Goal: Task Accomplishment & Management: Manage account settings

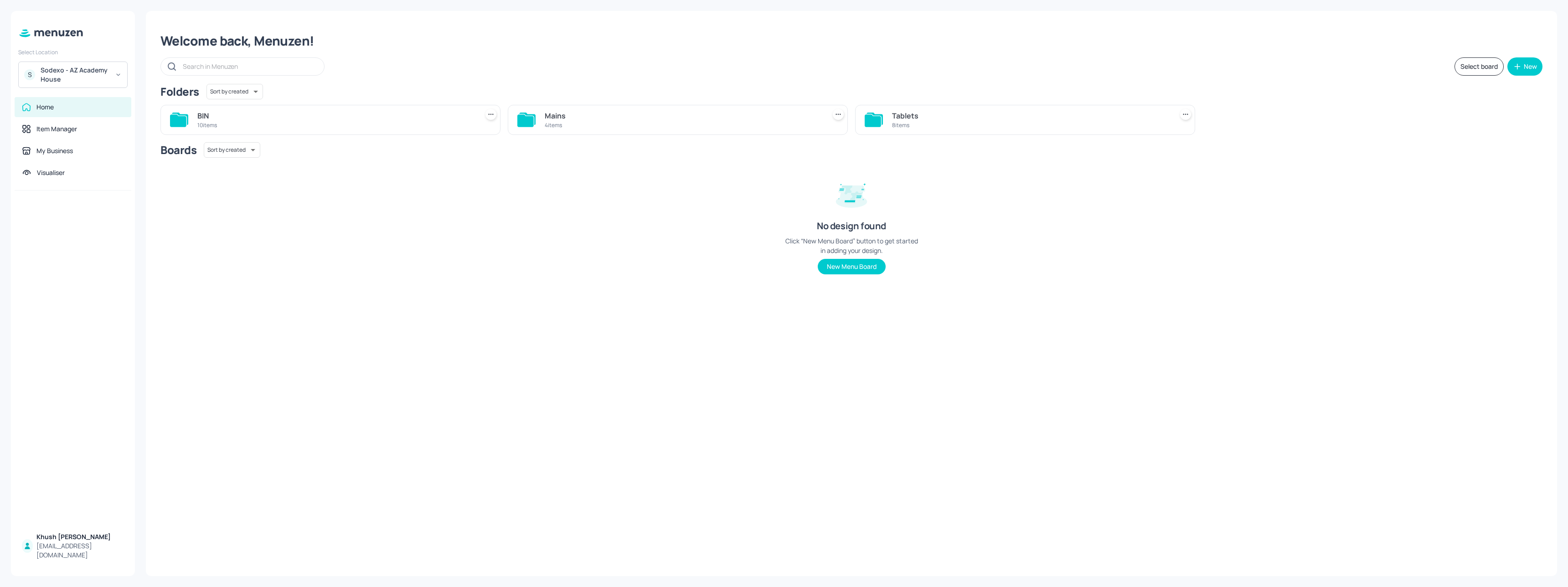
click at [94, 74] on div "Sodexo - AZ Academy House" at bounding box center [75, 75] width 69 height 18
click at [114, 195] on div "See All" at bounding box center [72, 198] width 100 height 7
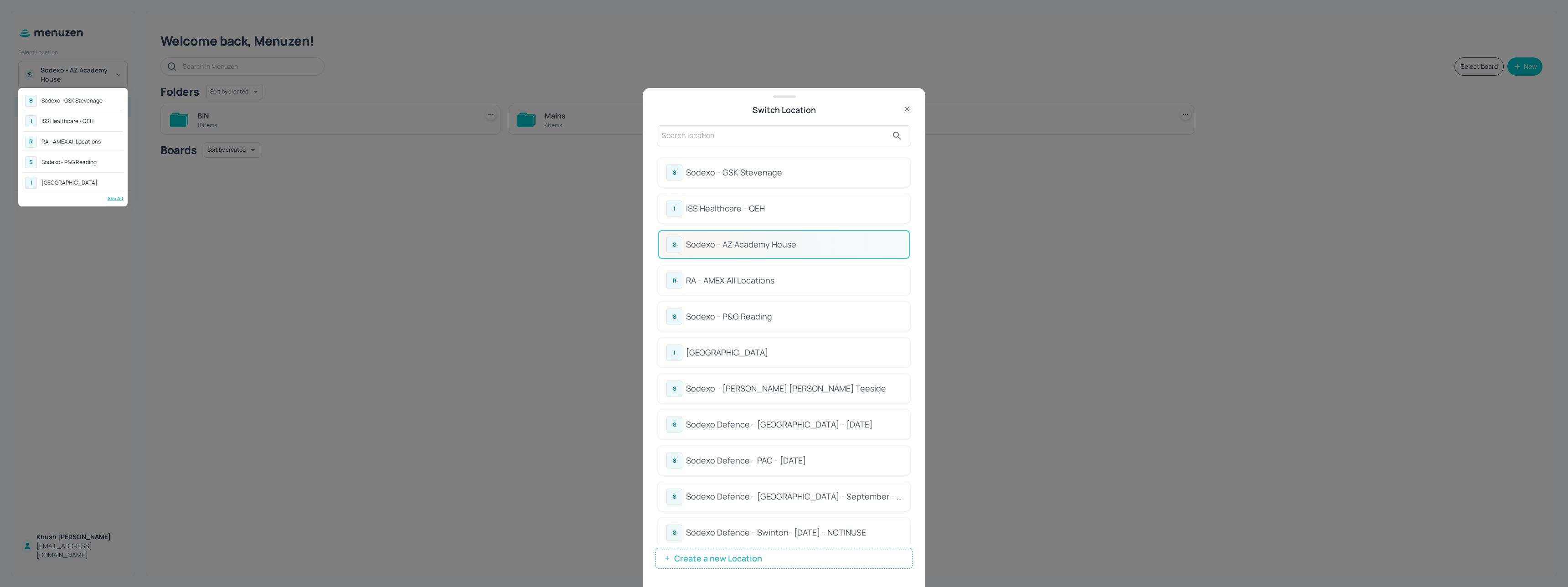
click at [782, 280] on div at bounding box center [784, 293] width 1568 height 587
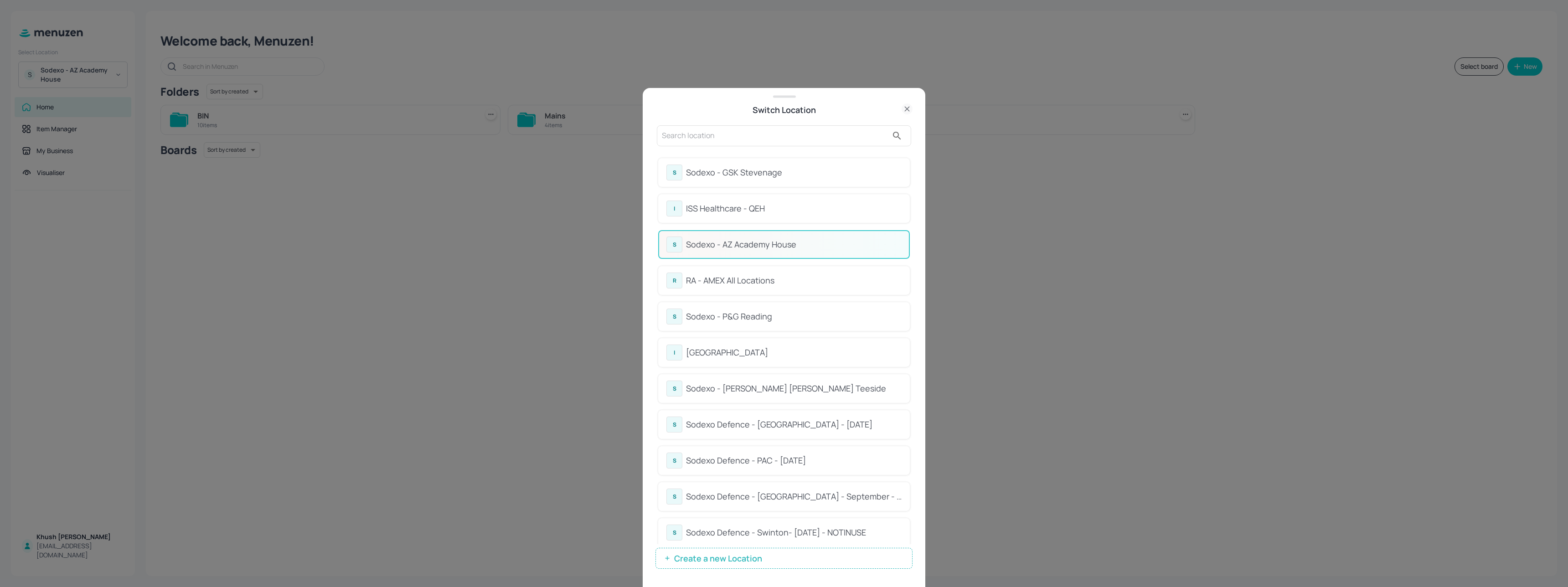
click at [782, 280] on div "RA - AMEX All Locations" at bounding box center [794, 280] width 215 height 12
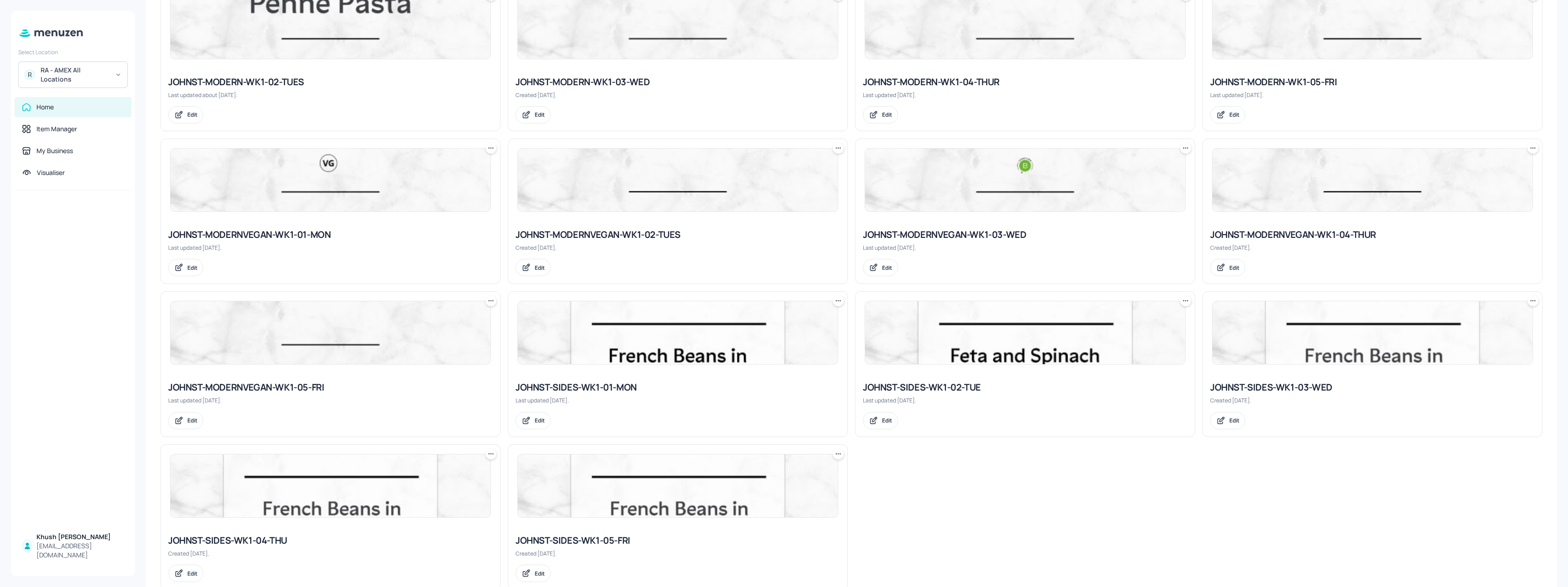
scroll to position [485, 0]
click at [1273, 355] on img at bounding box center [1373, 330] width 320 height 63
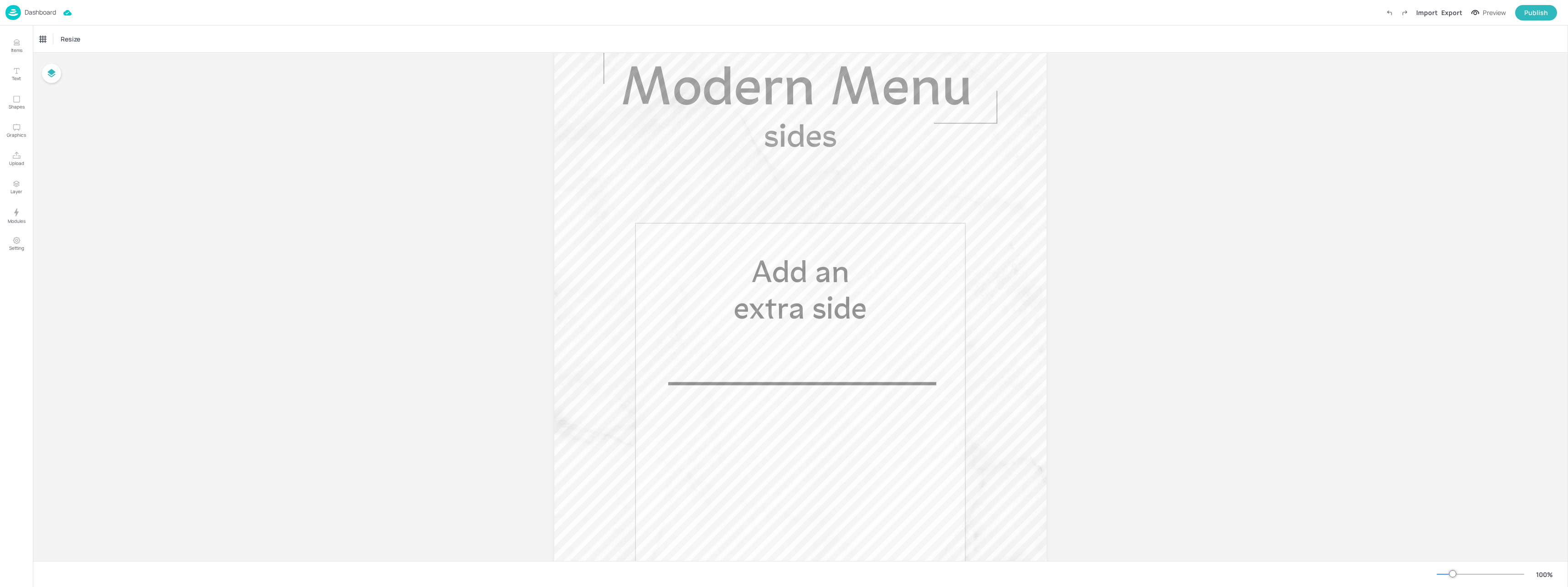
scroll to position [124, 0]
click at [11, 12] on img at bounding box center [13, 12] width 15 height 15
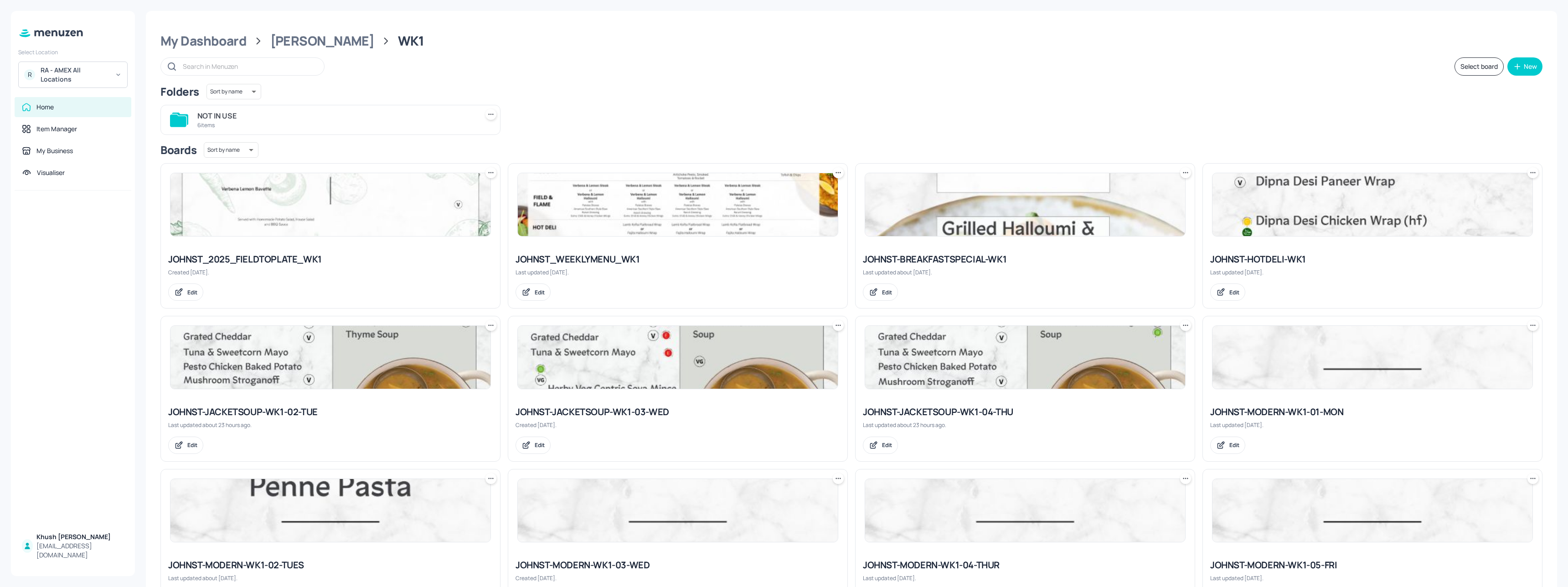
click at [11, 12] on div "Select Location R RA - AMEX All Locations Home Item Manager My Business Visuali…" at bounding box center [784, 293] width 1568 height 587
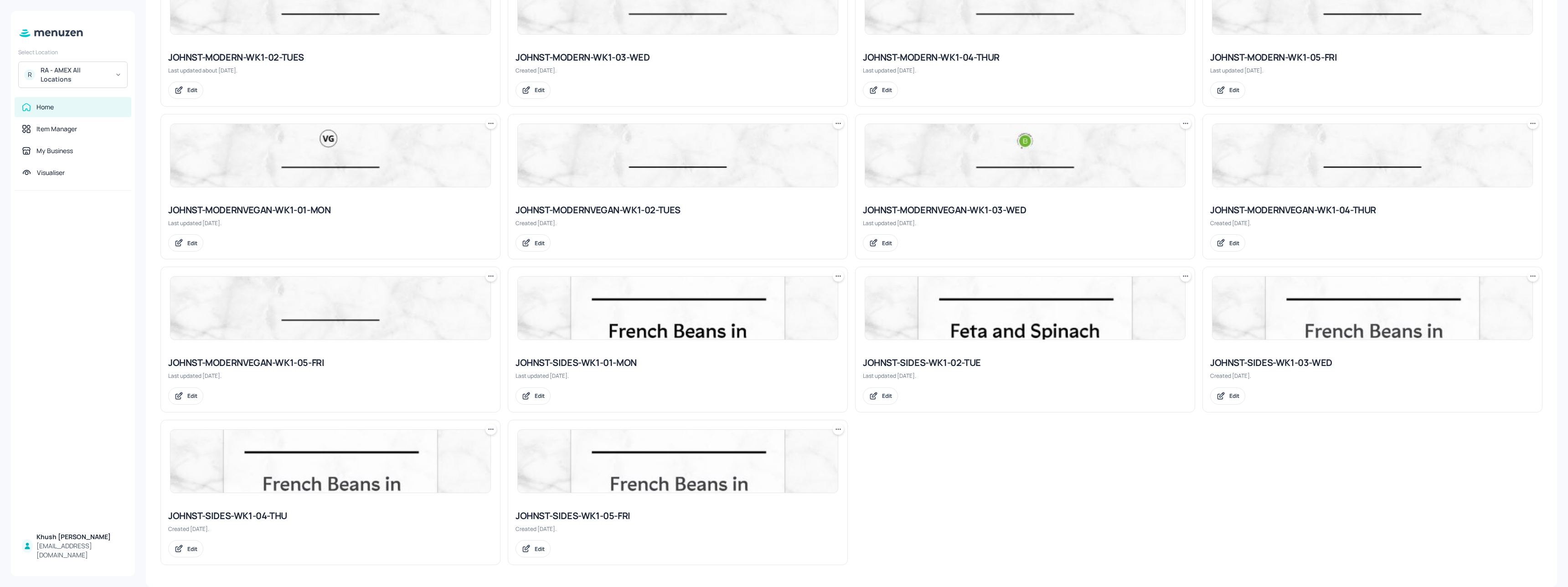
click at [956, 307] on img at bounding box center [1025, 308] width 320 height 63
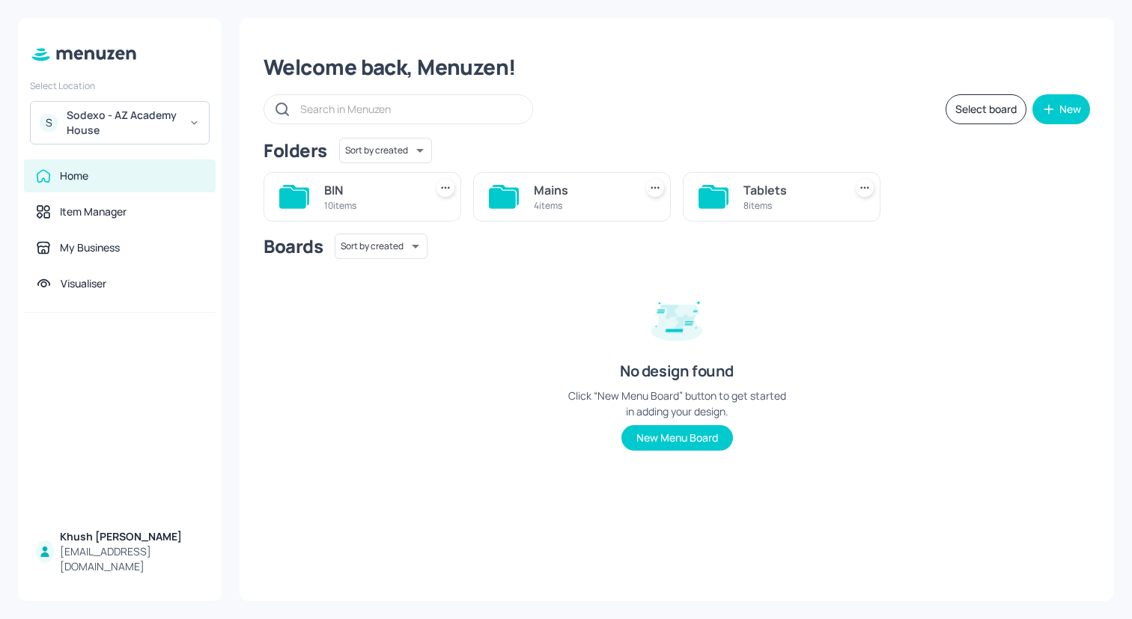
click at [157, 125] on div "Sodexo - AZ Academy House" at bounding box center [123, 123] width 113 height 30
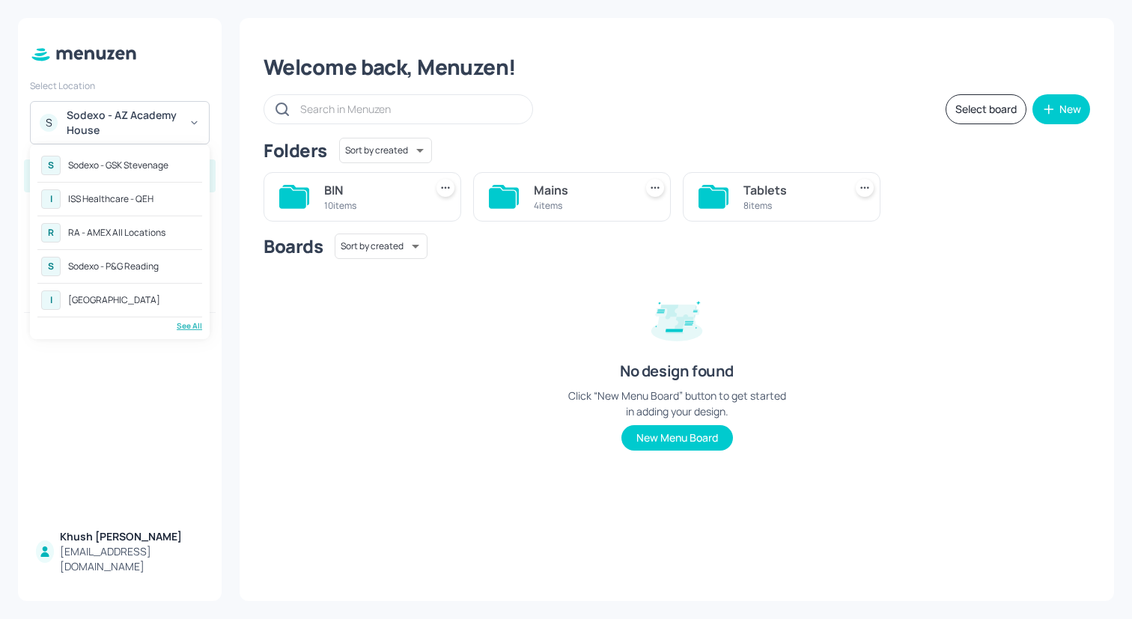
click at [183, 324] on div "See All" at bounding box center [119, 326] width 165 height 11
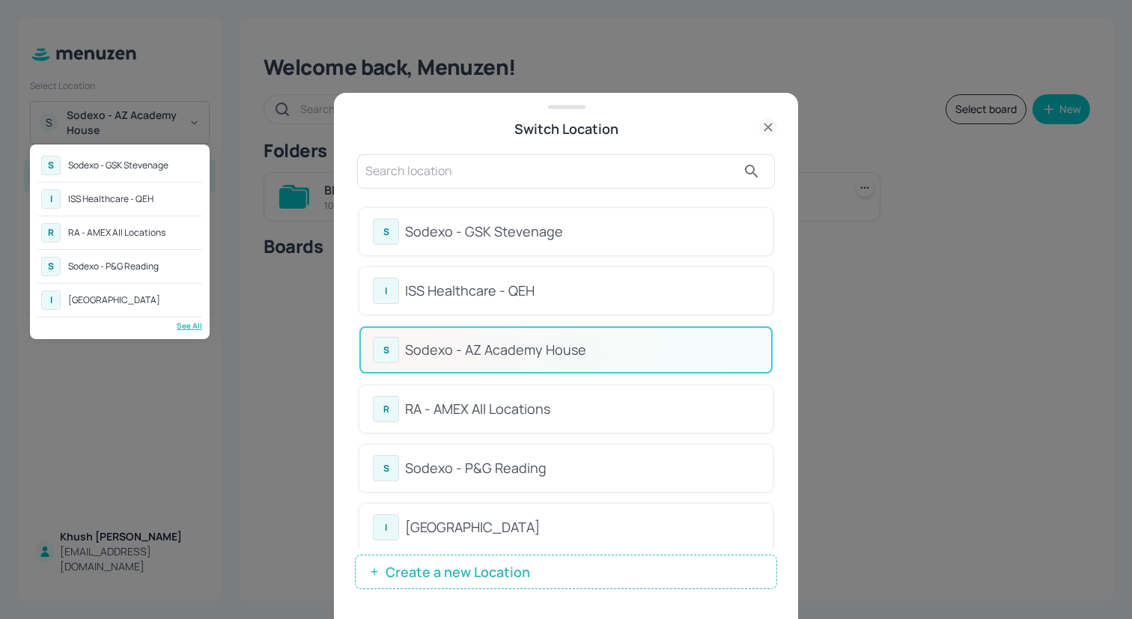
click at [517, 402] on div at bounding box center [566, 309] width 1132 height 619
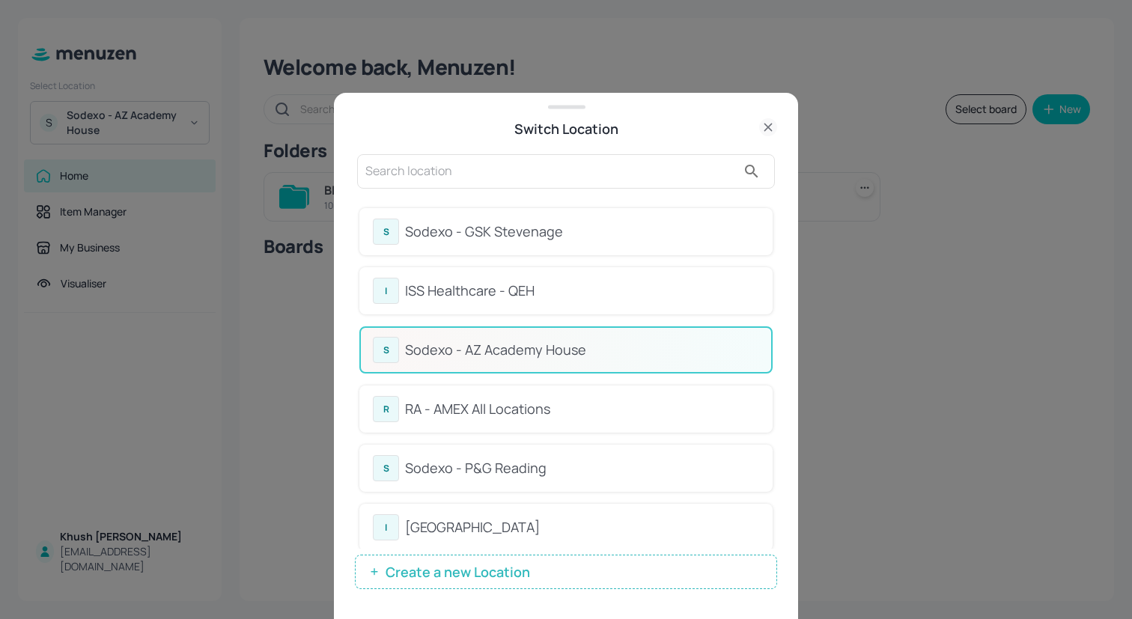
click at [519, 407] on div "RA - AMEX All Locations" at bounding box center [582, 409] width 354 height 20
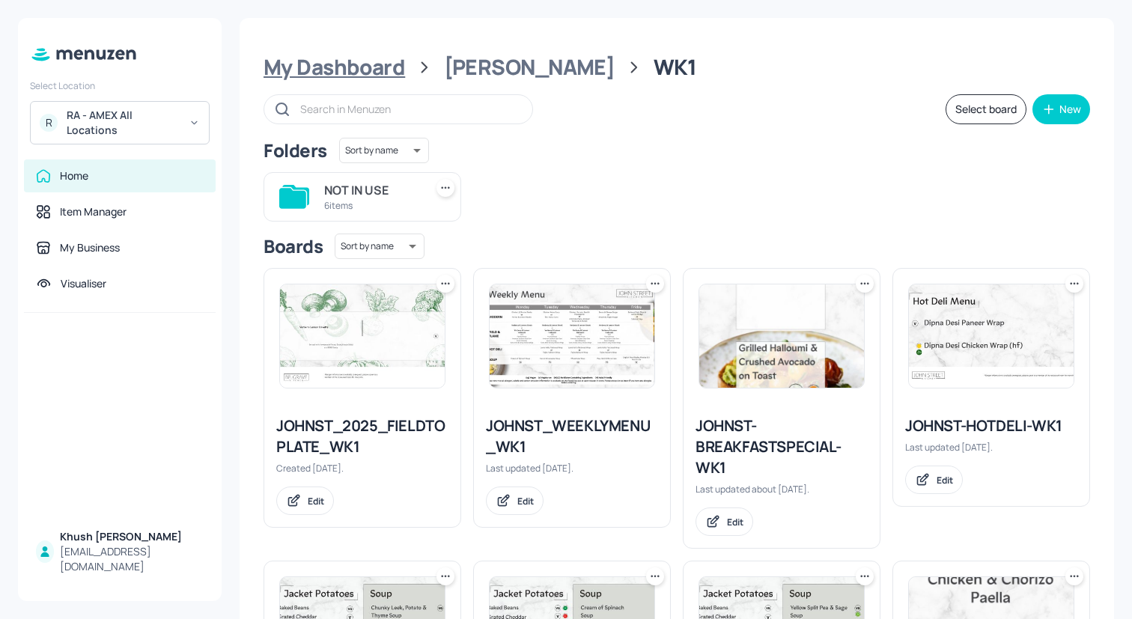
click at [347, 69] on div "My Dashboard" at bounding box center [335, 67] width 142 height 27
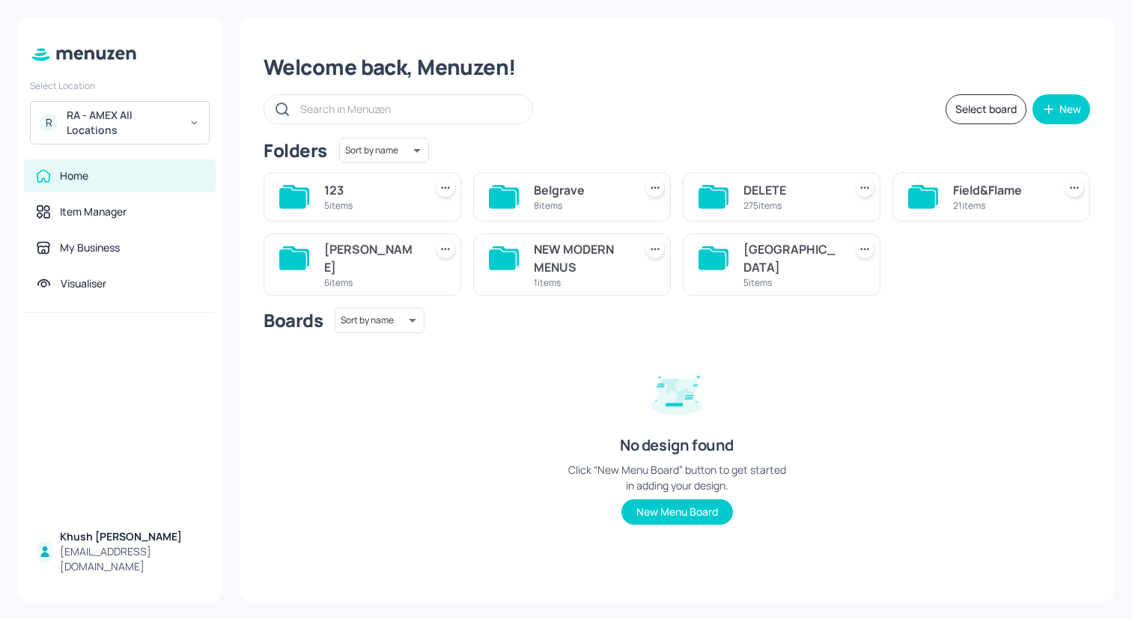
click at [578, 199] on div "8 items" at bounding box center [581, 205] width 94 height 13
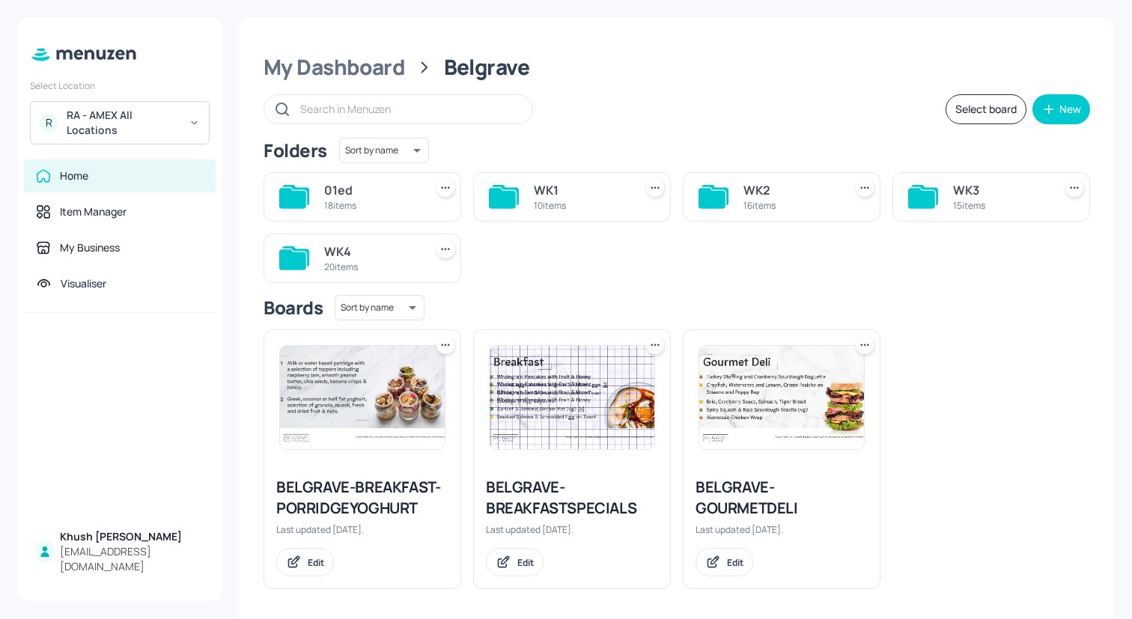
click at [555, 198] on div "WK1" at bounding box center [581, 190] width 94 height 18
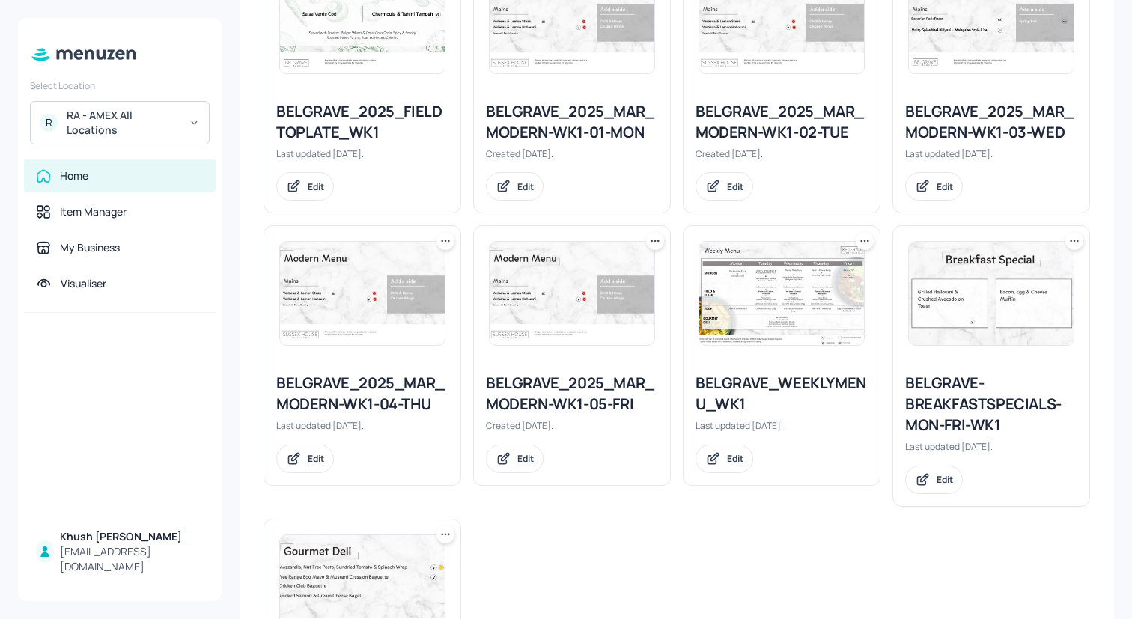
scroll to position [276, 0]
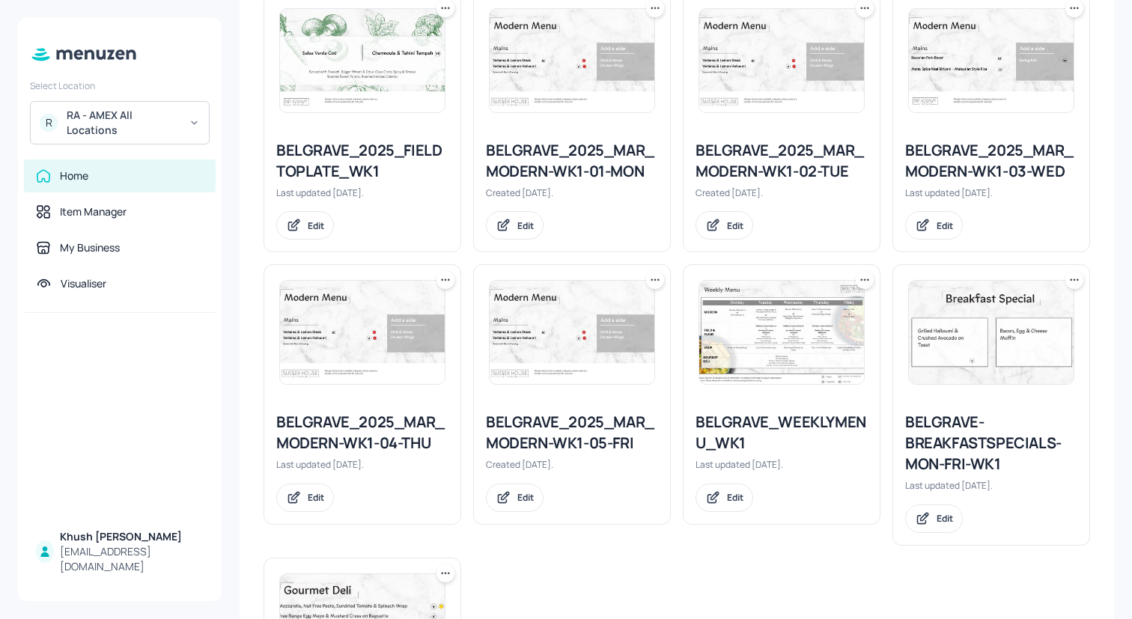
click at [1007, 148] on div "BELGRAVE_2025_MAR_MODERN-WK1-03-WED" at bounding box center [991, 161] width 172 height 42
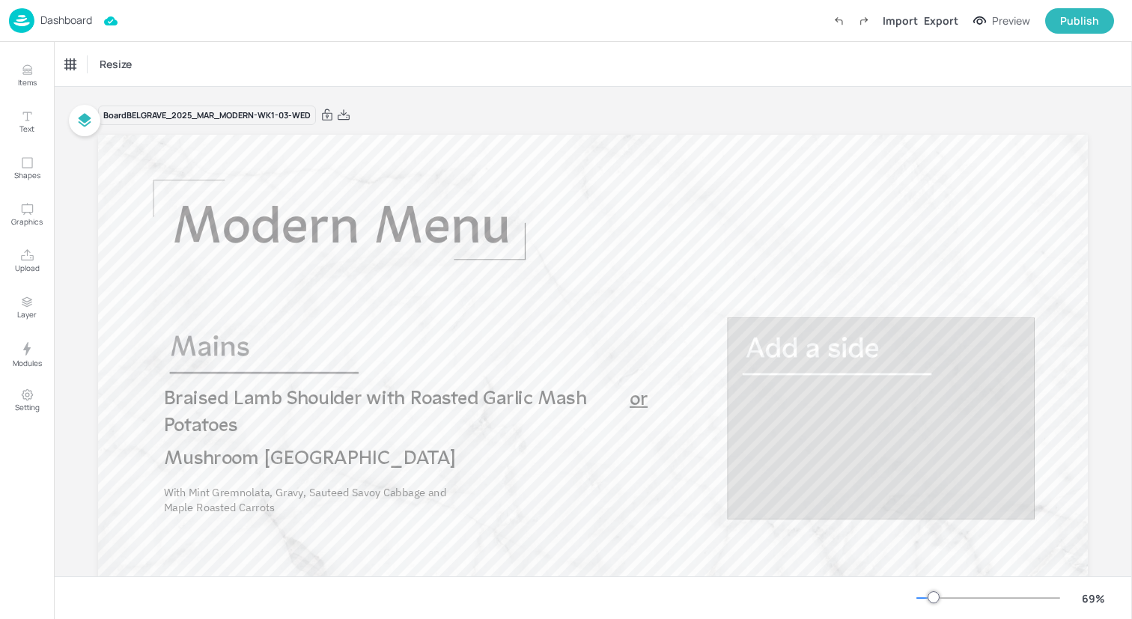
click at [26, 20] on img at bounding box center [21, 20] width 25 height 25
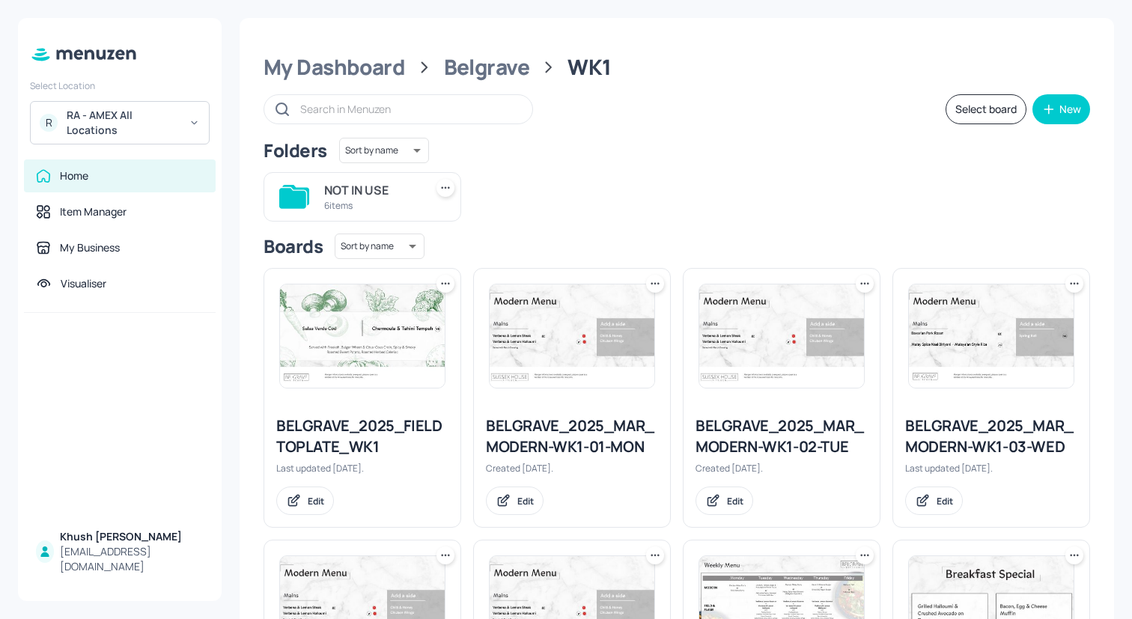
click at [335, 192] on div "NOT IN USE" at bounding box center [371, 190] width 94 height 18
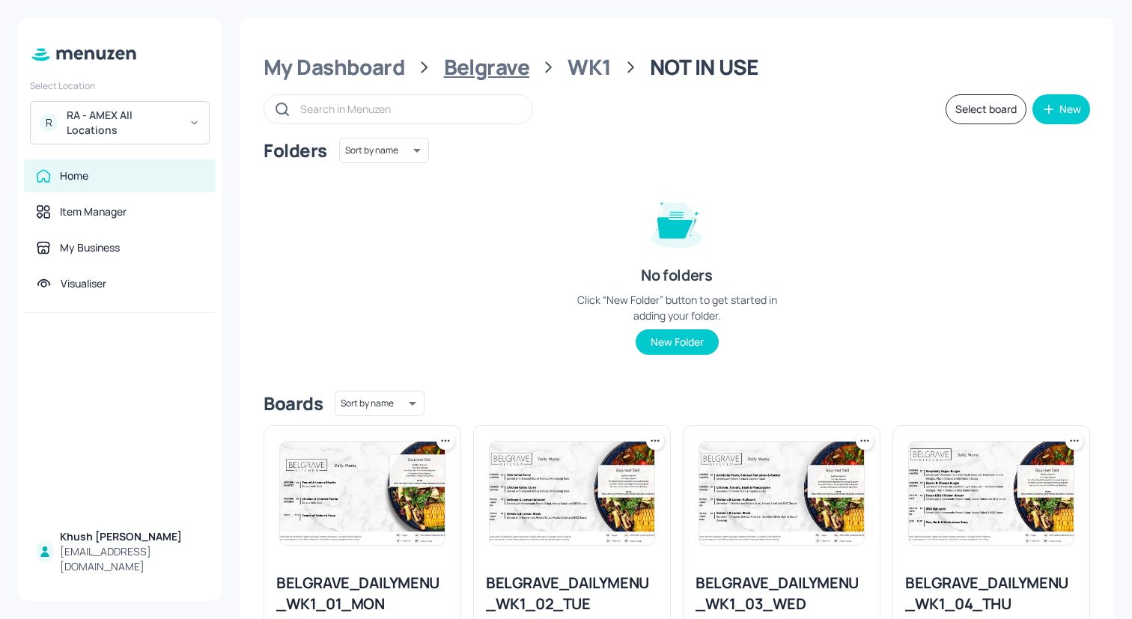
click at [510, 76] on div "Belgrave" at bounding box center [487, 67] width 86 height 27
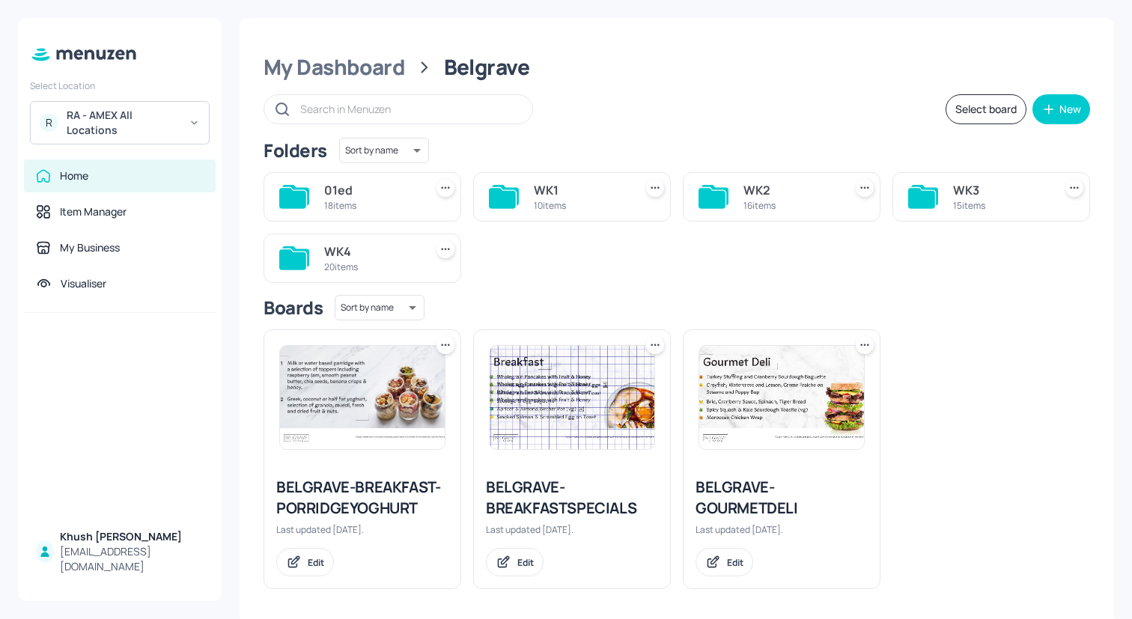
click at [756, 193] on div "WK2" at bounding box center [791, 190] width 94 height 18
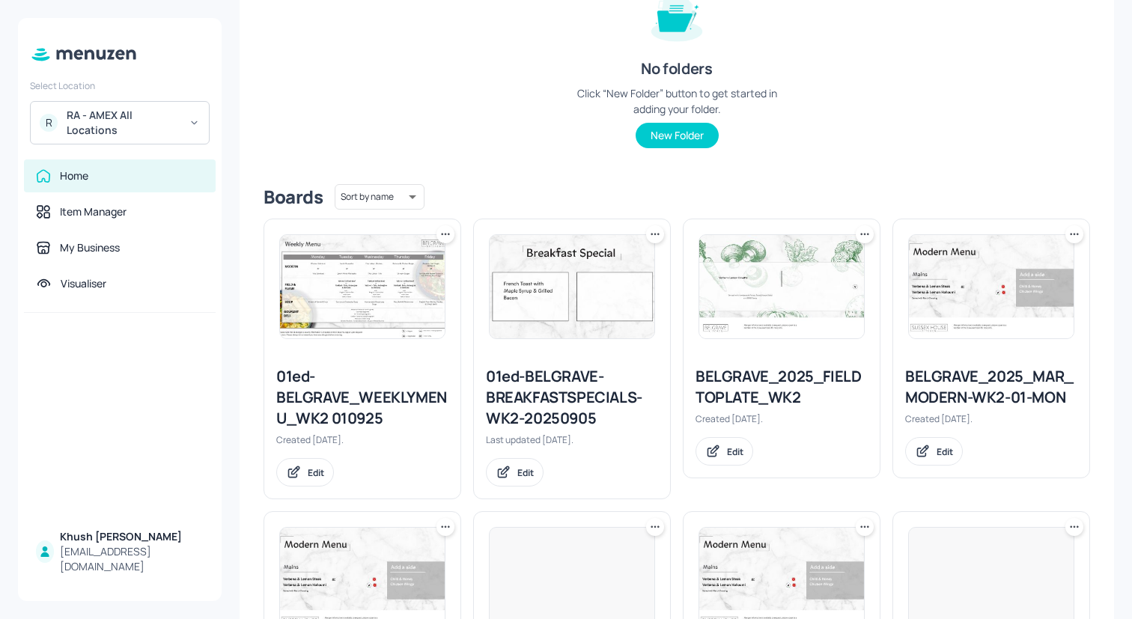
scroll to position [228, 0]
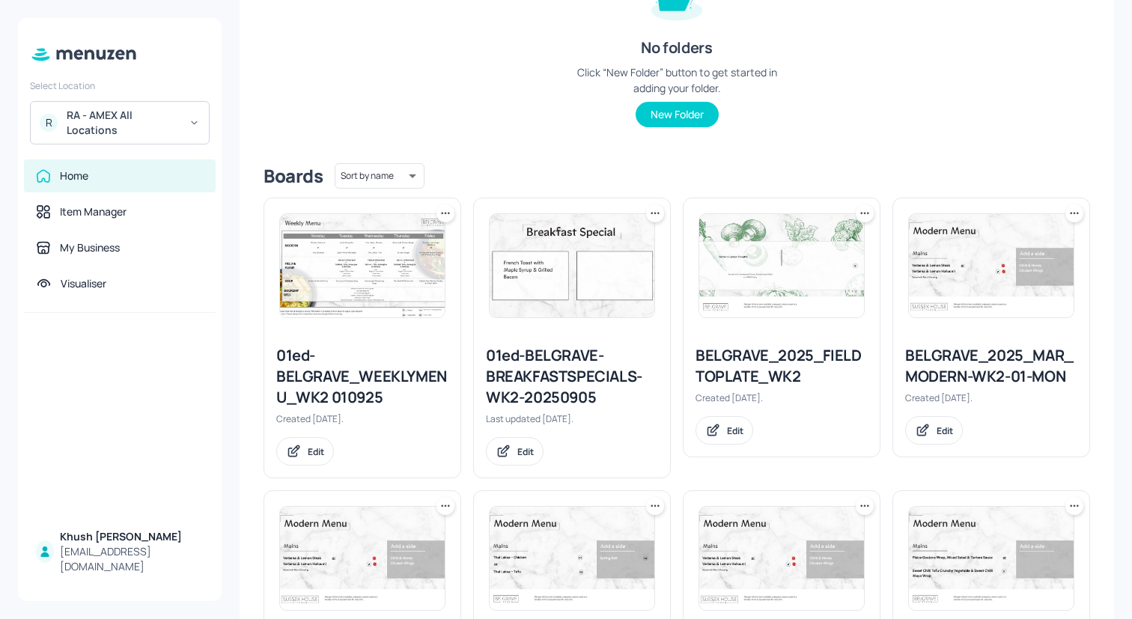
click at [443, 211] on icon at bounding box center [445, 213] width 15 height 15
click at [424, 298] on div "Move" at bounding box center [388, 294] width 120 height 25
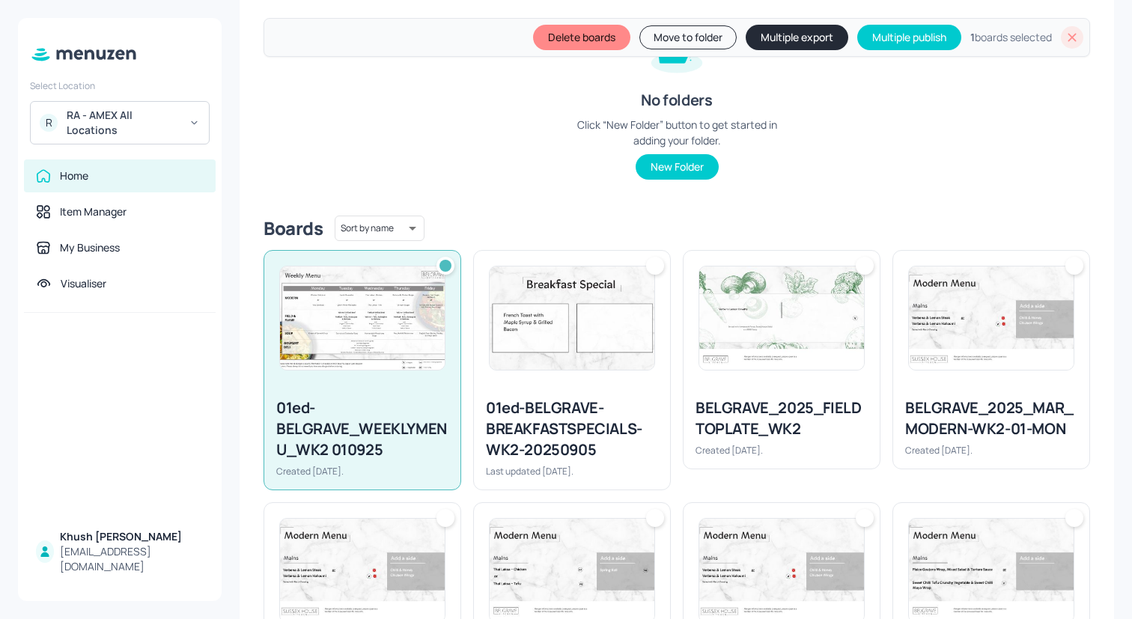
scroll to position [280, 0]
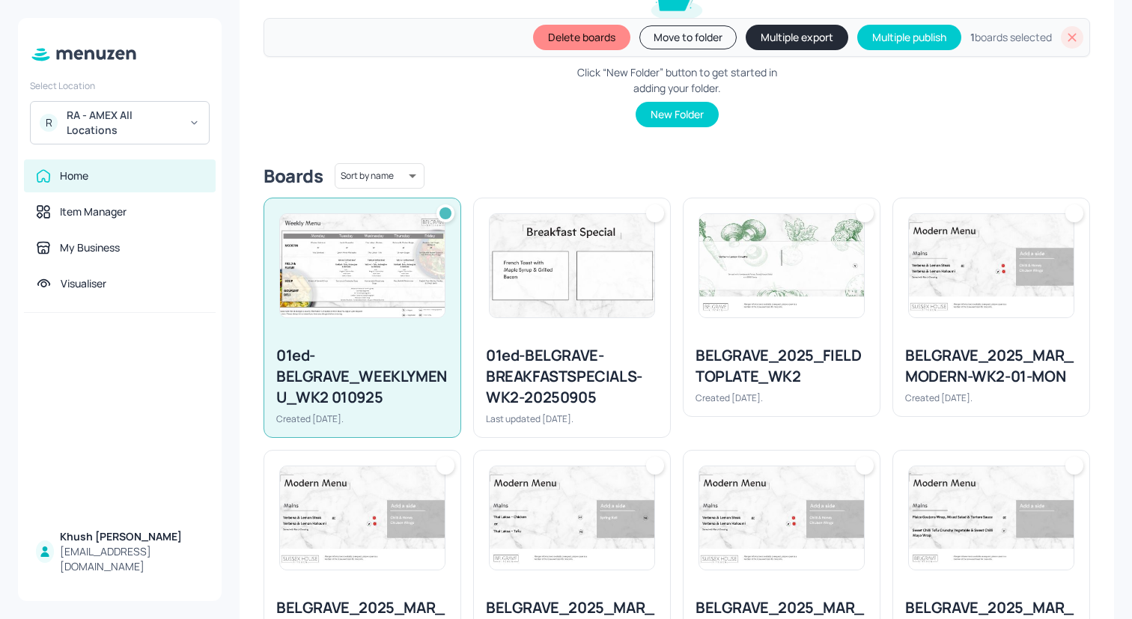
click at [589, 302] on img at bounding box center [572, 265] width 165 height 103
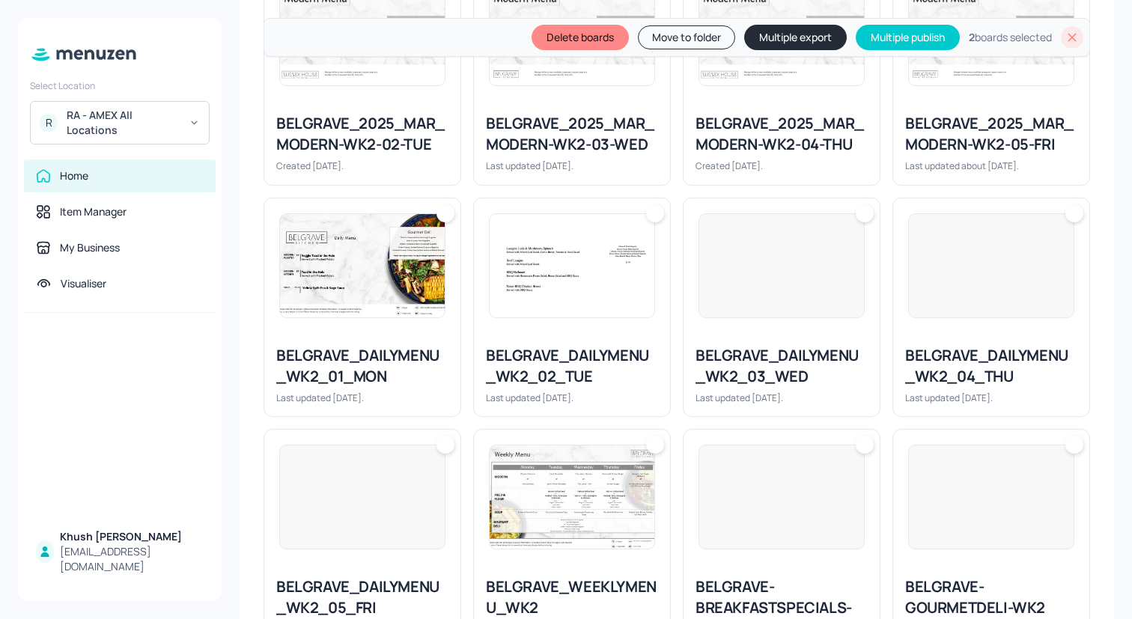
scroll to position [769, 0]
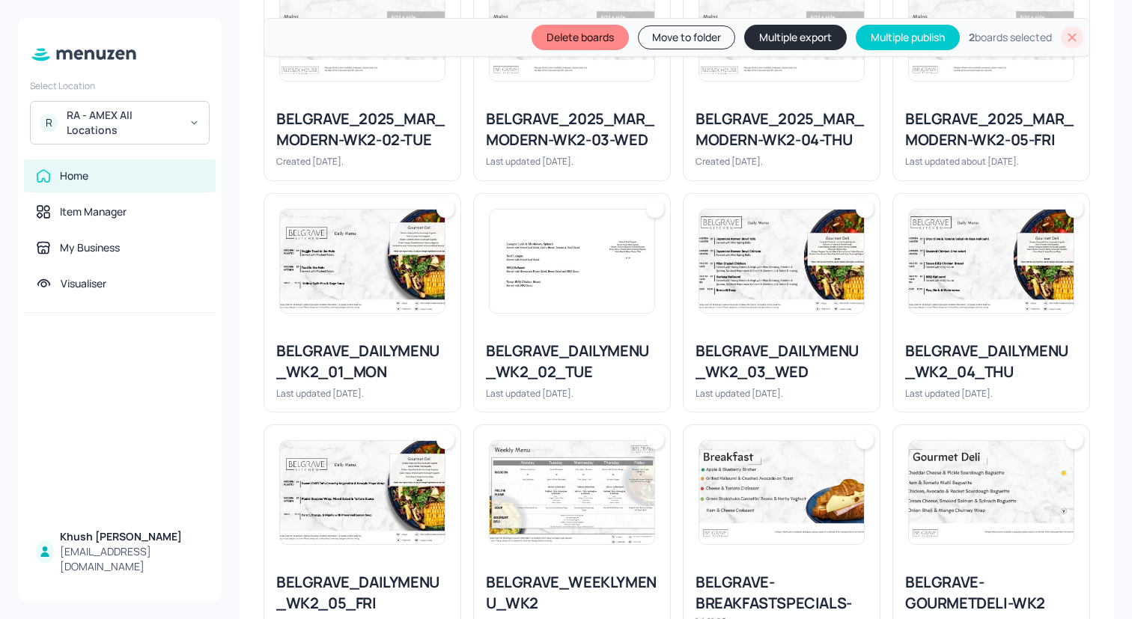
click at [391, 288] on img at bounding box center [362, 261] width 165 height 103
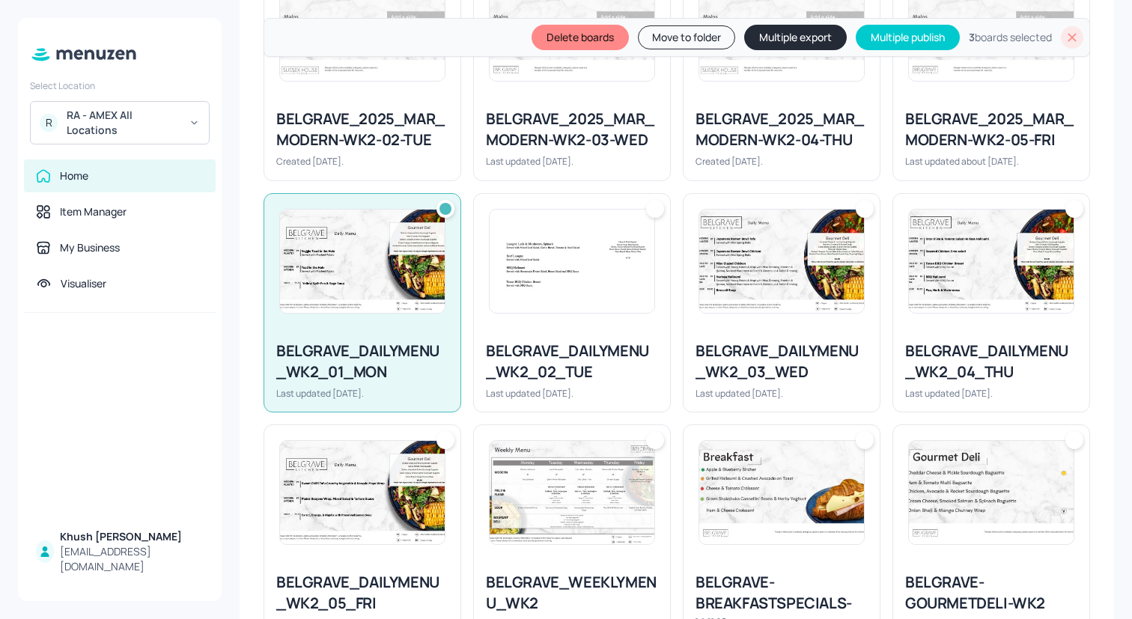
click at [567, 288] on img at bounding box center [572, 261] width 165 height 103
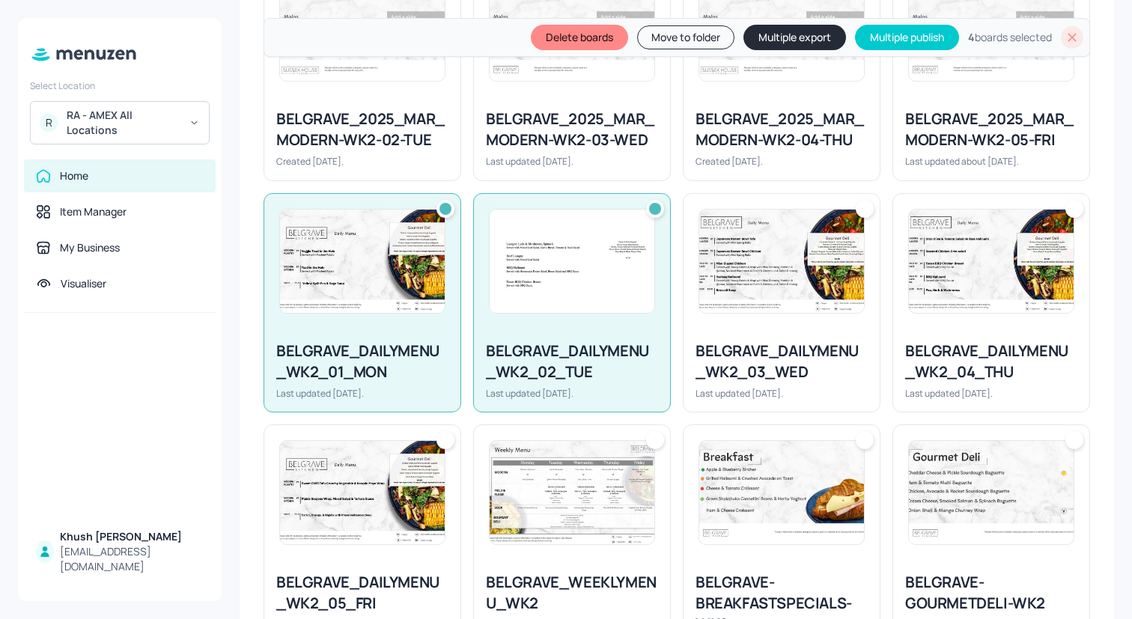
click at [742, 288] on img at bounding box center [781, 261] width 165 height 103
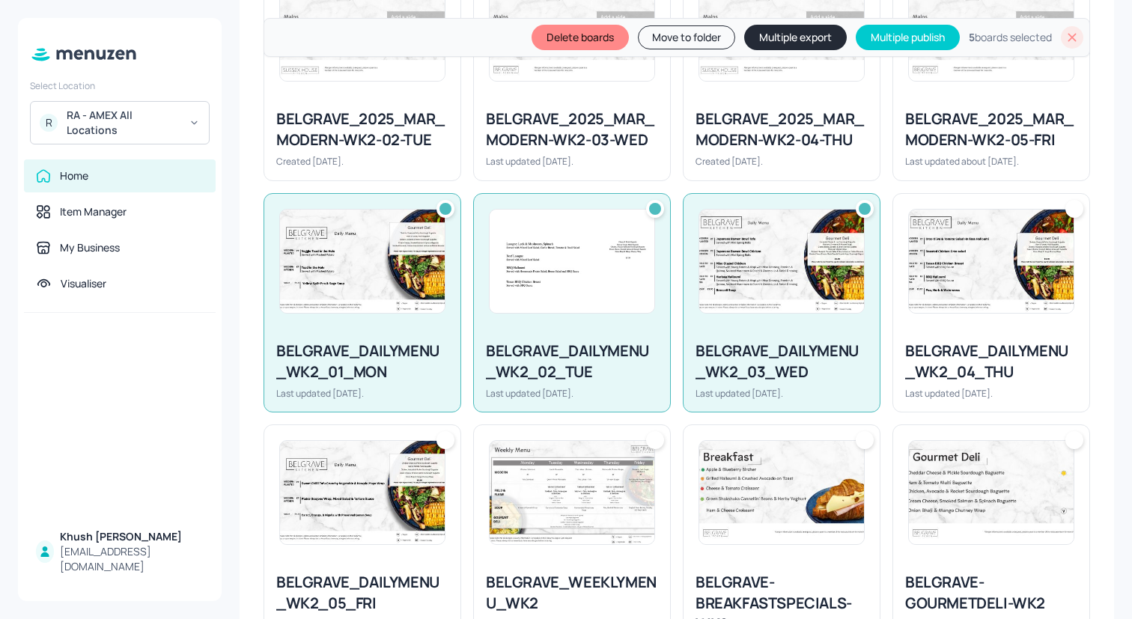
click at [904, 288] on div at bounding box center [991, 261] width 196 height 135
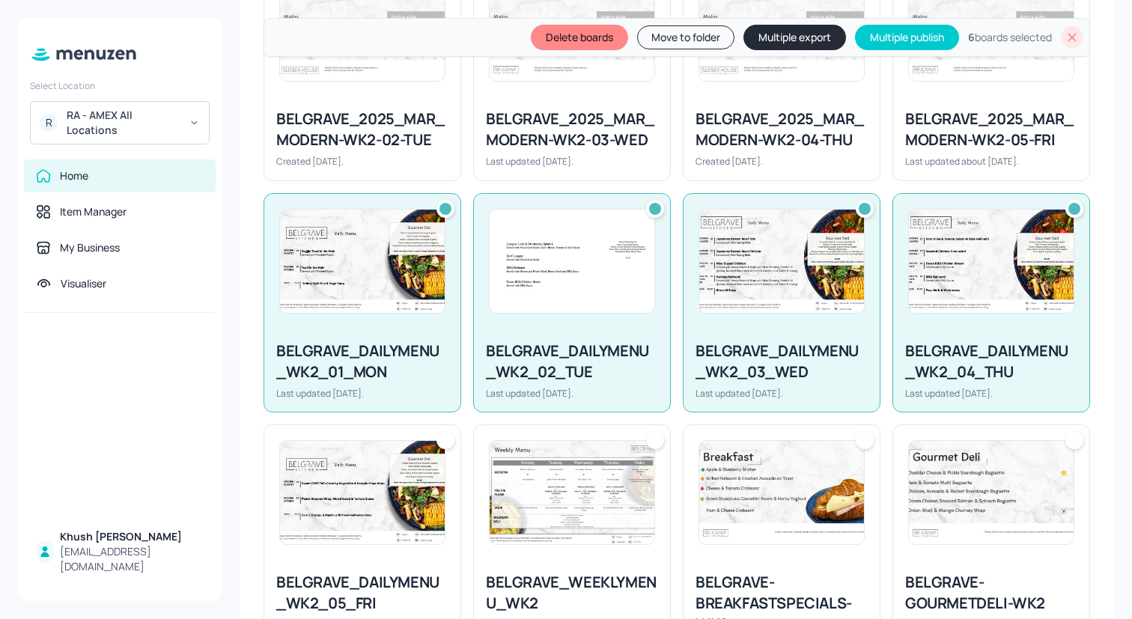
click at [386, 493] on img at bounding box center [362, 492] width 165 height 103
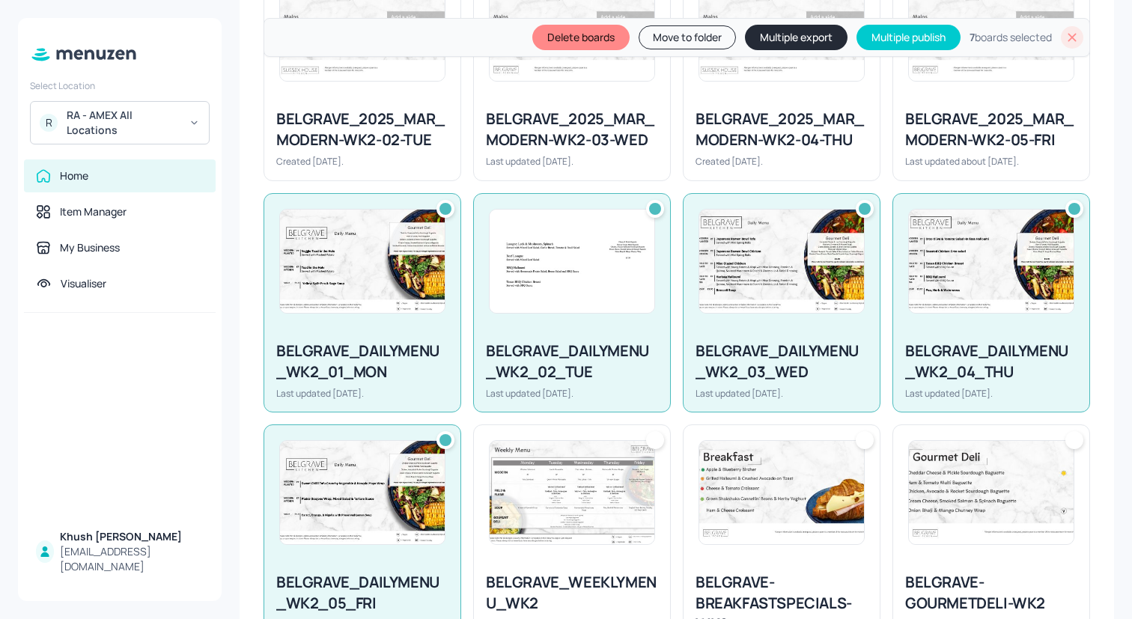
scroll to position [851, 0]
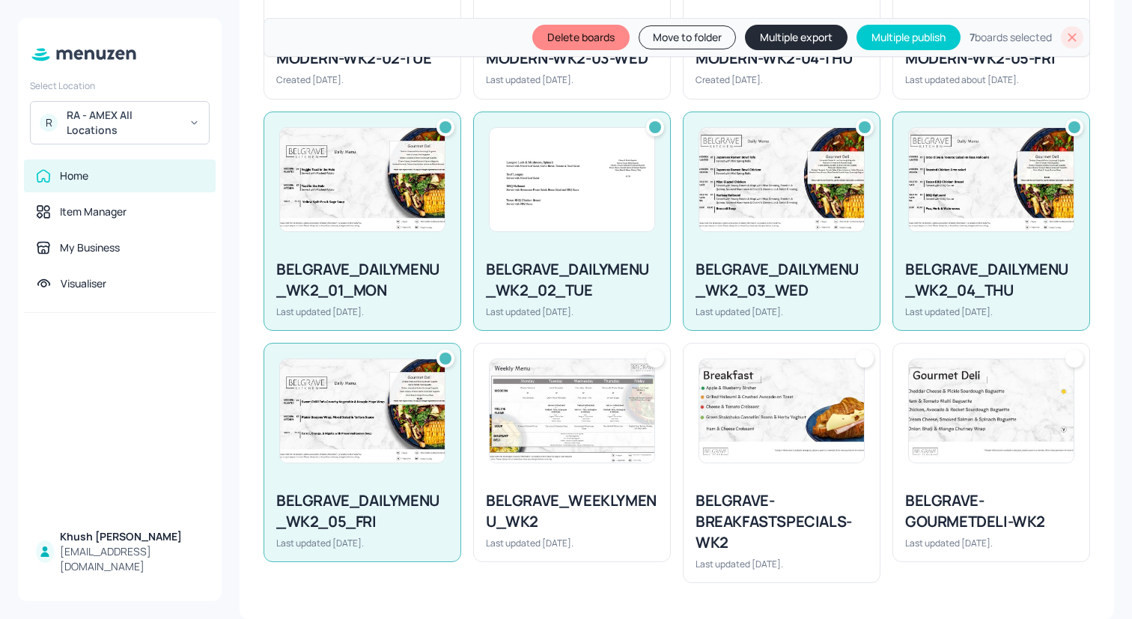
click at [784, 364] on img at bounding box center [781, 410] width 165 height 103
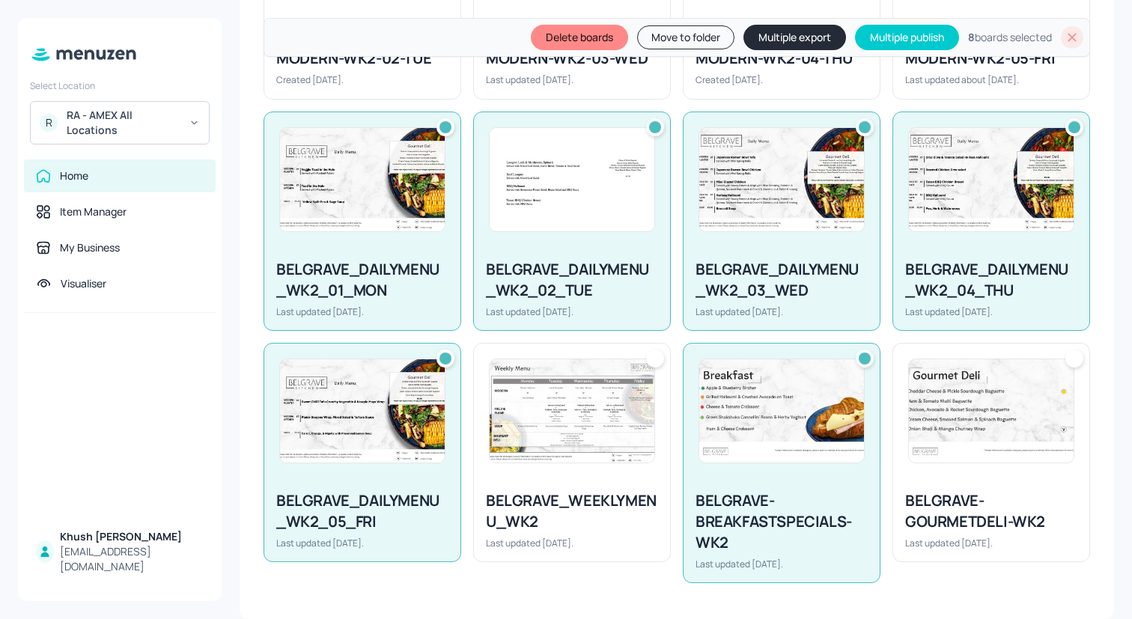
click at [642, 40] on button "Move to folder" at bounding box center [685, 37] width 97 height 24
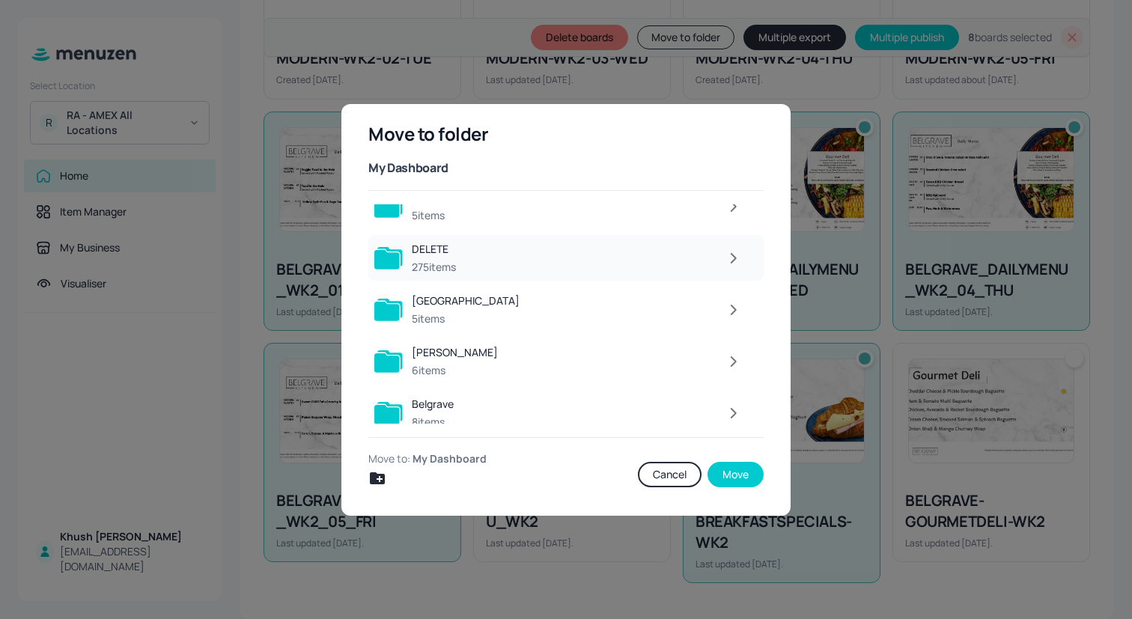
scroll to position [137, 0]
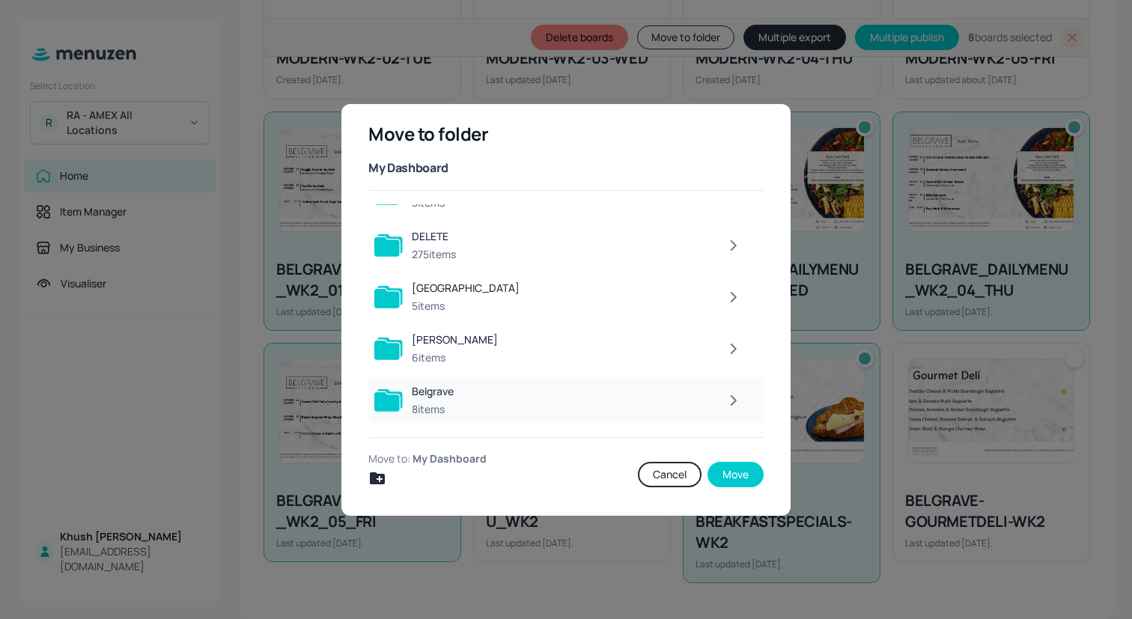
click at [520, 394] on div at bounding box center [606, 401] width 287 height 30
click at [541, 291] on div at bounding box center [604, 297] width 291 height 30
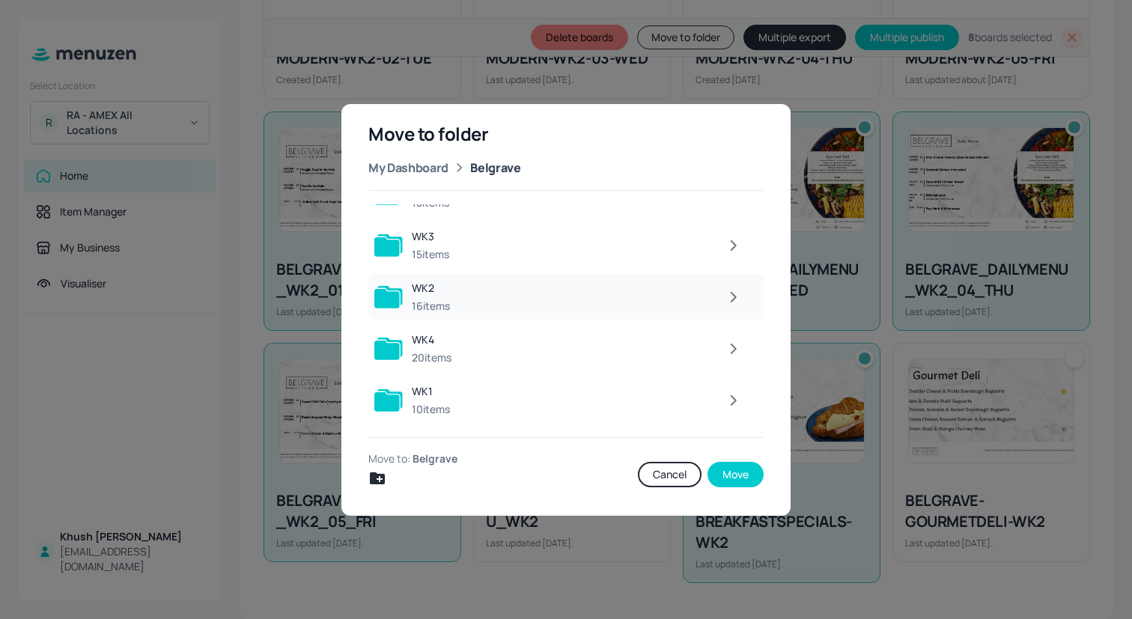
scroll to position [0, 0]
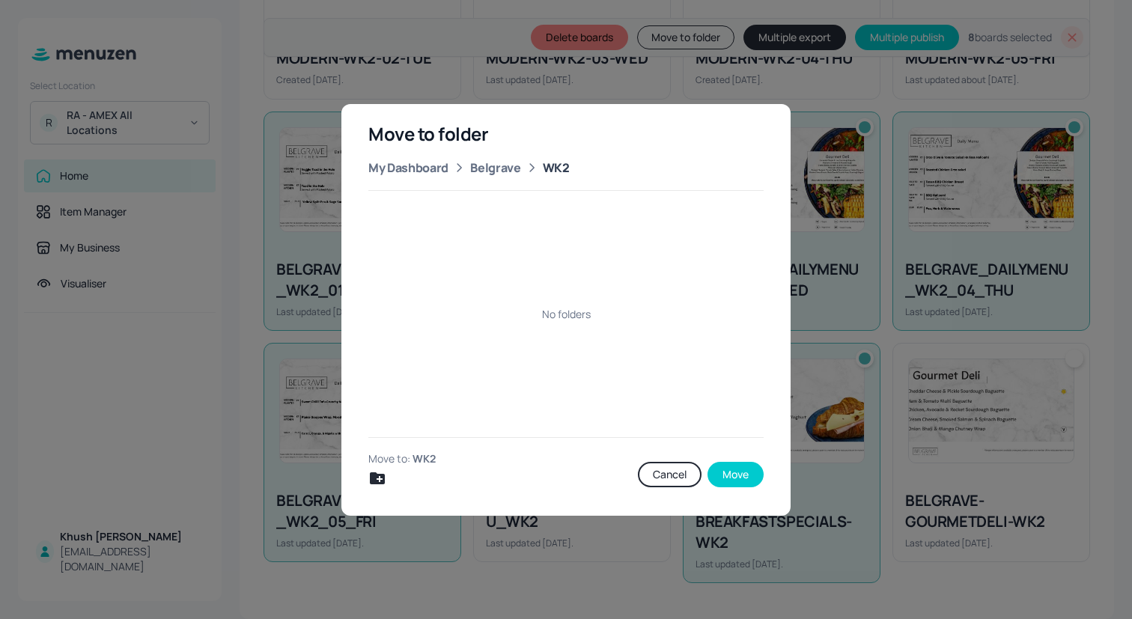
click at [378, 479] on icon "Create new folder" at bounding box center [377, 479] width 18 height 18
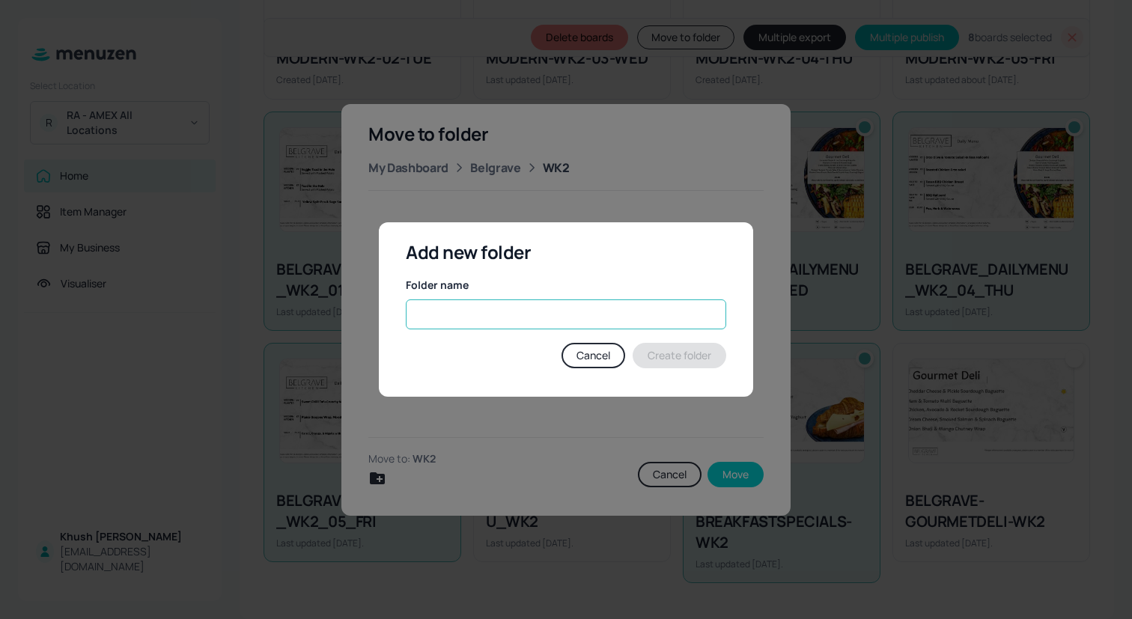
click at [540, 325] on input "text" at bounding box center [566, 315] width 321 height 30
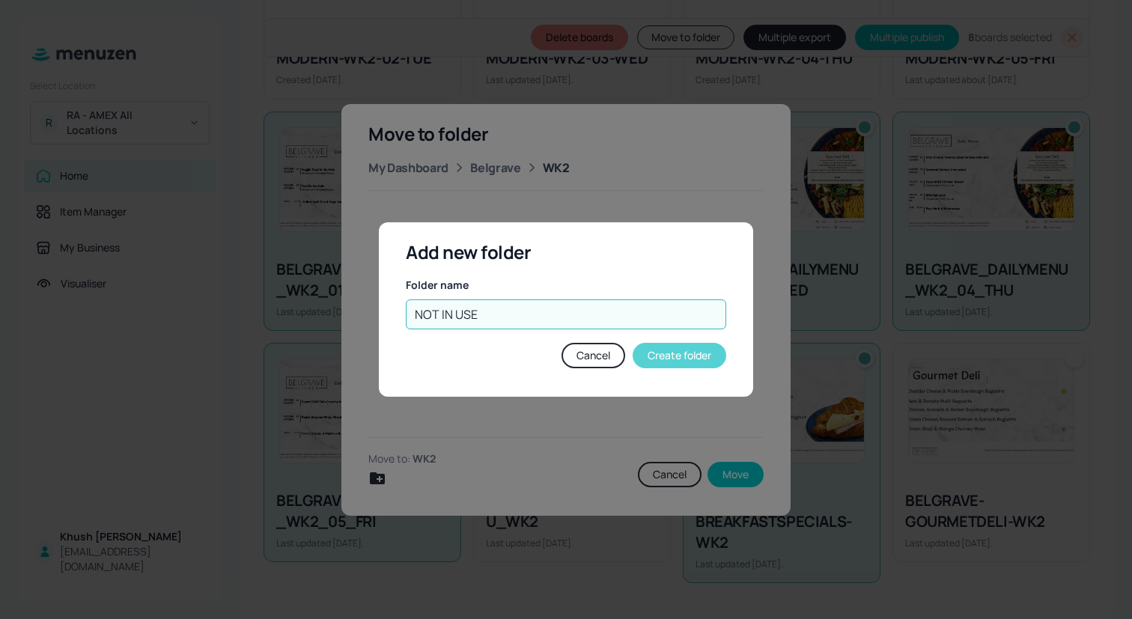
type input "NOT IN USE"
click at [676, 356] on button "Create folder" at bounding box center [680, 355] width 94 height 25
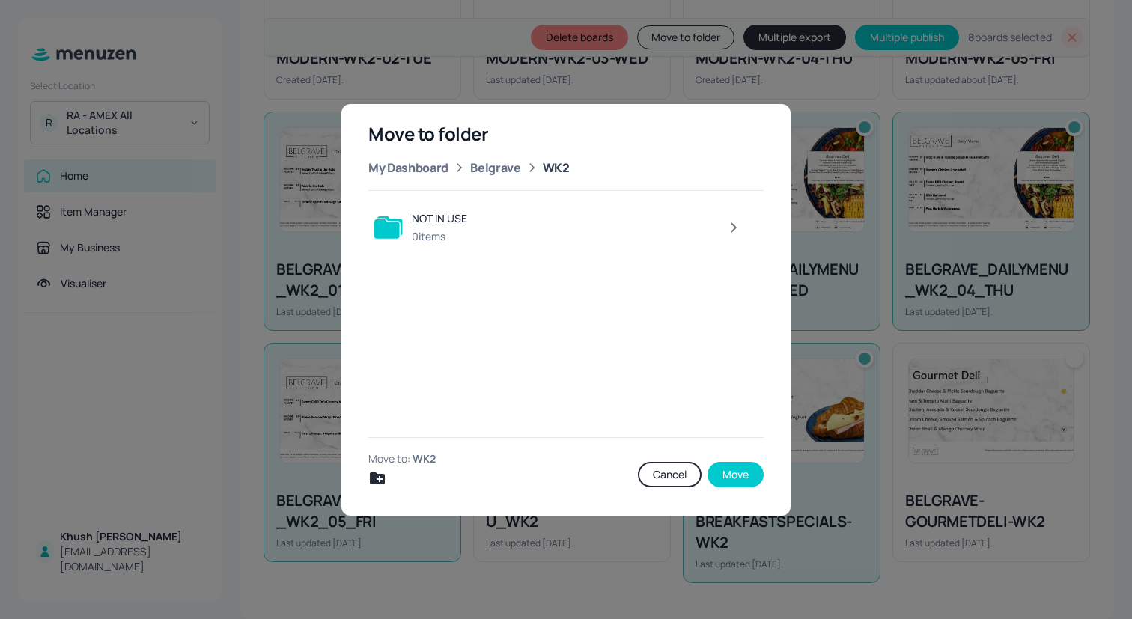
scroll to position [693, 0]
click at [636, 222] on div at bounding box center [612, 228] width 273 height 30
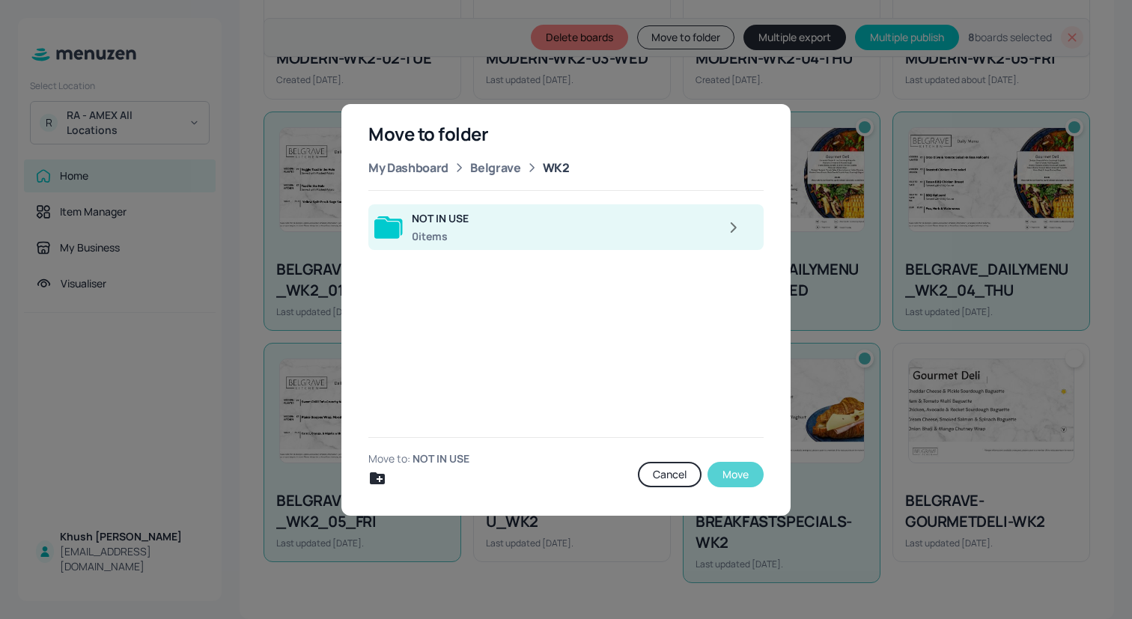
click at [739, 473] on button "Move" at bounding box center [736, 474] width 56 height 25
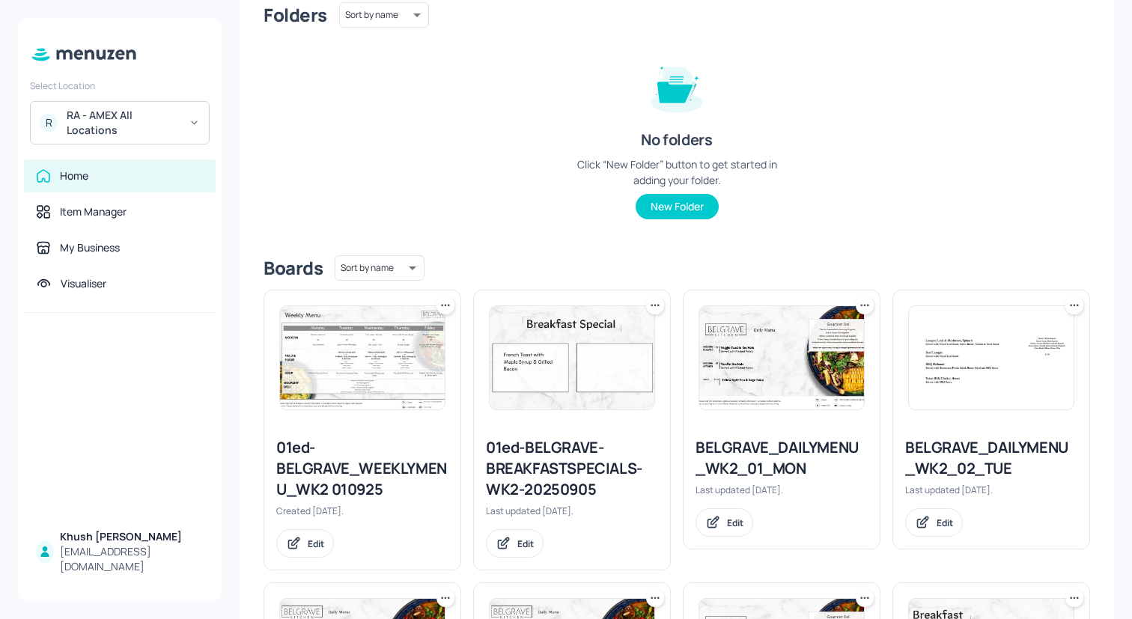
scroll to position [0, 0]
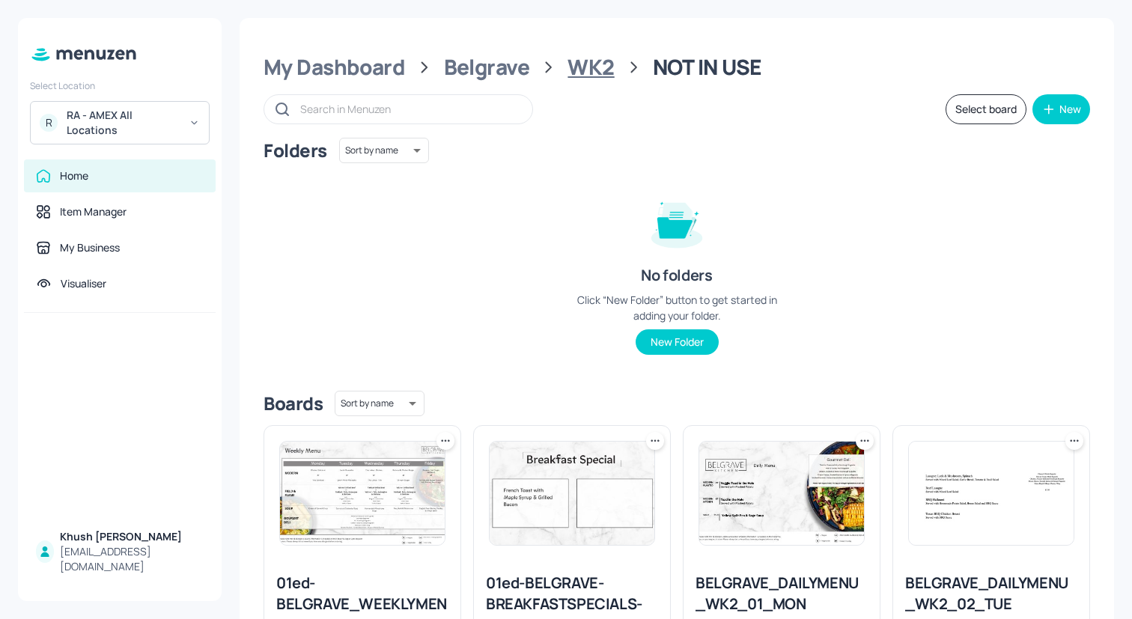
click at [580, 58] on div "WK2" at bounding box center [591, 67] width 46 height 27
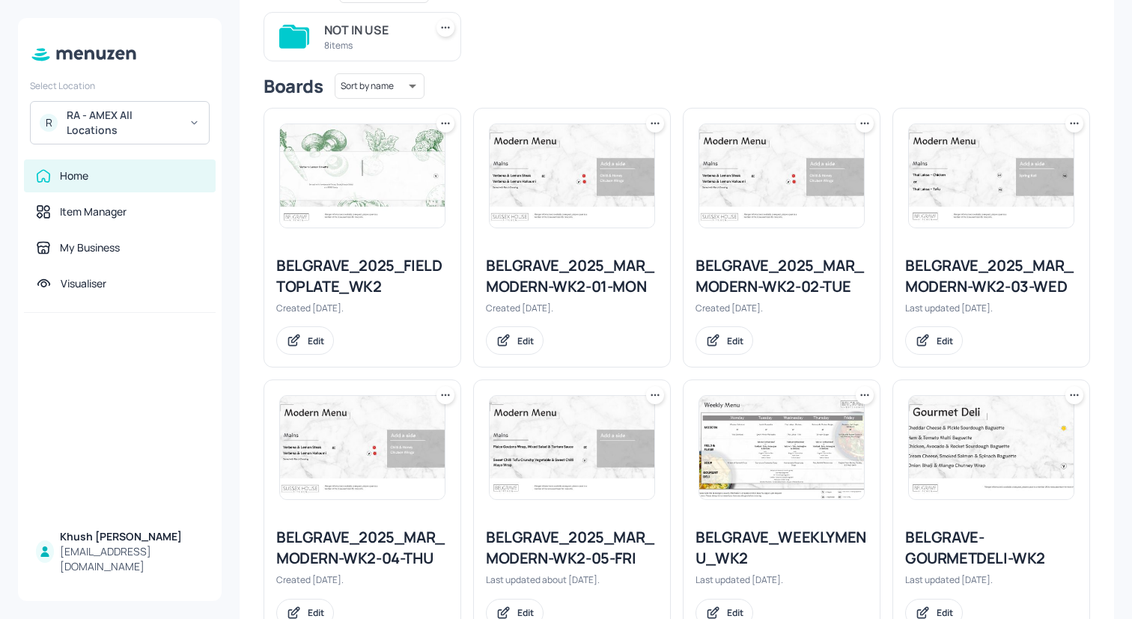
scroll to position [161, 0]
click at [596, 266] on div "BELGRAVE_2025_MAR_MODERN-WK2-01-MON" at bounding box center [572, 276] width 172 height 42
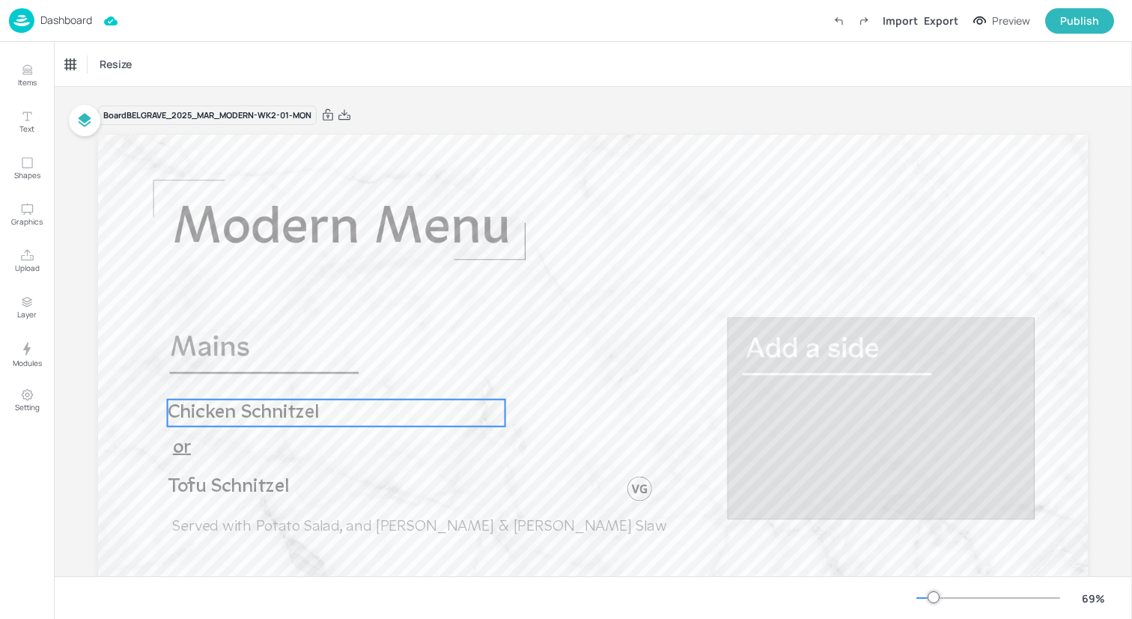
click at [253, 416] on span "Chicken Schnitzel" at bounding box center [243, 413] width 151 height 20
click at [702, 46] on div "YportSemiBold 37.8 Effects Chicken Schnitzel Resize" at bounding box center [593, 64] width 1078 height 44
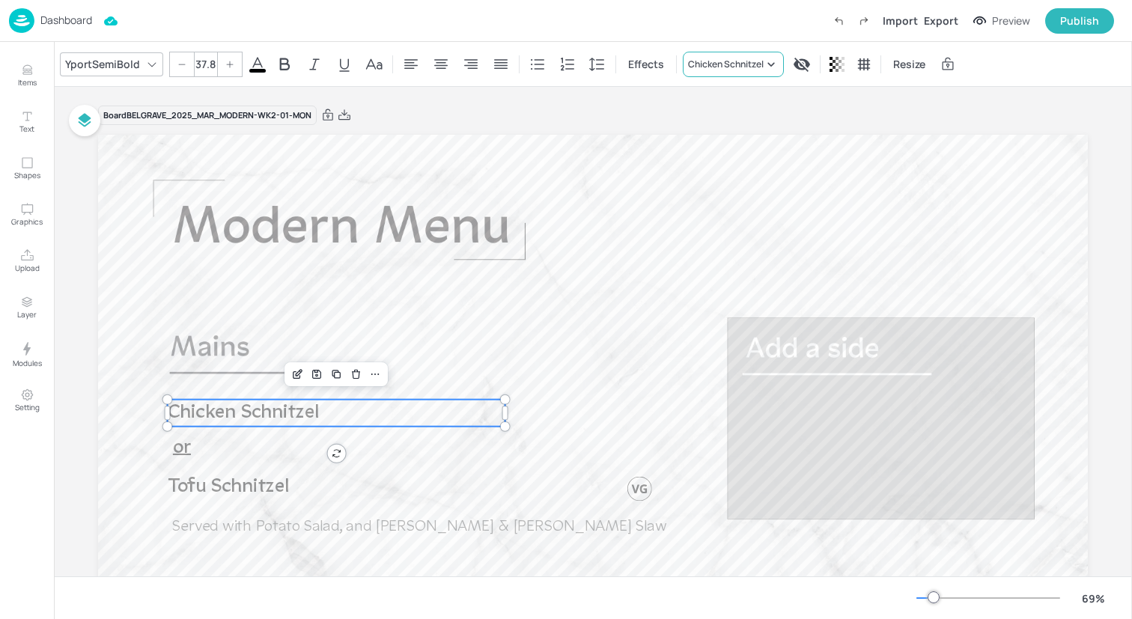
click at [702, 56] on div "Chicken Schnitzel" at bounding box center [733, 64] width 101 height 25
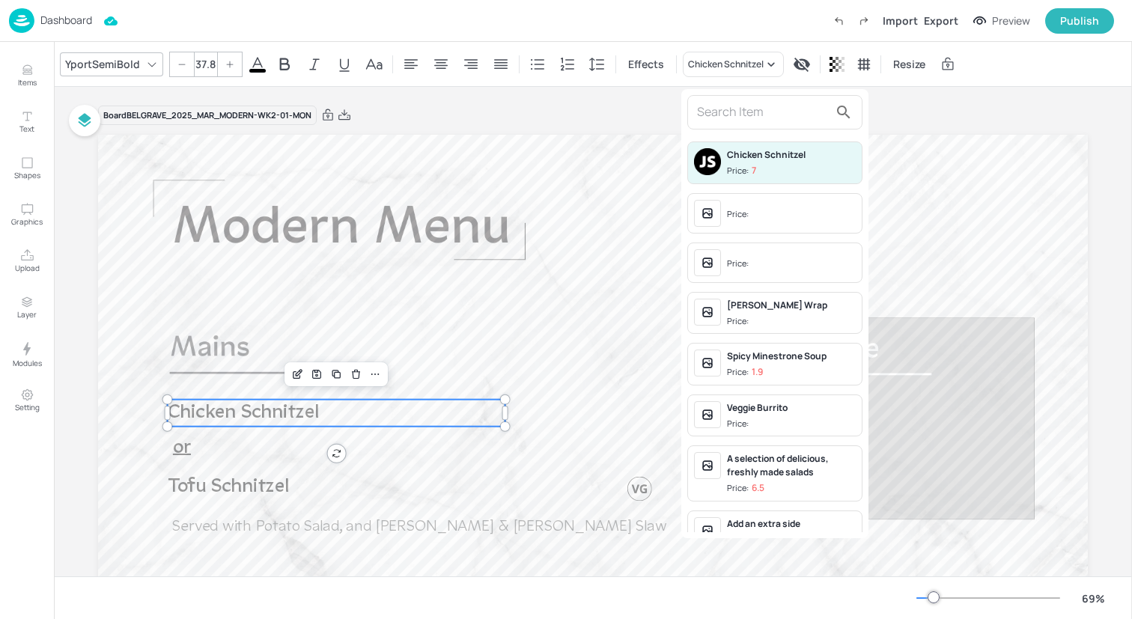
click at [704, 112] on input "text" at bounding box center [763, 112] width 132 height 24
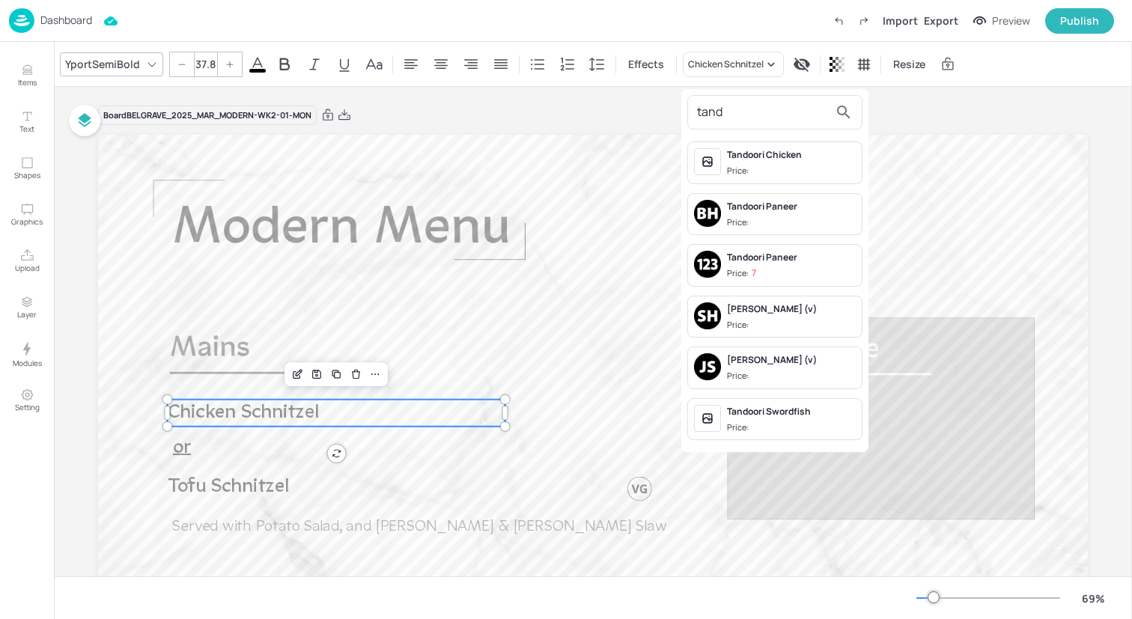
type input "tand"
click at [753, 154] on div "Tandoori Chicken" at bounding box center [791, 154] width 129 height 13
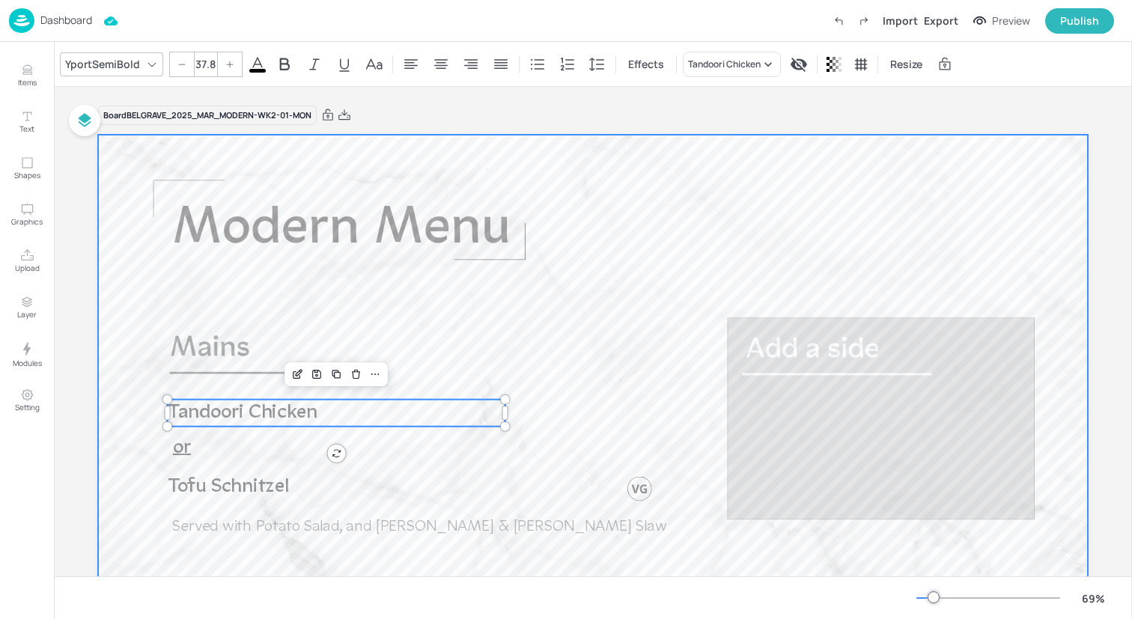
click at [255, 482] on span "Tofu Schnitzel" at bounding box center [228, 487] width 121 height 20
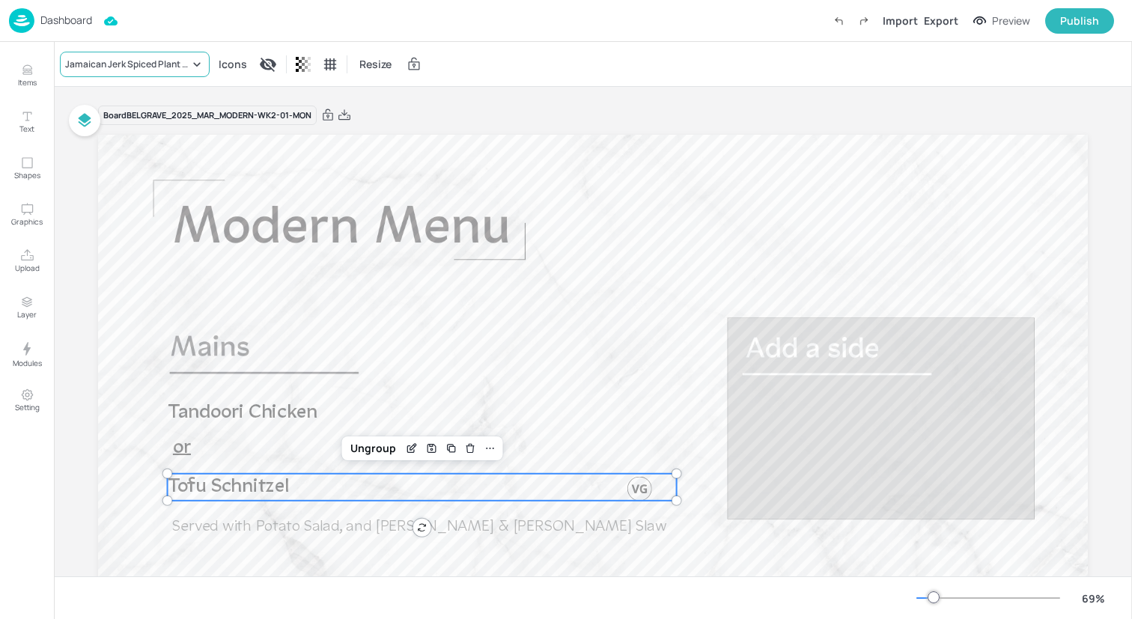
click at [171, 64] on div "Jamaican Jerk Spiced Plant Based Mince" at bounding box center [127, 64] width 124 height 13
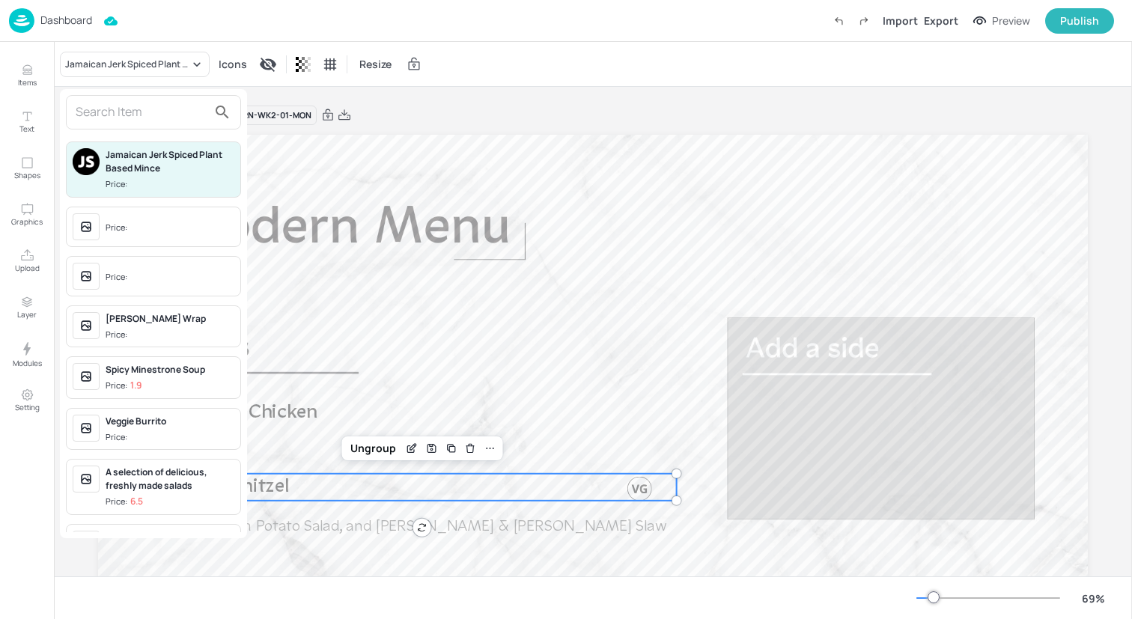
click at [144, 113] on input "text" at bounding box center [142, 112] width 132 height 24
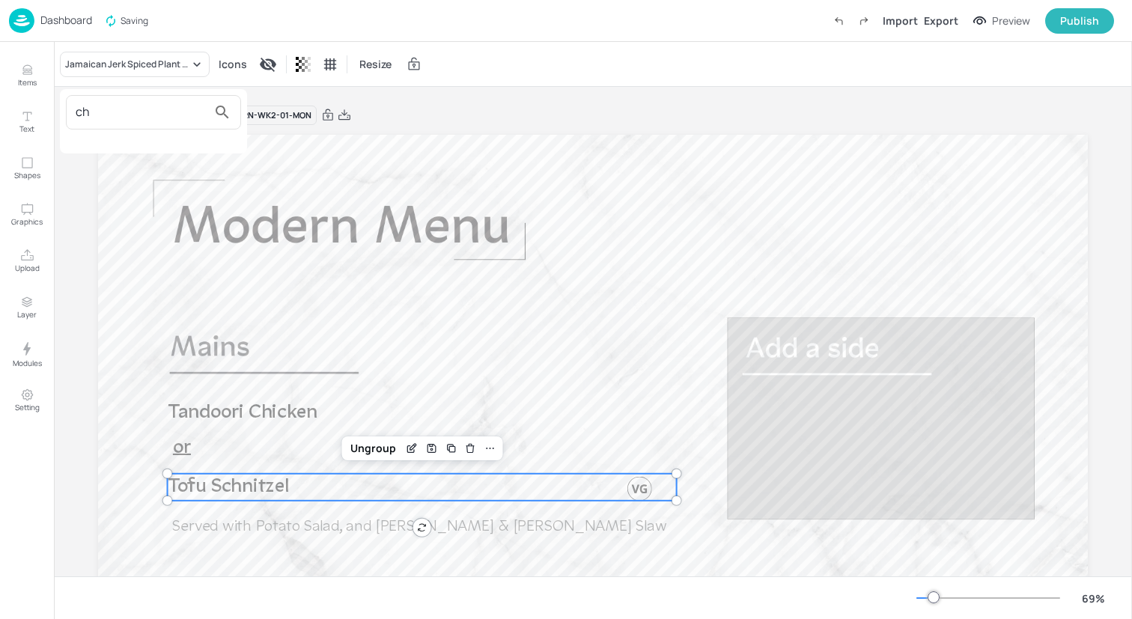
type input "c"
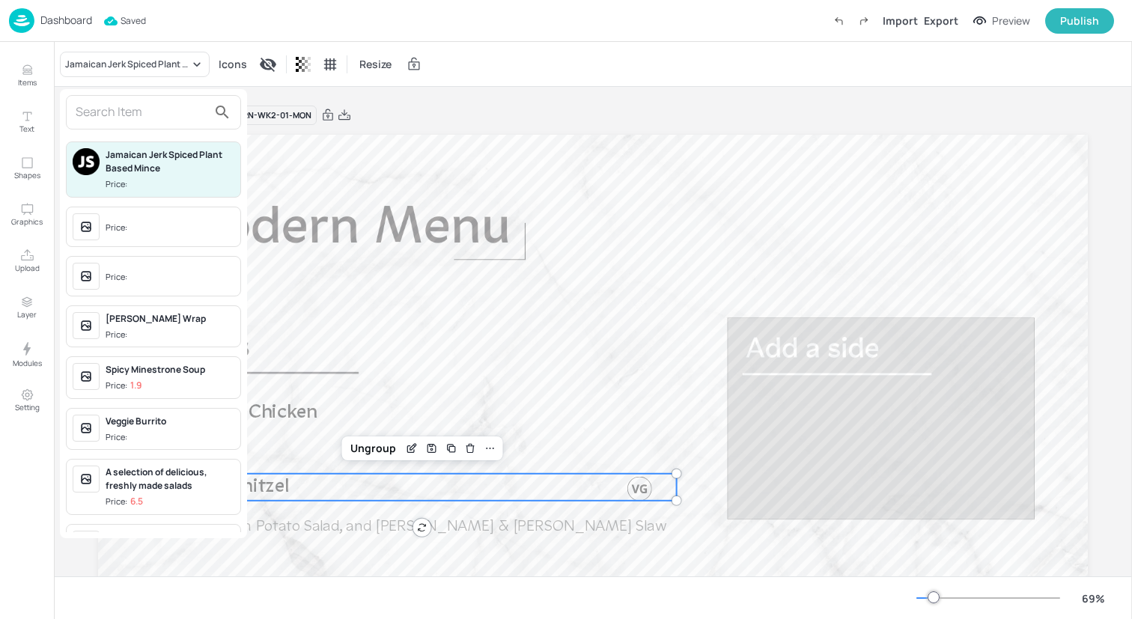
click at [30, 76] on div at bounding box center [566, 309] width 1132 height 619
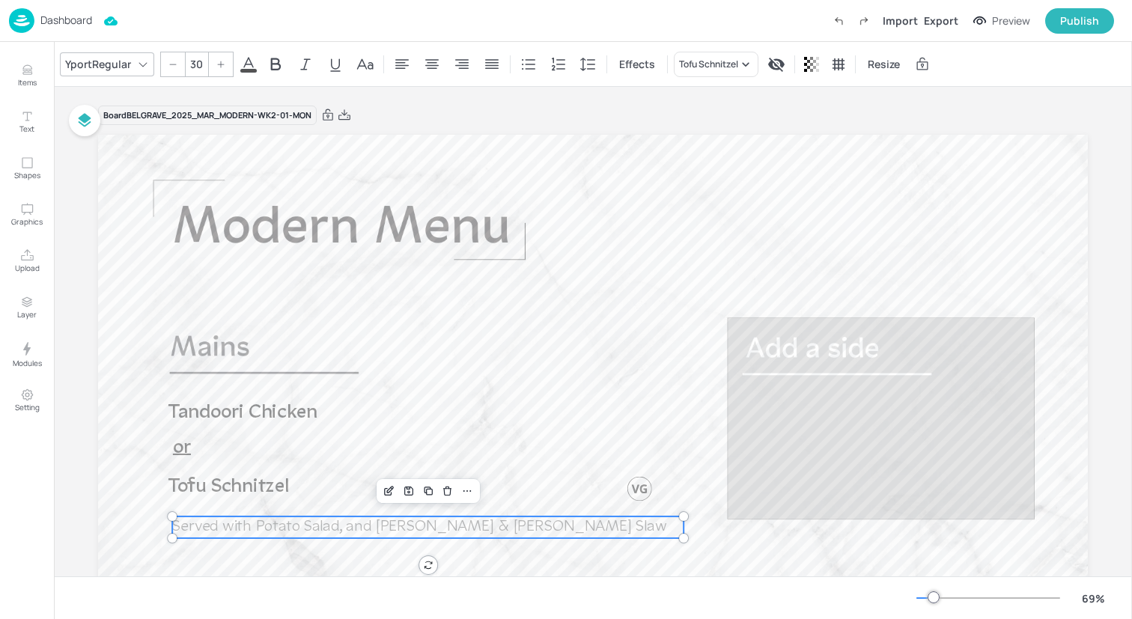
click at [212, 521] on span "Served with Potato Salad, and [PERSON_NAME] & [PERSON_NAME] Slaw" at bounding box center [419, 527] width 494 height 16
click at [716, 69] on div "Tofu Schnitzel" at bounding box center [708, 64] width 59 height 13
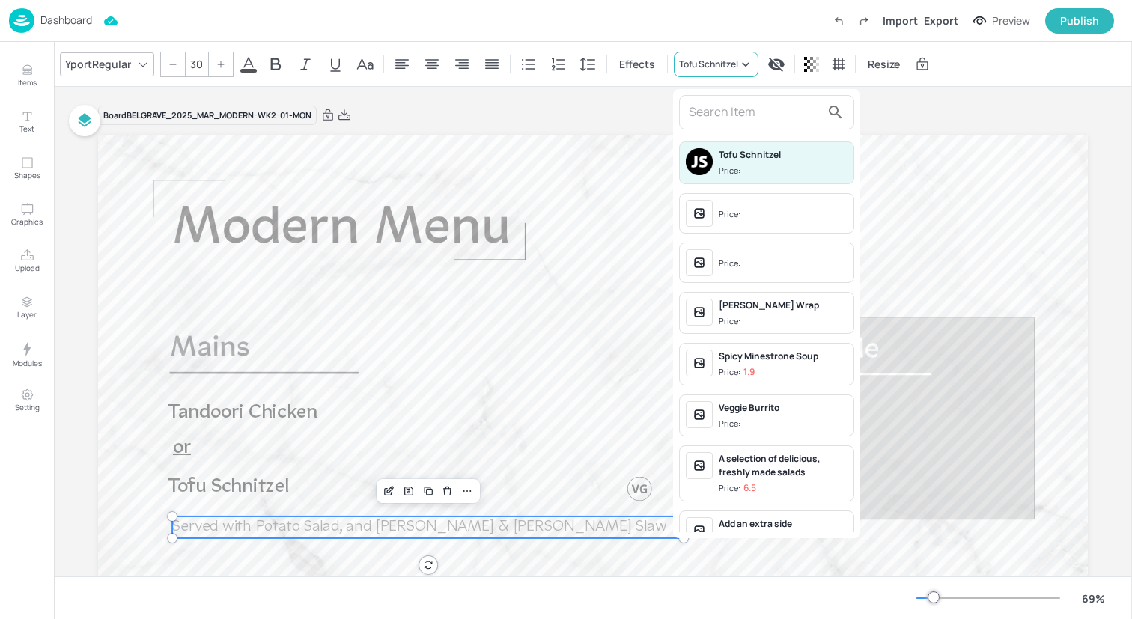
click at [716, 112] on input "text" at bounding box center [755, 112] width 132 height 24
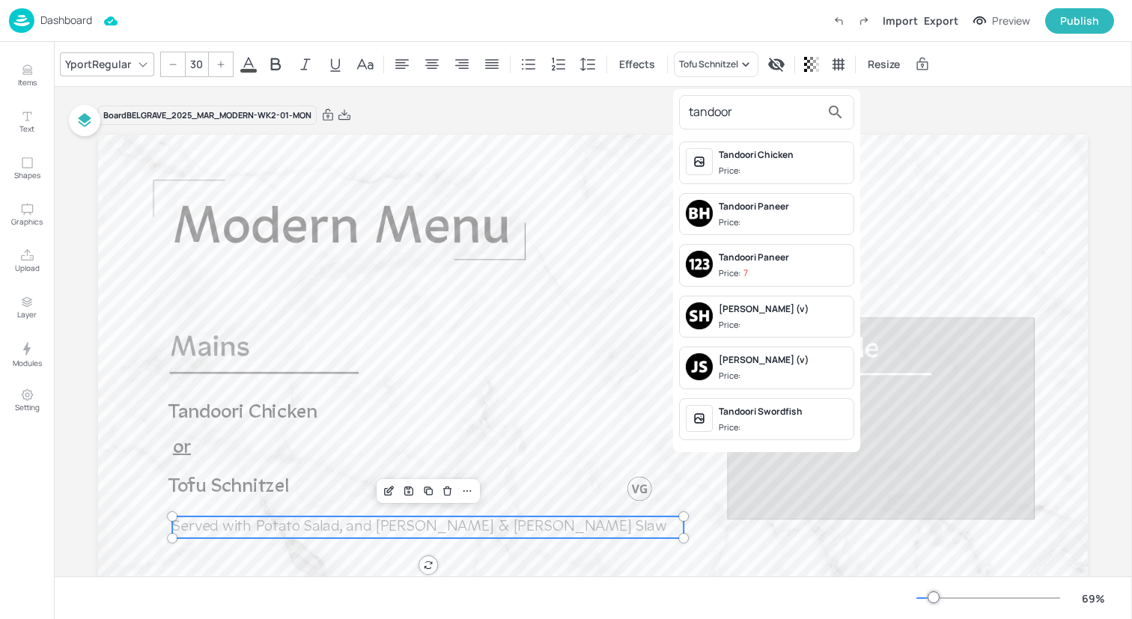
type input "tandoor"
click at [759, 160] on div "Tandoori Chicken" at bounding box center [783, 154] width 129 height 13
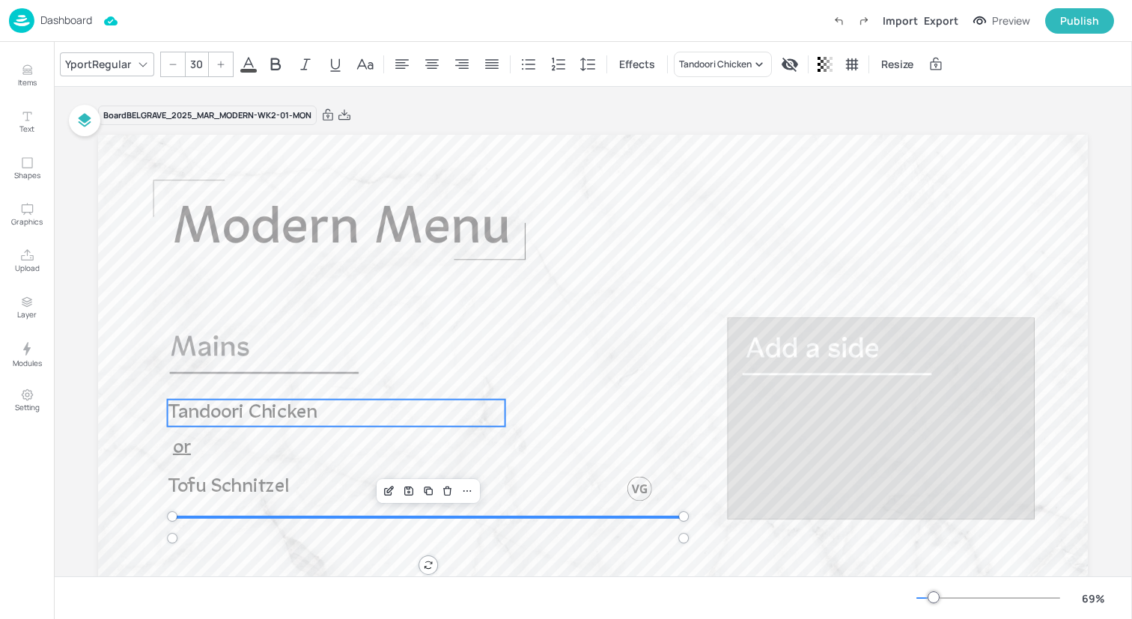
click at [318, 419] on p "Tandoori Chicken" at bounding box center [337, 413] width 338 height 27
type input "37.8"
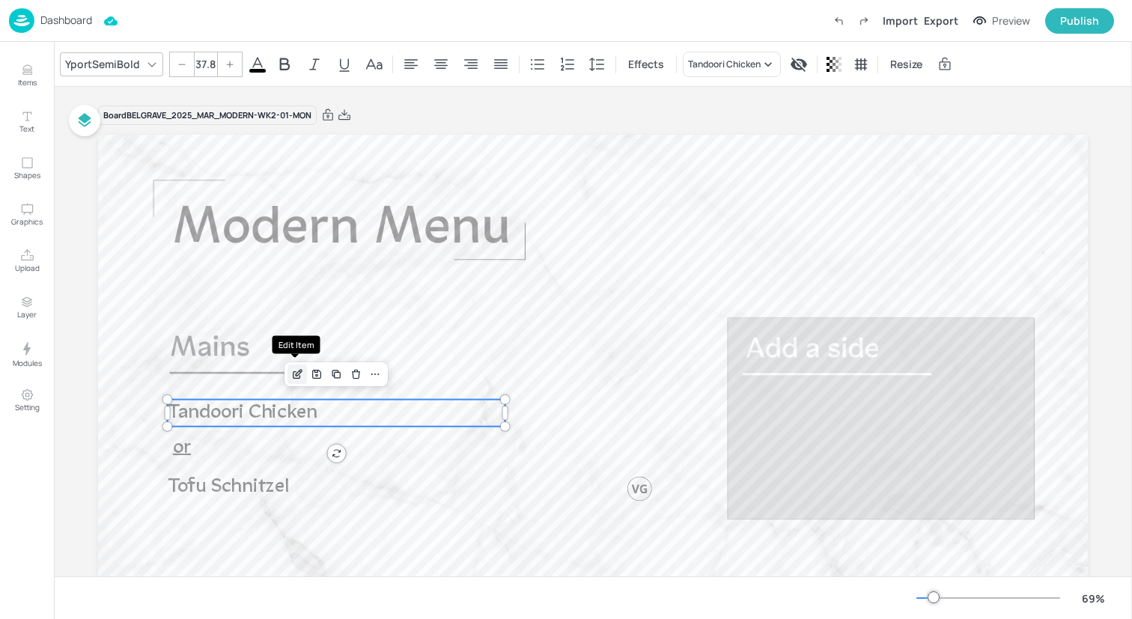
click at [297, 373] on icon "Edit Item" at bounding box center [299, 373] width 6 height 6
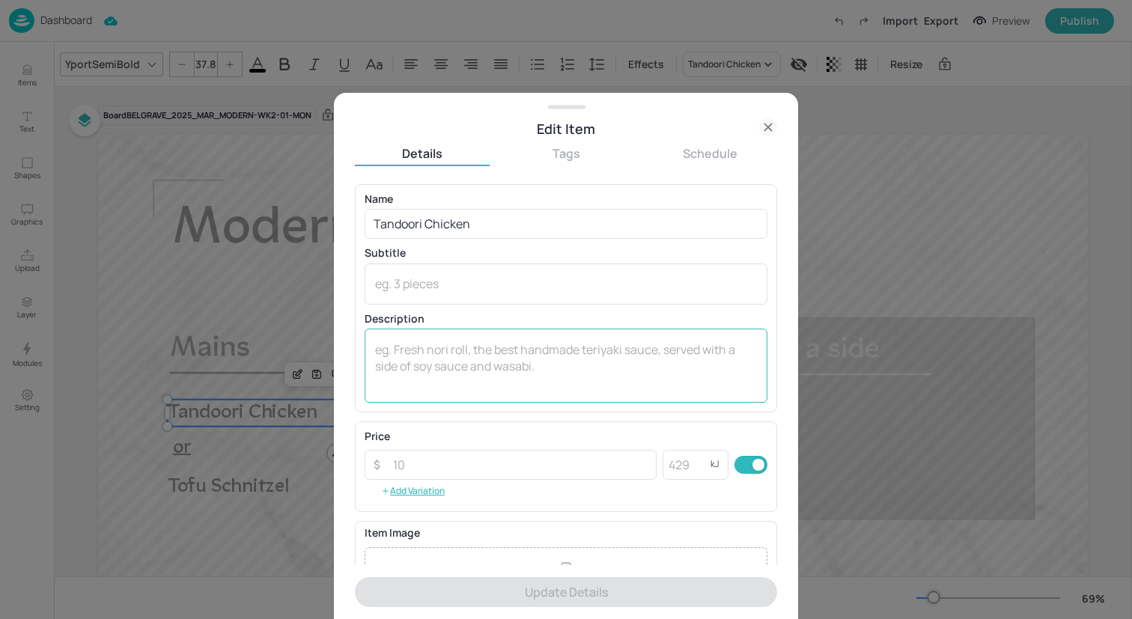
click at [434, 338] on div "x ​" at bounding box center [566, 366] width 403 height 74
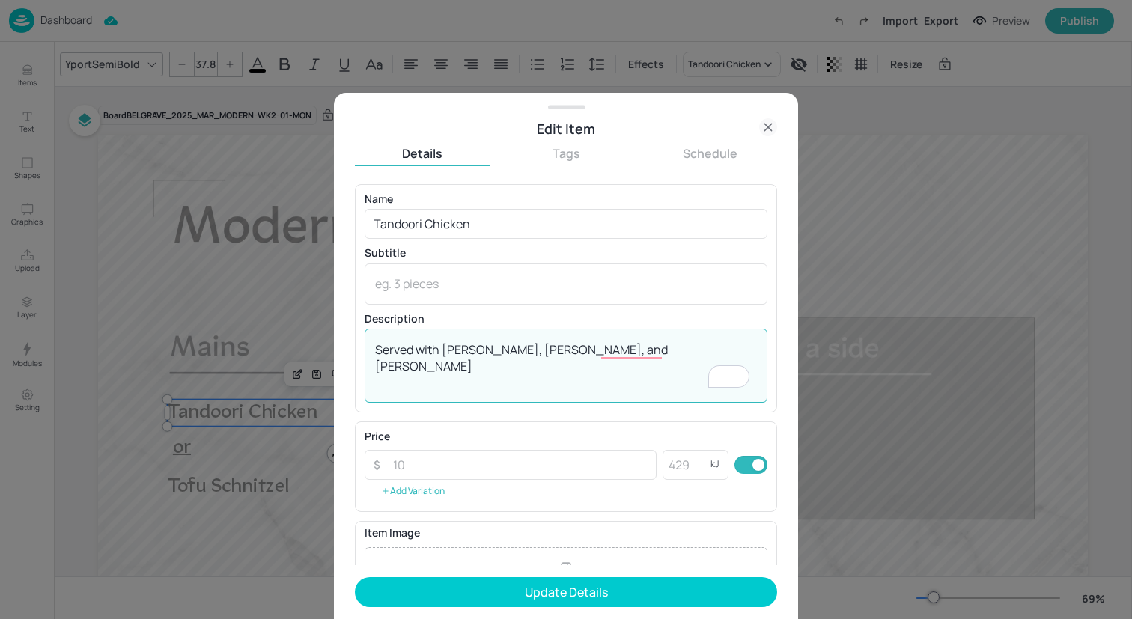
click at [599, 353] on textarea "Served with [PERSON_NAME], [PERSON_NAME], and [PERSON_NAME]" at bounding box center [566, 365] width 382 height 49
click at [657, 364] on textarea "Served with [PERSON_NAME], [PERSON_NAME], Desinsaise" at bounding box center [566, 365] width 382 height 49
drag, startPoint x: 693, startPoint y: 374, endPoint x: 358, endPoint y: 303, distance: 342.8
click at [358, 303] on div "Name Tandoori Chicken ​ Subtitle x ​ Description Served with Basmati Rice, Alu …" at bounding box center [566, 298] width 422 height 228
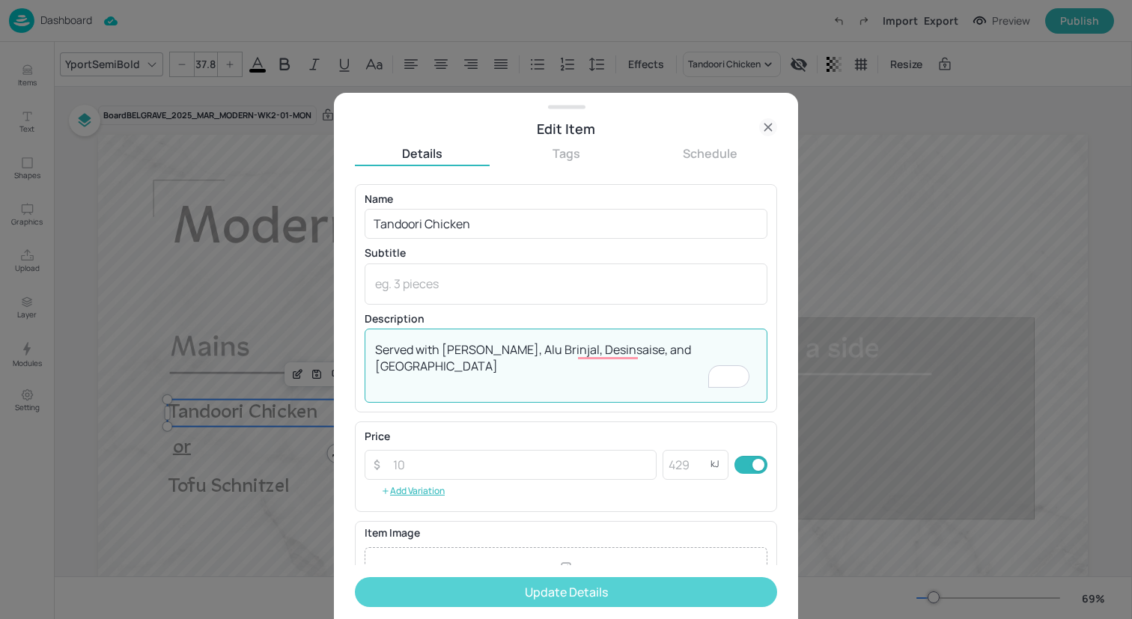
type textarea "Served with [PERSON_NAME], Alu Brinjal, Desinsaise, and [GEOGRAPHIC_DATA]"
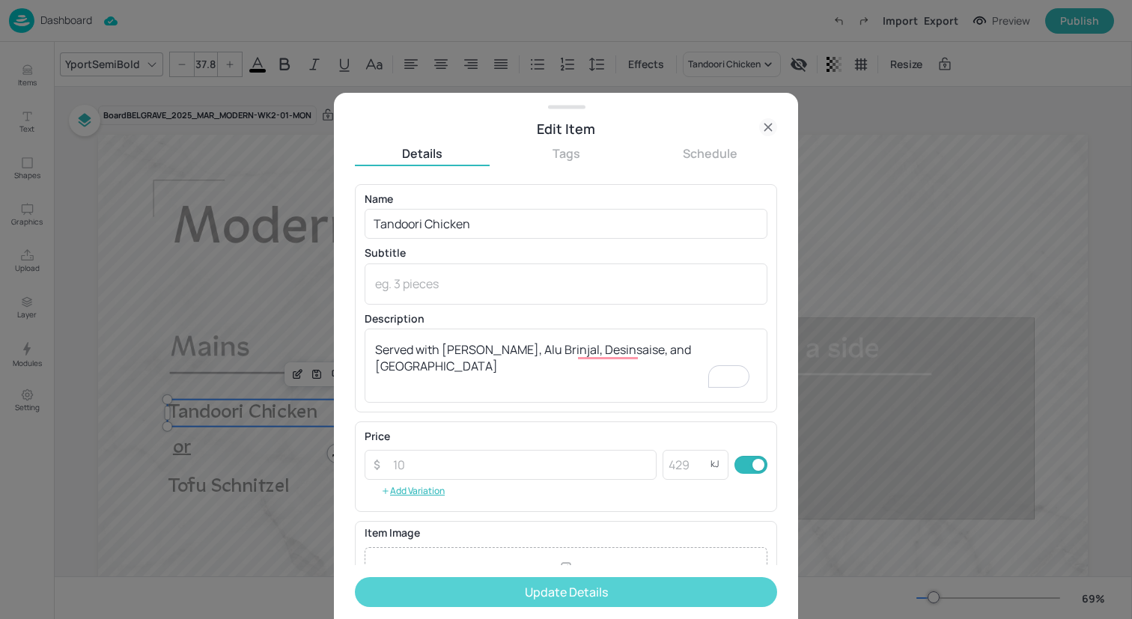
click at [411, 592] on button "Update Details" at bounding box center [566, 592] width 422 height 30
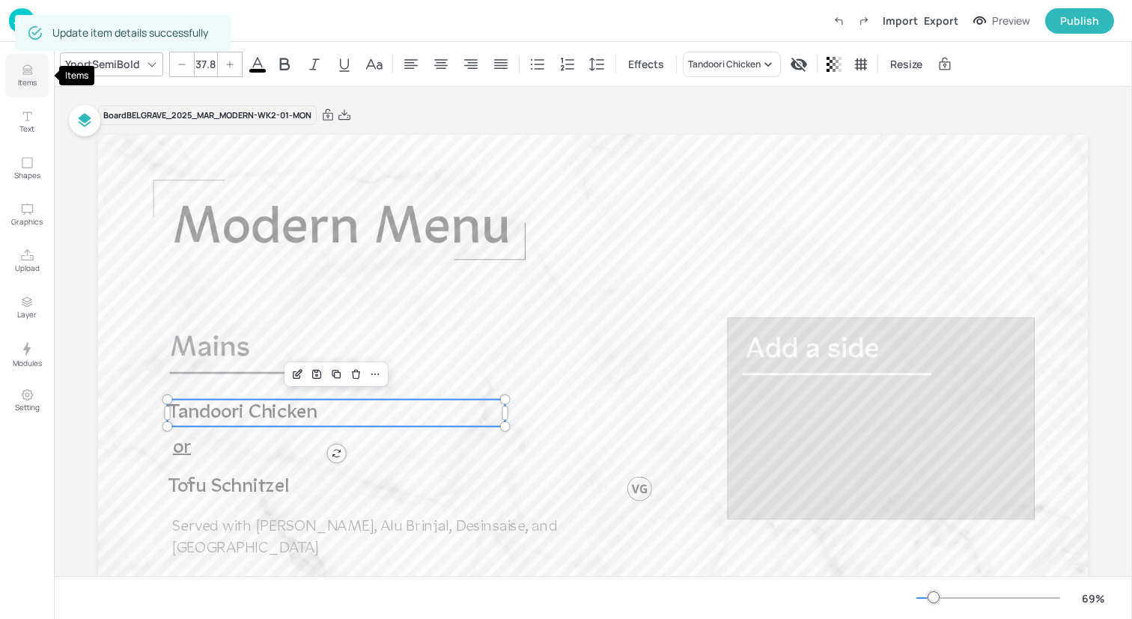
click at [26, 73] on icon "Items" at bounding box center [26, 73] width 9 height 1
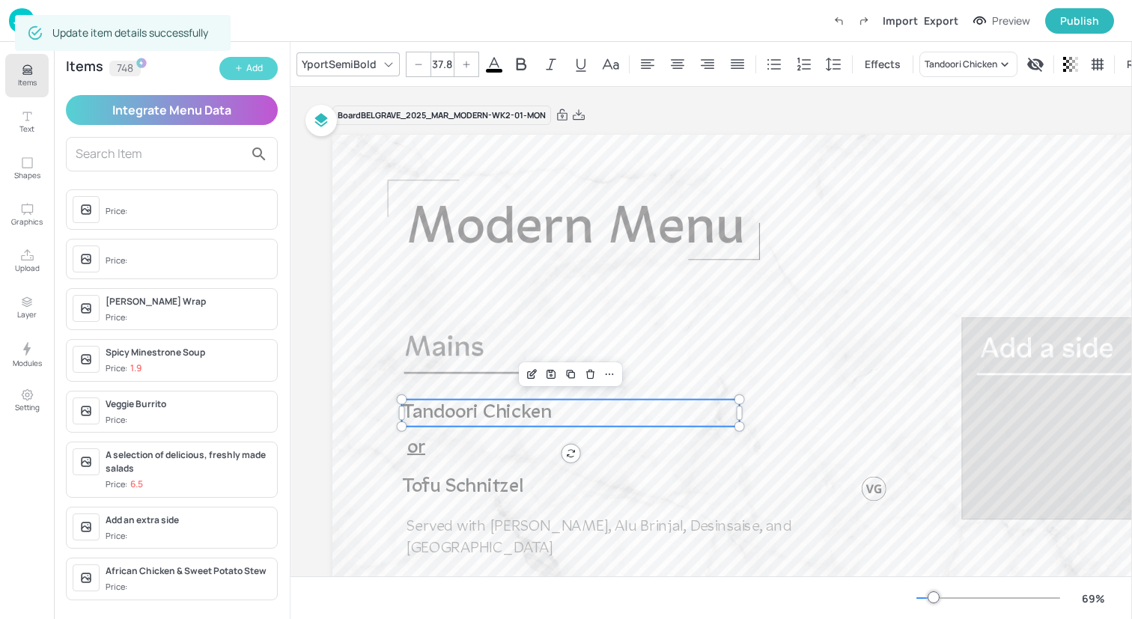
click at [264, 65] on button "Add" at bounding box center [248, 68] width 58 height 23
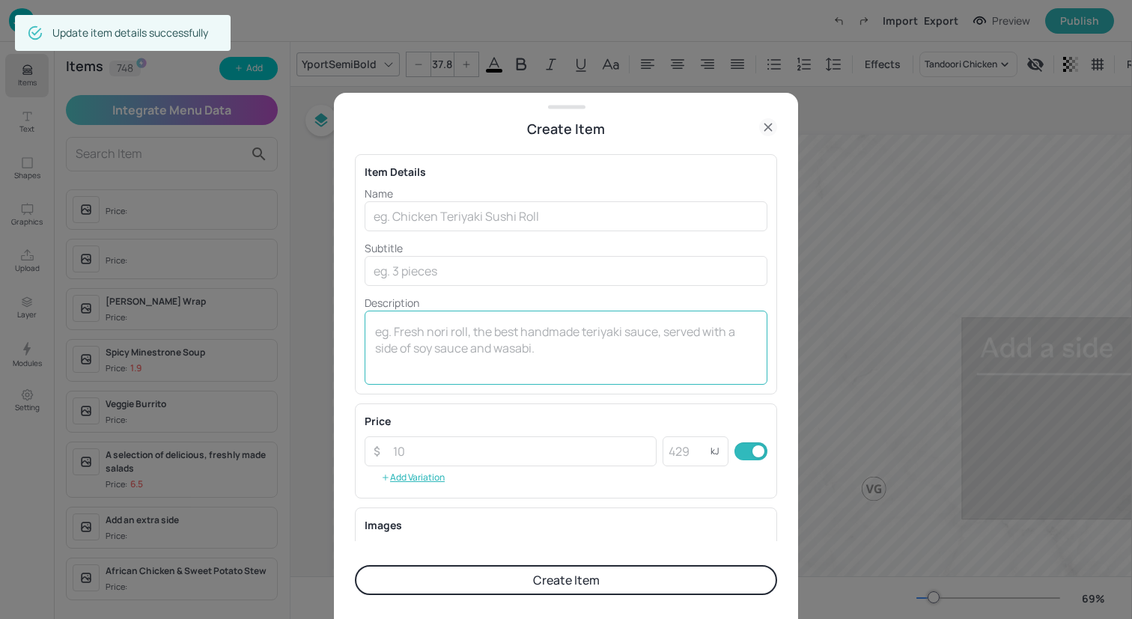
click at [416, 312] on div "x ​" at bounding box center [566, 348] width 403 height 74
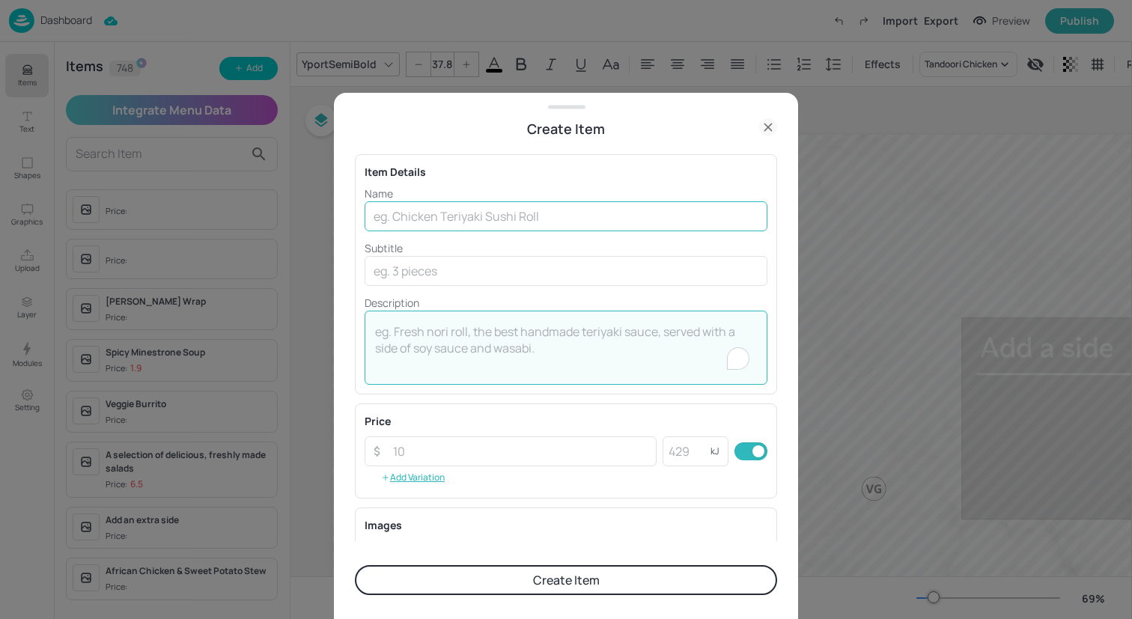
paste textarea "Served with [PERSON_NAME], Alu Brinjal, Desinsaise, and [GEOGRAPHIC_DATA]"
type textarea "Served with [PERSON_NAME], Alu Brinjal, Desinsaise, and [GEOGRAPHIC_DATA]"
click at [457, 222] on input "text" at bounding box center [566, 216] width 403 height 30
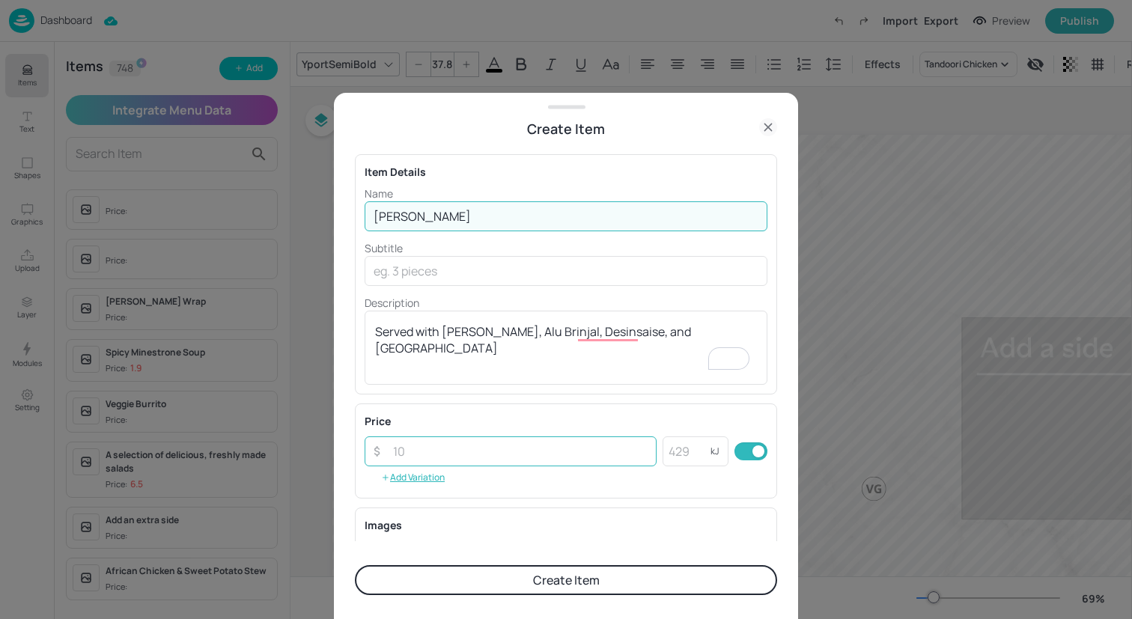
scroll to position [192, 0]
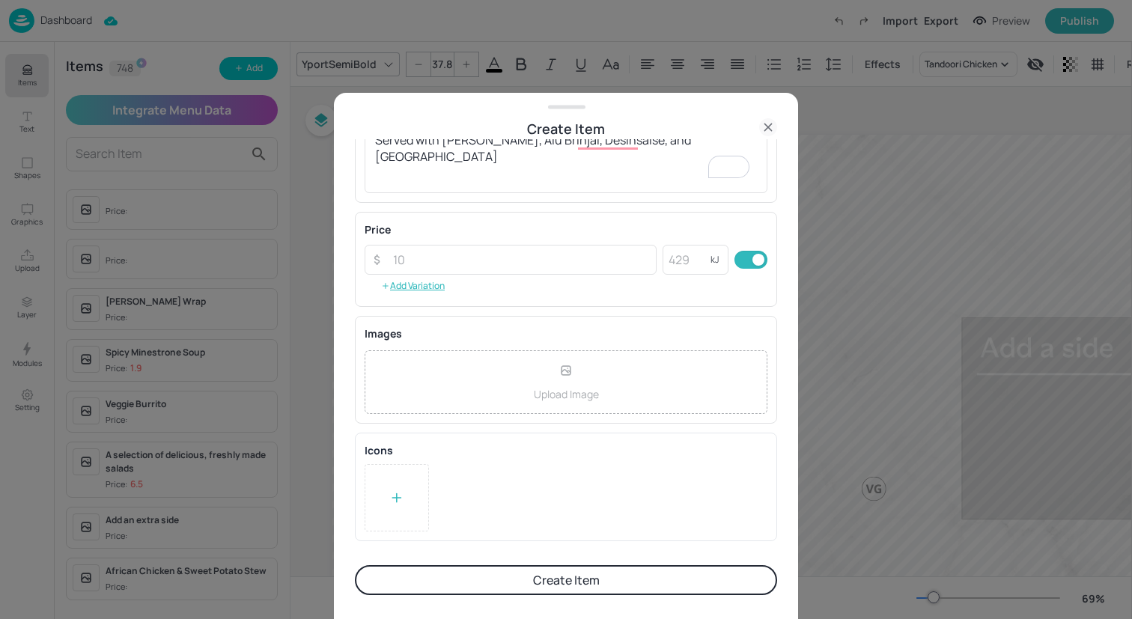
type input "[PERSON_NAME]"
click at [533, 378] on div "Upload Image" at bounding box center [566, 382] width 403 height 64
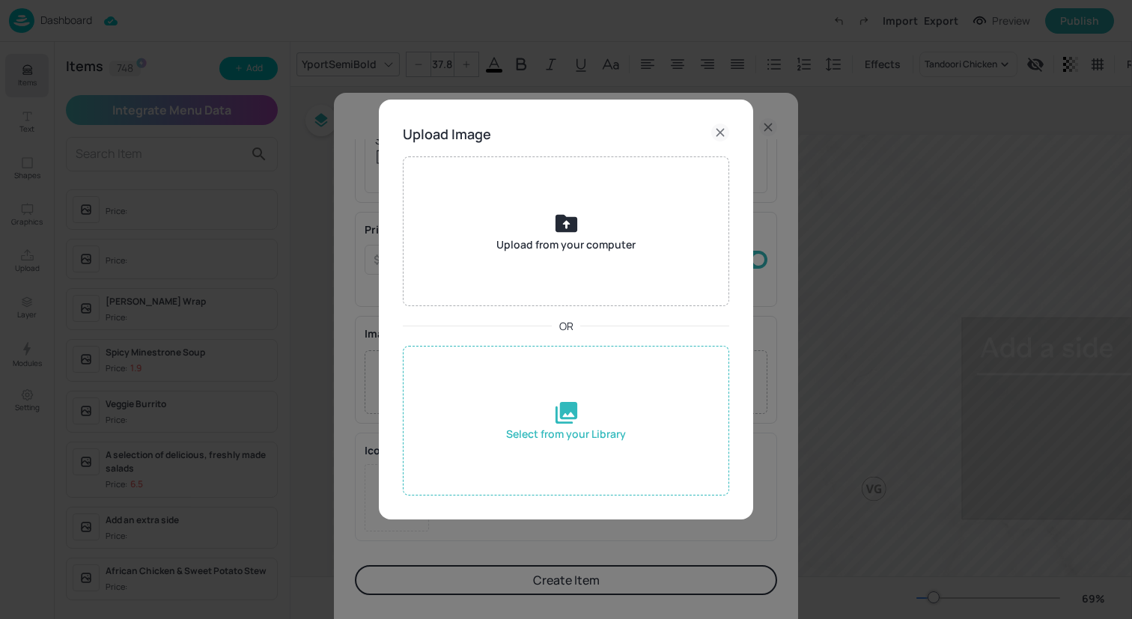
click at [598, 416] on div "Select from your Library" at bounding box center [566, 421] width 326 height 150
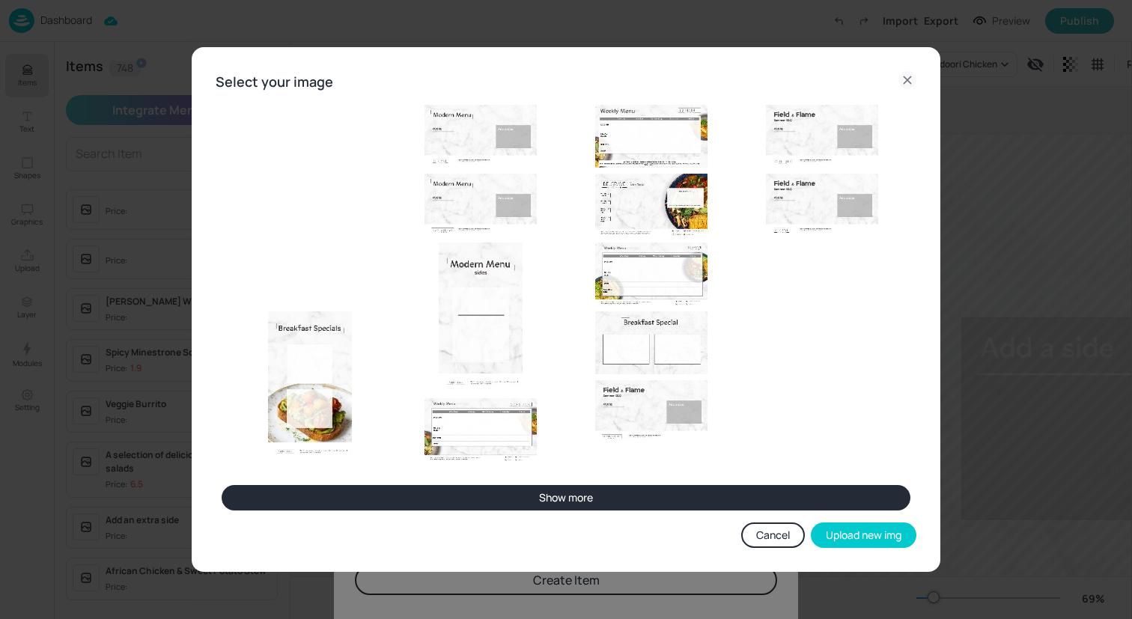
click at [611, 485] on button "Show more" at bounding box center [566, 497] width 689 height 25
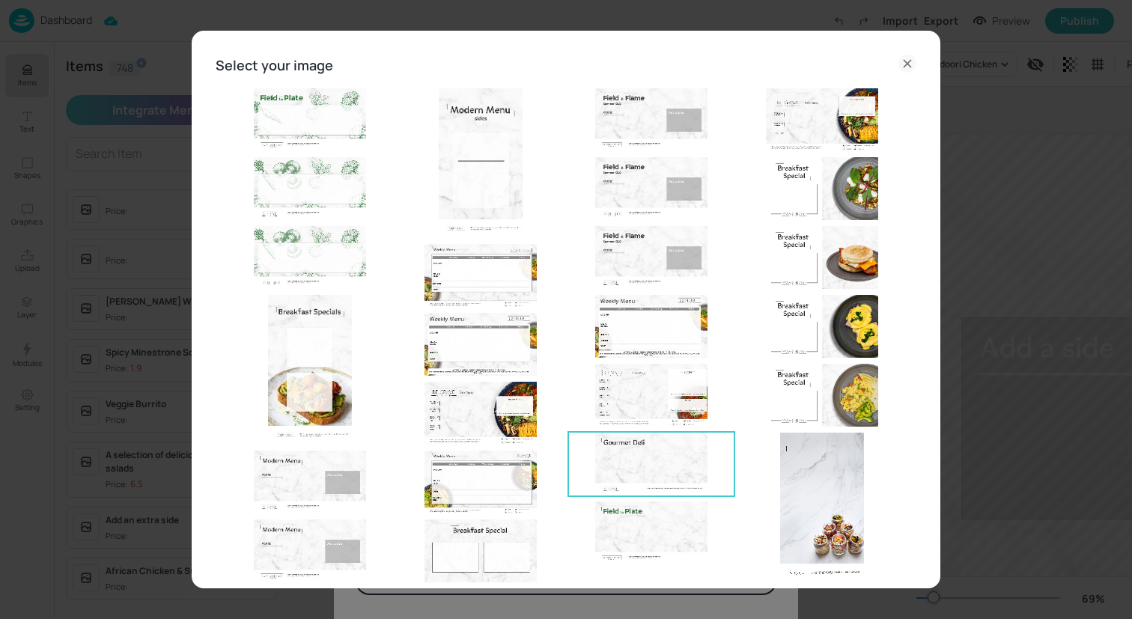
scroll to position [106, 0]
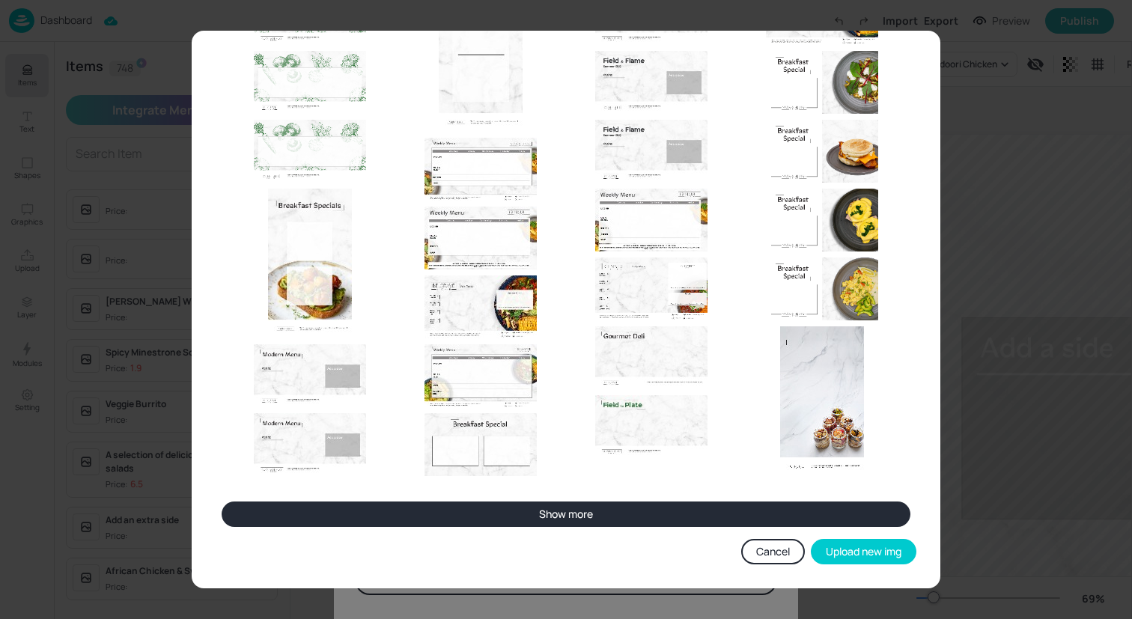
click at [592, 508] on button "Show more" at bounding box center [566, 514] width 689 height 25
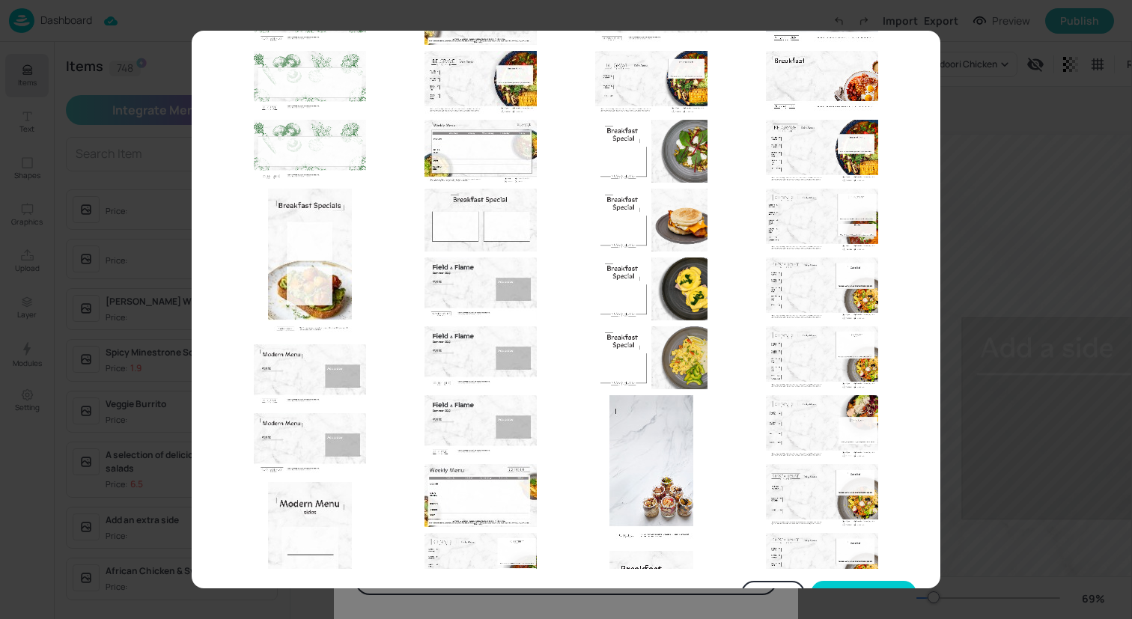
scroll to position [181, 0]
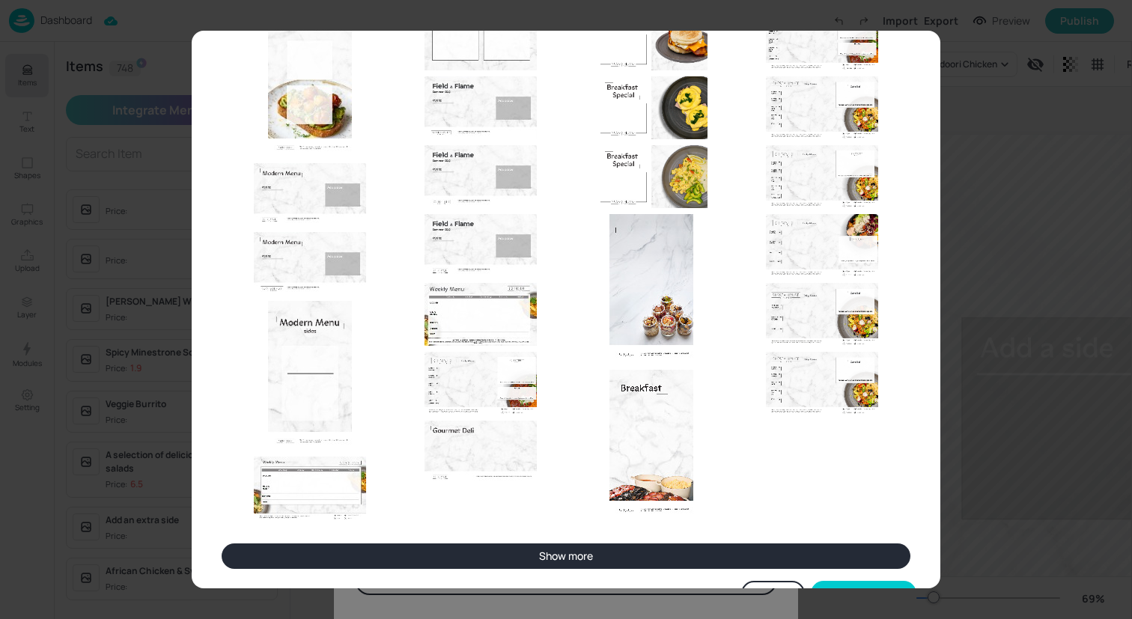
click at [569, 563] on button "Show more" at bounding box center [566, 556] width 689 height 25
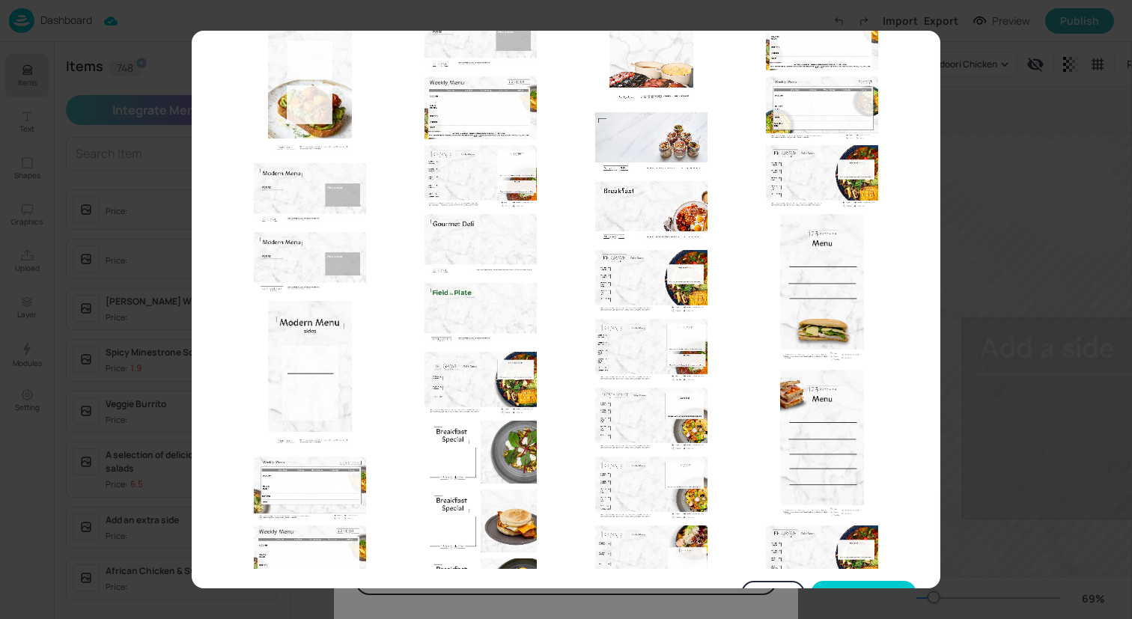
scroll to position [406, 0]
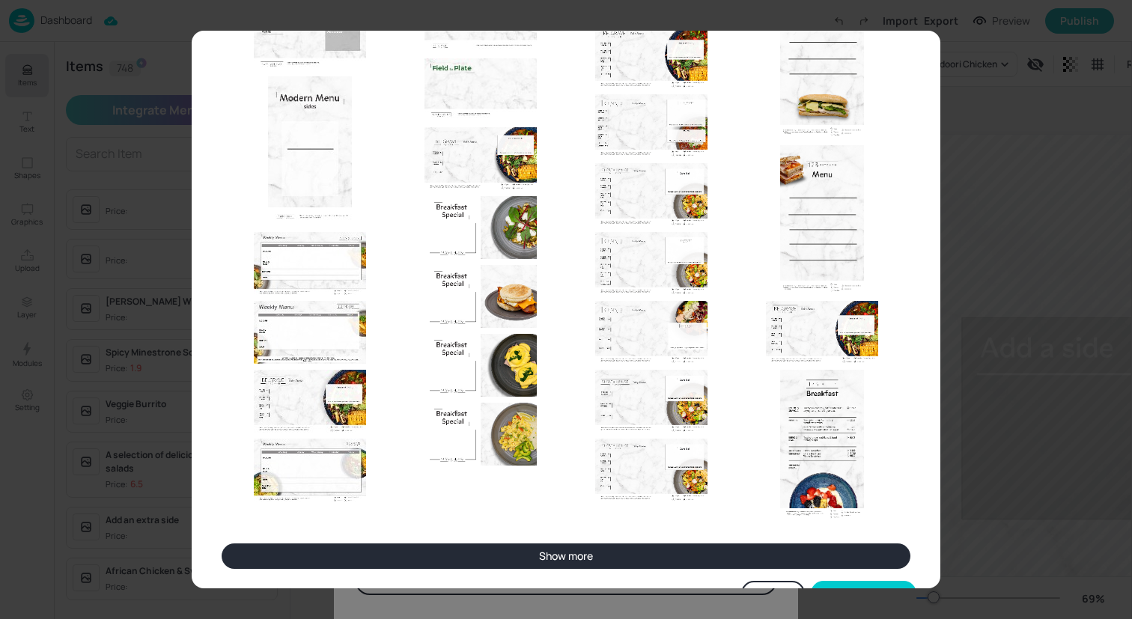
click at [562, 556] on button "Show more" at bounding box center [566, 556] width 689 height 25
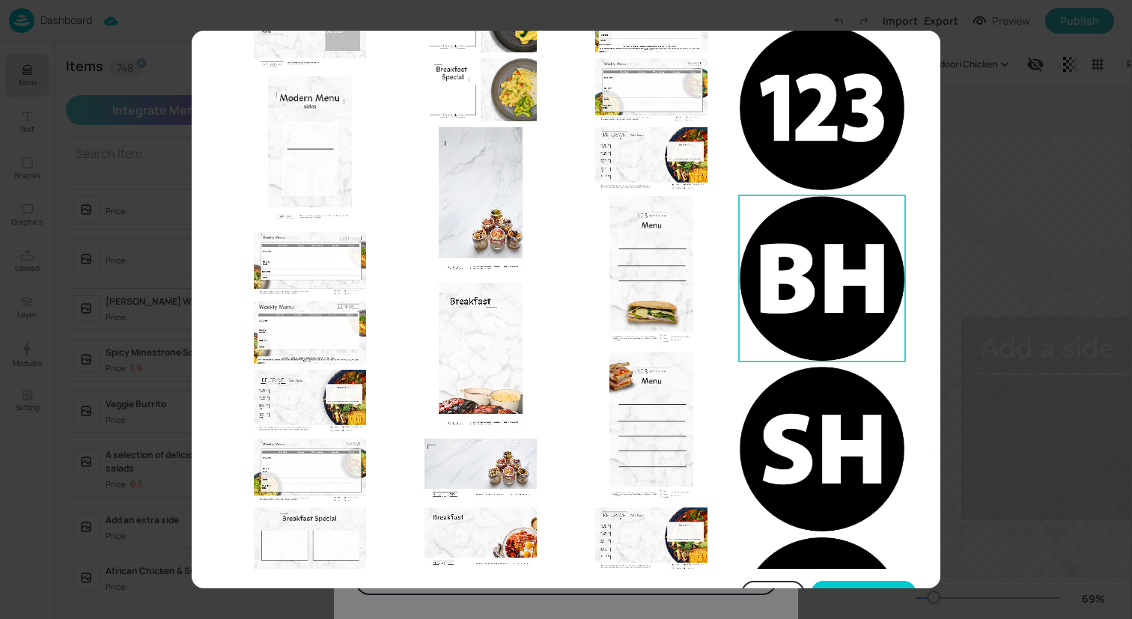
click at [784, 271] on img at bounding box center [822, 278] width 165 height 165
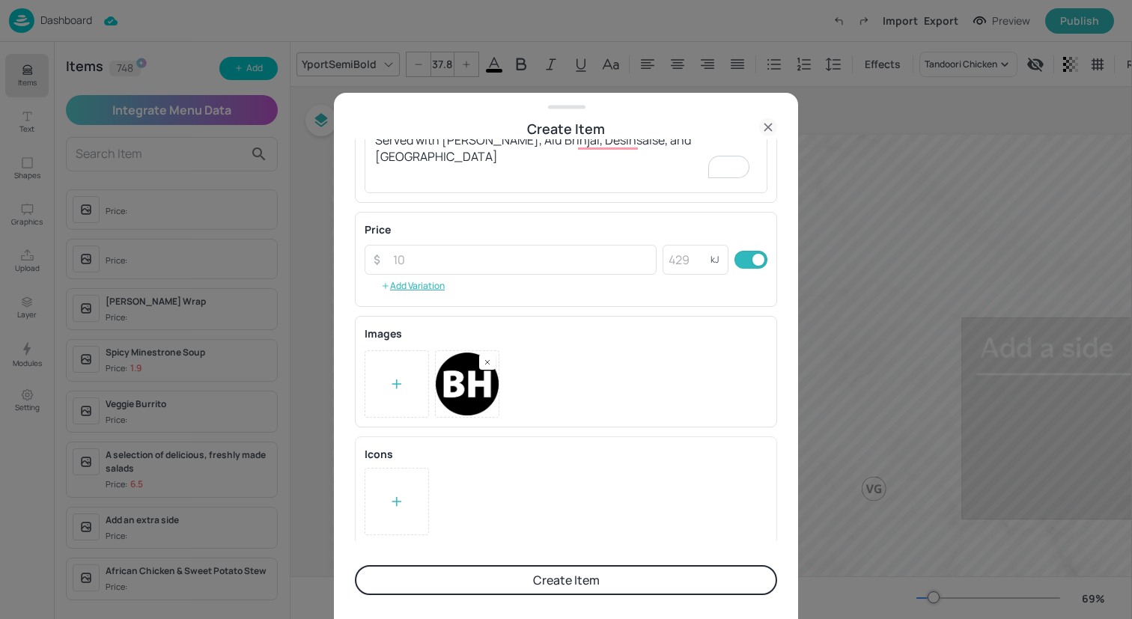
click at [568, 579] on button "Create Item" at bounding box center [566, 580] width 422 height 30
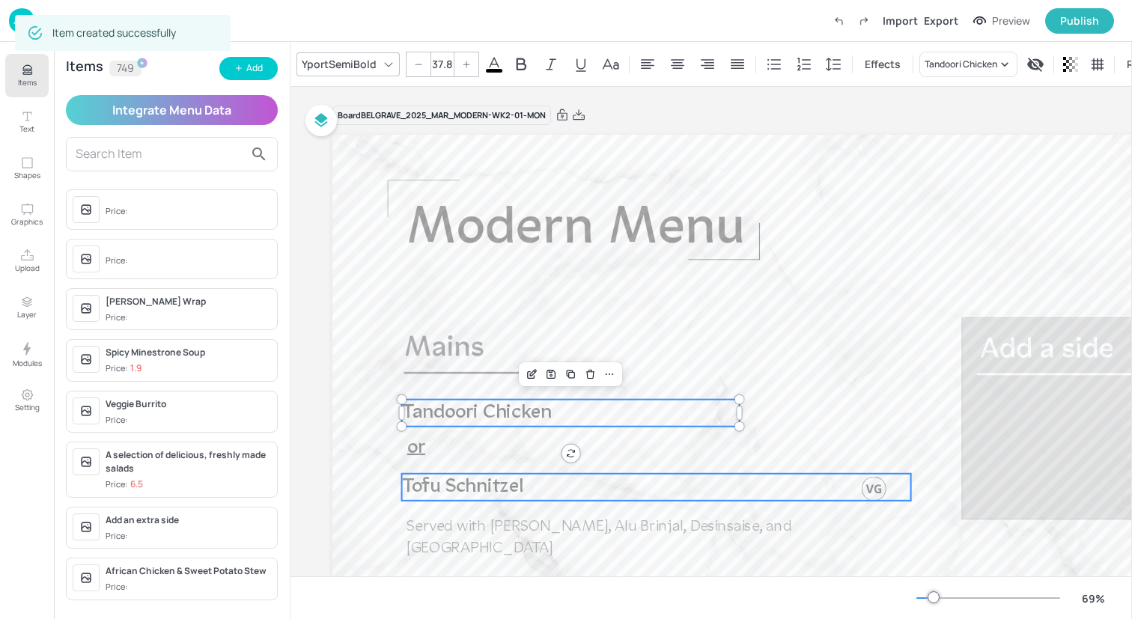
click at [490, 494] on span "Tofu Schnitzel" at bounding box center [462, 487] width 121 height 20
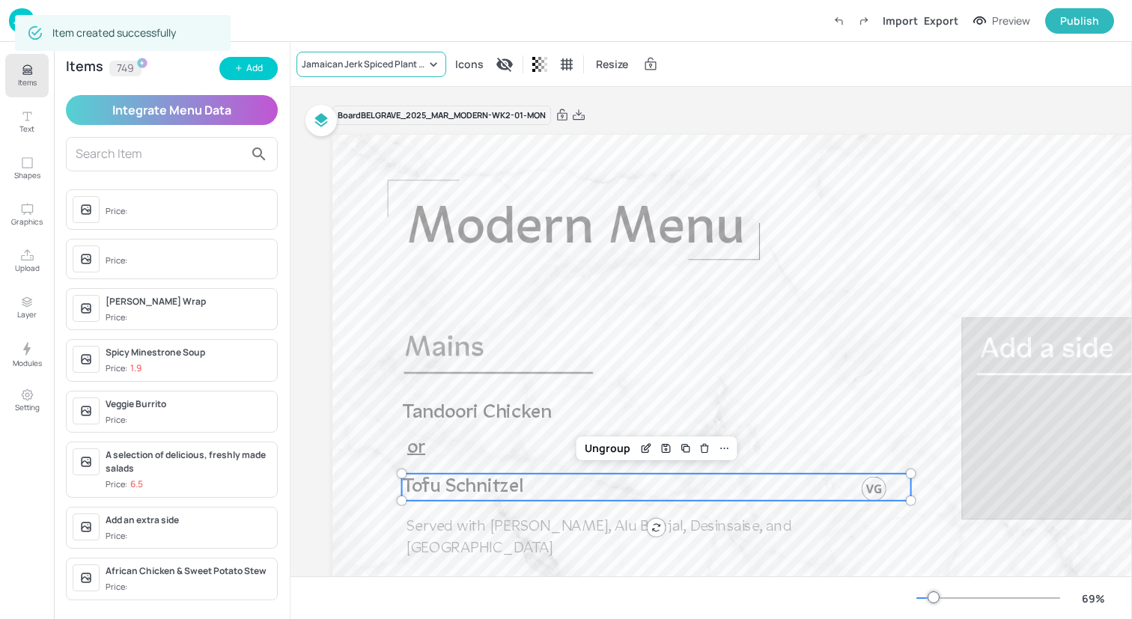
click at [396, 69] on div "Jamaican Jerk Spiced Plant Based Mince" at bounding box center [364, 64] width 124 height 13
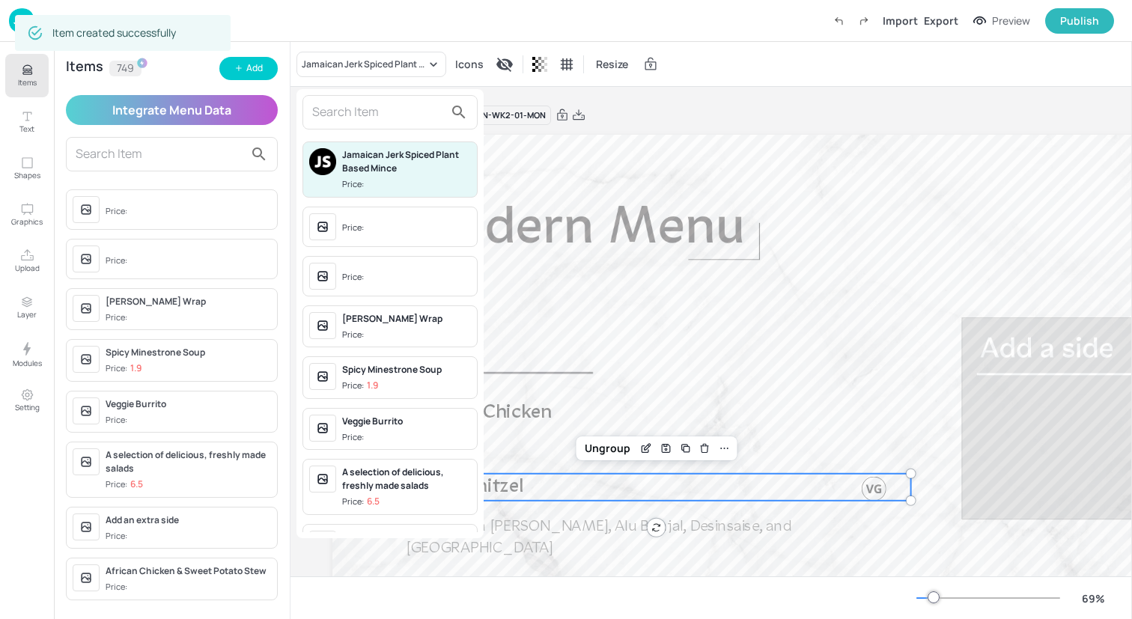
click at [388, 112] on input "text" at bounding box center [378, 112] width 132 height 24
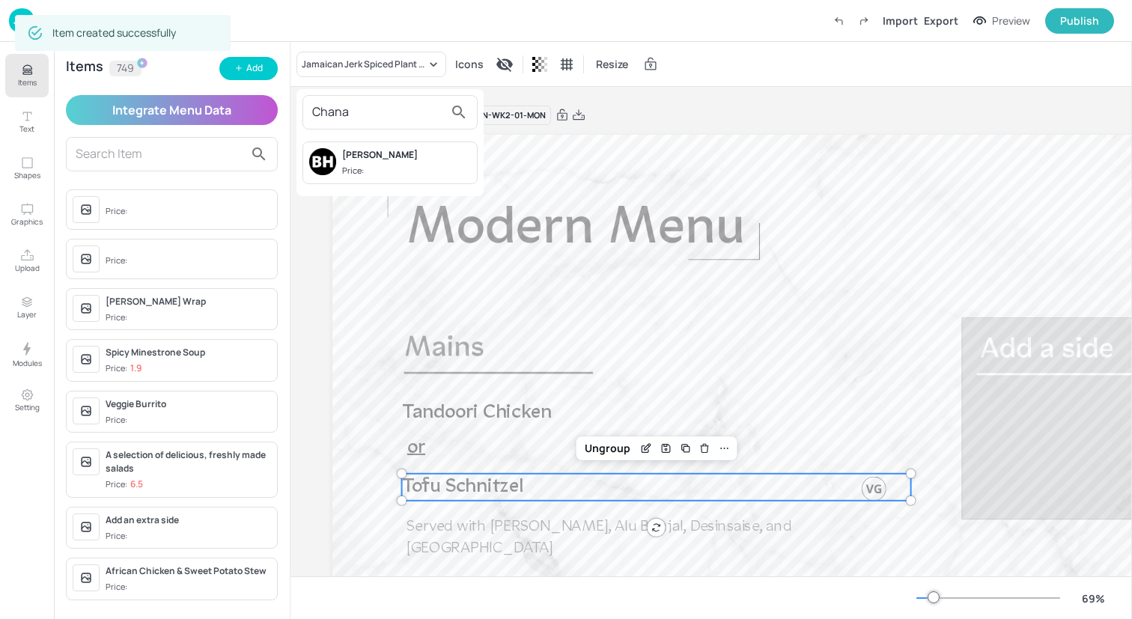
type input "Chana"
click at [411, 162] on div "[PERSON_NAME]:" at bounding box center [406, 162] width 129 height 29
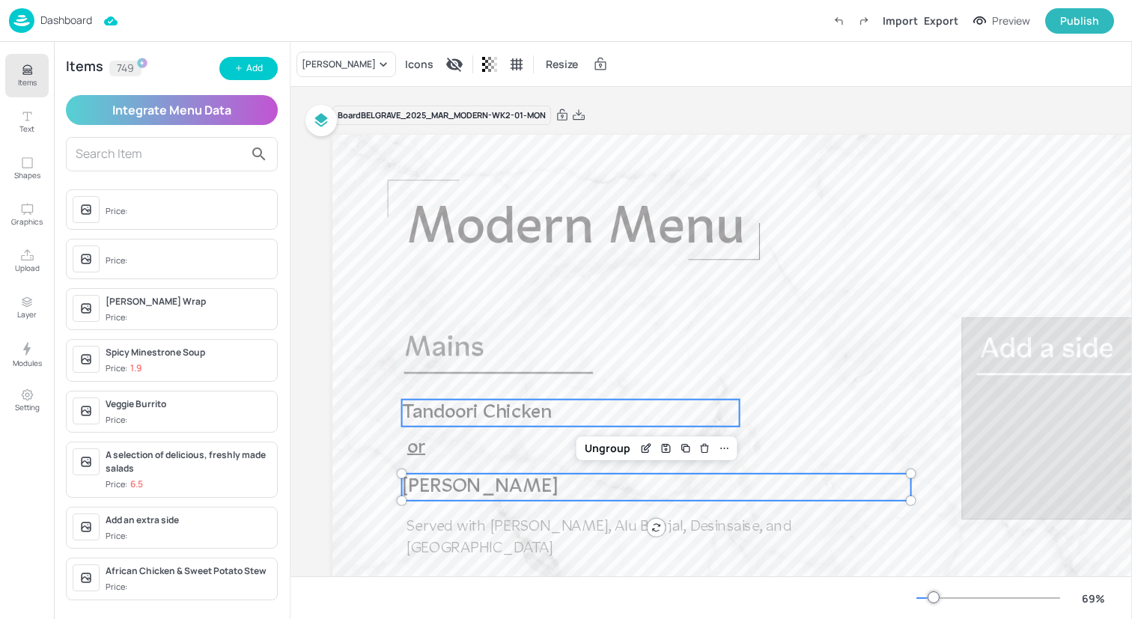
click at [484, 409] on span "Tandoori Chicken" at bounding box center [477, 413] width 150 height 20
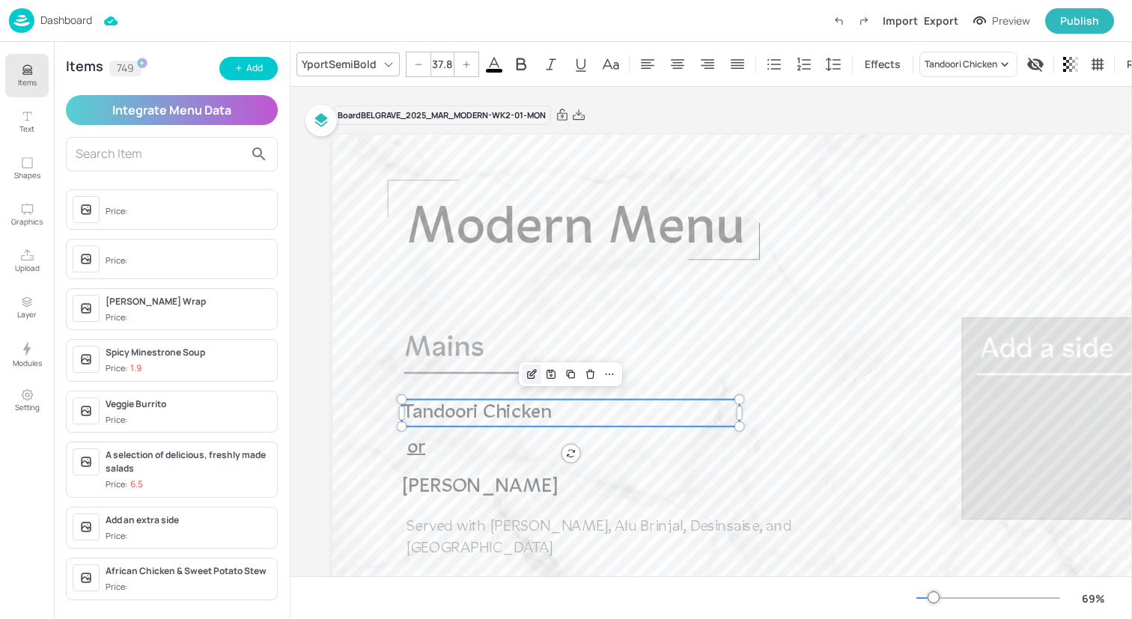
click at [529, 373] on icon "Edit Item" at bounding box center [532, 374] width 13 height 12
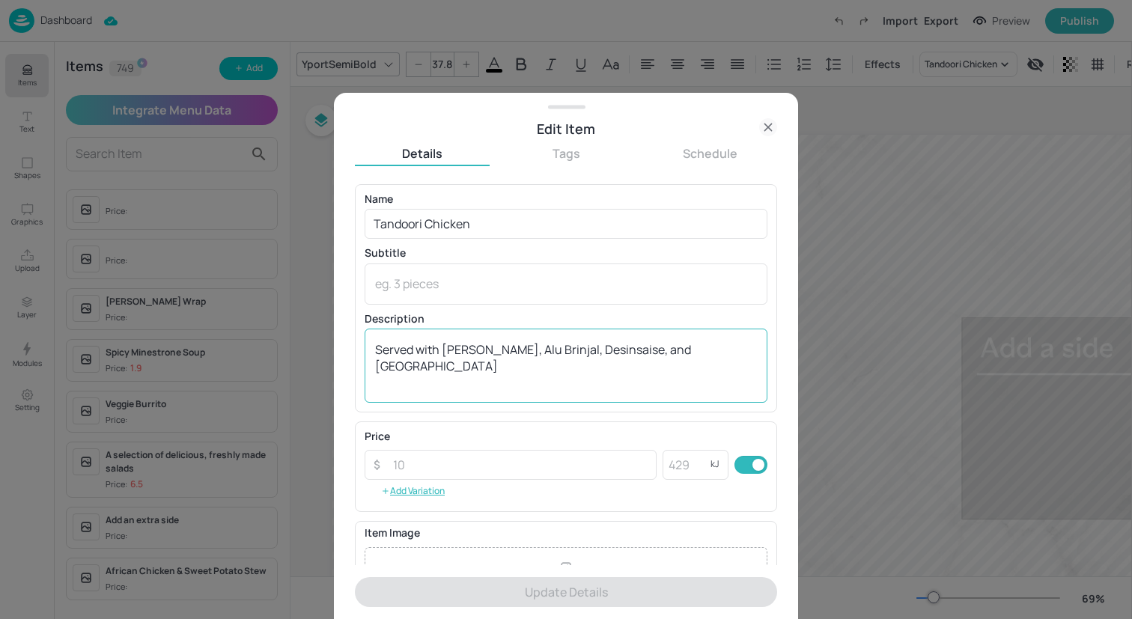
scroll to position [174, 0]
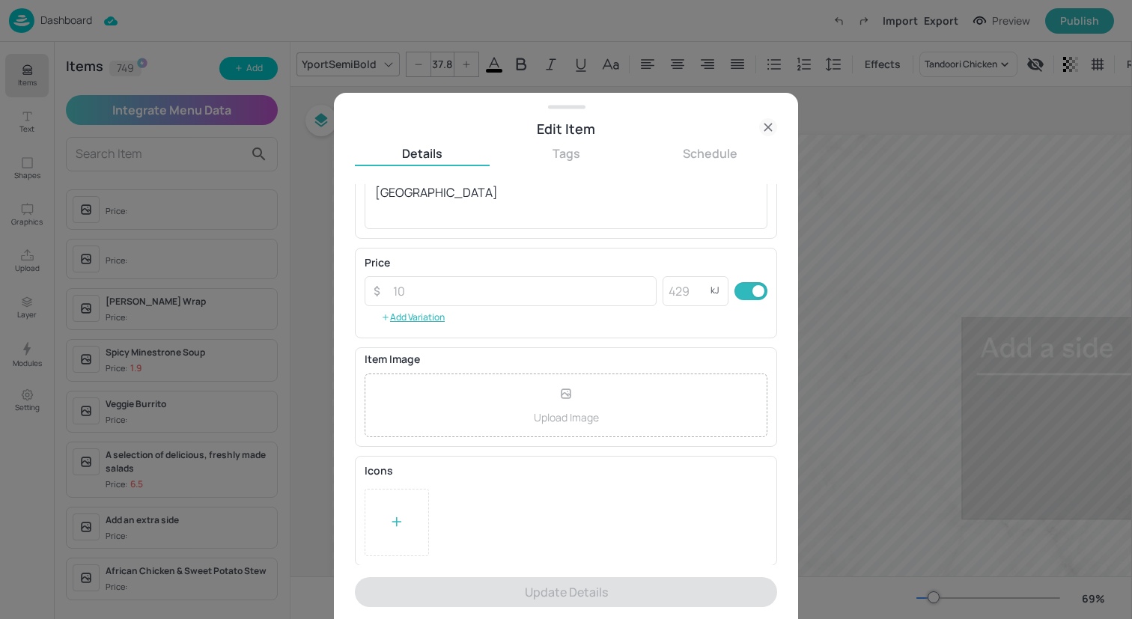
click at [549, 404] on div "Upload Image" at bounding box center [566, 406] width 403 height 64
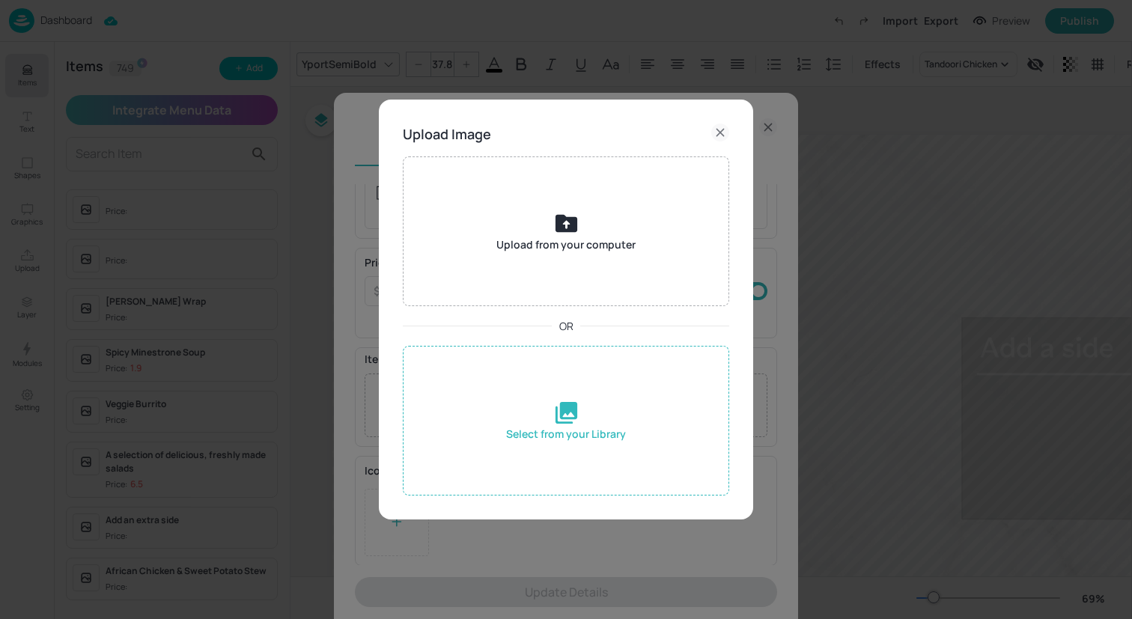
click at [594, 446] on div "Select from your Library" at bounding box center [566, 421] width 326 height 150
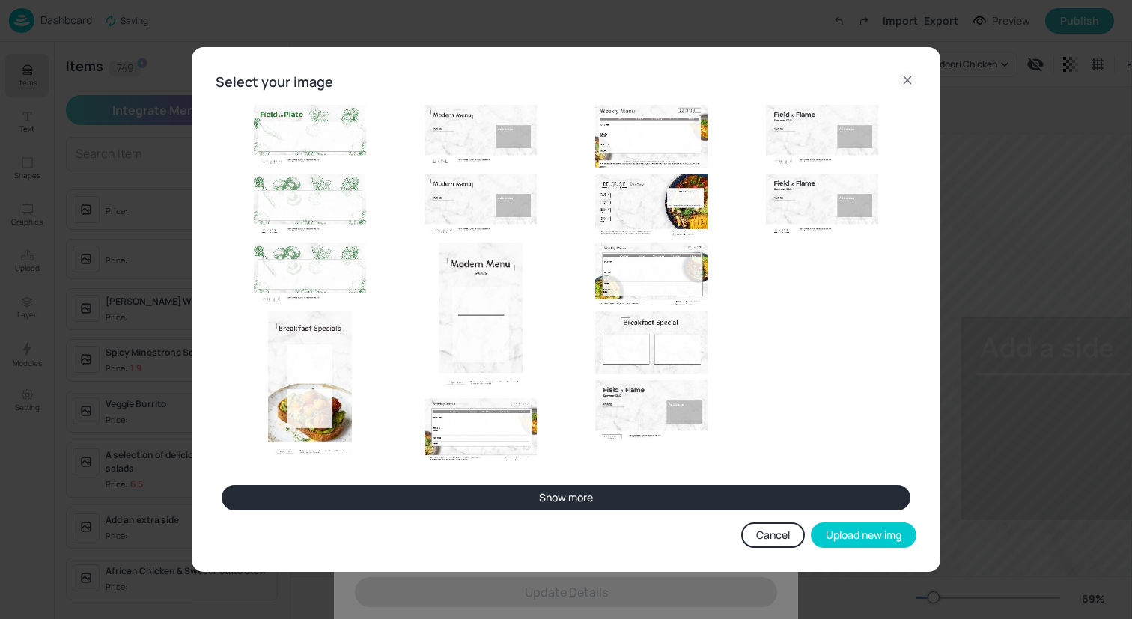
click at [589, 492] on button "Show more" at bounding box center [566, 497] width 689 height 25
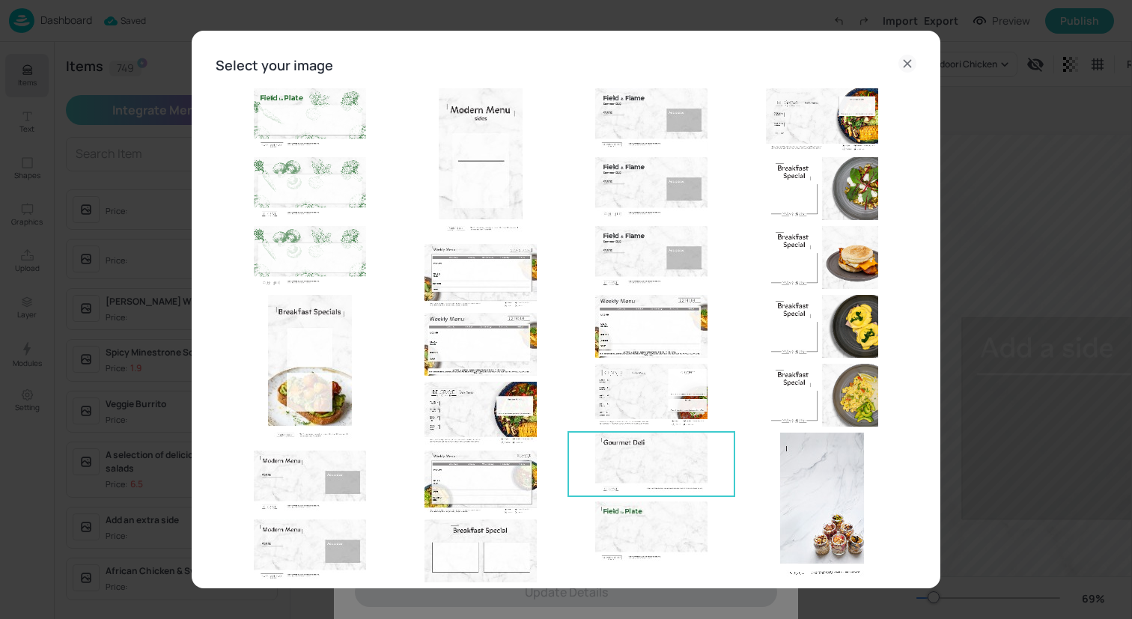
scroll to position [106, 0]
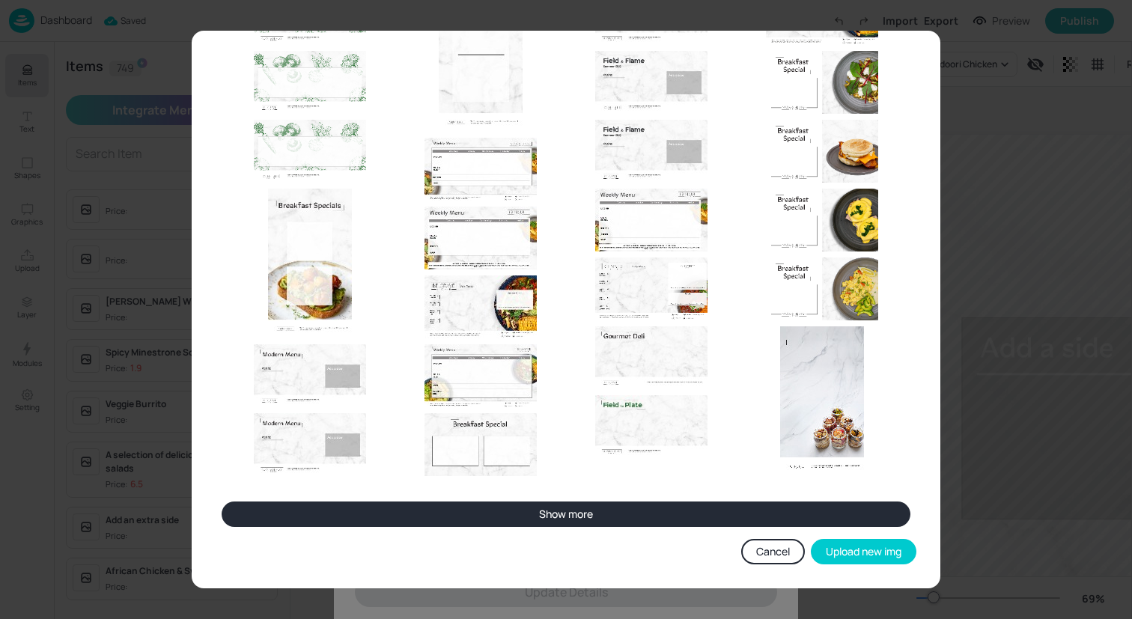
click at [591, 520] on button "Show more" at bounding box center [566, 514] width 689 height 25
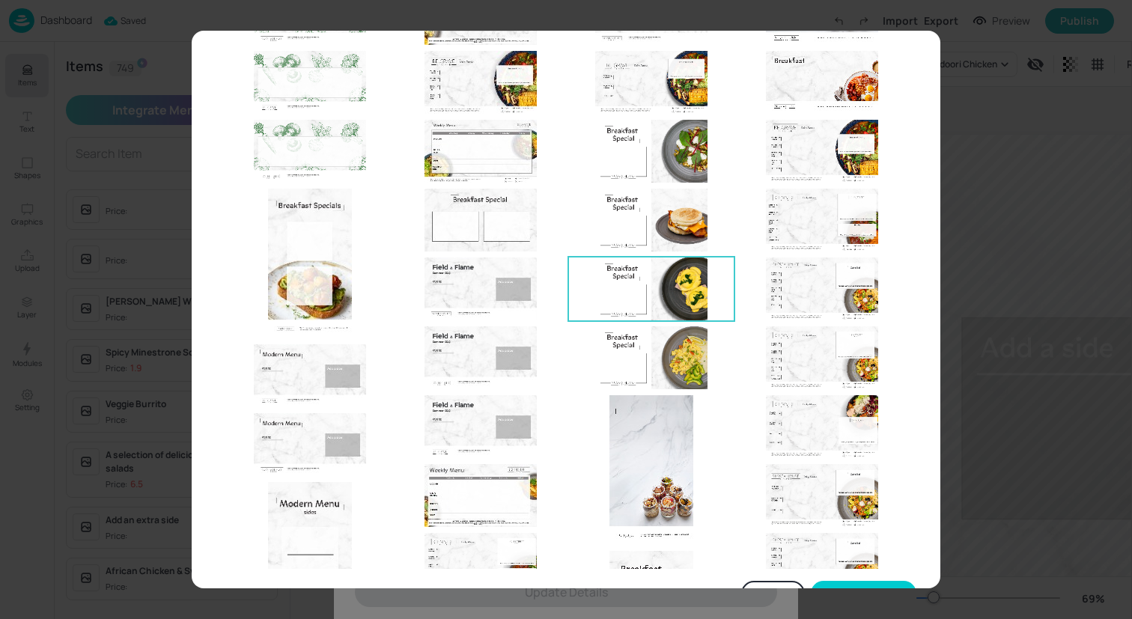
scroll to position [181, 0]
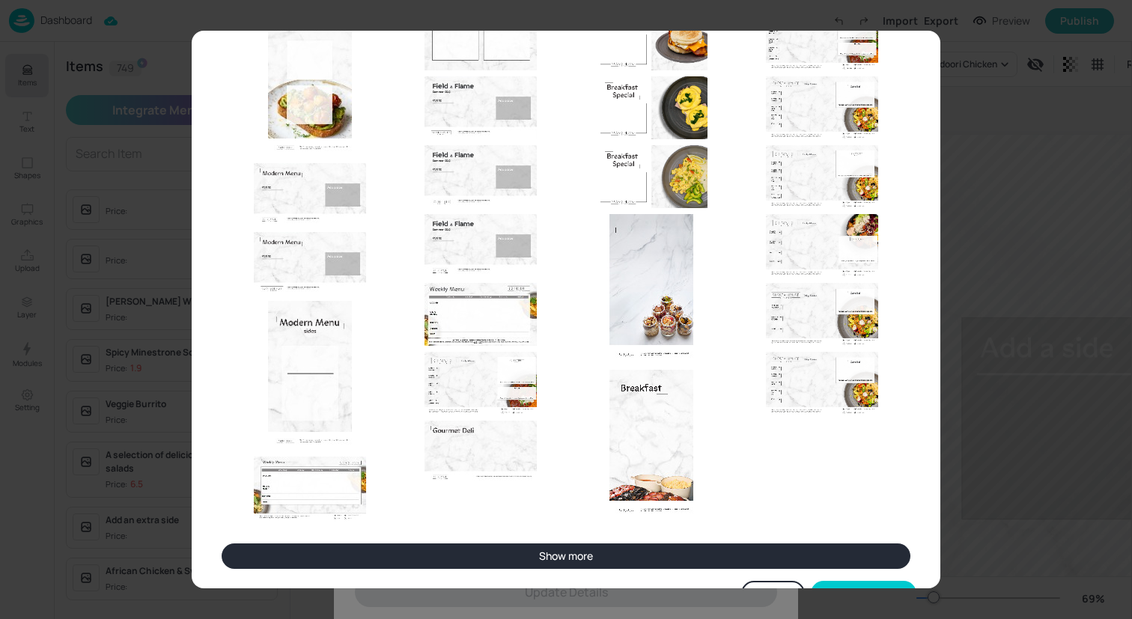
click at [592, 555] on button "Show more" at bounding box center [566, 556] width 689 height 25
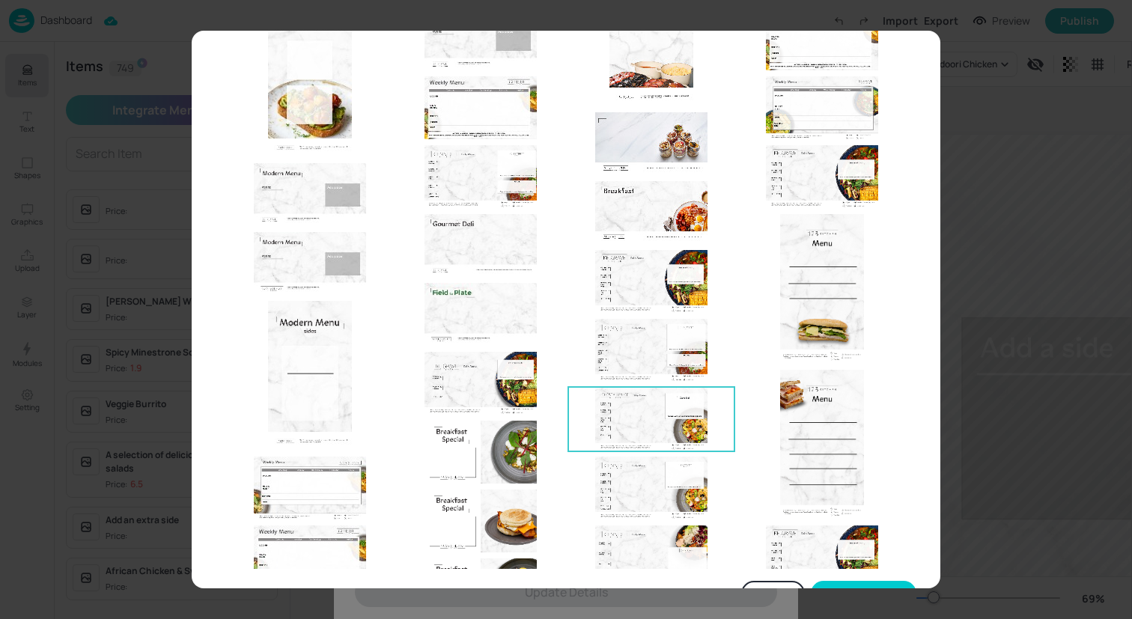
scroll to position [406, 0]
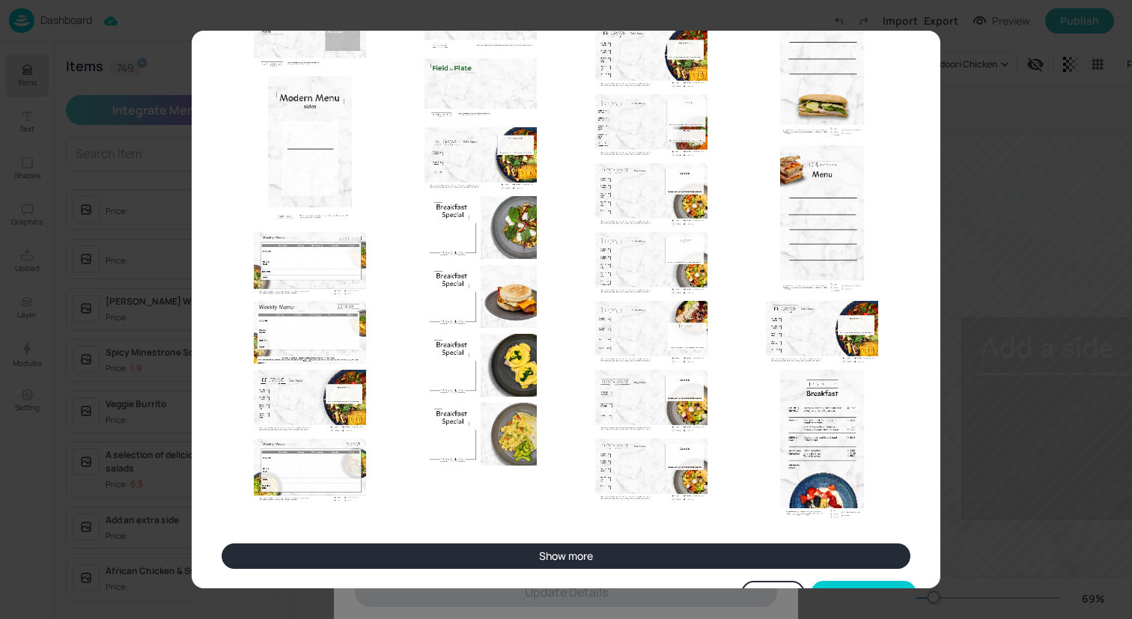
click at [608, 544] on button "Show more" at bounding box center [566, 556] width 689 height 25
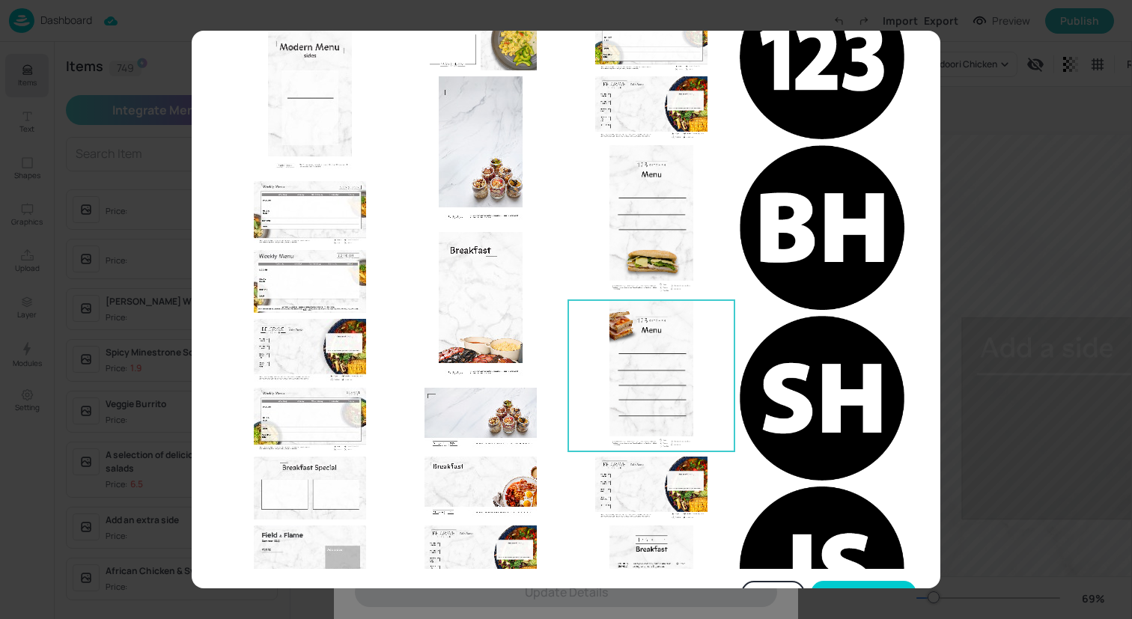
scroll to position [455, 0]
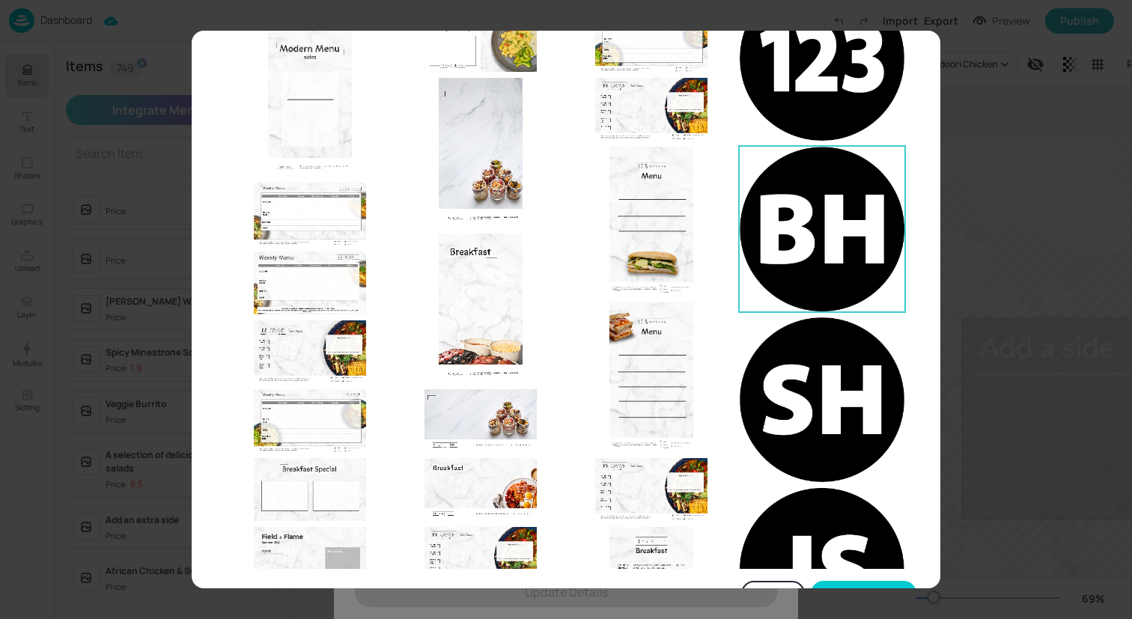
click at [789, 251] on img at bounding box center [822, 229] width 165 height 165
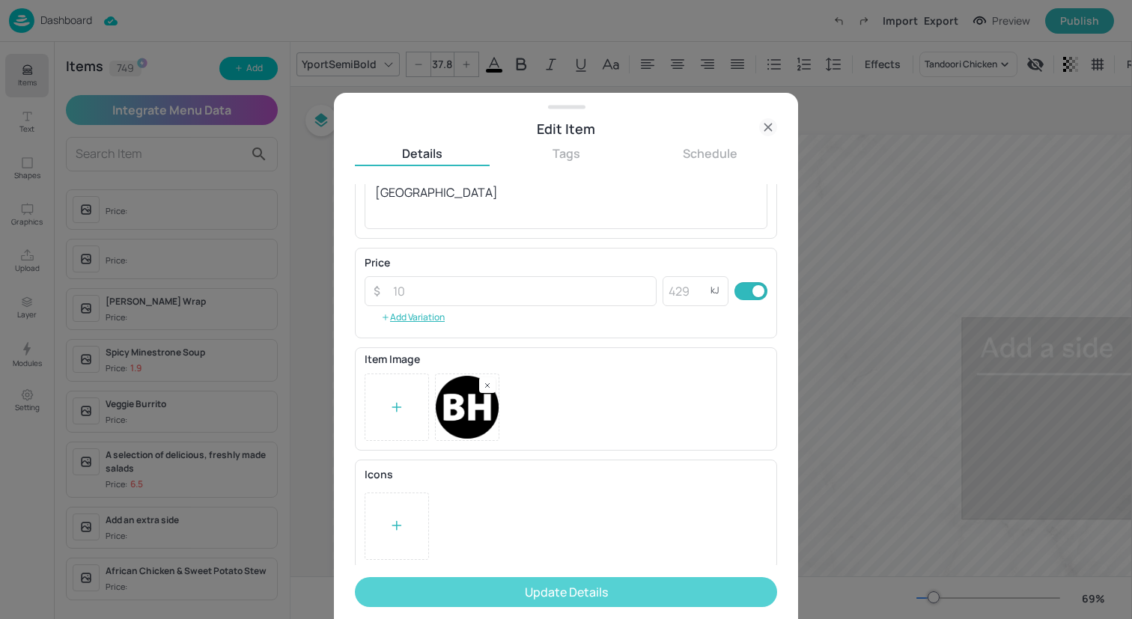
click at [627, 598] on button "Update Details" at bounding box center [566, 592] width 422 height 30
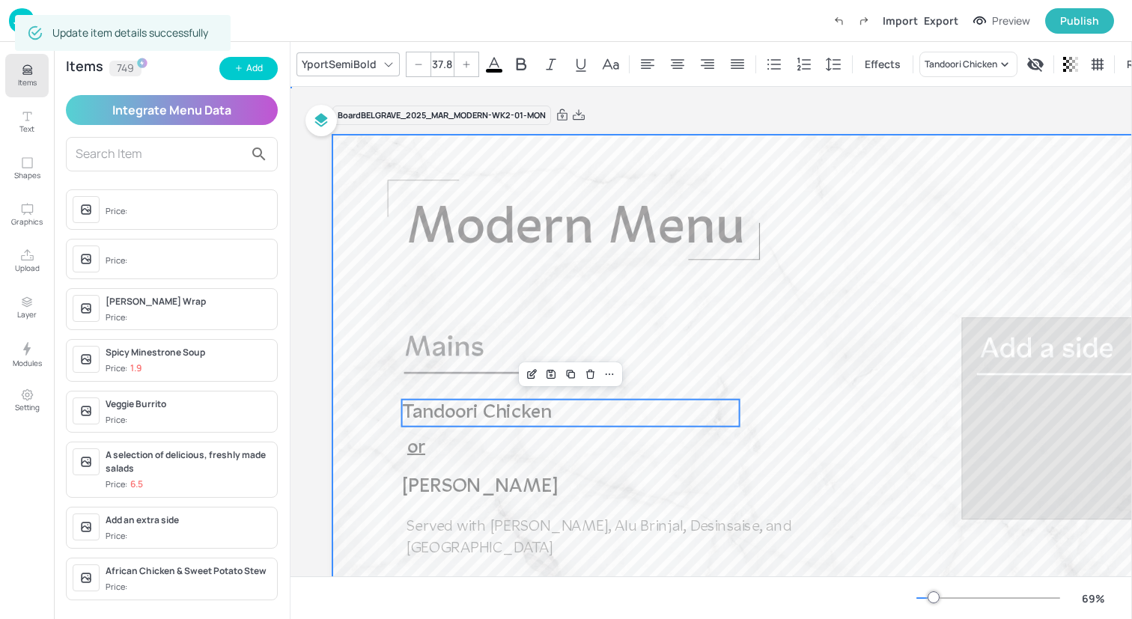
click at [1021, 416] on div at bounding box center [827, 413] width 990 height 557
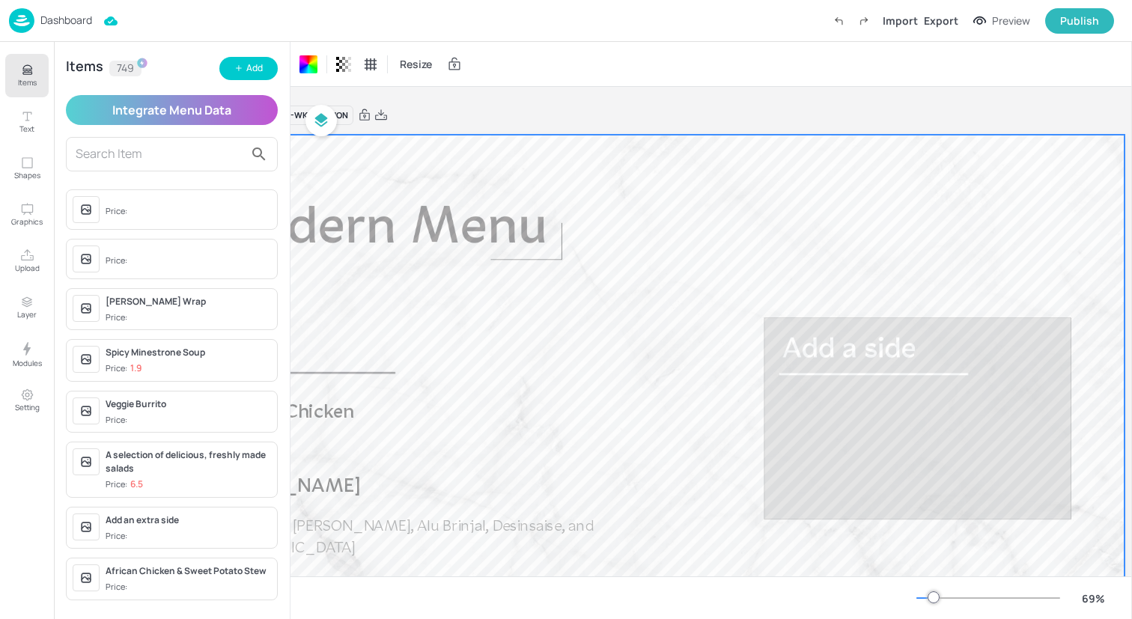
scroll to position [0, 237]
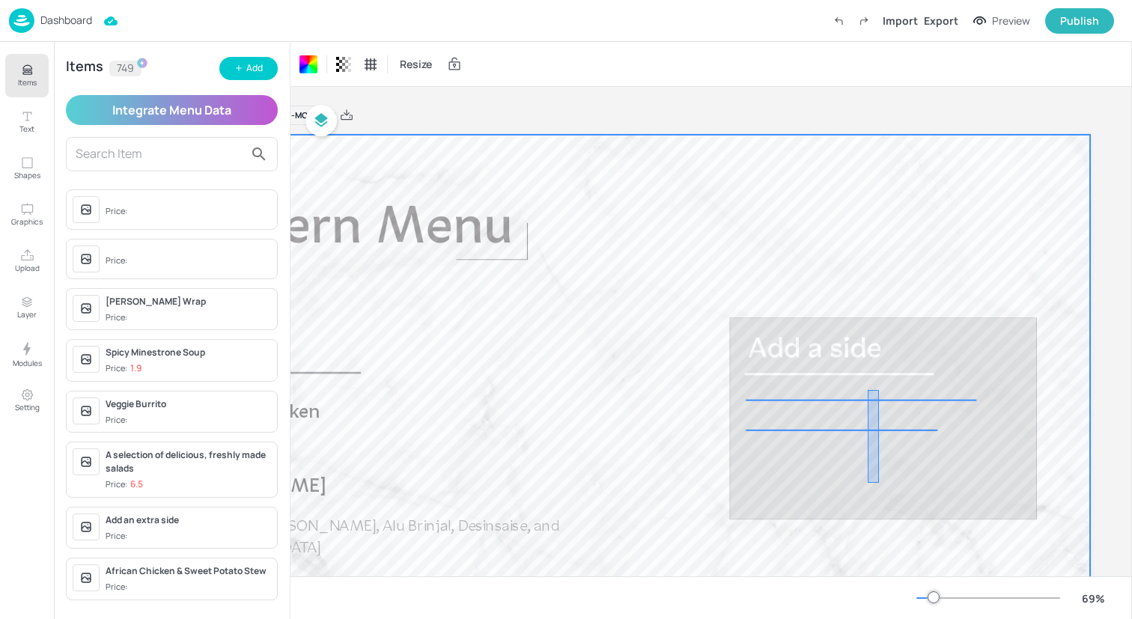
drag, startPoint x: 875, startPoint y: 483, endPoint x: 863, endPoint y: 389, distance: 95.1
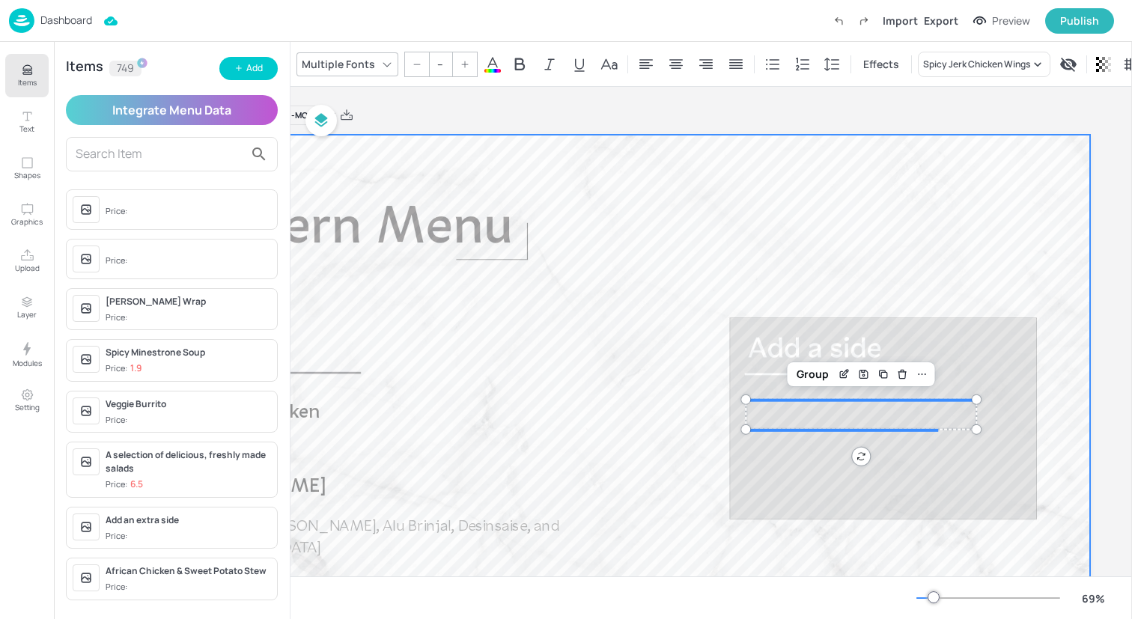
click at [851, 404] on div at bounding box center [595, 413] width 990 height 557
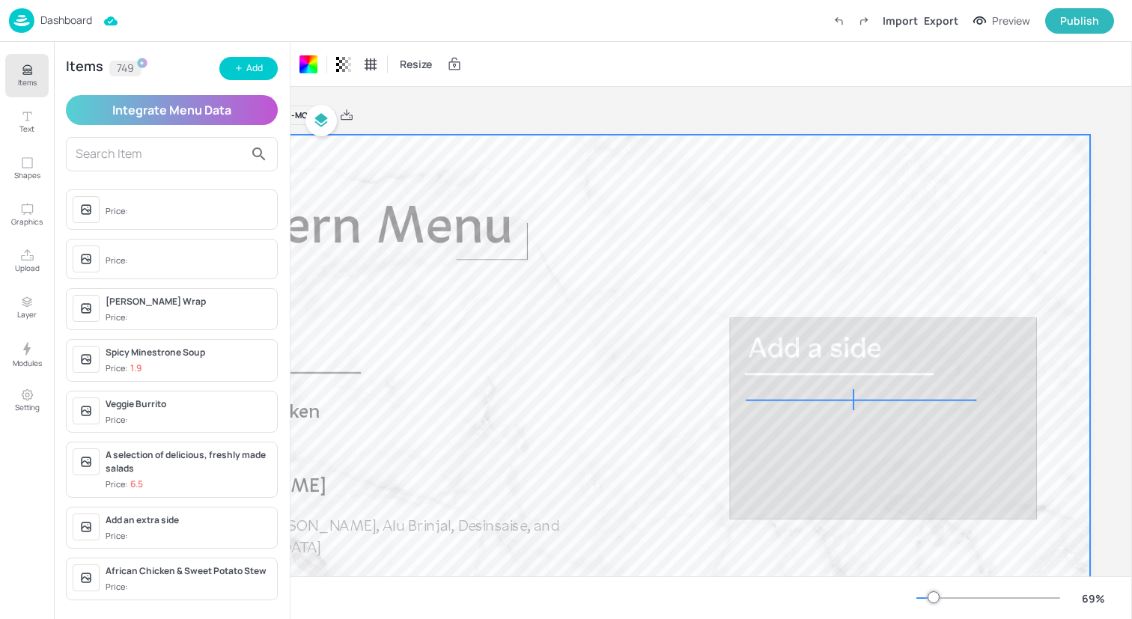
drag, startPoint x: 849, startPoint y: 410, endPoint x: 848, endPoint y: 389, distance: 21.0
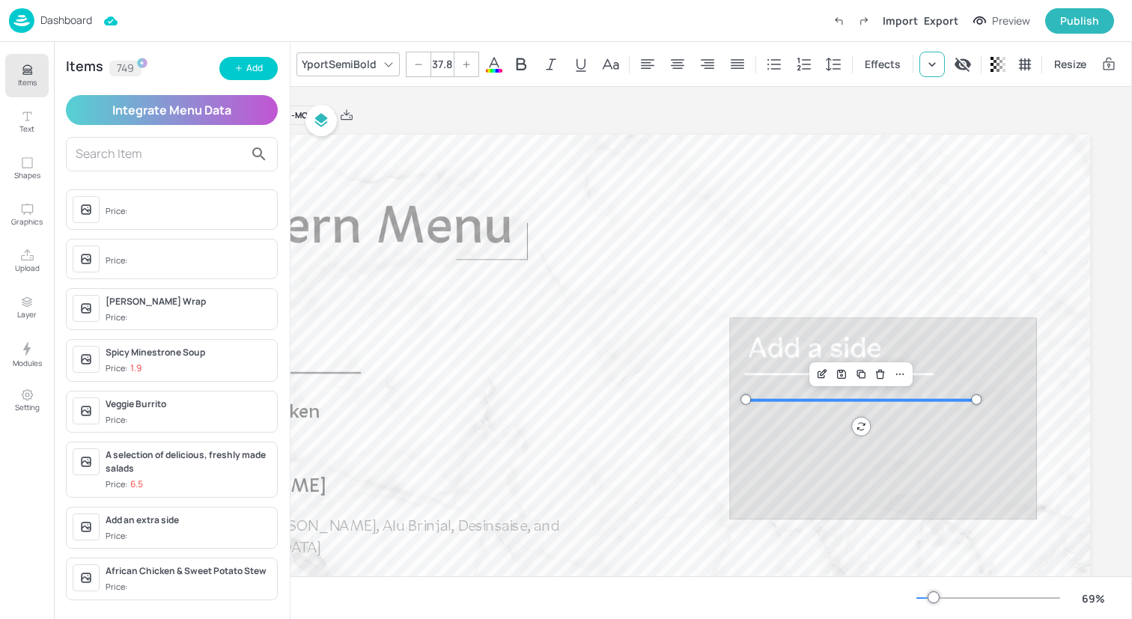
click at [935, 61] on icon at bounding box center [932, 64] width 15 height 15
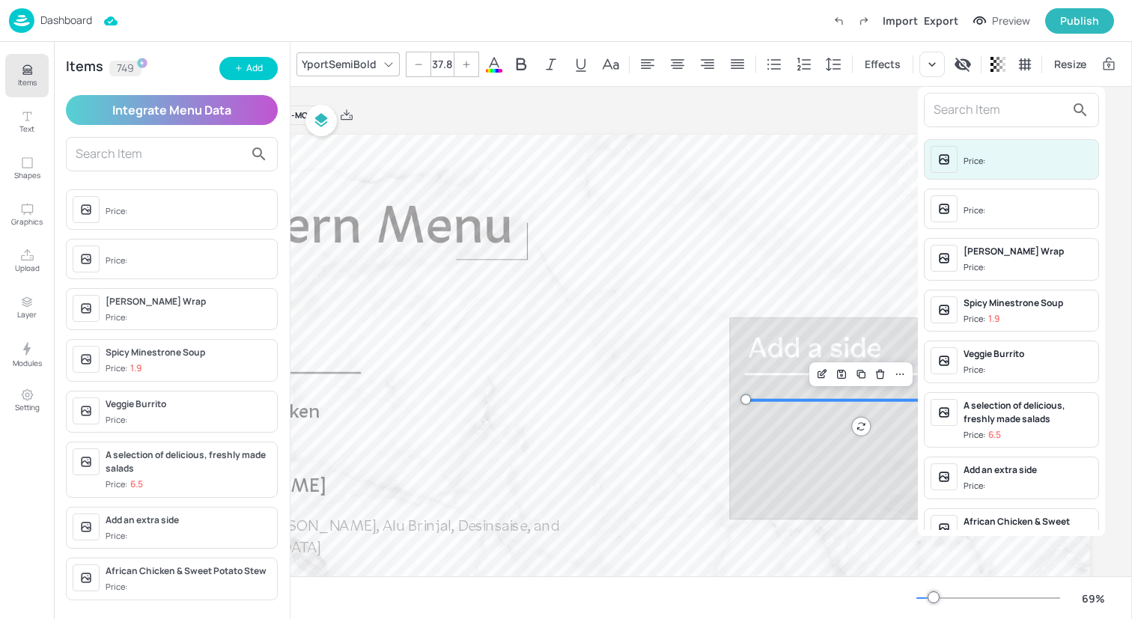
click at [951, 121] on input "text" at bounding box center [1000, 110] width 132 height 24
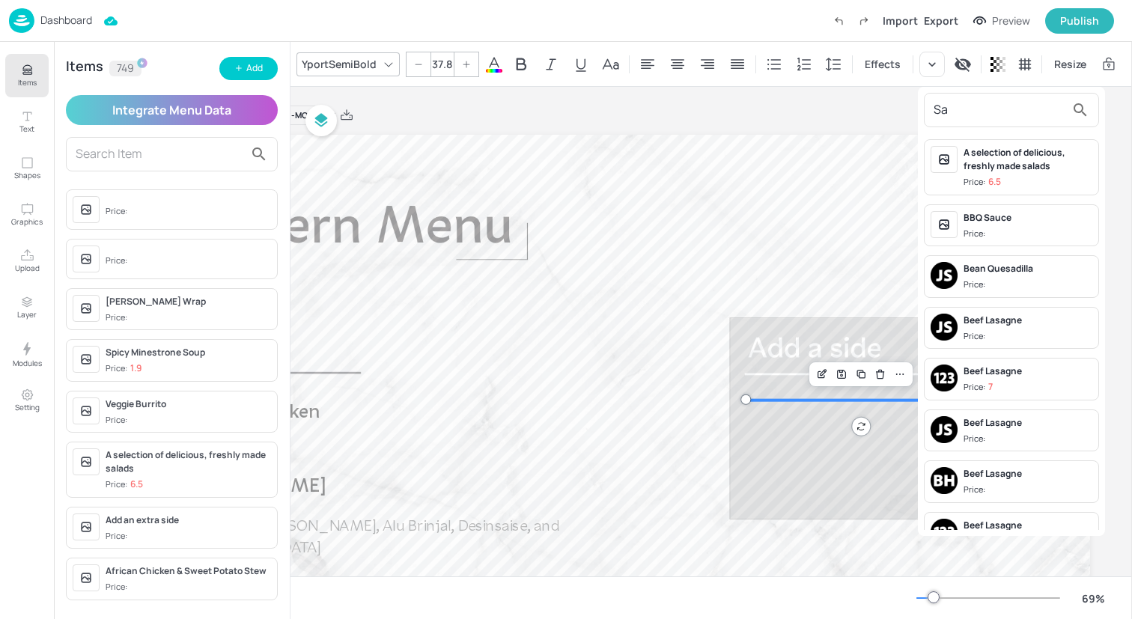
type input "S"
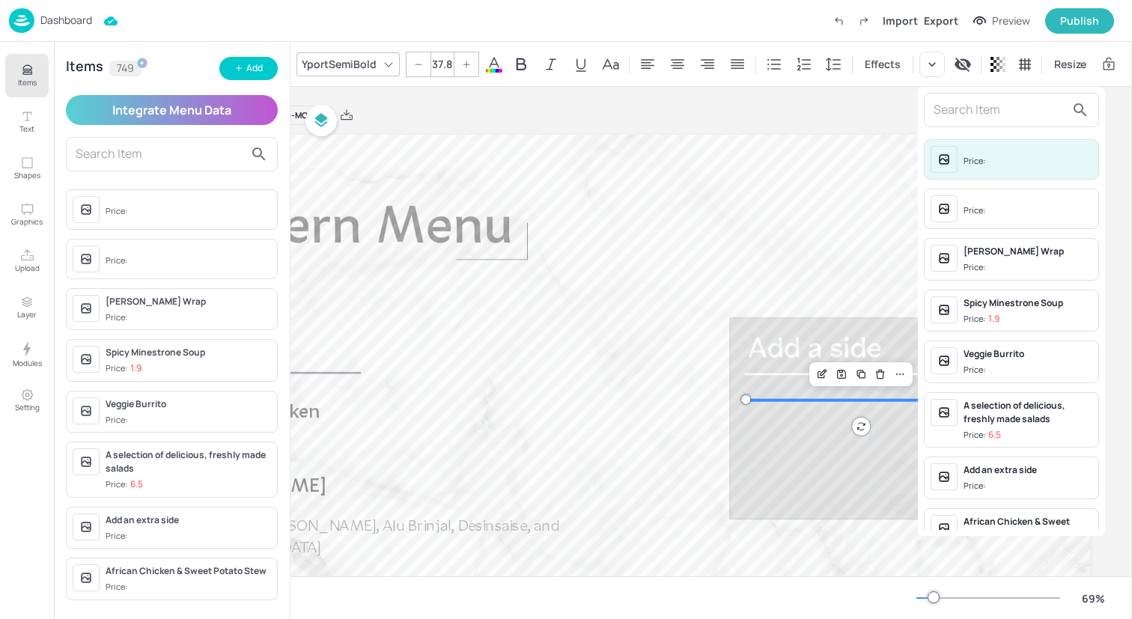
click at [253, 67] on div at bounding box center [566, 309] width 1132 height 619
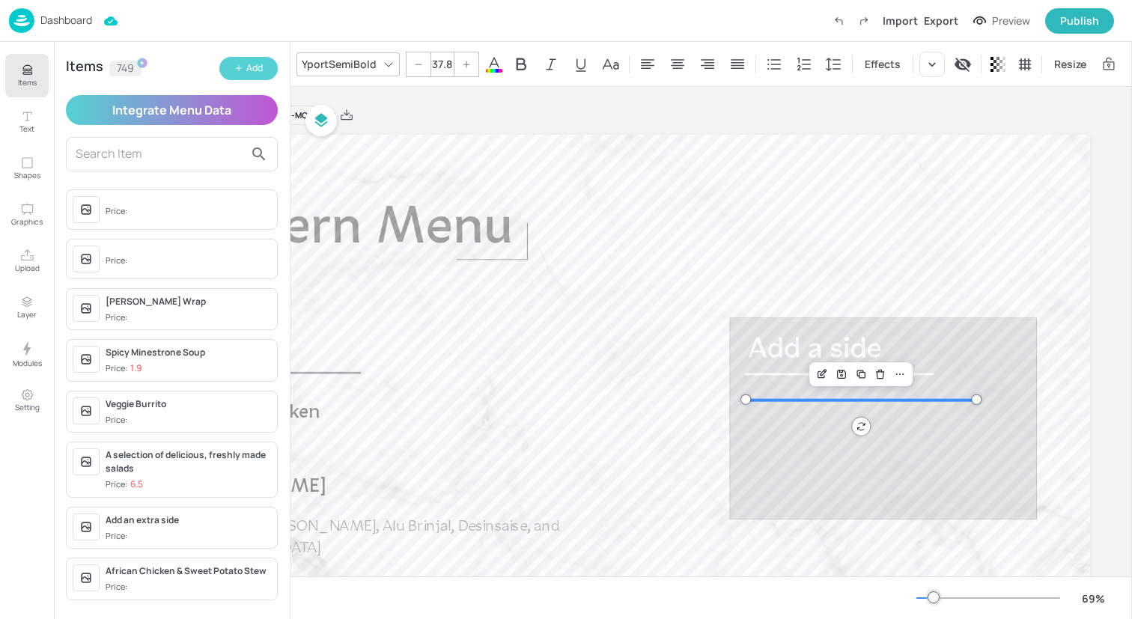
click at [240, 67] on icon "button" at bounding box center [238, 68] width 9 height 9
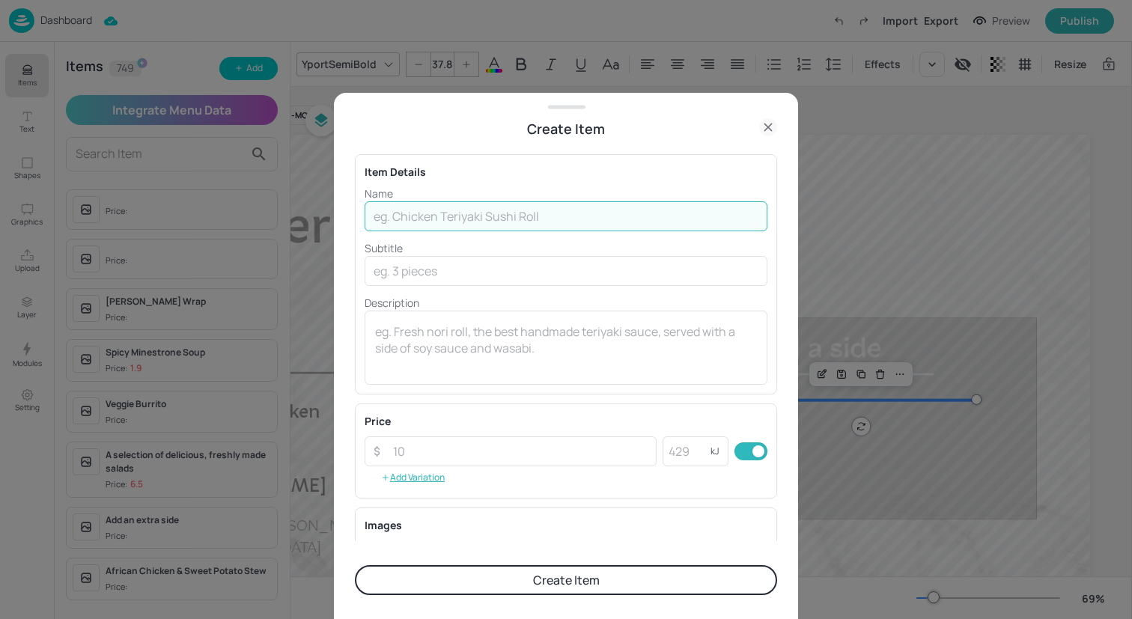
click at [429, 216] on input "text" at bounding box center [566, 216] width 403 height 30
type input "Samosa Chaat Blast"
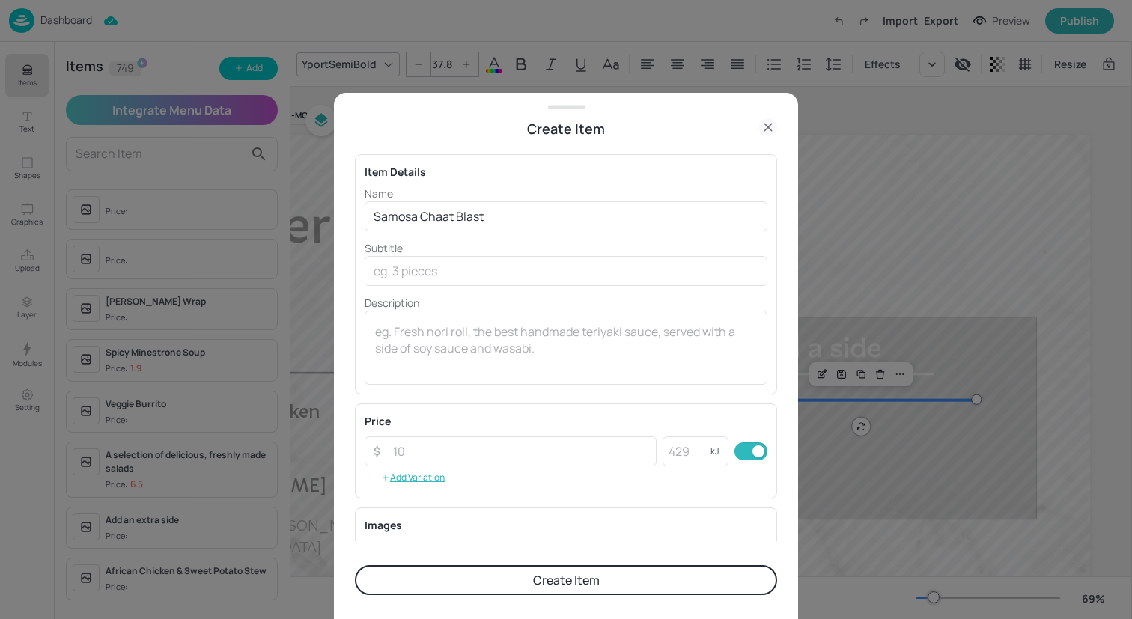
click at [508, 575] on button "Create Item" at bounding box center [566, 580] width 422 height 30
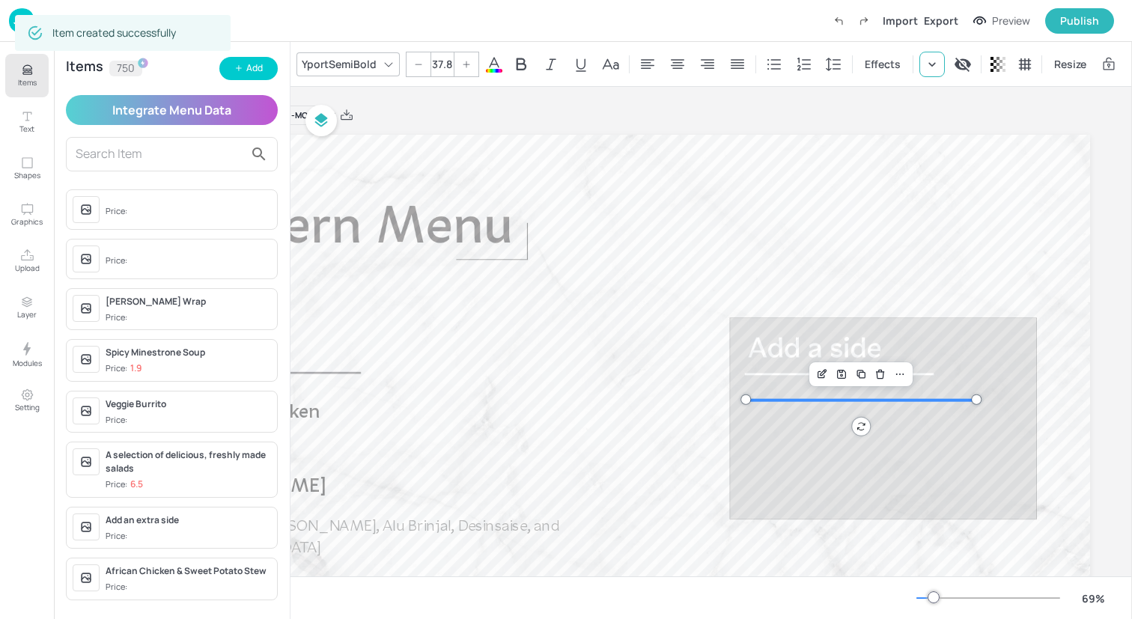
click at [937, 64] on icon at bounding box center [932, 64] width 15 height 15
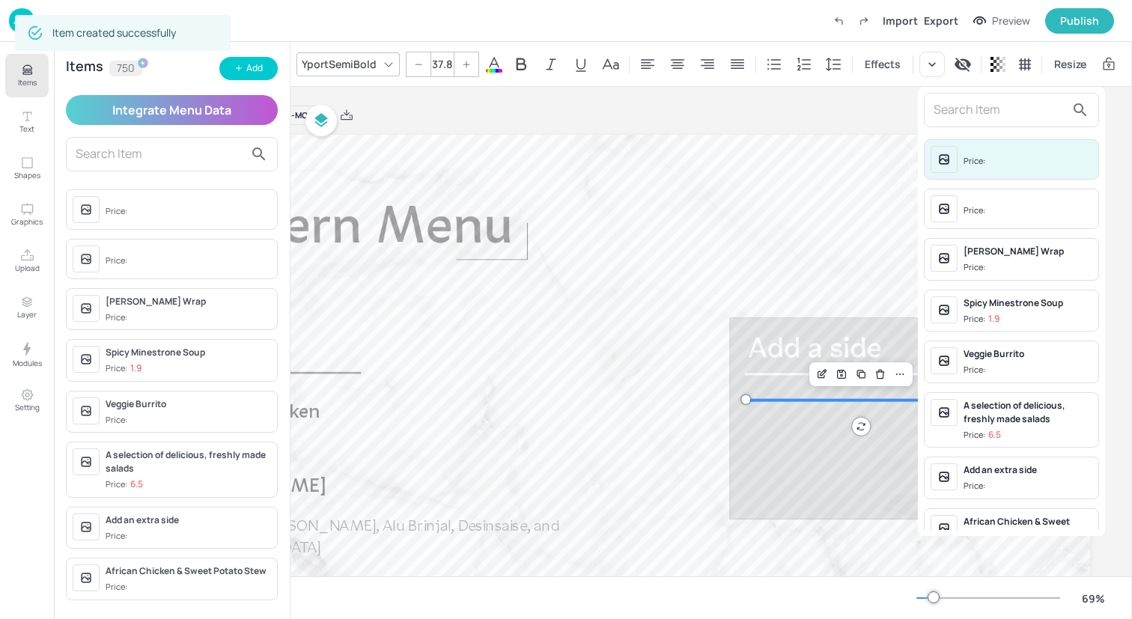
click at [939, 113] on input "text" at bounding box center [1000, 110] width 132 height 24
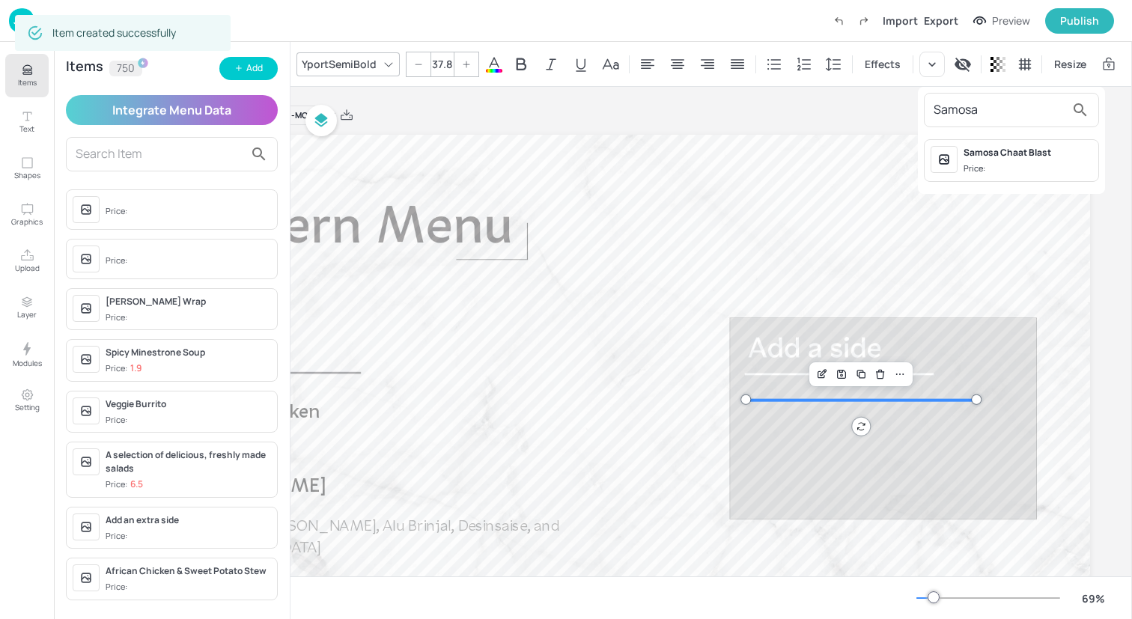
type input "Samosa"
click at [979, 160] on div "Samosa Chaat Blast Price:" at bounding box center [1028, 160] width 129 height 29
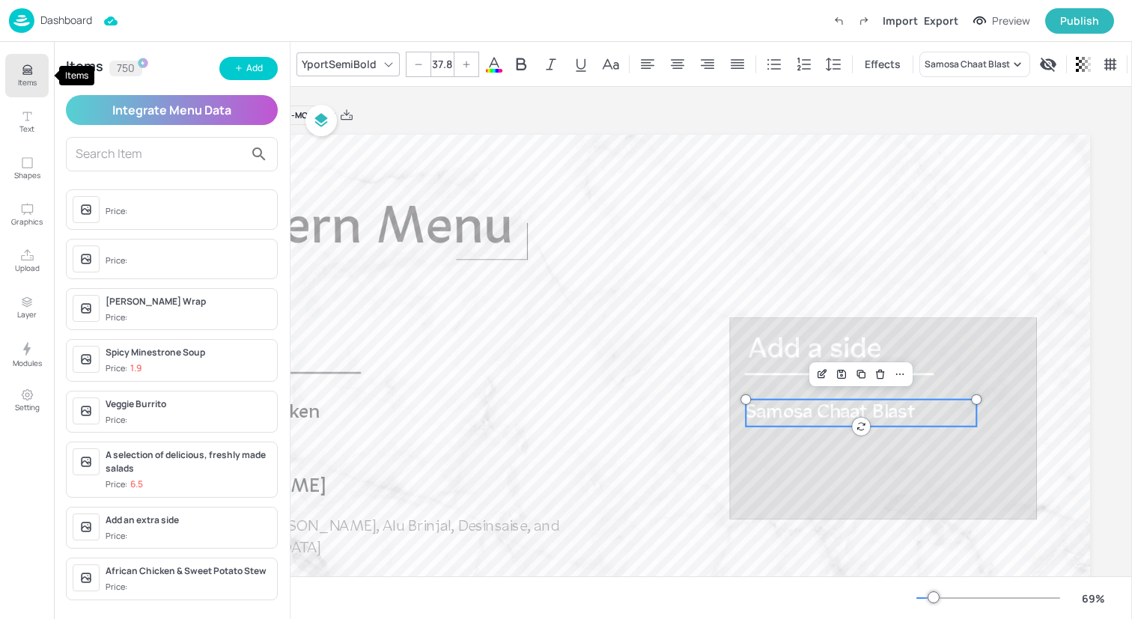
click at [25, 80] on p "Items" at bounding box center [27, 82] width 19 height 10
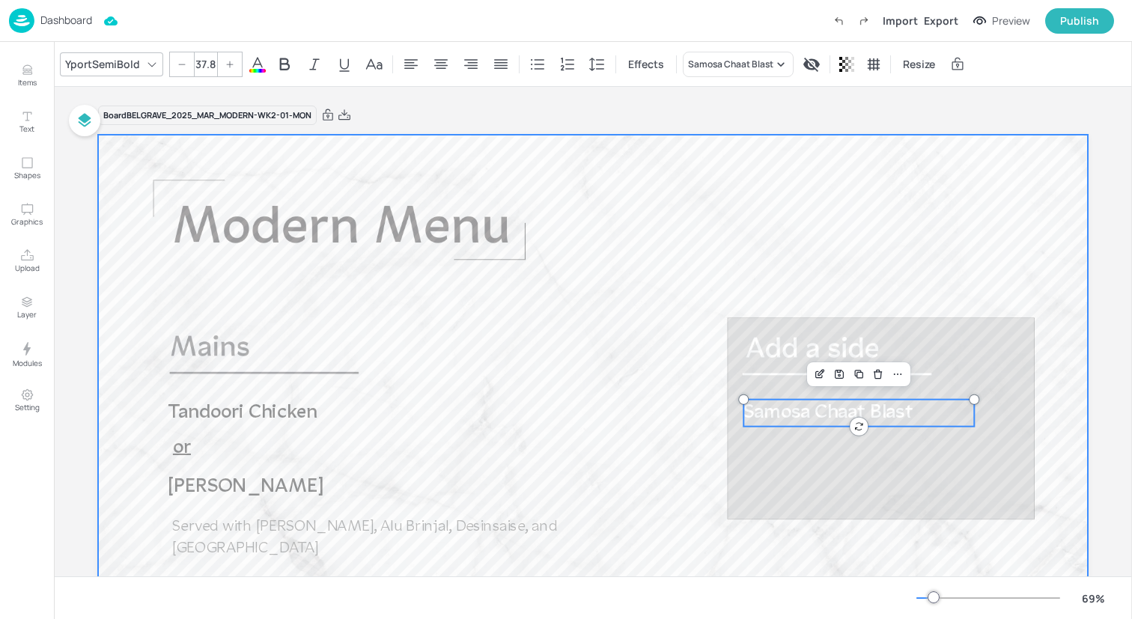
click at [364, 167] on div at bounding box center [593, 413] width 990 height 557
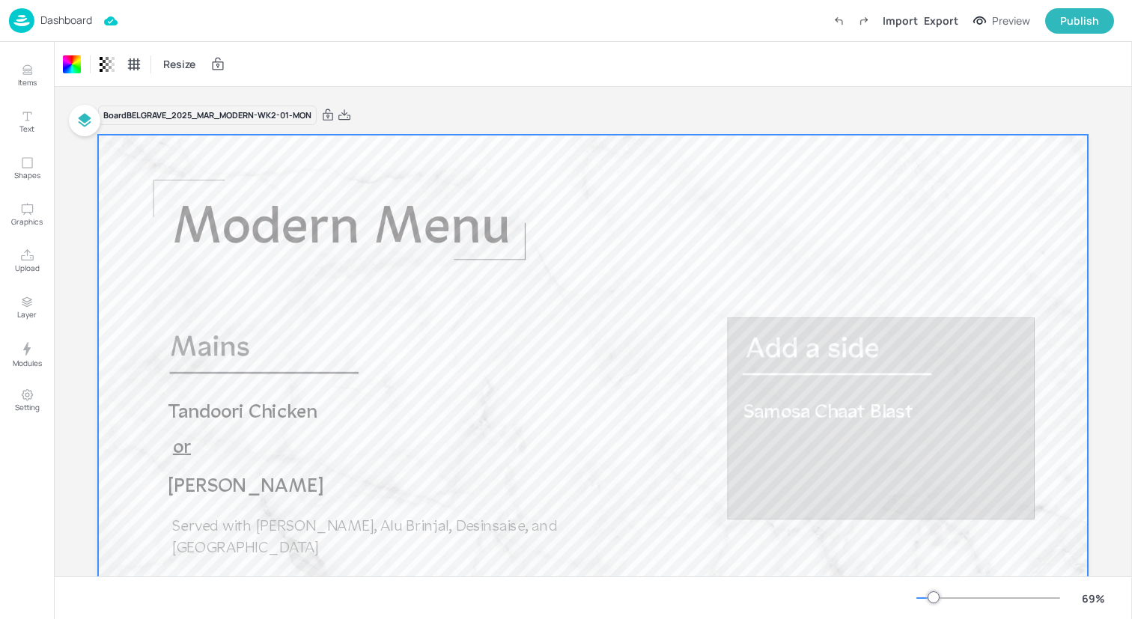
click at [256, 10] on div "Dashboard Import Export Preview Publish" at bounding box center [561, 20] width 1105 height 41
click at [19, 16] on img at bounding box center [21, 20] width 25 height 25
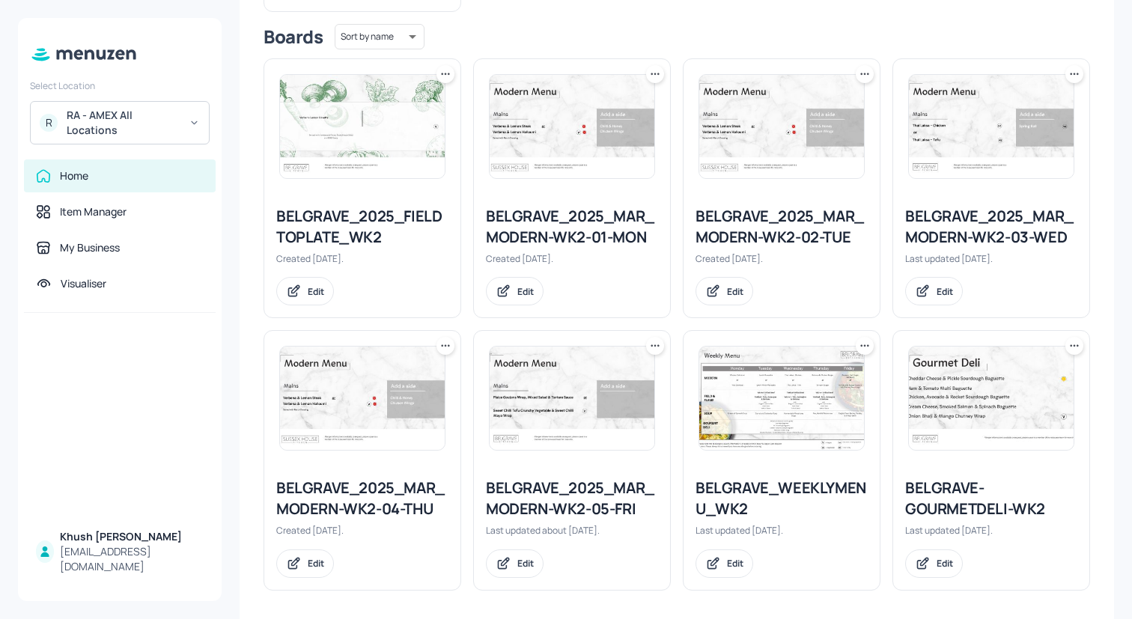
scroll to position [216, 0]
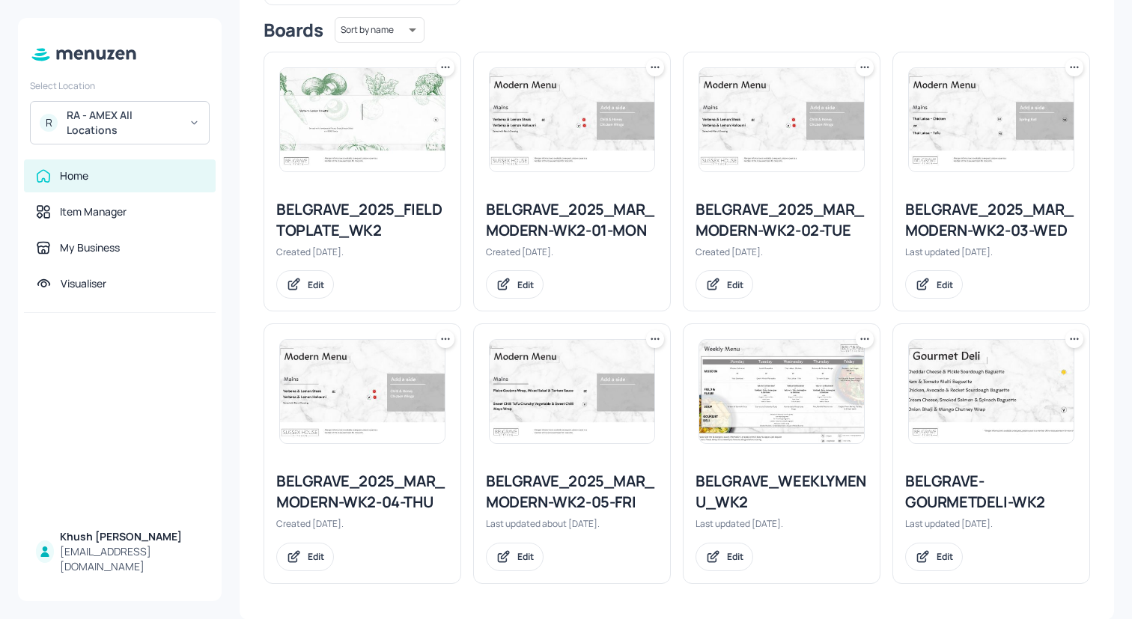
click at [821, 219] on div "BELGRAVE_2025_MAR_MODERN-WK2-02-TUE" at bounding box center [782, 220] width 172 height 42
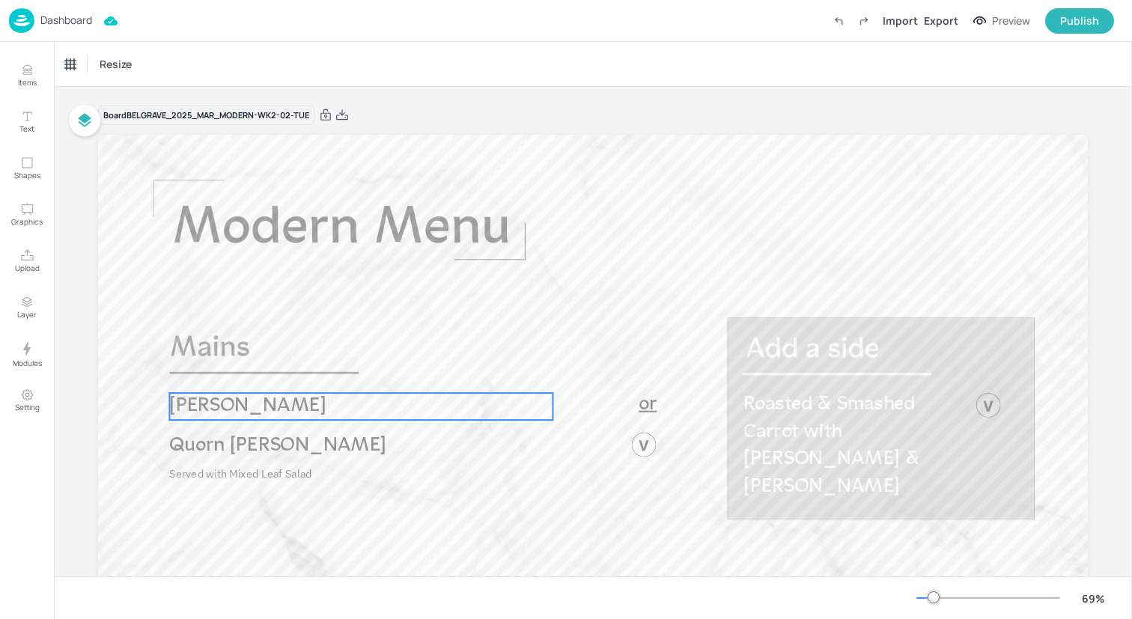
click at [258, 412] on span "[PERSON_NAME]" at bounding box center [247, 406] width 157 height 20
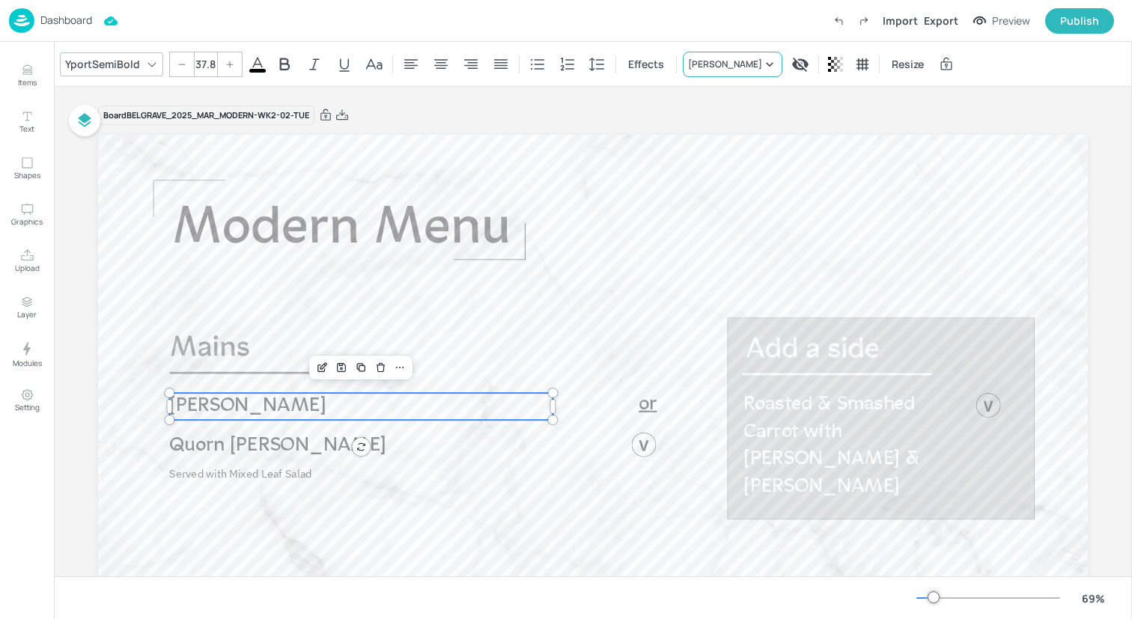
click at [731, 67] on div "[PERSON_NAME]" at bounding box center [725, 64] width 74 height 13
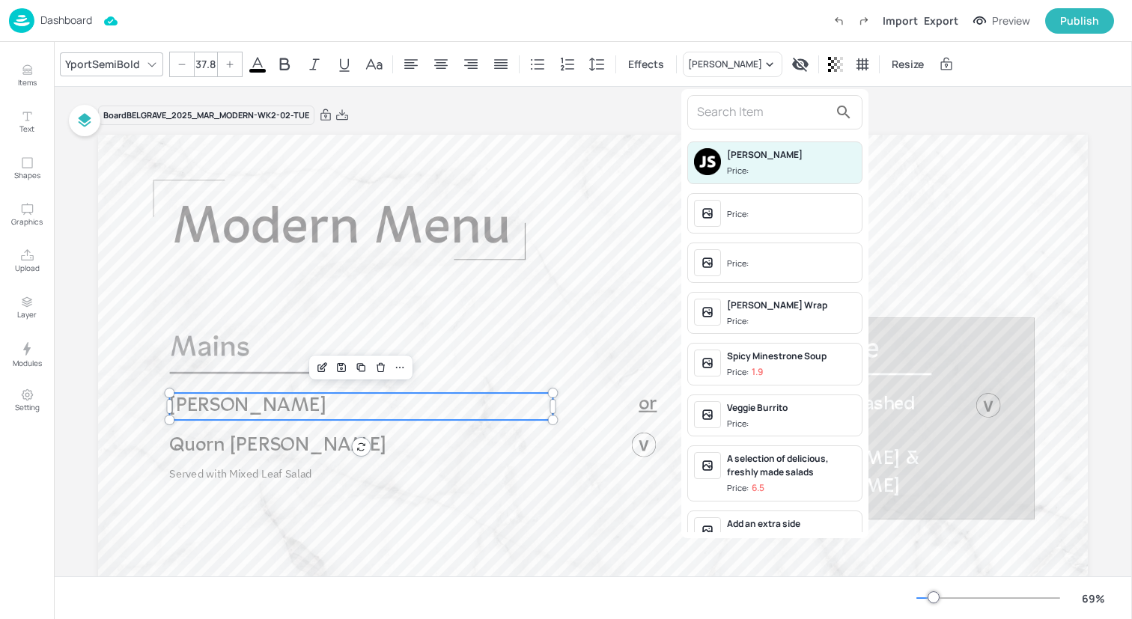
click at [731, 109] on input "text" at bounding box center [763, 112] width 132 height 24
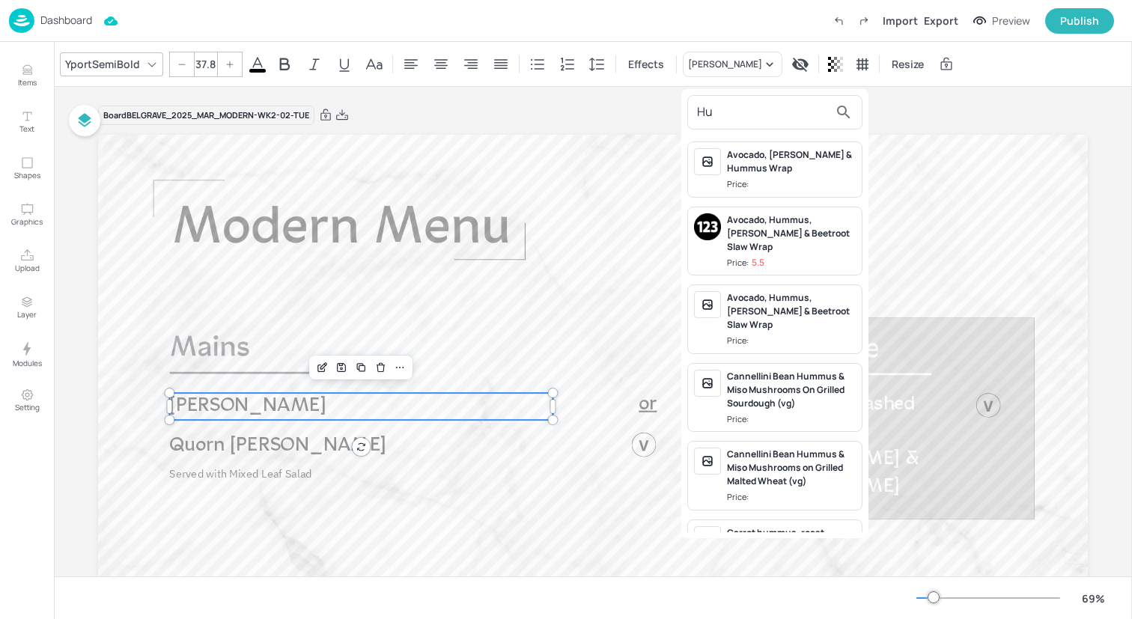
type input "H"
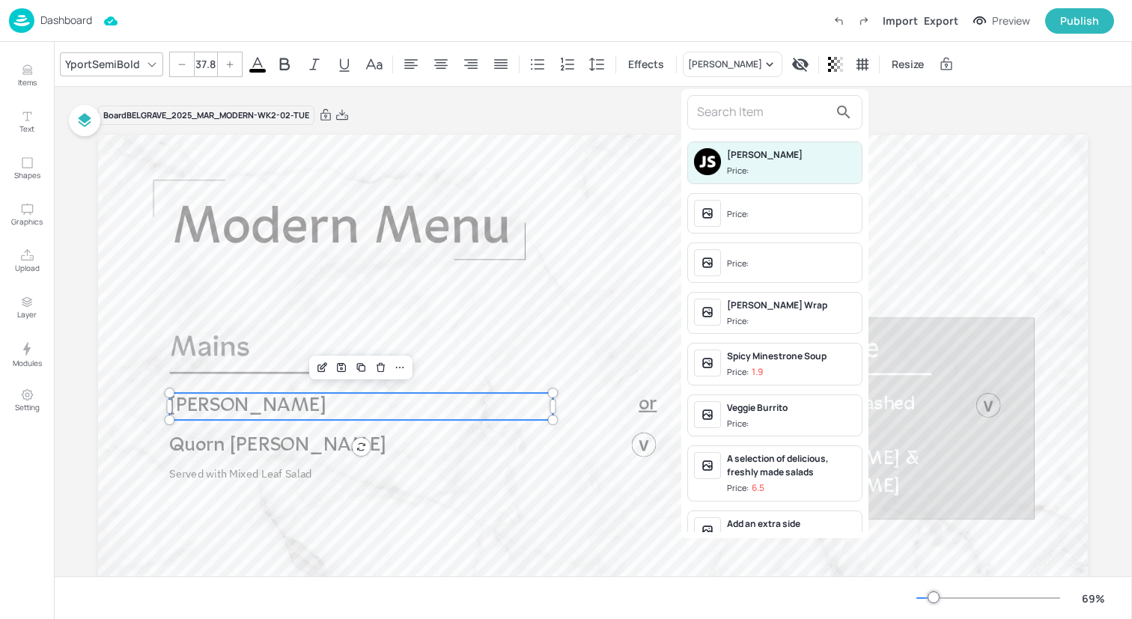
click at [21, 83] on div at bounding box center [566, 309] width 1132 height 619
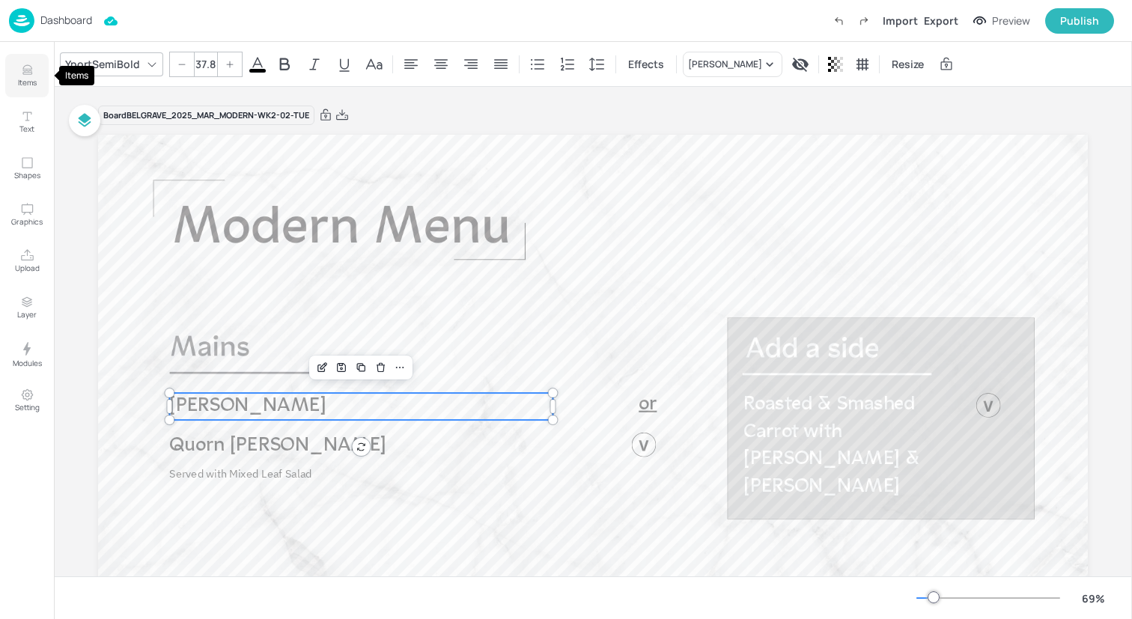
click at [25, 70] on icon "Items" at bounding box center [26, 70] width 9 height 1
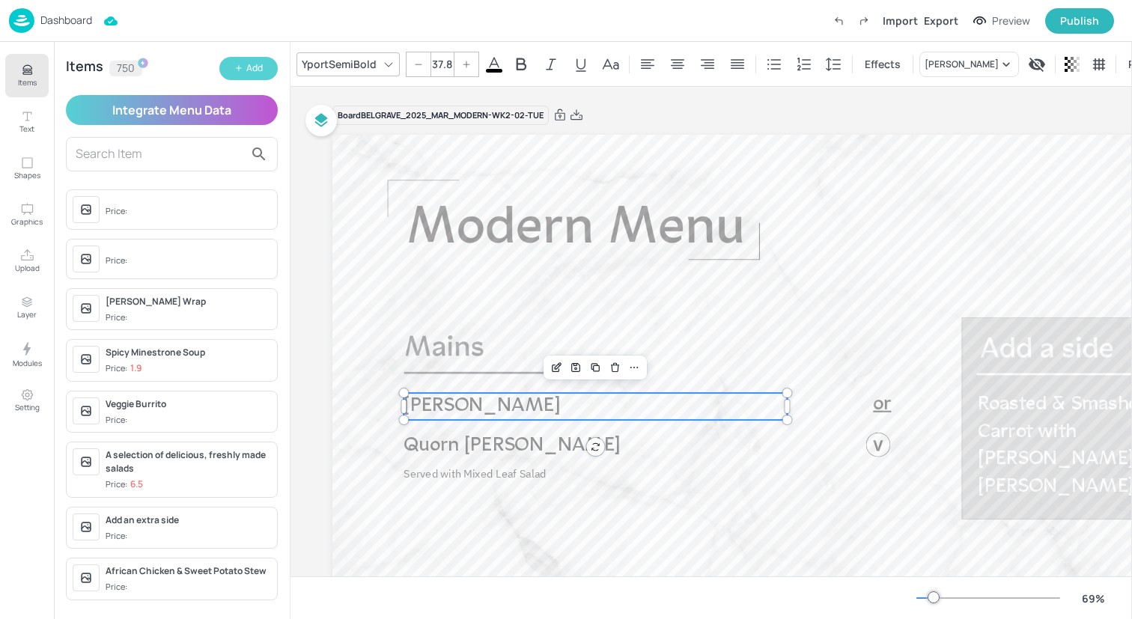
click at [244, 72] on button "Add" at bounding box center [248, 68] width 58 height 23
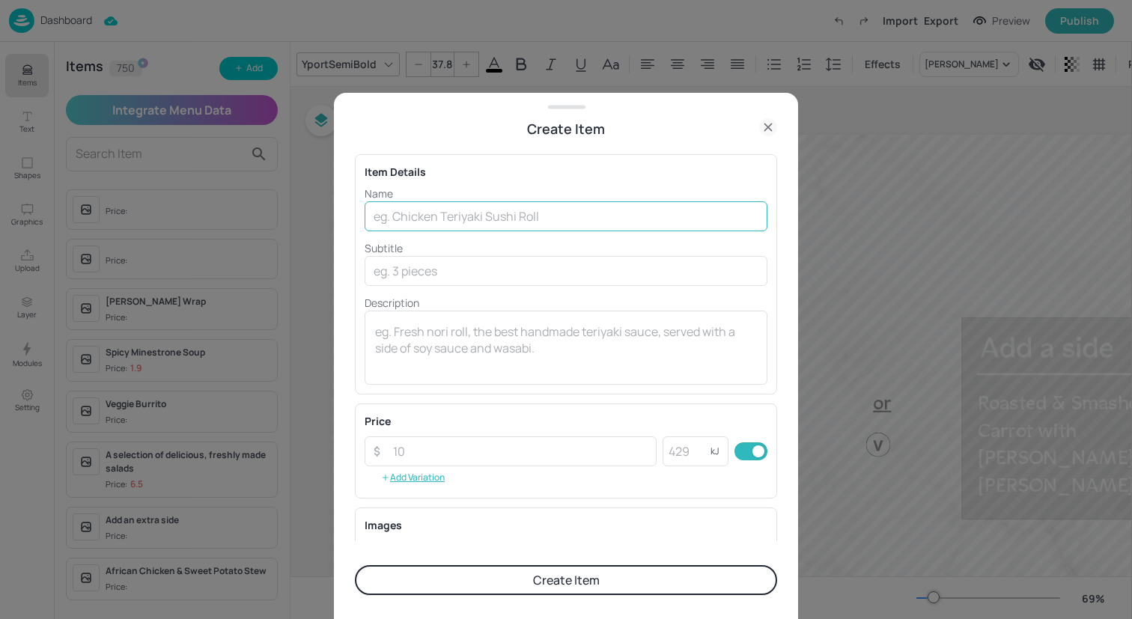
click at [410, 219] on input "text" at bounding box center [566, 216] width 403 height 30
type input "Hummus & Taboulleh"
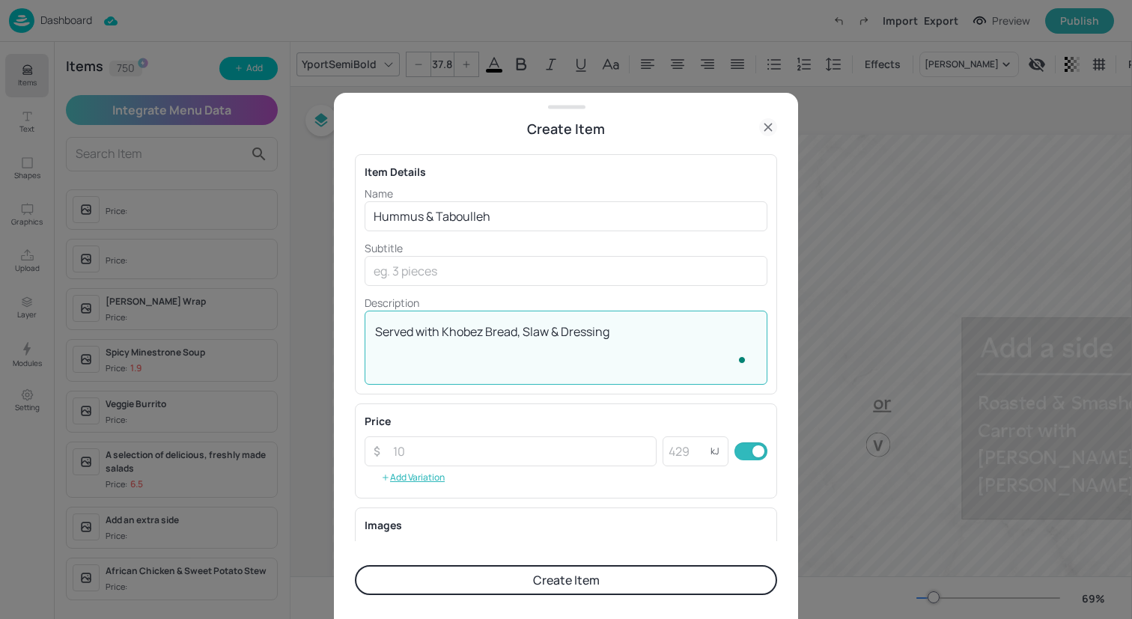
scroll to position [192, 0]
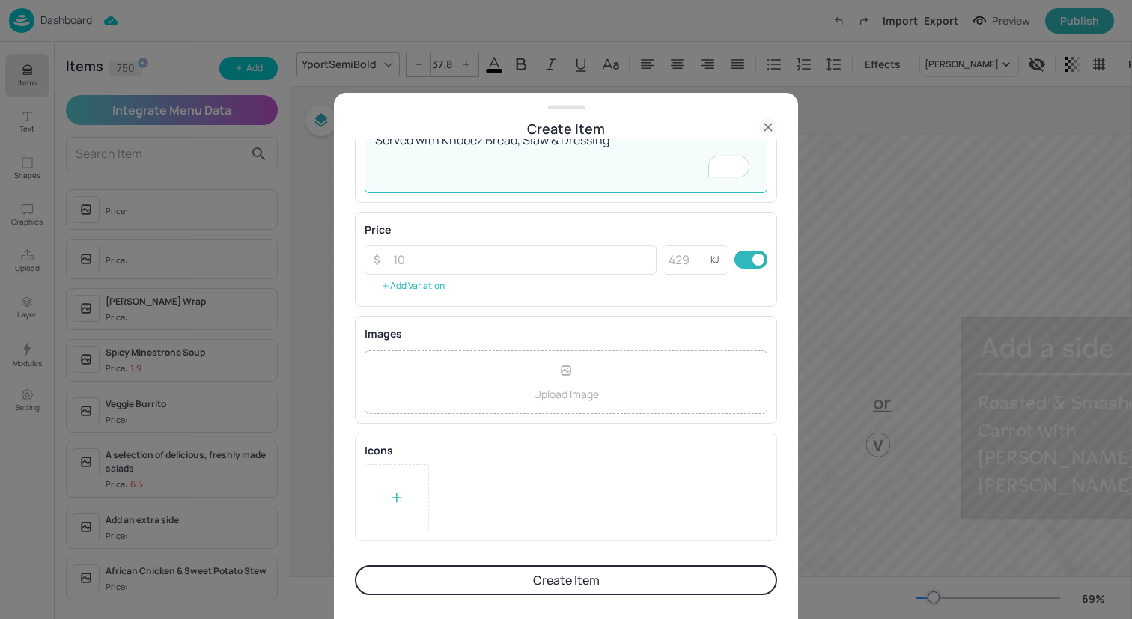
type textarea "Served with Khobez Bread, Slaw & Dressing"
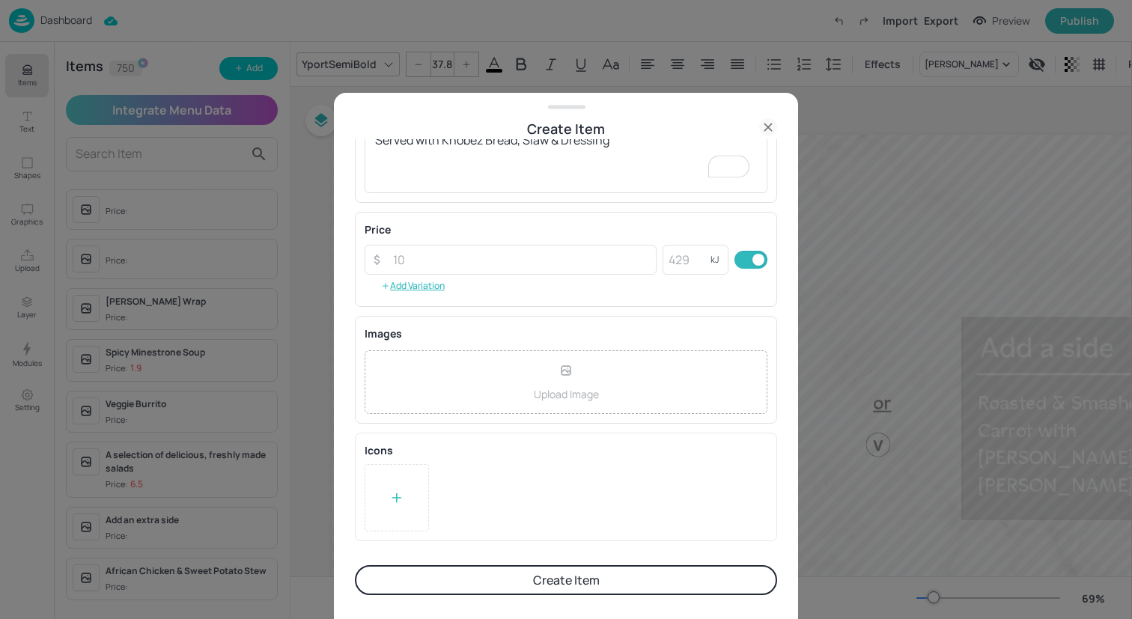
click at [511, 386] on div "Upload Image" at bounding box center [566, 382] width 403 height 64
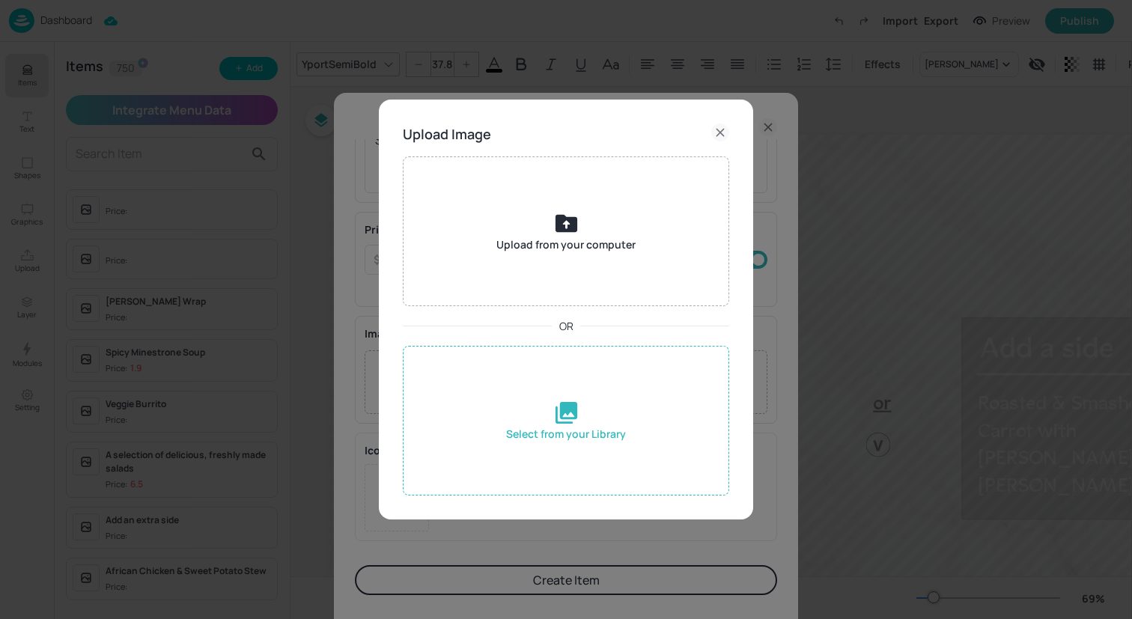
click at [578, 461] on div "Select from your Library" at bounding box center [566, 421] width 326 height 150
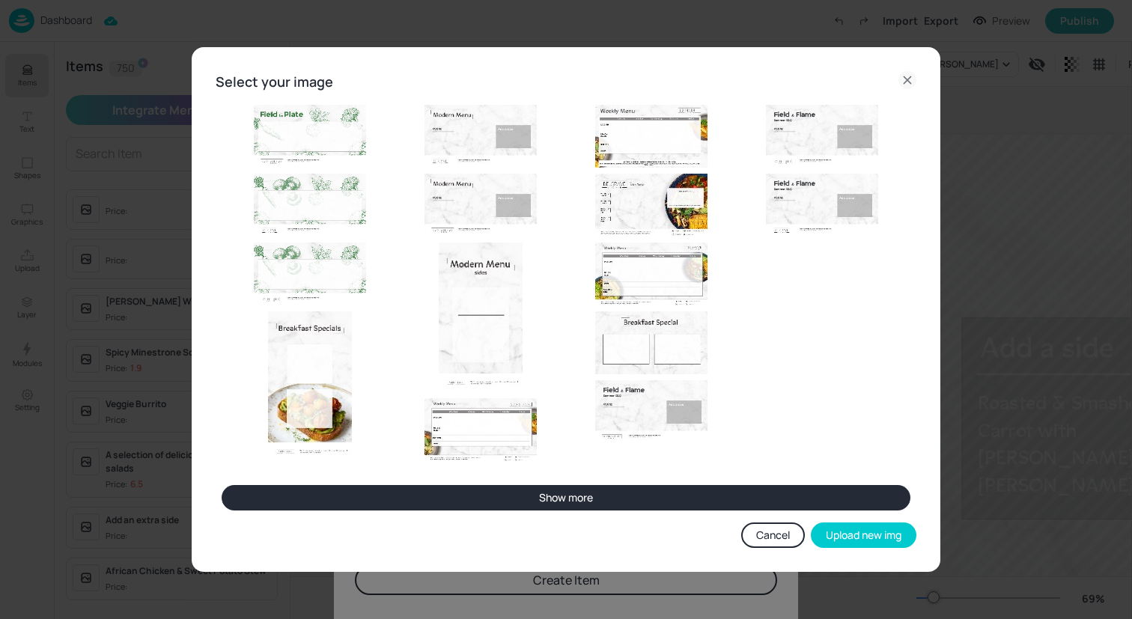
click at [564, 506] on button "Show more" at bounding box center [566, 497] width 689 height 25
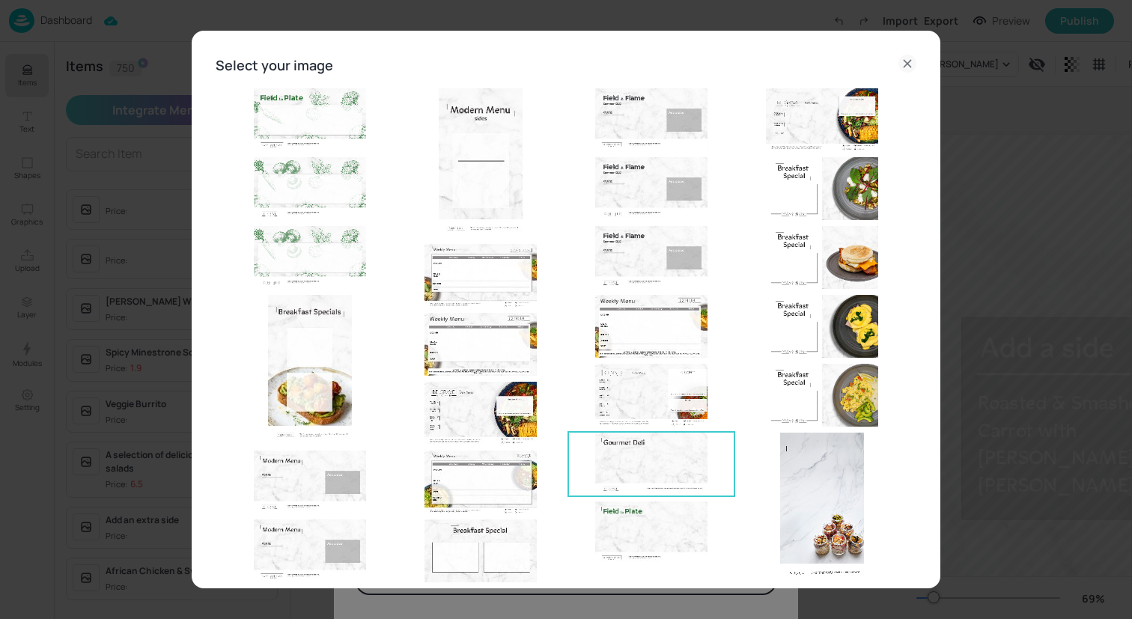
scroll to position [106, 0]
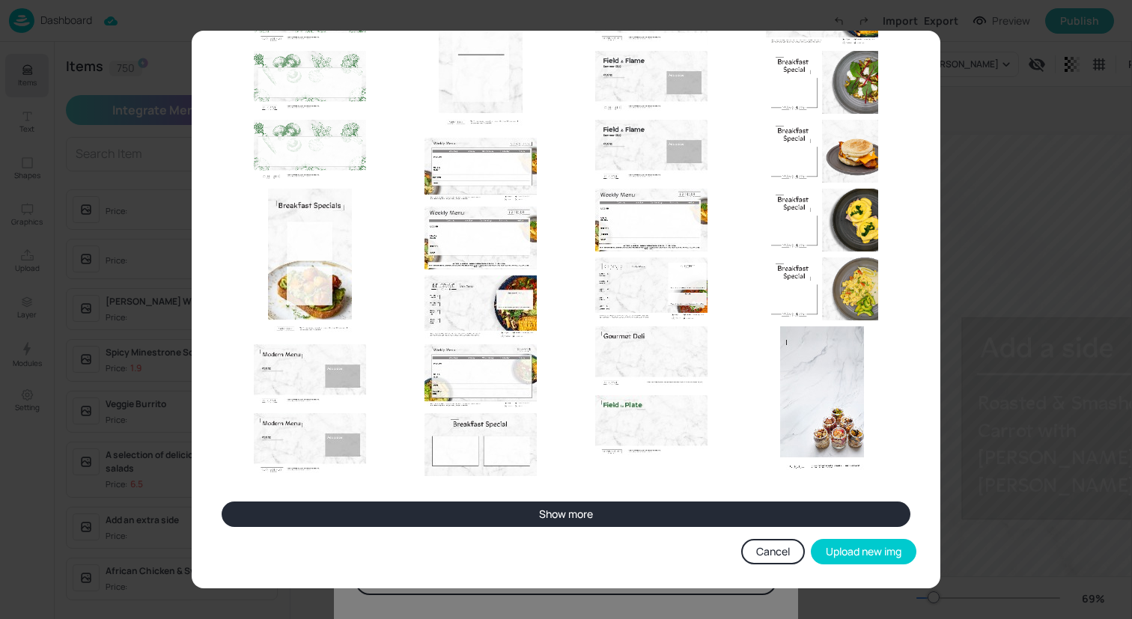
click at [580, 511] on button "Show more" at bounding box center [566, 514] width 689 height 25
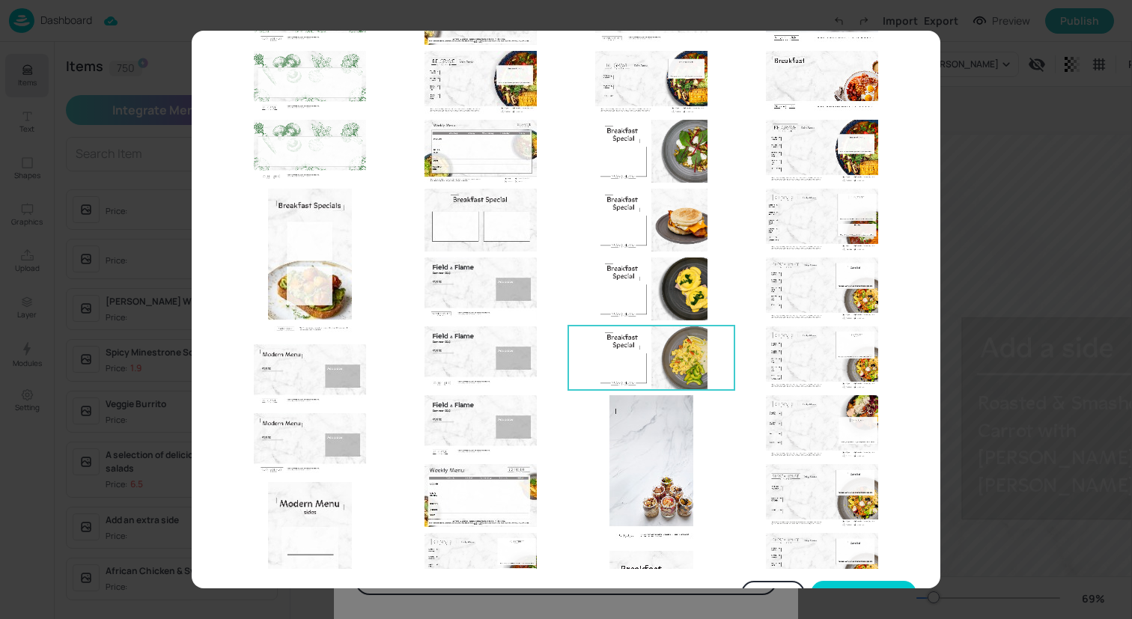
scroll to position [181, 0]
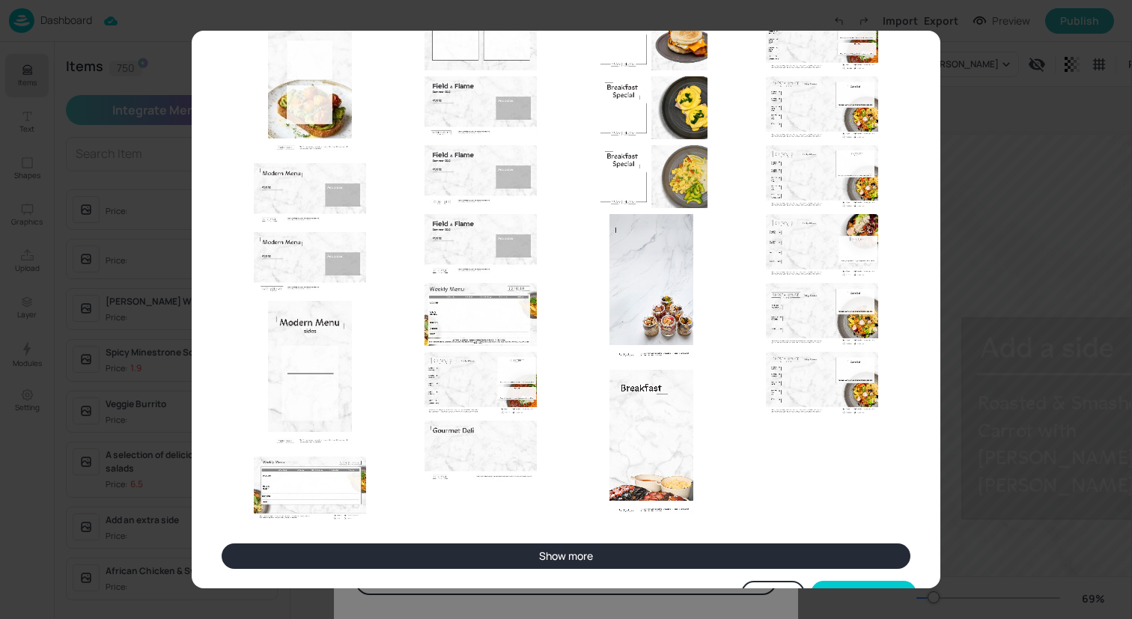
click at [553, 548] on button "Show more" at bounding box center [566, 556] width 689 height 25
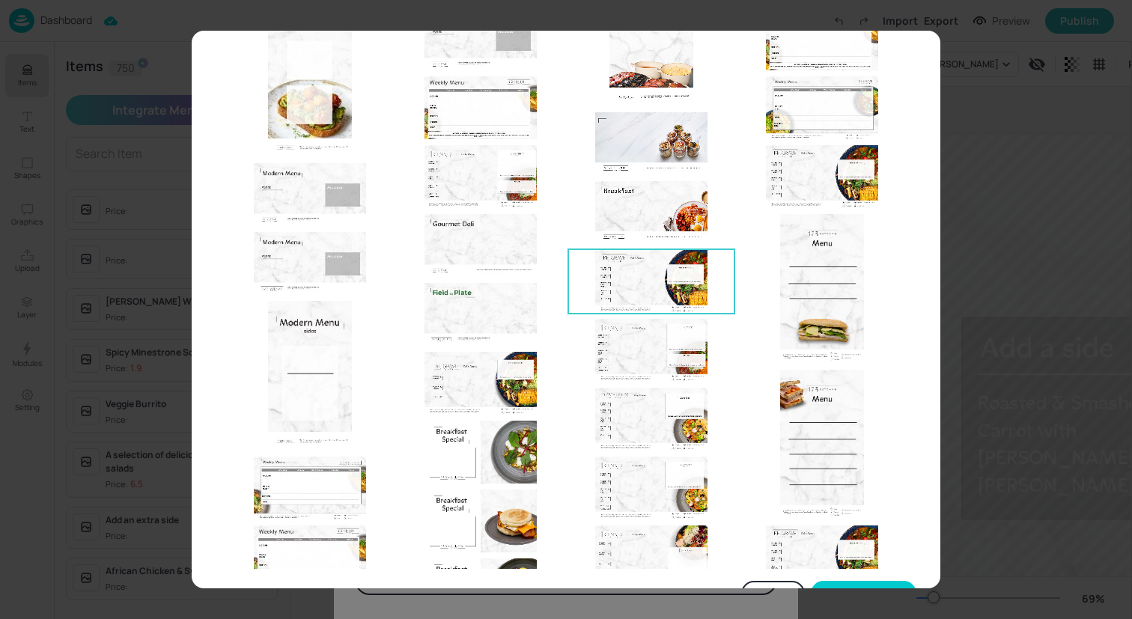
scroll to position [406, 0]
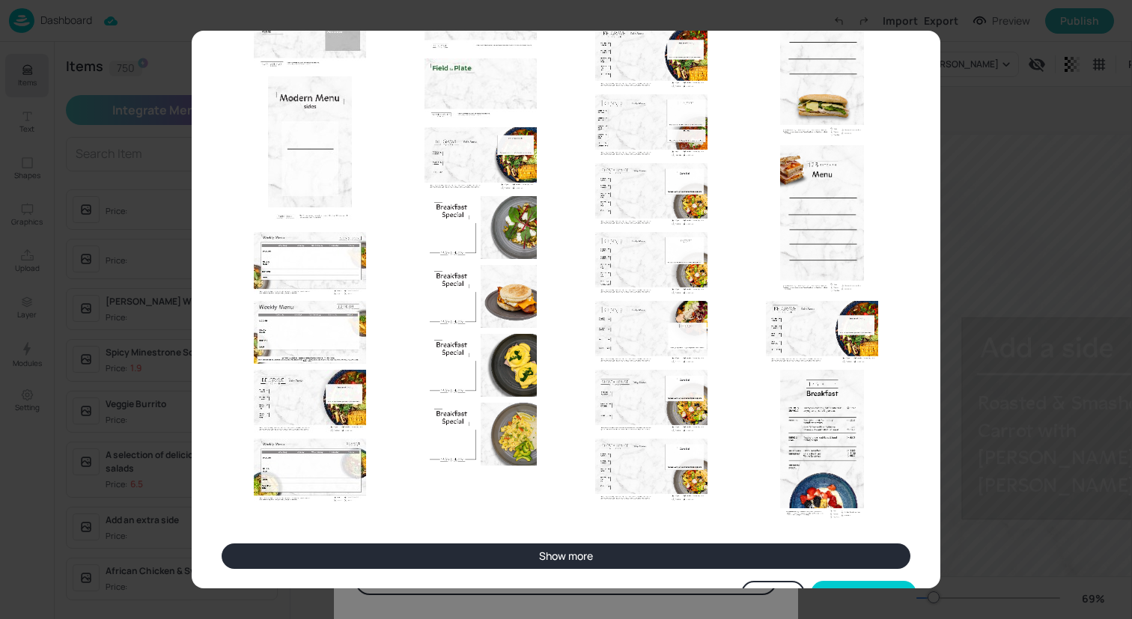
click at [580, 551] on button "Show more" at bounding box center [566, 556] width 689 height 25
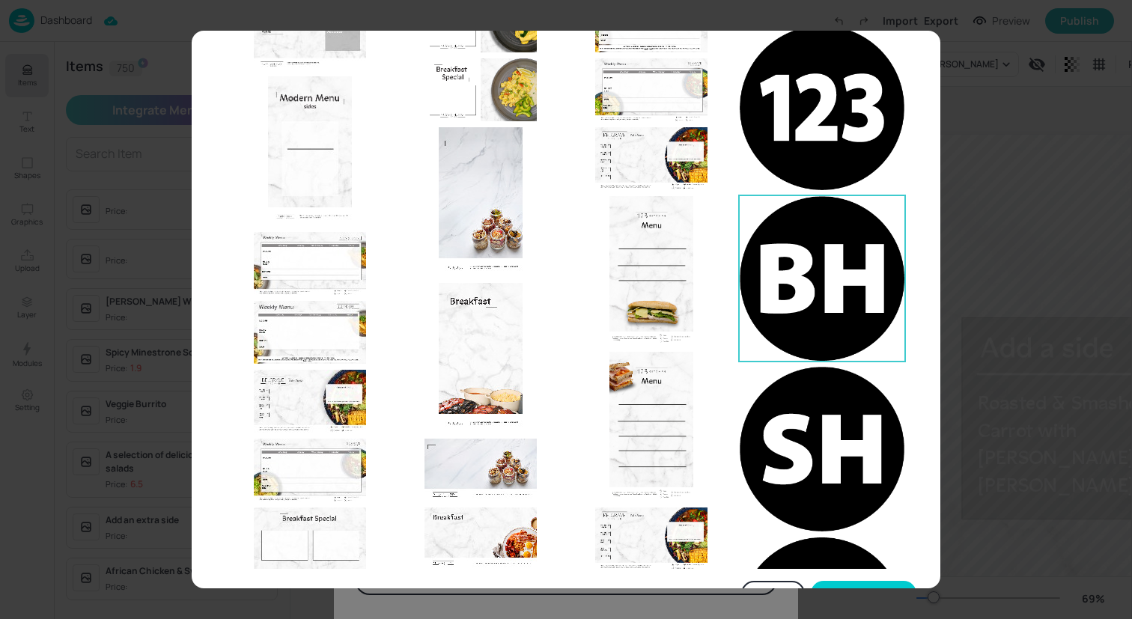
click at [806, 242] on img at bounding box center [822, 278] width 165 height 165
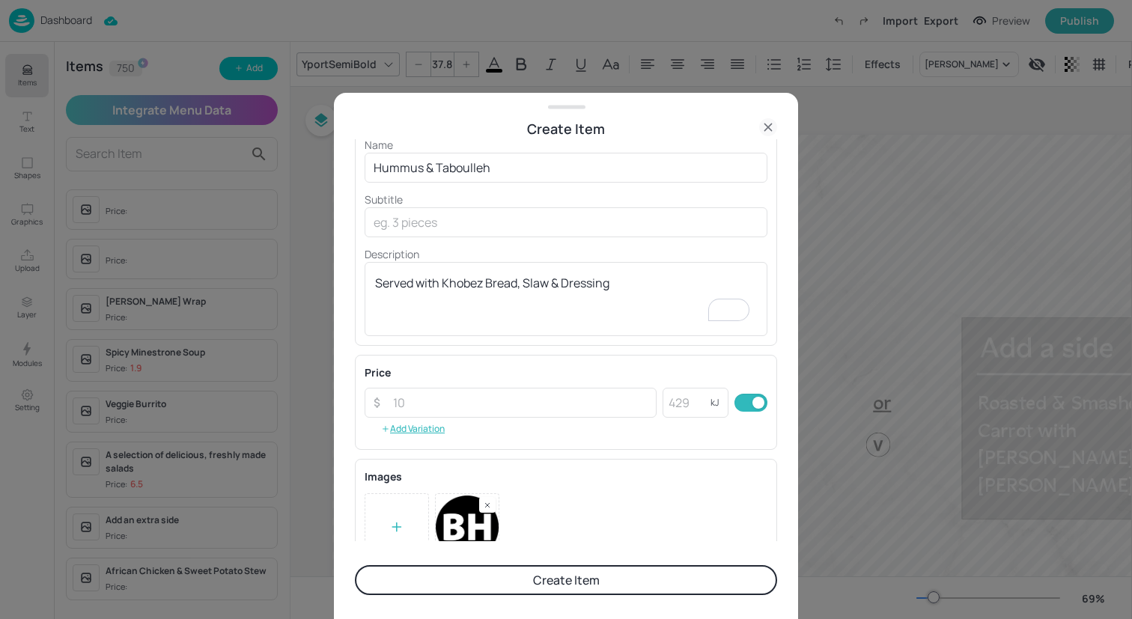
scroll to position [0, 0]
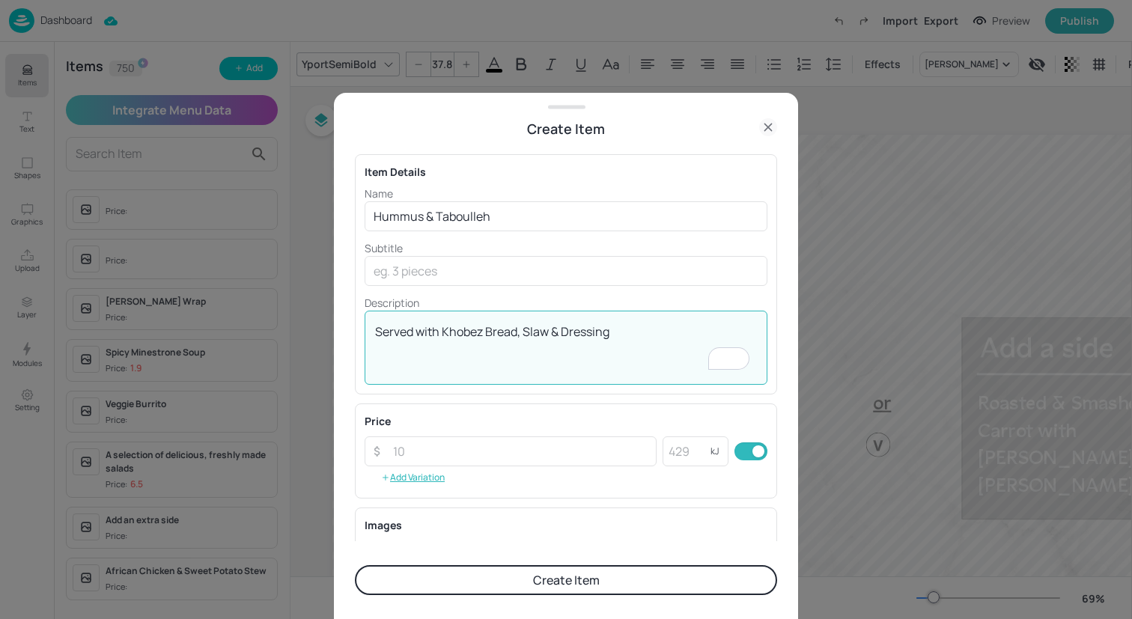
drag, startPoint x: 637, startPoint y: 337, endPoint x: 252, endPoint y: 323, distance: 385.2
click at [252, 323] on div "Create Item Item Details Name [PERSON_NAME] & Taboulleh ​ Subtitle ​ Descriptio…" at bounding box center [566, 309] width 1132 height 619
click at [434, 569] on button "Create Item" at bounding box center [566, 580] width 422 height 30
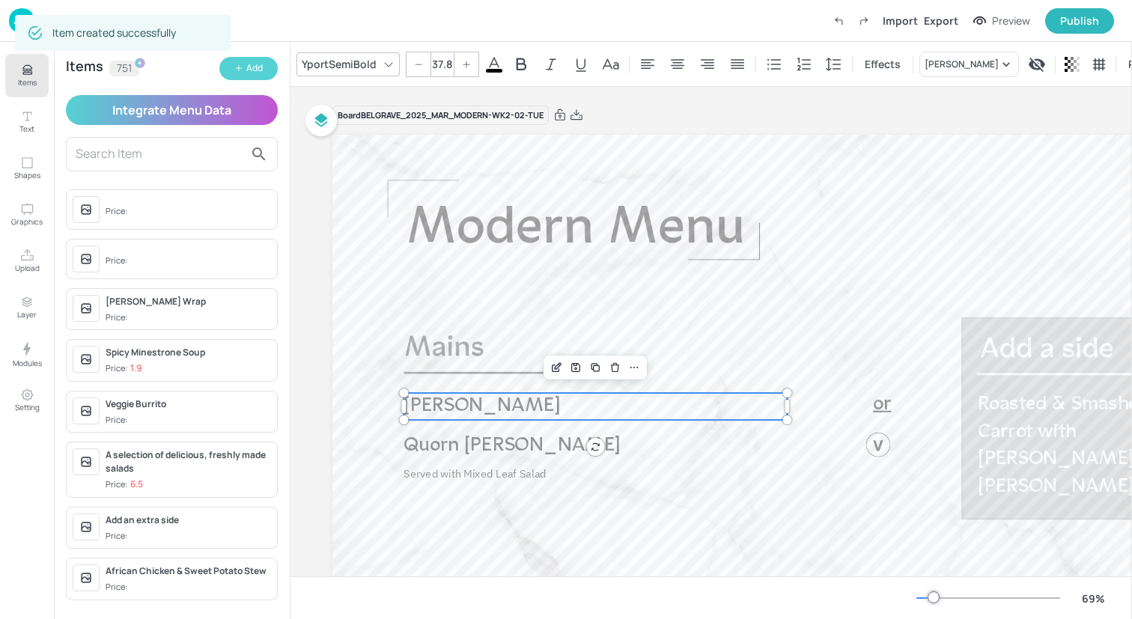
click at [244, 68] on button "Add" at bounding box center [248, 68] width 58 height 23
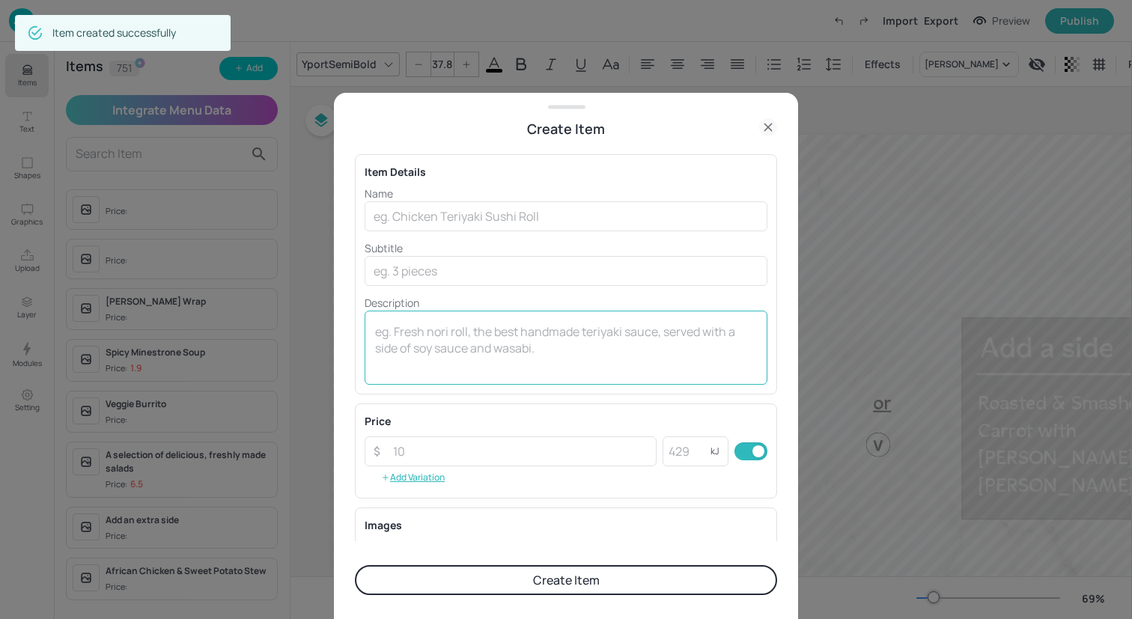
click at [458, 331] on textarea at bounding box center [566, 347] width 382 height 49
paste textarea "Served with Khobez Bread, Slaw & Dressing"
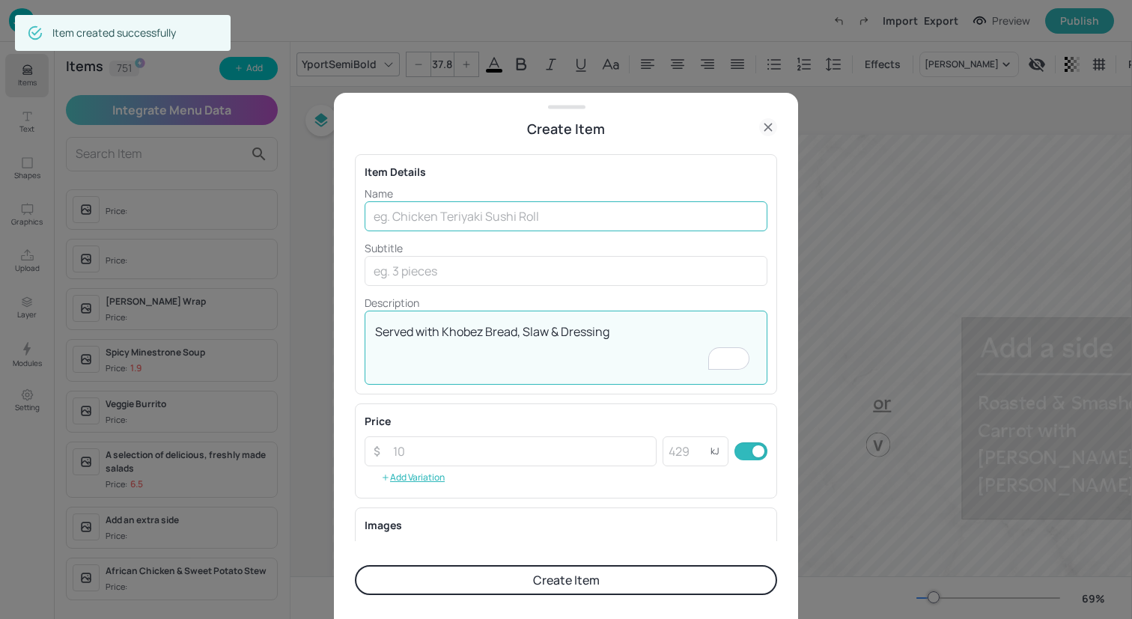
type textarea "Served with Khobez Bread, Slaw & Dressing"
click at [440, 215] on input "text" at bounding box center [566, 216] width 403 height 30
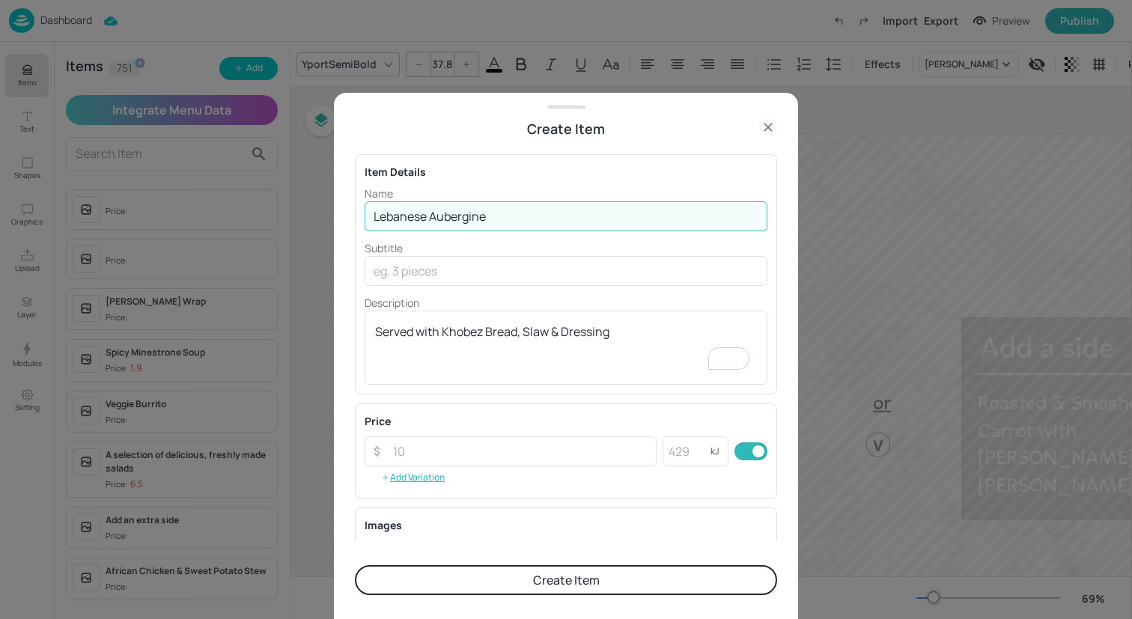
scroll to position [192, 0]
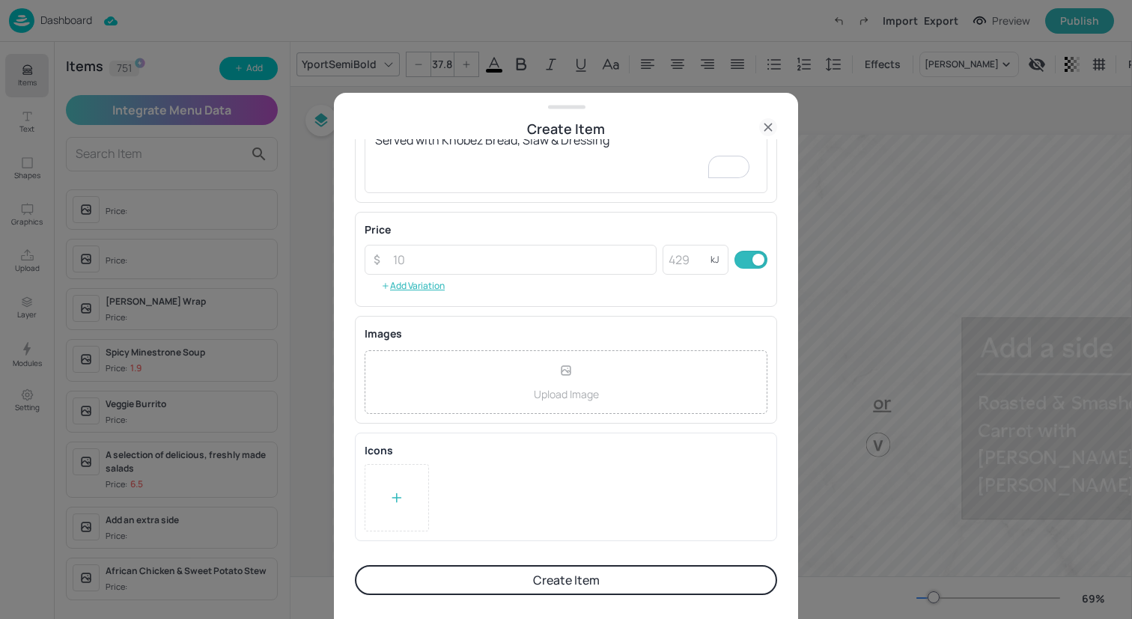
type input "Lebanese Aubergine"
click at [488, 382] on div "Upload Image" at bounding box center [566, 382] width 403 height 64
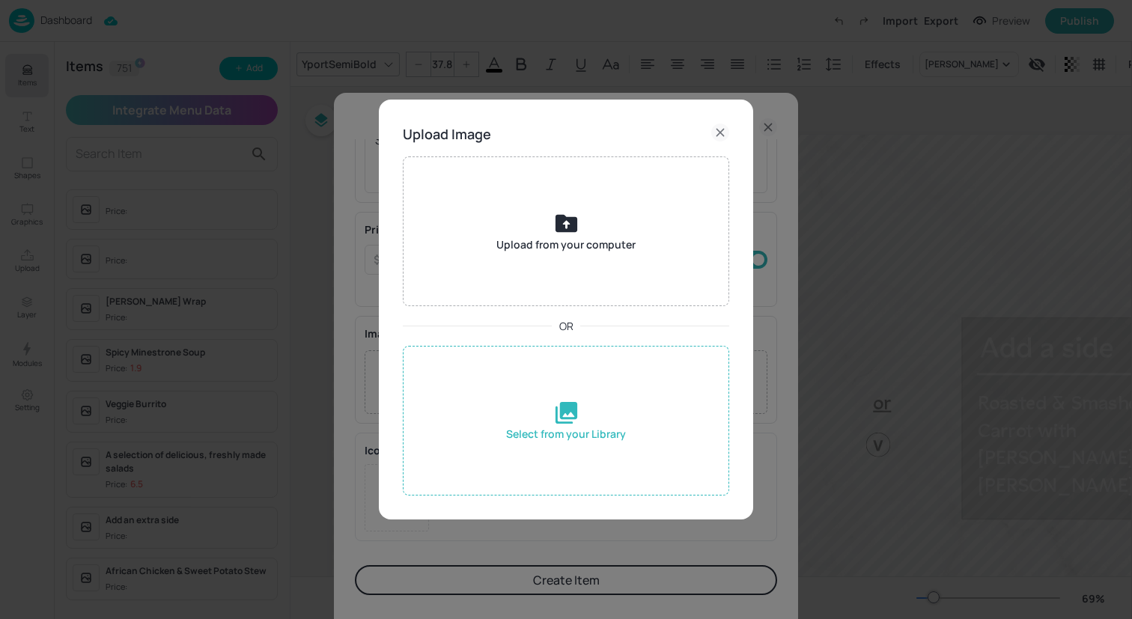
click at [550, 416] on div "Select from your Library" at bounding box center [566, 421] width 326 height 150
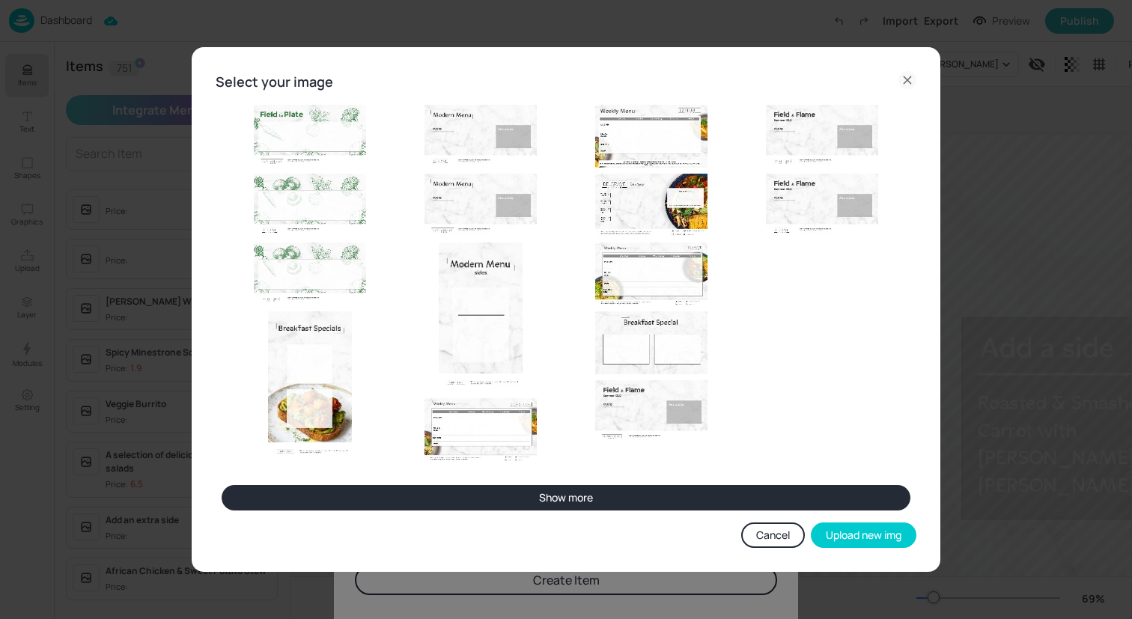
click at [583, 502] on button "Show more" at bounding box center [566, 497] width 689 height 25
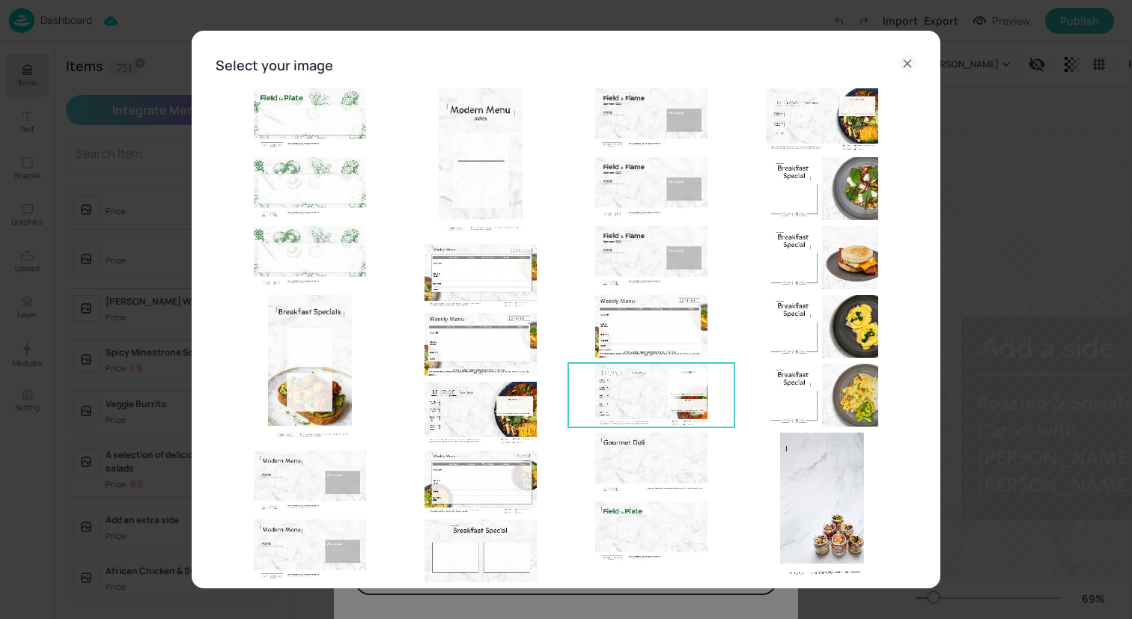
scroll to position [106, 0]
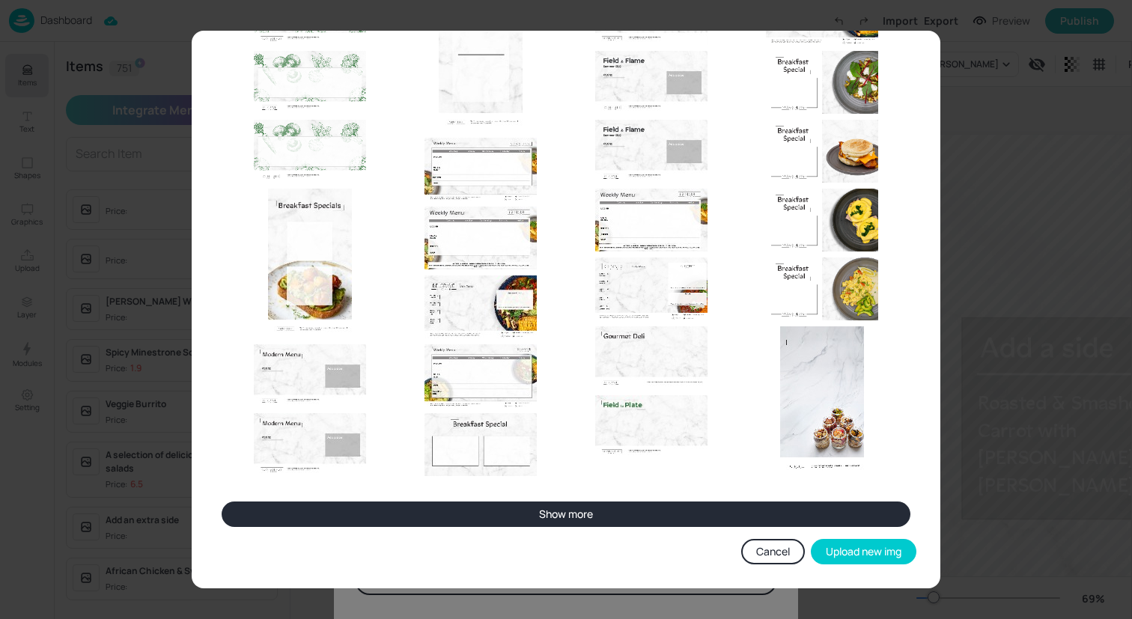
click at [557, 520] on button "Show more" at bounding box center [566, 514] width 689 height 25
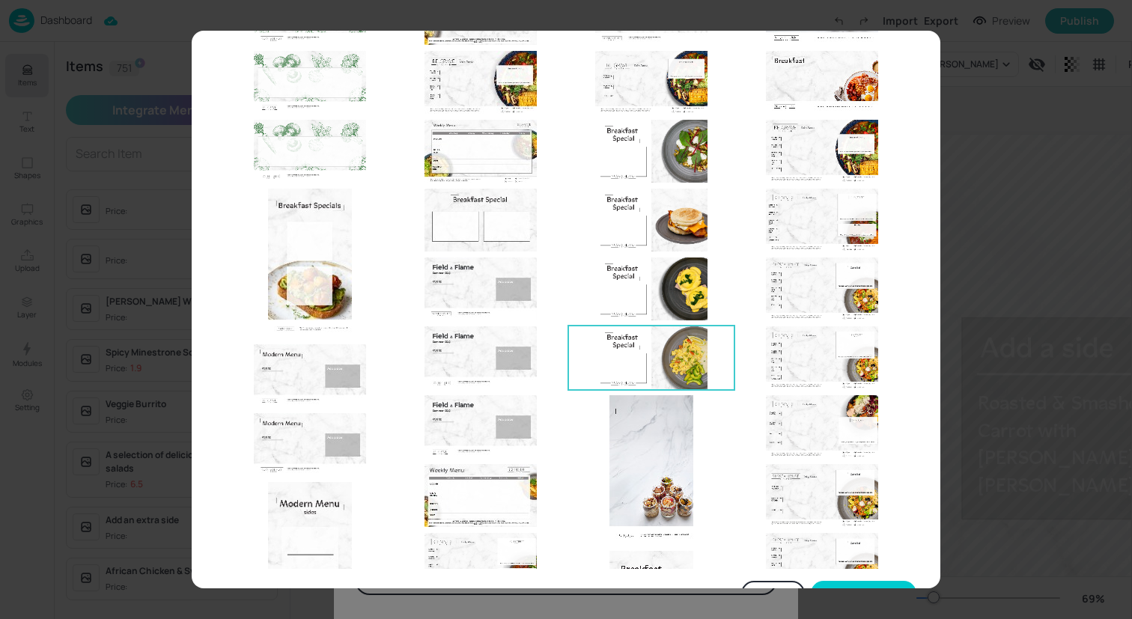
scroll to position [181, 0]
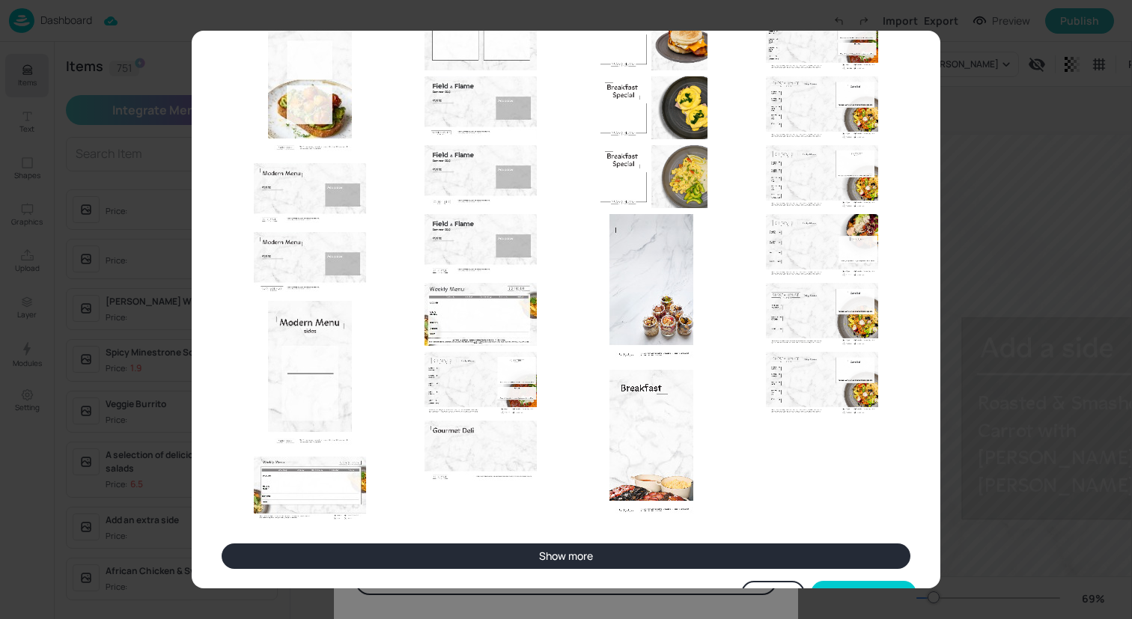
click at [571, 556] on button "Show more" at bounding box center [566, 556] width 689 height 25
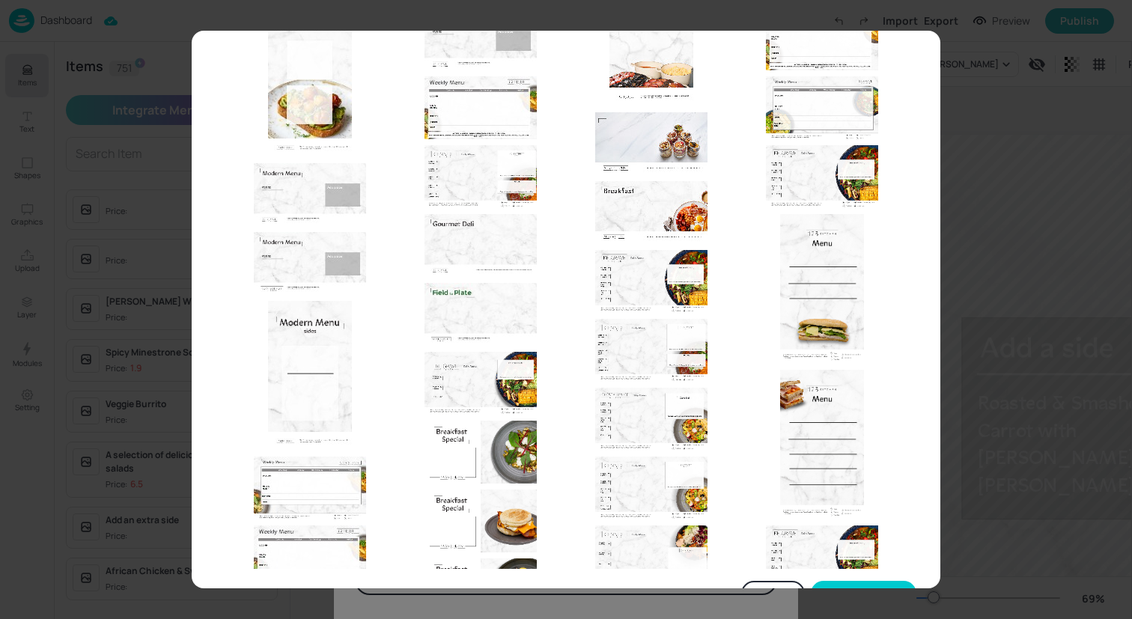
scroll to position [406, 0]
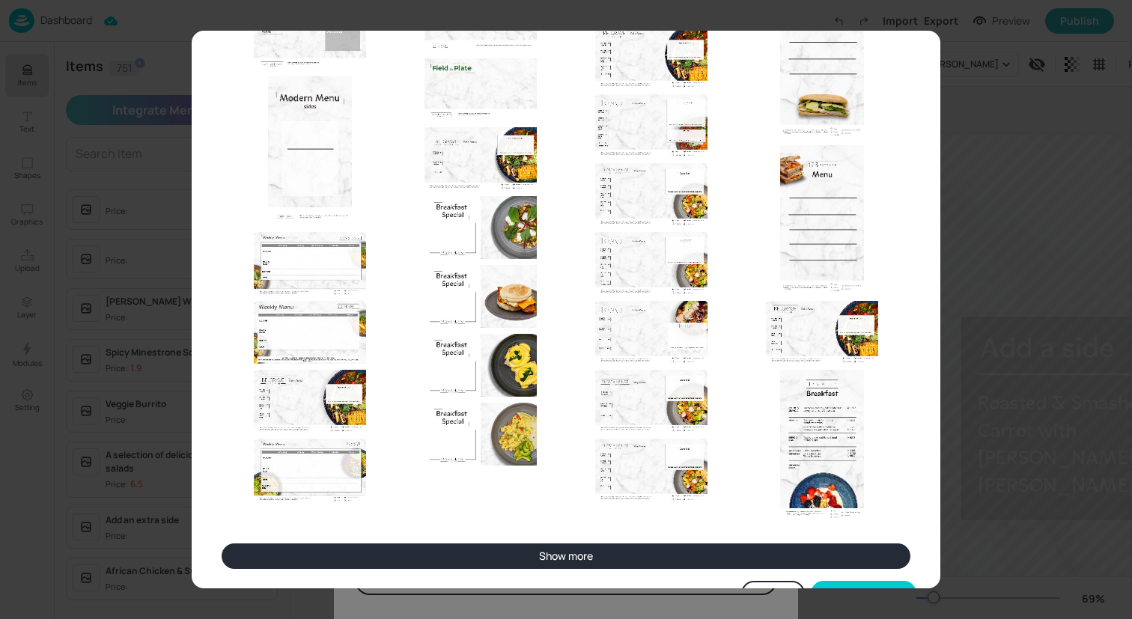
click at [577, 559] on button "Show more" at bounding box center [566, 556] width 689 height 25
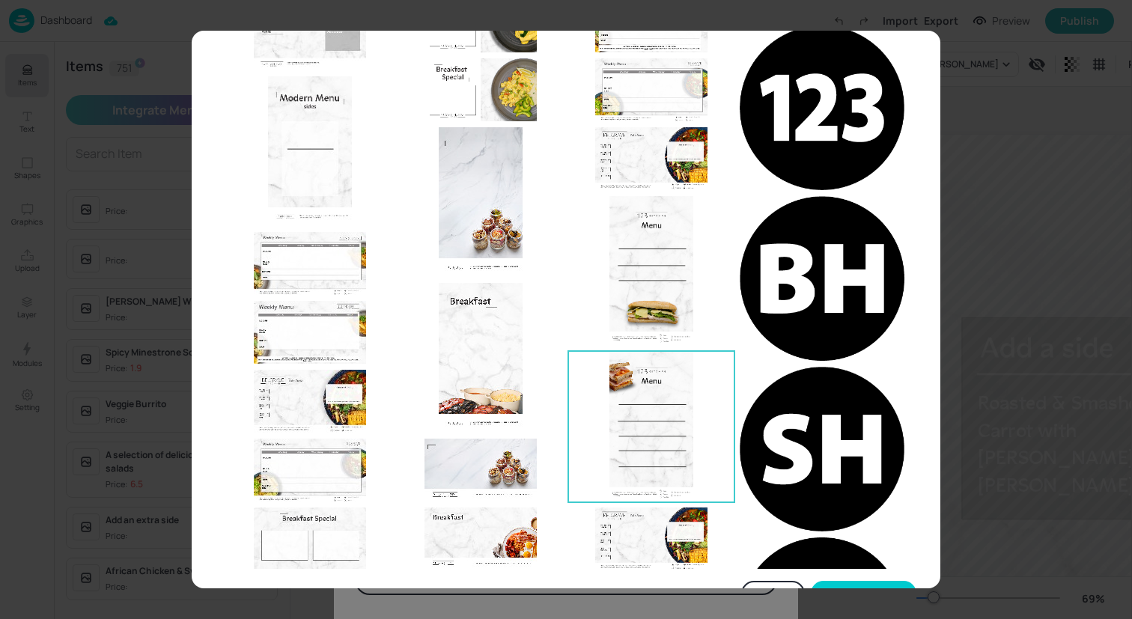
scroll to position [424, 0]
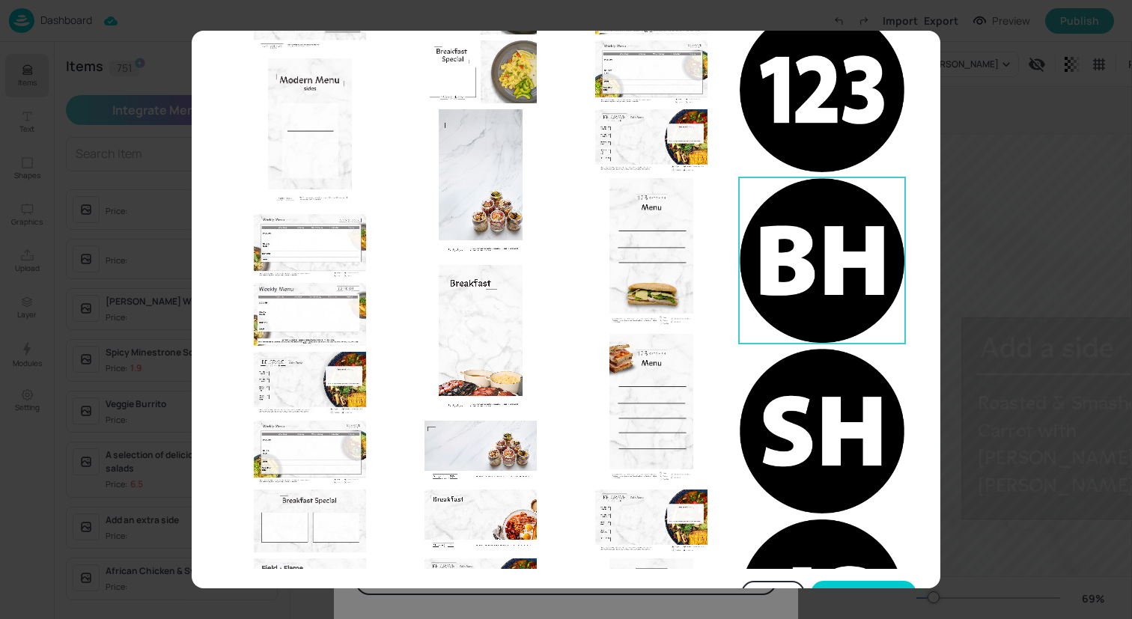
click at [814, 231] on img at bounding box center [822, 260] width 165 height 165
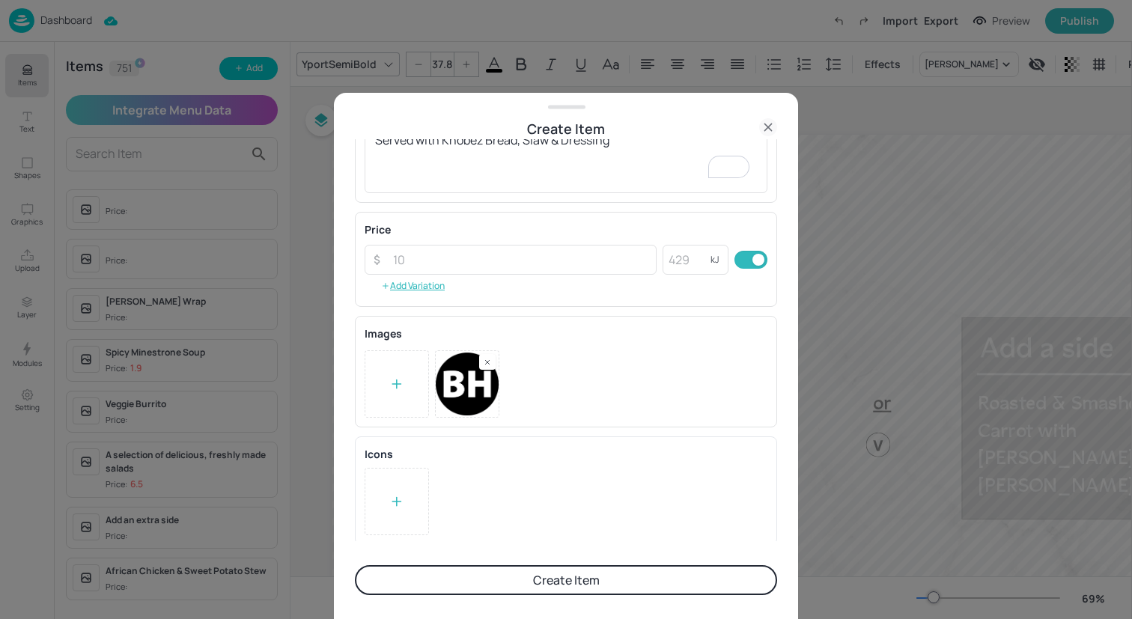
click at [386, 490] on div at bounding box center [397, 501] width 64 height 67
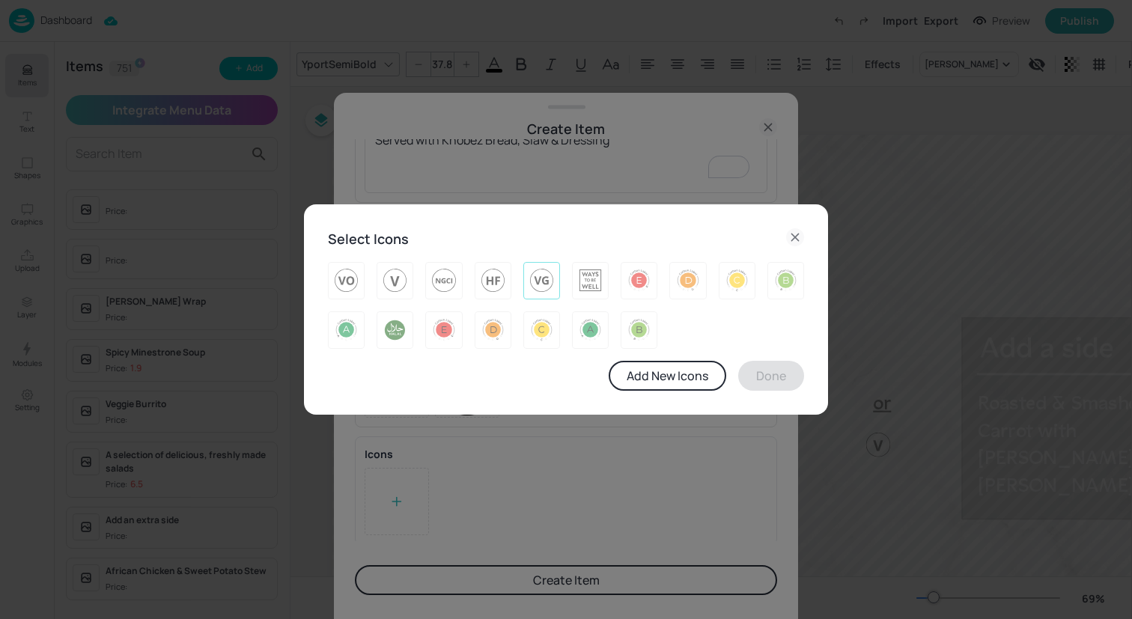
click at [545, 280] on img at bounding box center [541, 281] width 23 height 24
click at [751, 378] on button "Done" at bounding box center [771, 376] width 66 height 30
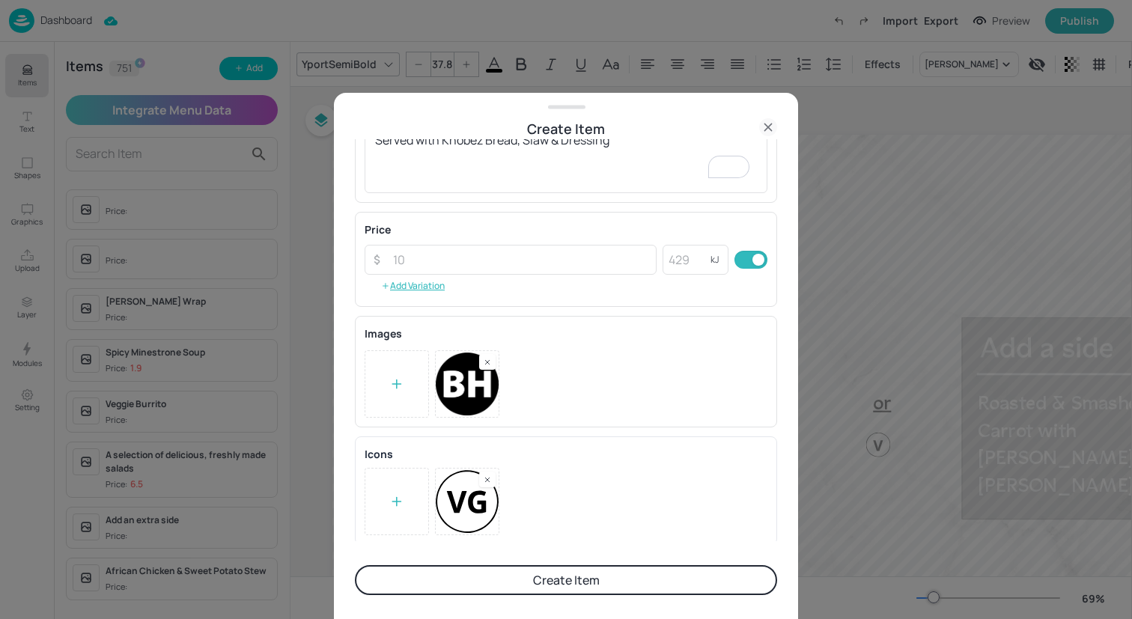
click at [568, 574] on button "Create Item" at bounding box center [566, 580] width 422 height 30
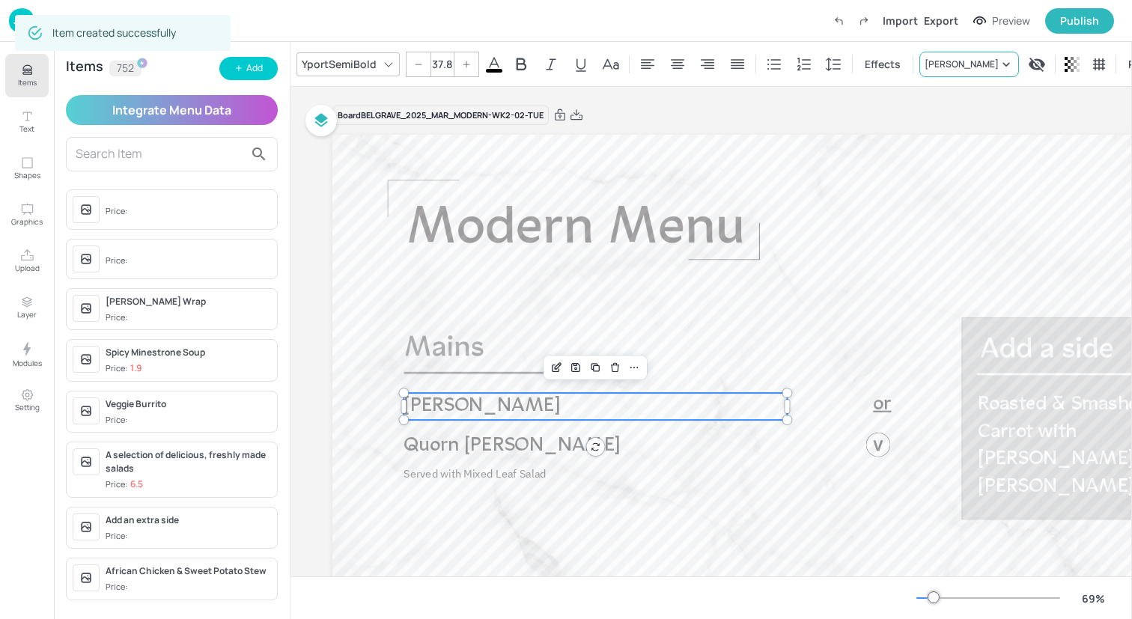
click at [961, 58] on div "[PERSON_NAME]" at bounding box center [962, 64] width 74 height 13
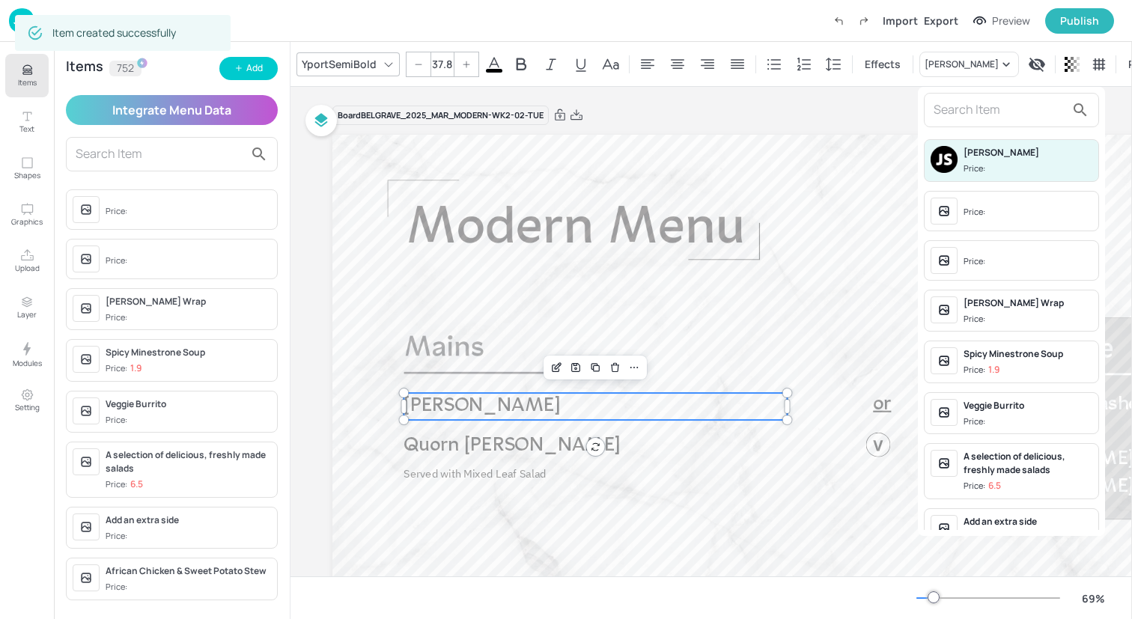
click at [959, 114] on input "text" at bounding box center [1000, 110] width 132 height 24
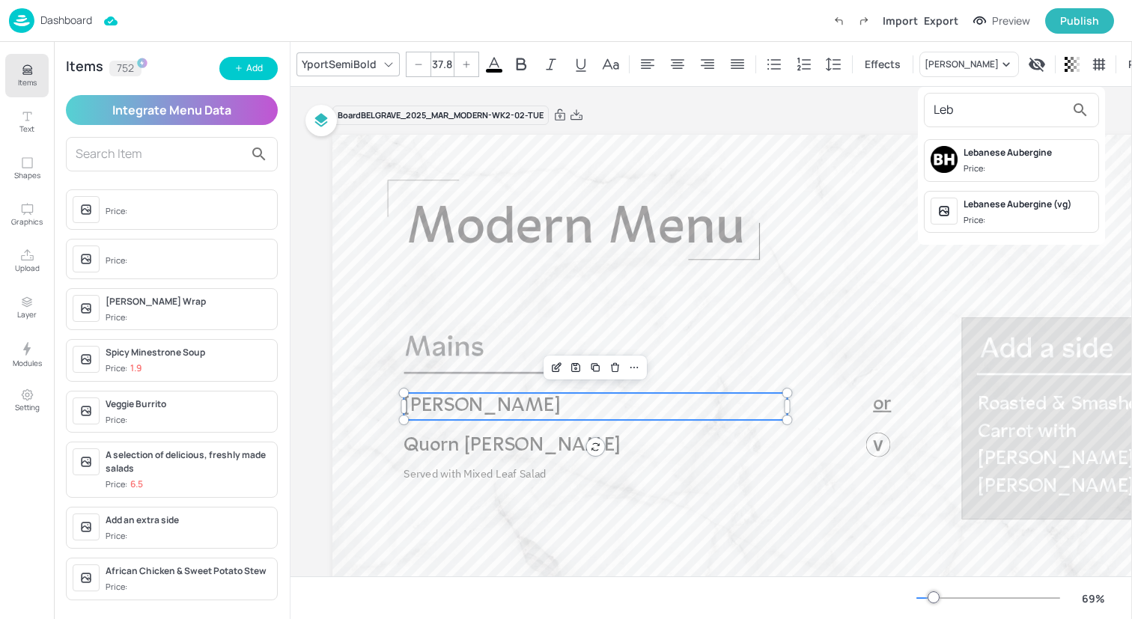
type input "Leb"
click at [974, 158] on div "Lebanese Aubergine" at bounding box center [1028, 152] width 129 height 13
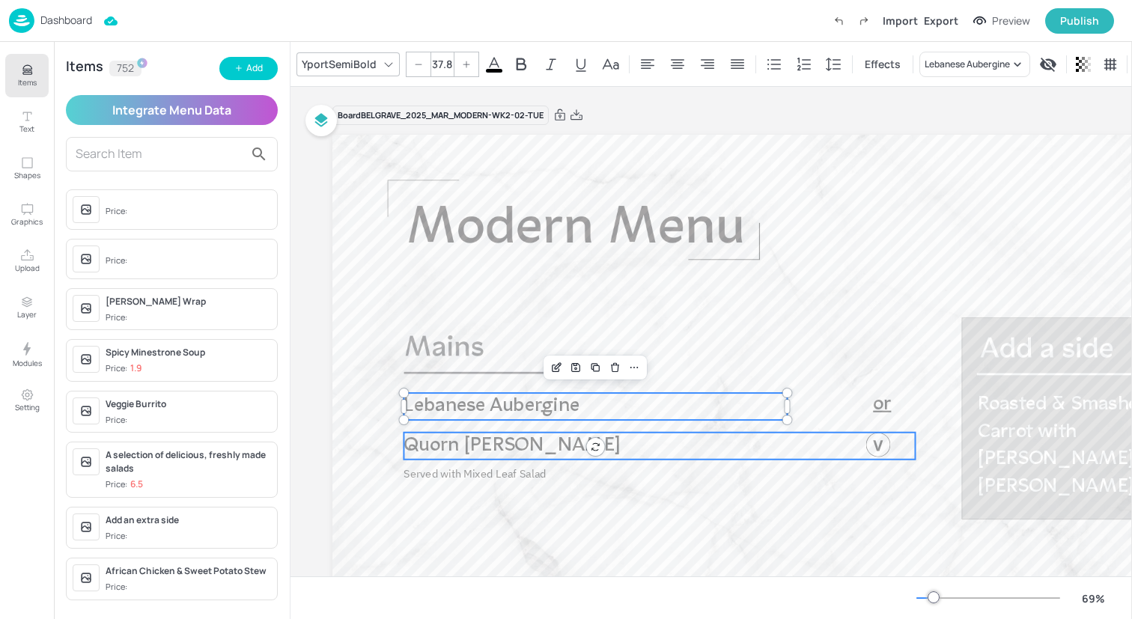
click at [640, 440] on p "Quorn [PERSON_NAME]" at bounding box center [566, 446] width 325 height 27
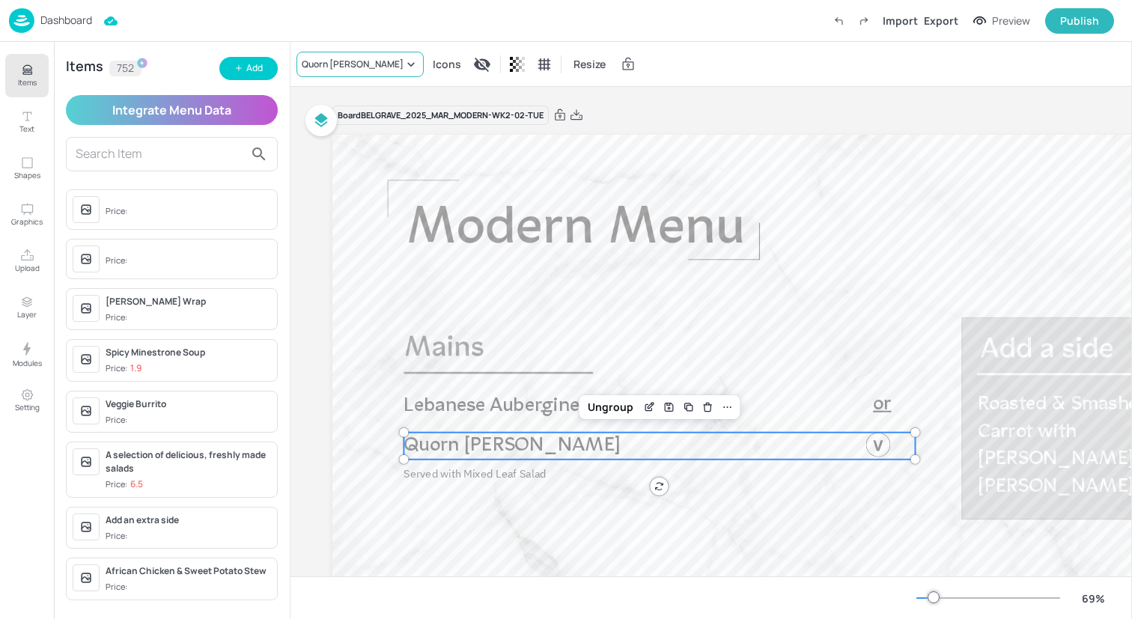
click at [393, 62] on div "Quorn [PERSON_NAME]" at bounding box center [353, 64] width 102 height 13
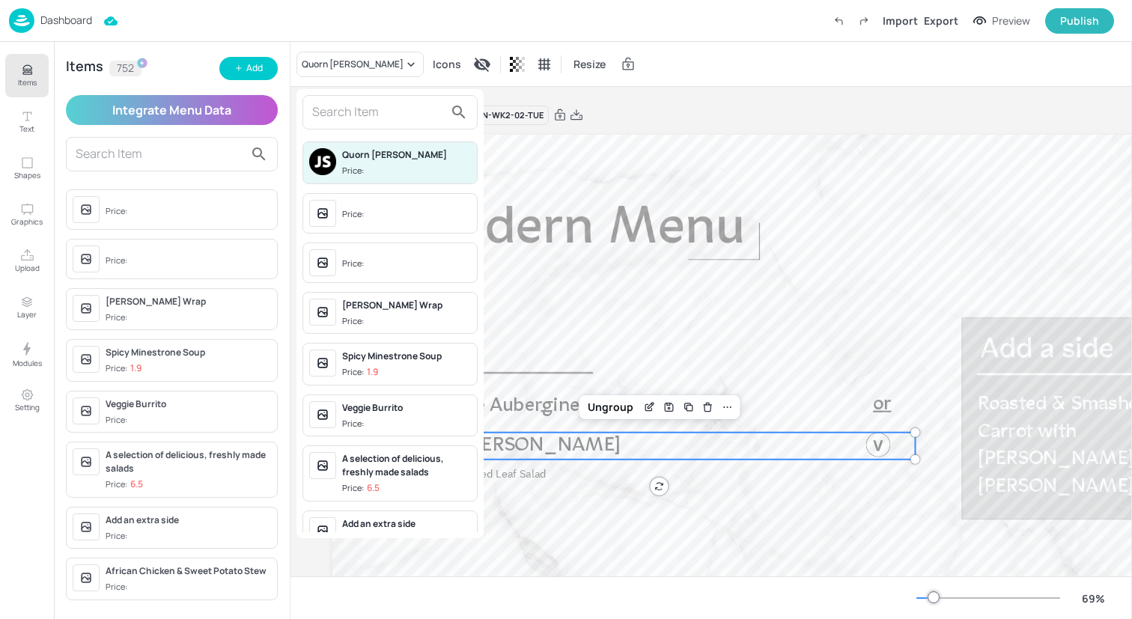
click at [367, 109] on input "text" at bounding box center [378, 112] width 132 height 24
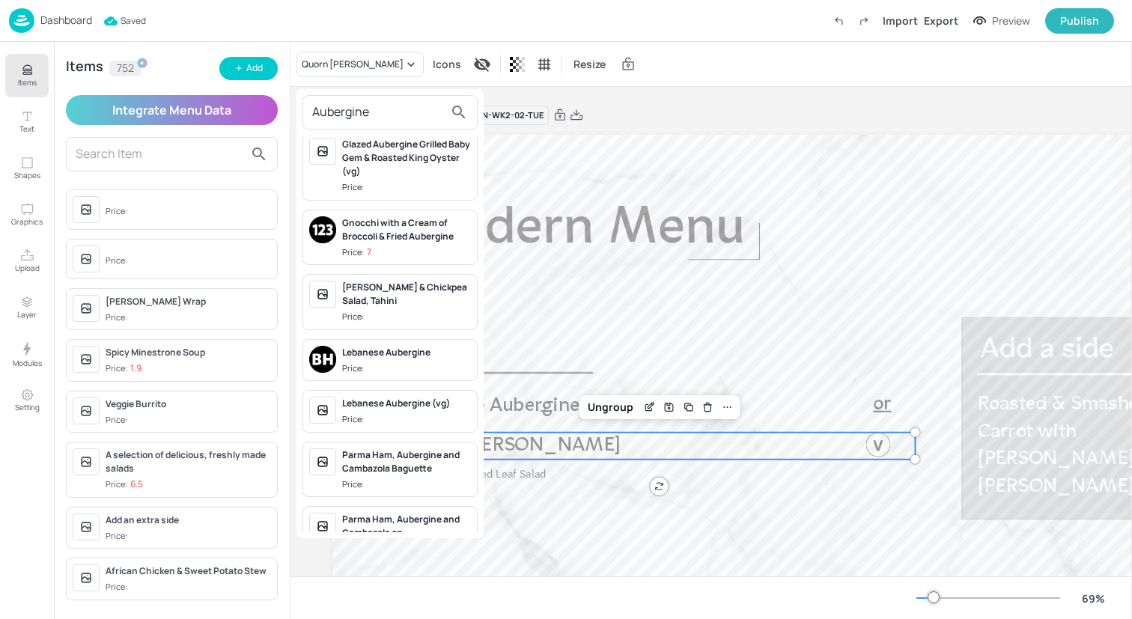
scroll to position [403, 0]
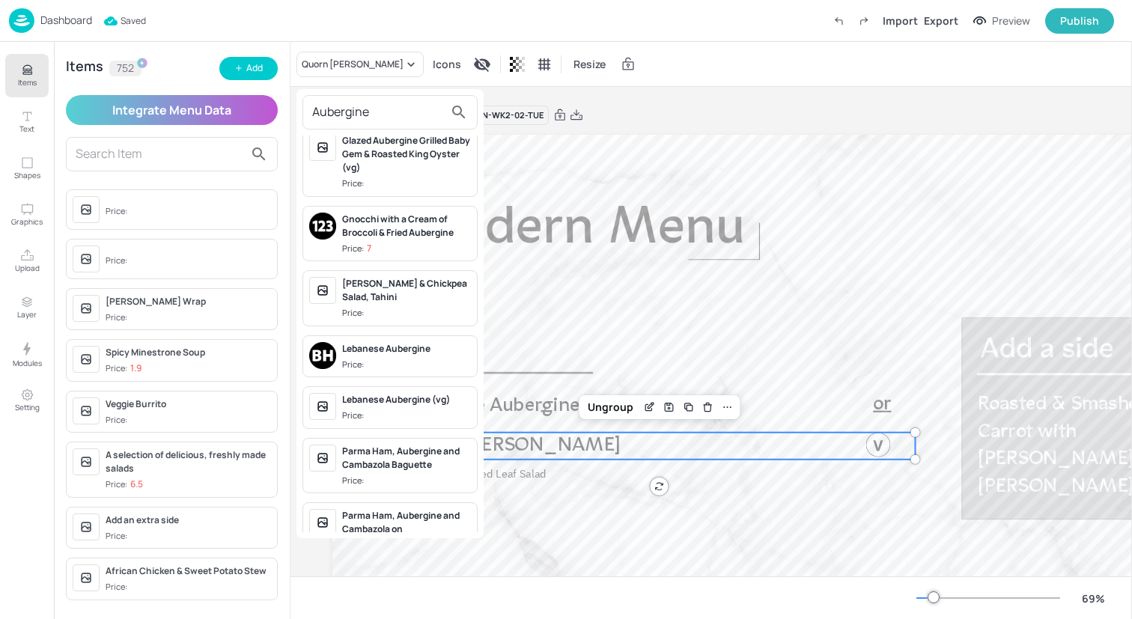
type input "Aubergine"
click at [410, 348] on div "Lebanese Aubergine" at bounding box center [406, 348] width 129 height 13
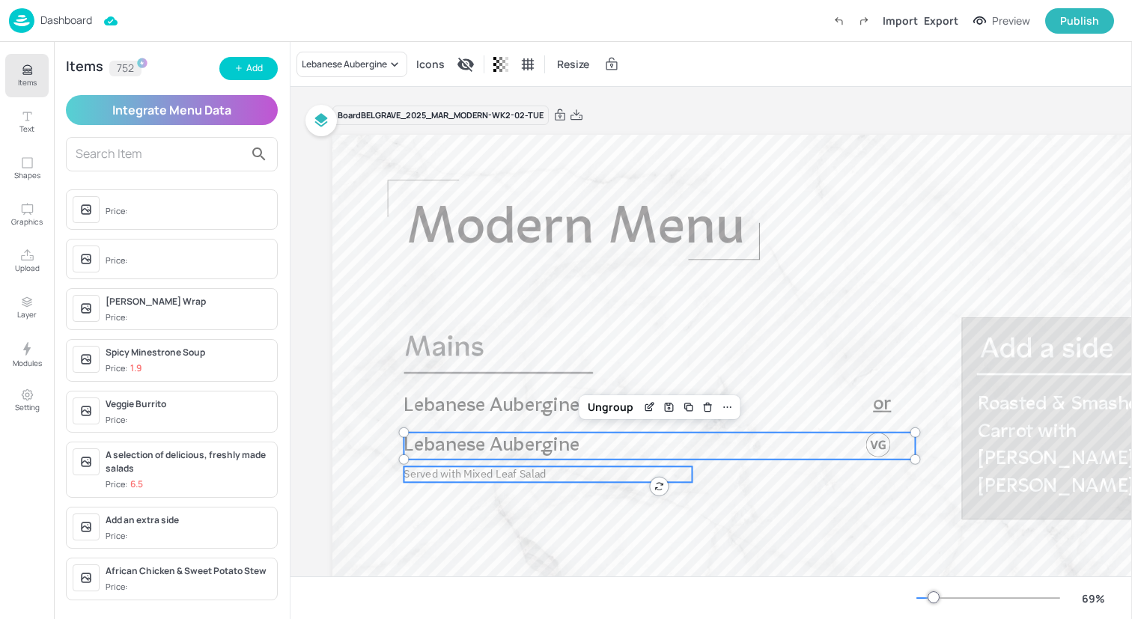
click at [533, 473] on span "Served with Mixed Leaf Salad" at bounding box center [475, 474] width 142 height 14
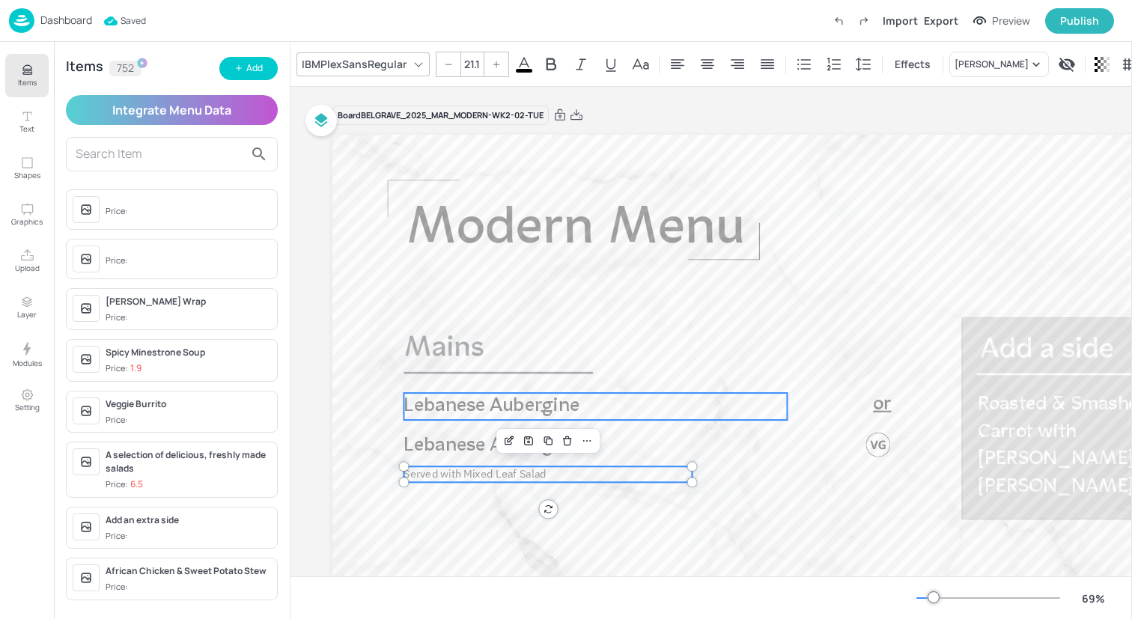
click at [535, 401] on span "Lebanese Aubergine" at bounding box center [492, 406] width 176 height 20
type input "37.8"
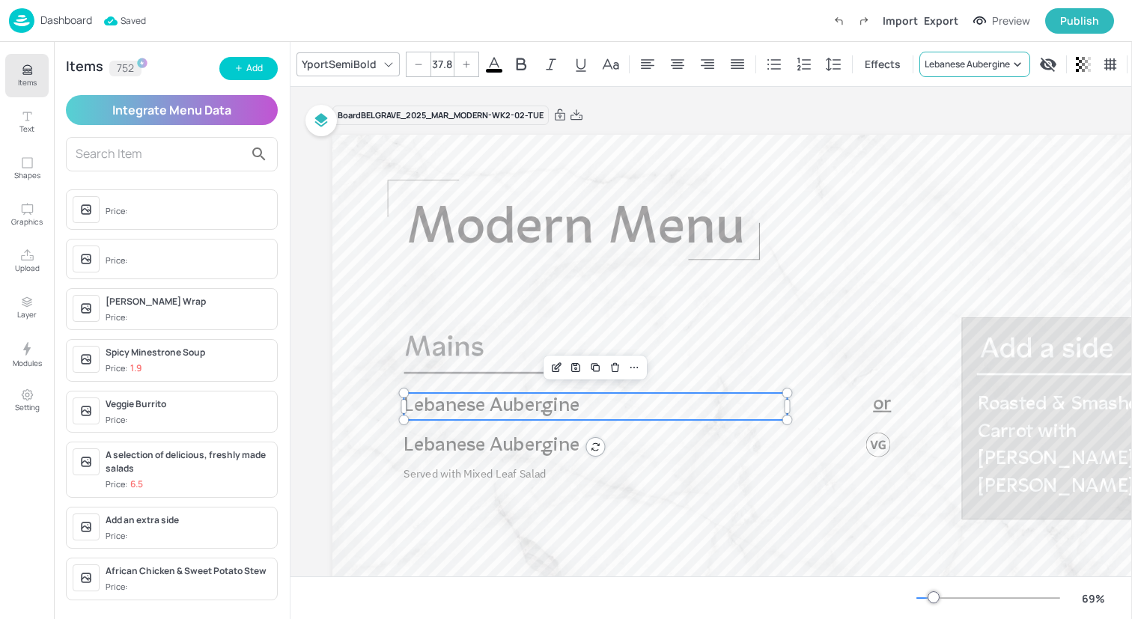
click at [952, 65] on div "Lebanese Aubergine" at bounding box center [967, 64] width 85 height 13
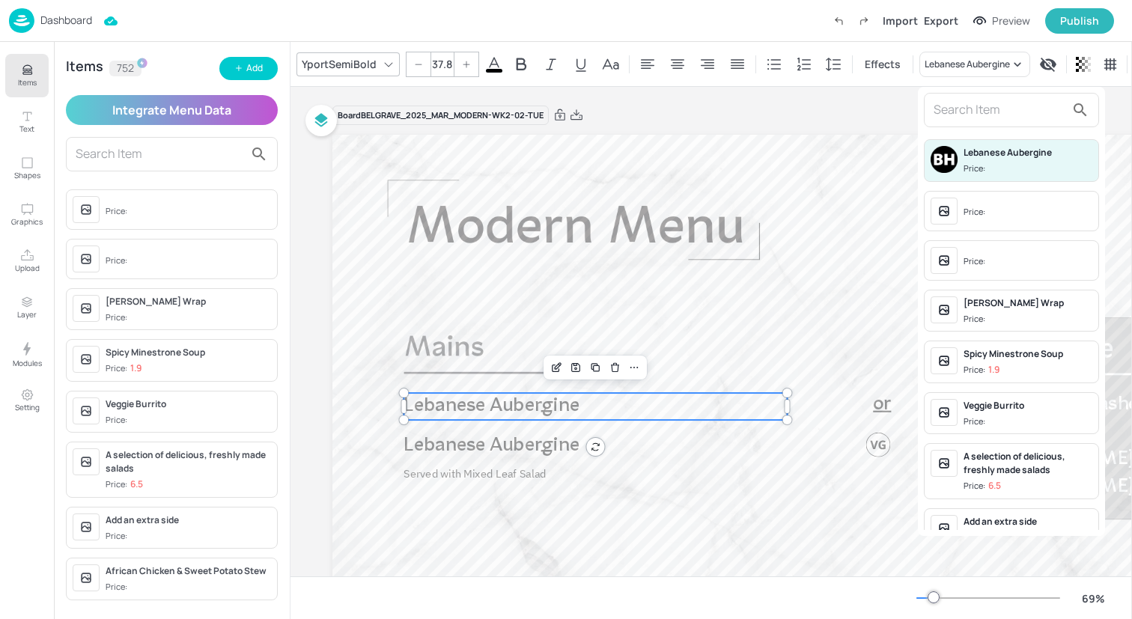
click at [974, 109] on input "text" at bounding box center [1000, 110] width 132 height 24
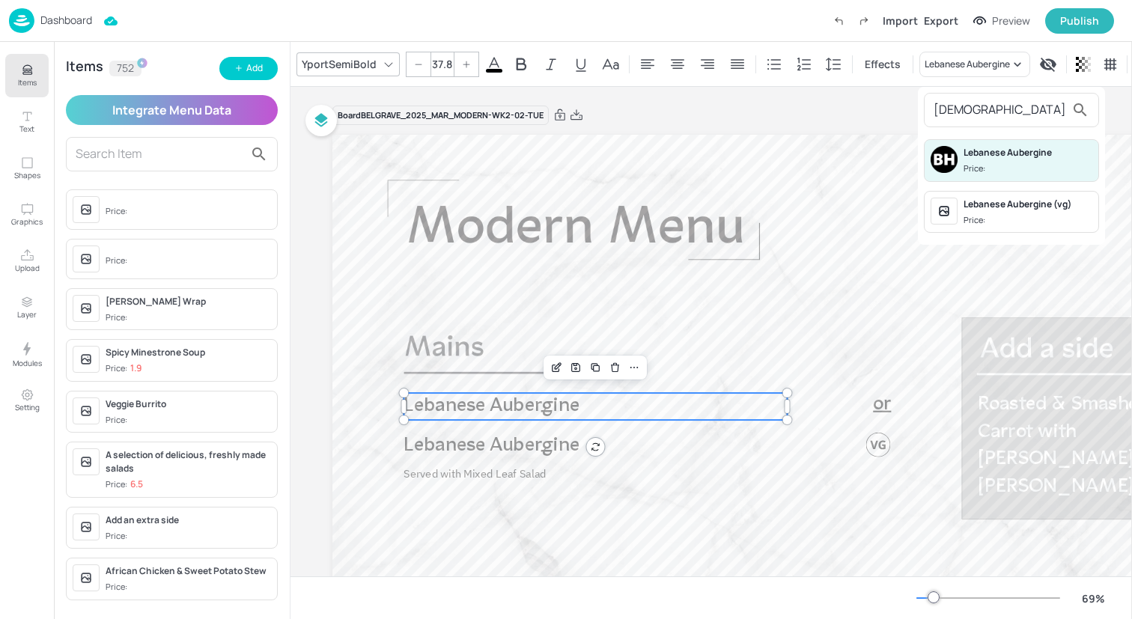
type input "[DEMOGRAPHIC_DATA]"
click at [1000, 213] on div "Lebanese Aubergine (vg) Price:" at bounding box center [1028, 212] width 129 height 29
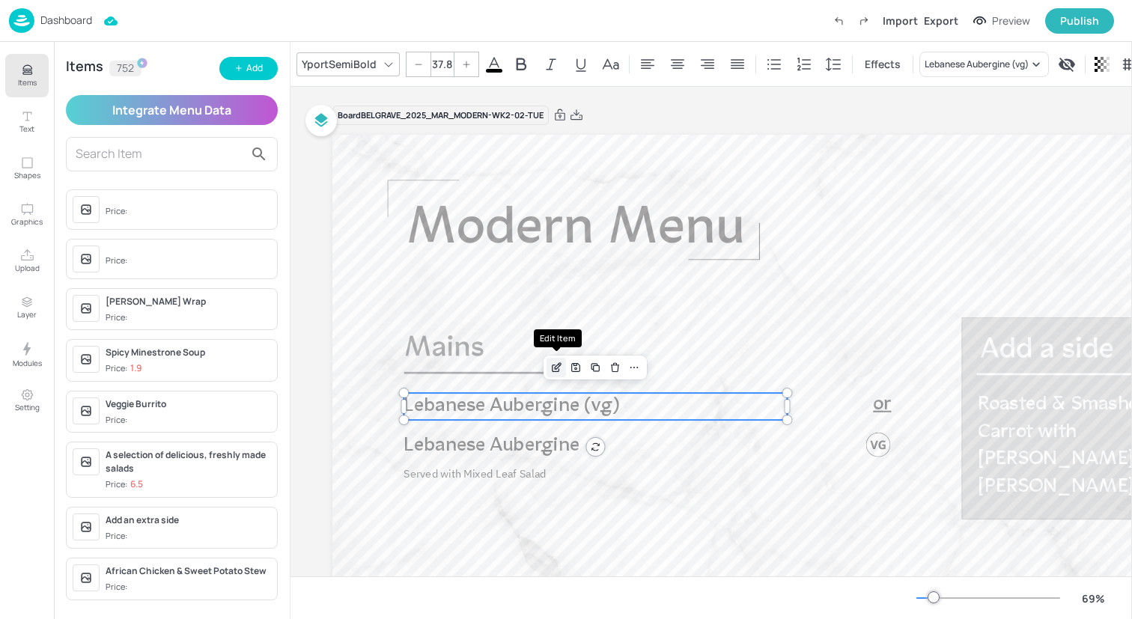
click at [556, 365] on icon "Edit Item" at bounding box center [556, 368] width 13 height 12
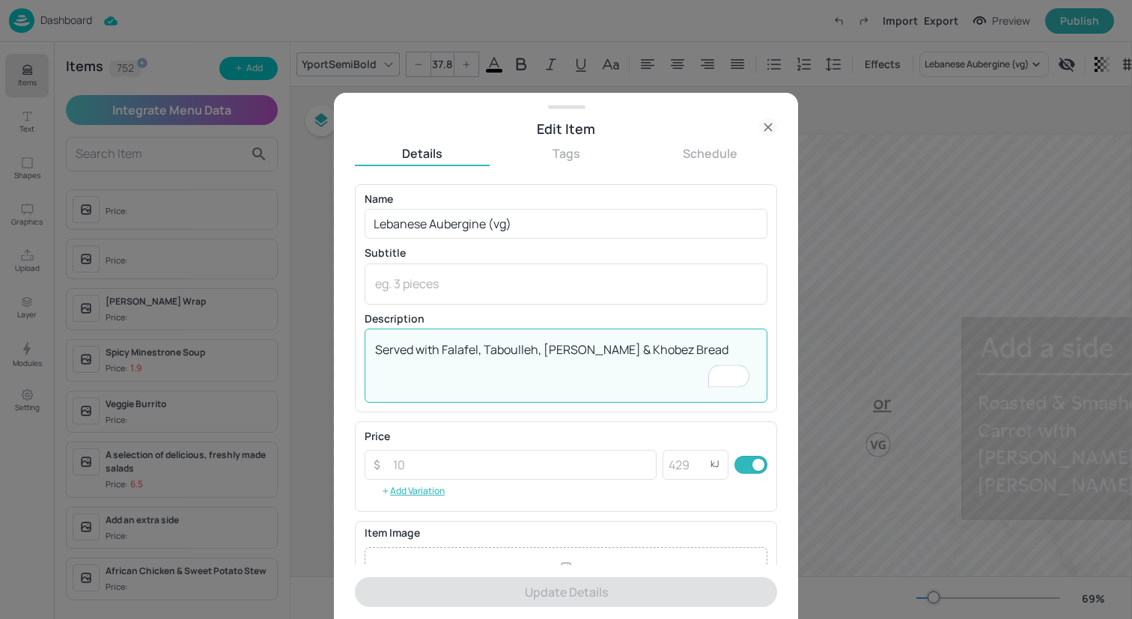
drag, startPoint x: 445, startPoint y: 350, endPoint x: 618, endPoint y: 350, distance: 173.0
click at [618, 350] on textarea "Served with Falafel, Taboulleh, [PERSON_NAME] & Khobez Bread" at bounding box center [566, 365] width 382 height 49
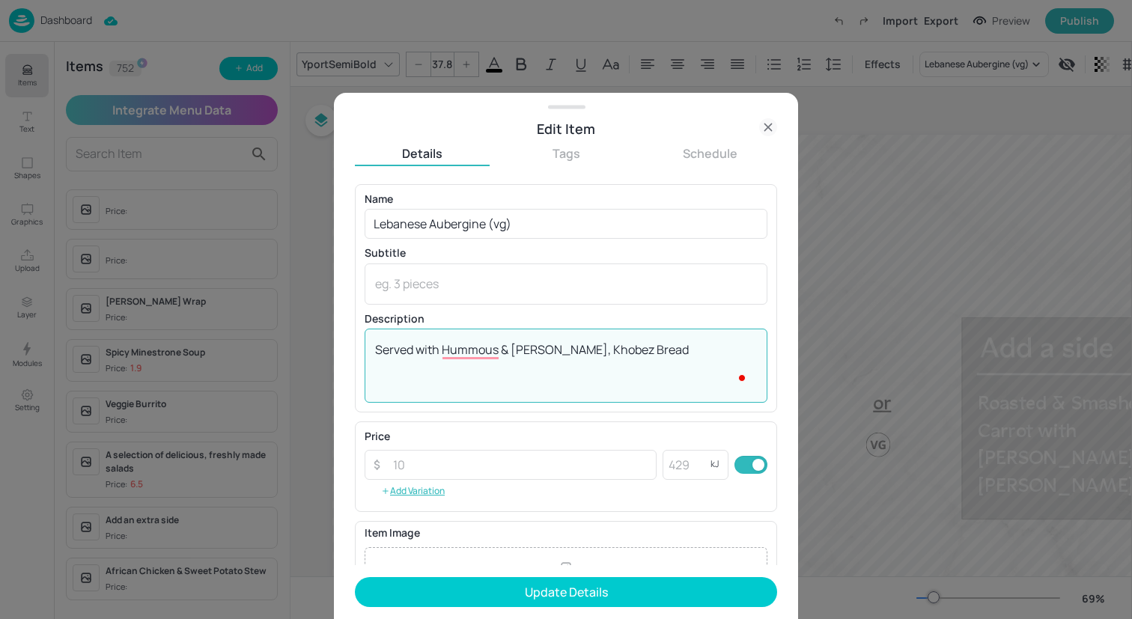
click at [716, 353] on textarea "Served with Hummous & [PERSON_NAME], Khobez Bread" at bounding box center [566, 365] width 382 height 49
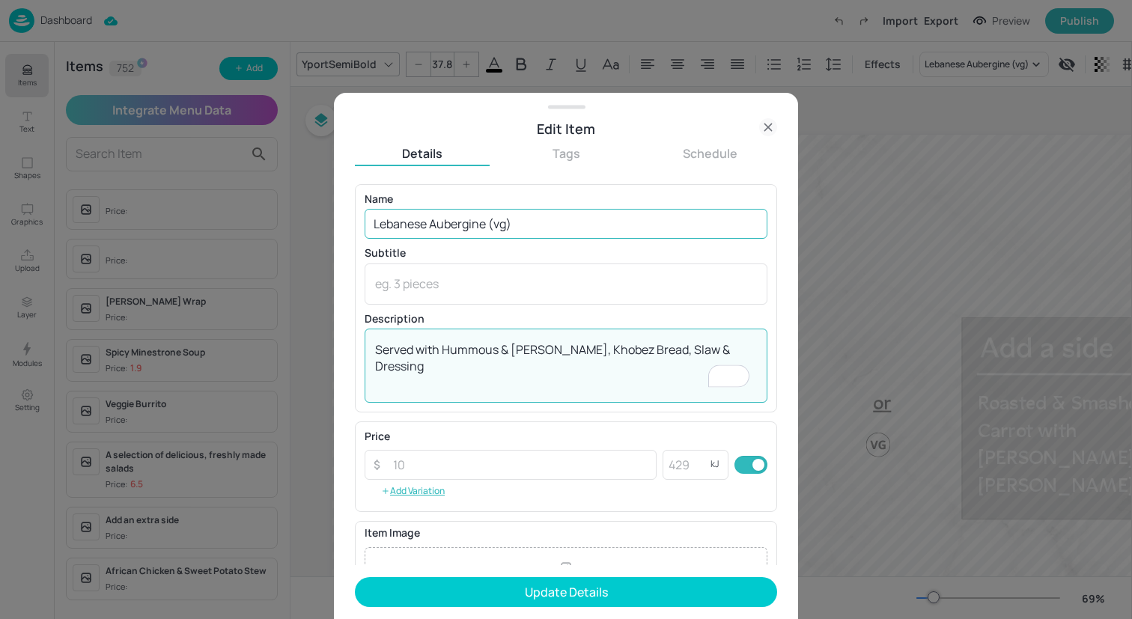
type textarea "Served with Hummous & [PERSON_NAME], Khobez Bread, Slaw & Dressing"
click at [531, 230] on input "Lebanese Aubergine (vg)" at bounding box center [566, 224] width 403 height 30
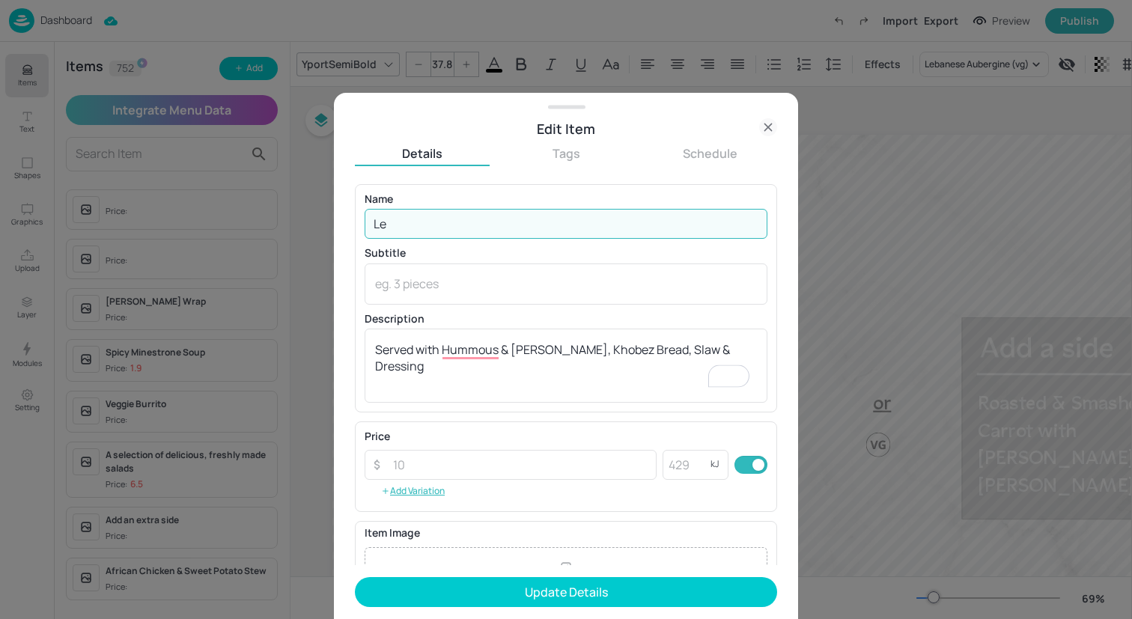
type input "L"
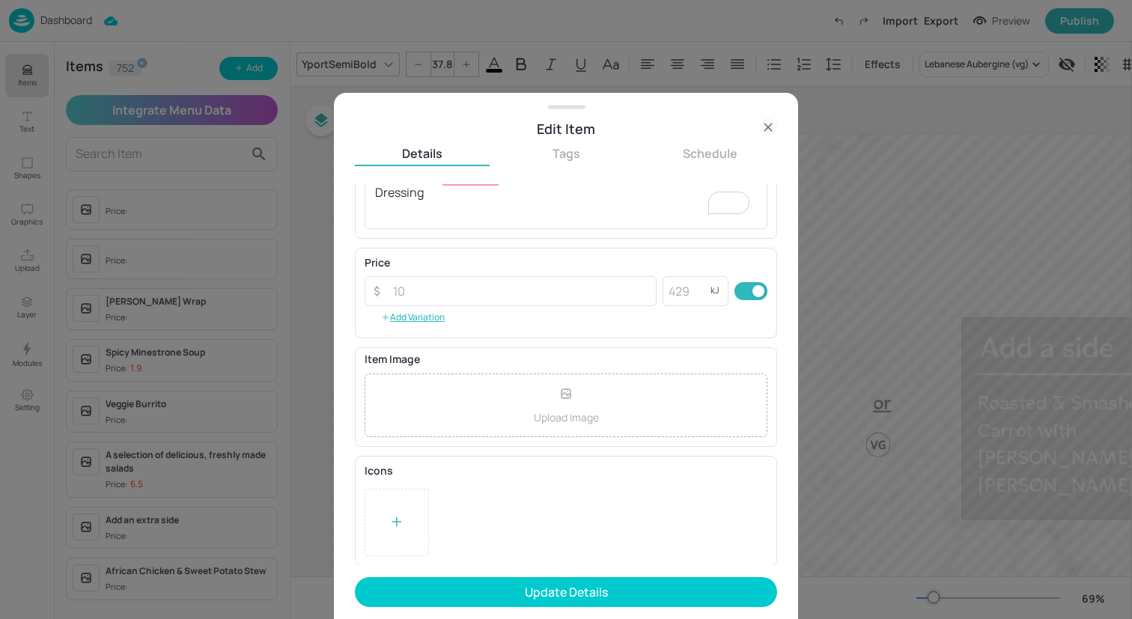
type input "Sish Kebap & Flat Bread (Turkish Lamb Kebab)"
click at [545, 404] on div "Upload Image" at bounding box center [566, 406] width 403 height 64
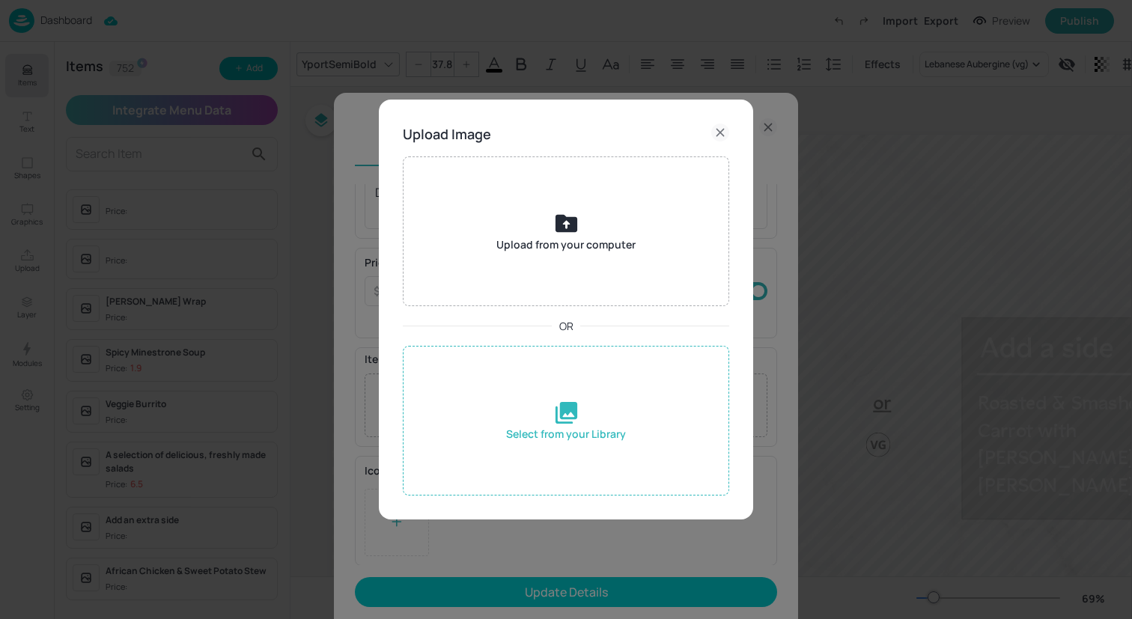
click at [549, 416] on div "Select from your Library" at bounding box center [566, 421] width 326 height 150
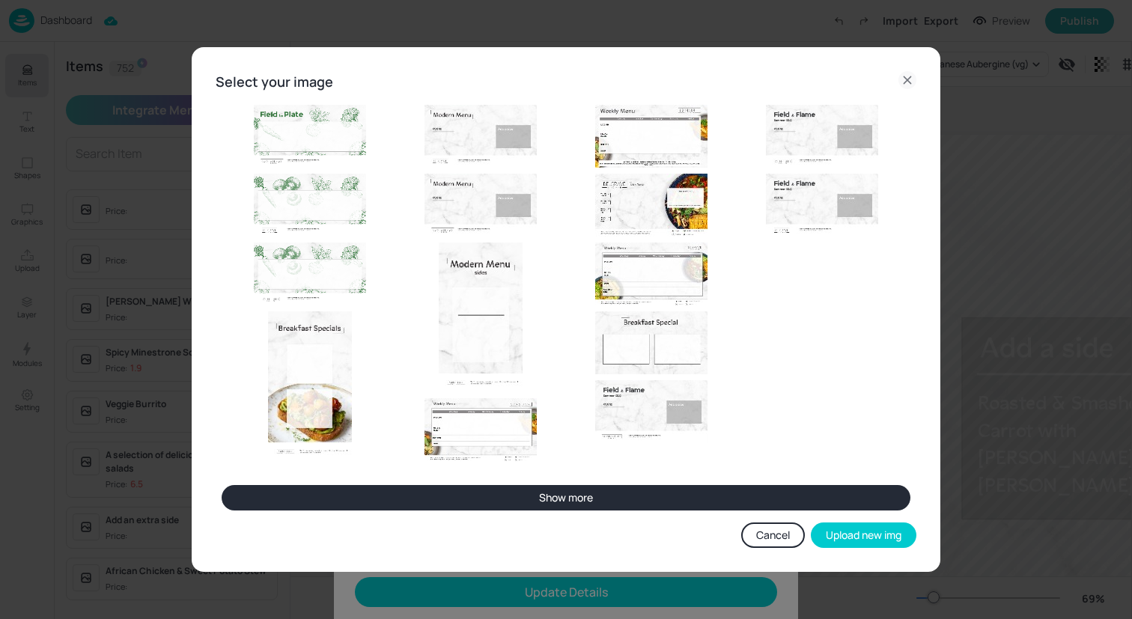
click at [566, 493] on button "Show more" at bounding box center [566, 497] width 689 height 25
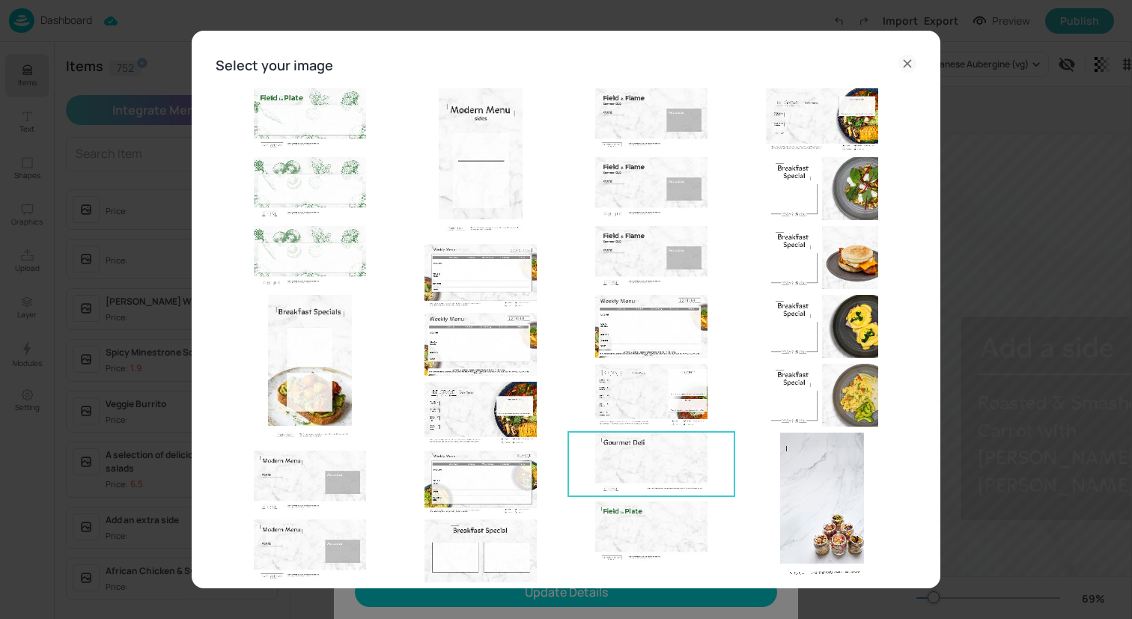
scroll to position [106, 0]
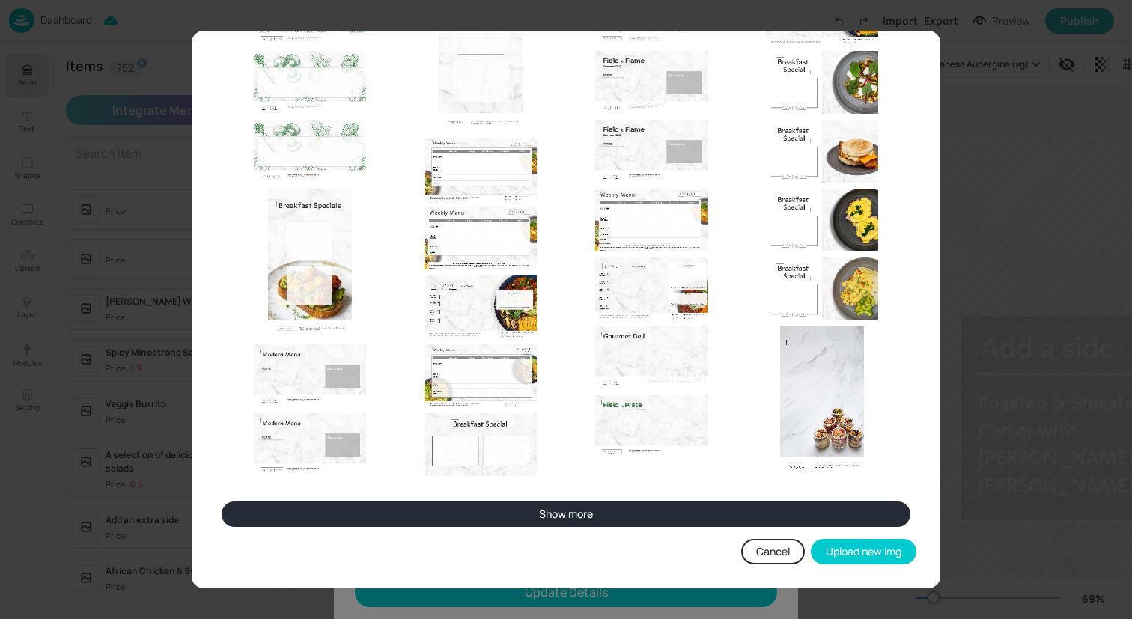
click at [578, 517] on button "Show more" at bounding box center [566, 514] width 689 height 25
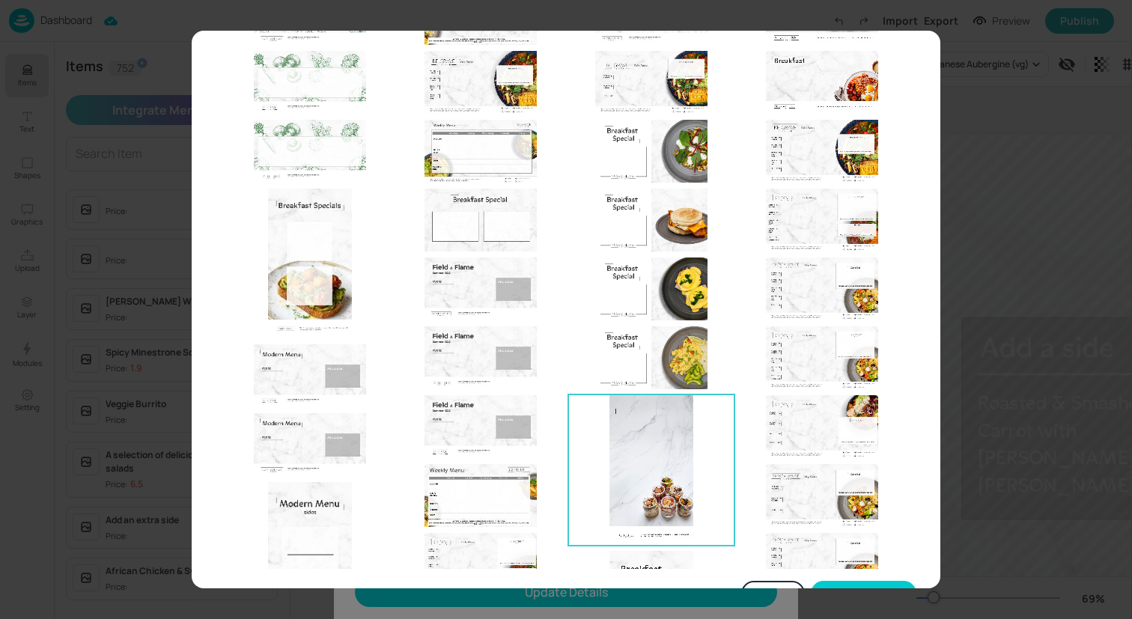
scroll to position [181, 0]
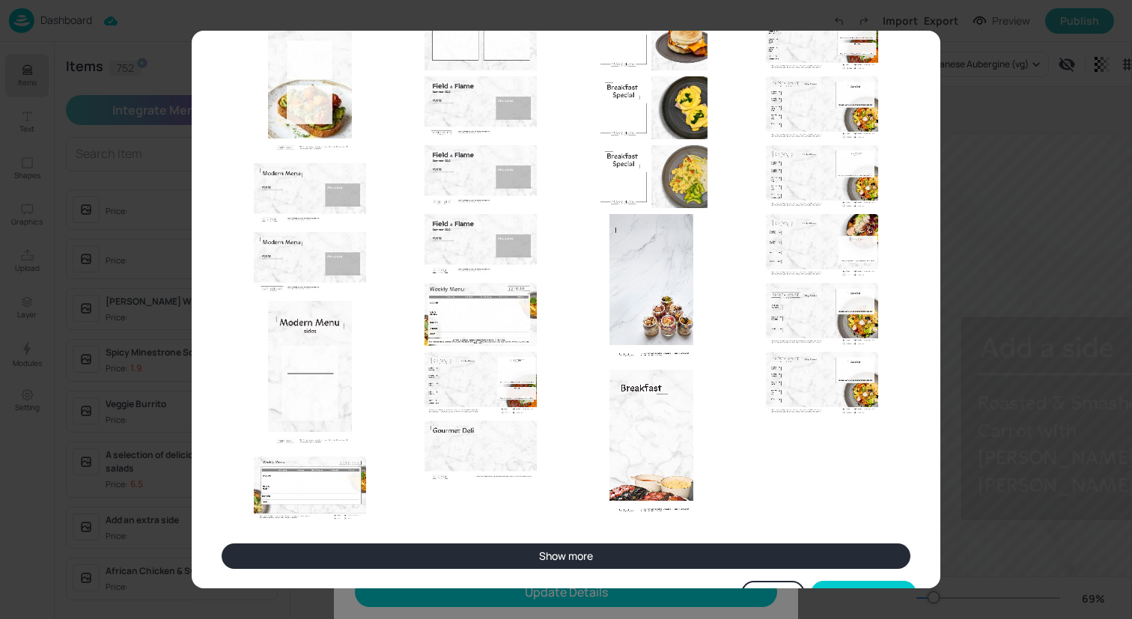
click at [560, 557] on button "Show more" at bounding box center [566, 556] width 689 height 25
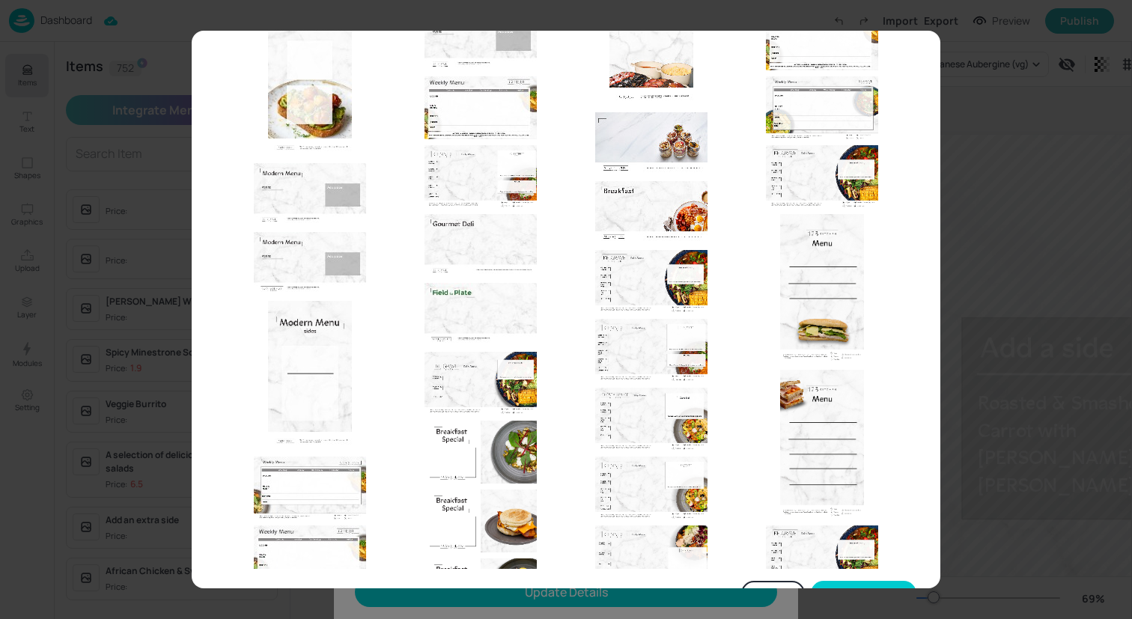
scroll to position [406, 0]
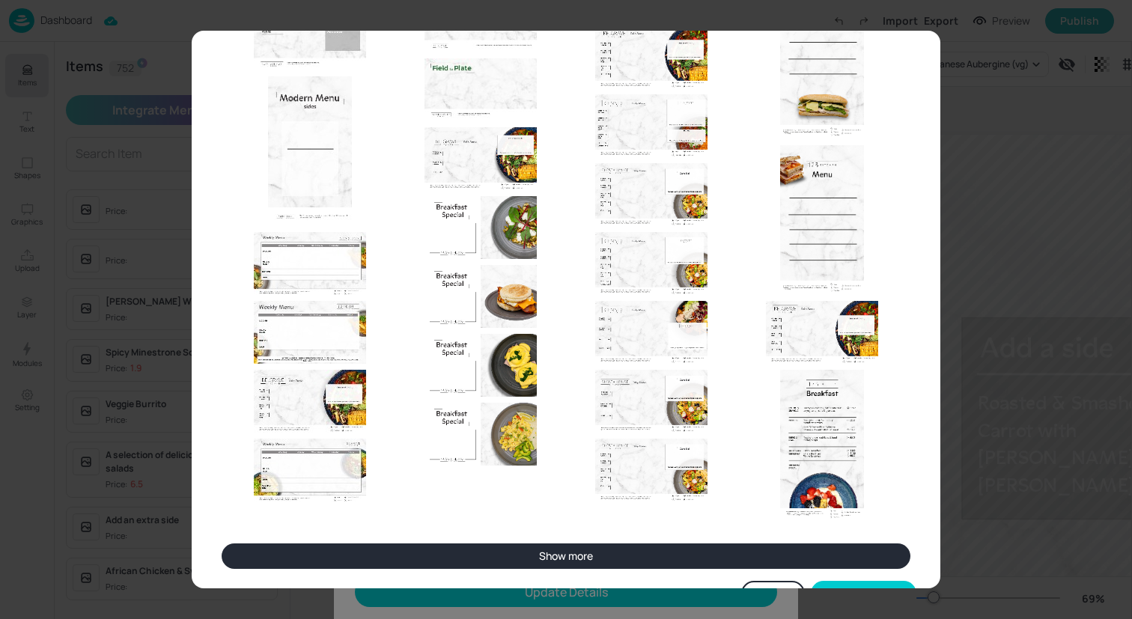
click at [561, 553] on button "Show more" at bounding box center [566, 556] width 689 height 25
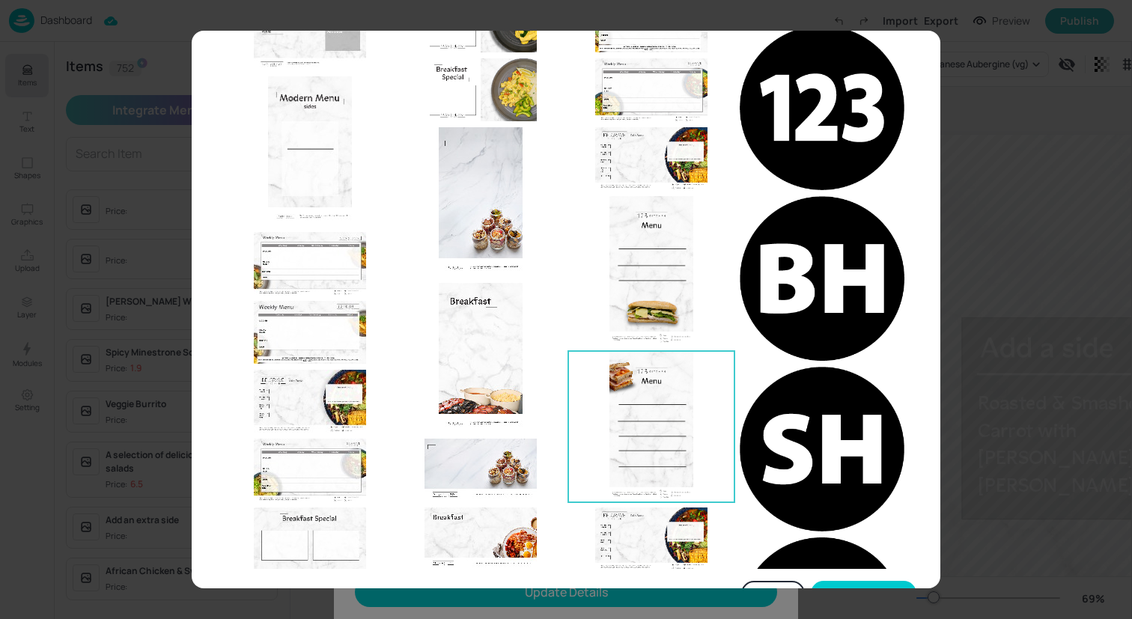
scroll to position [473, 0]
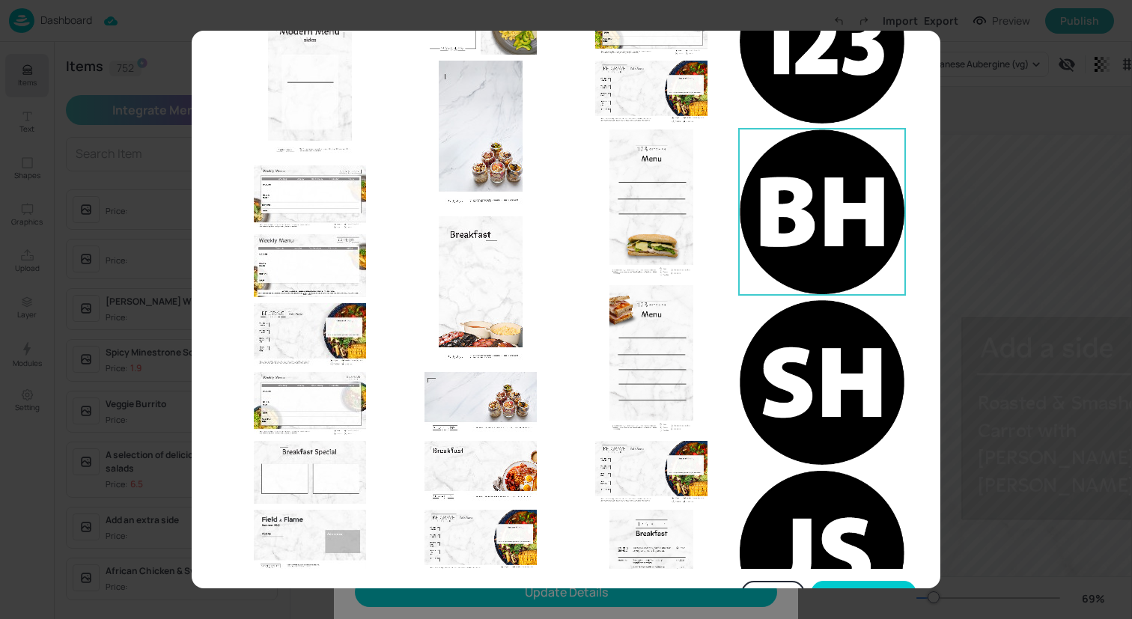
click at [862, 158] on img at bounding box center [822, 212] width 165 height 165
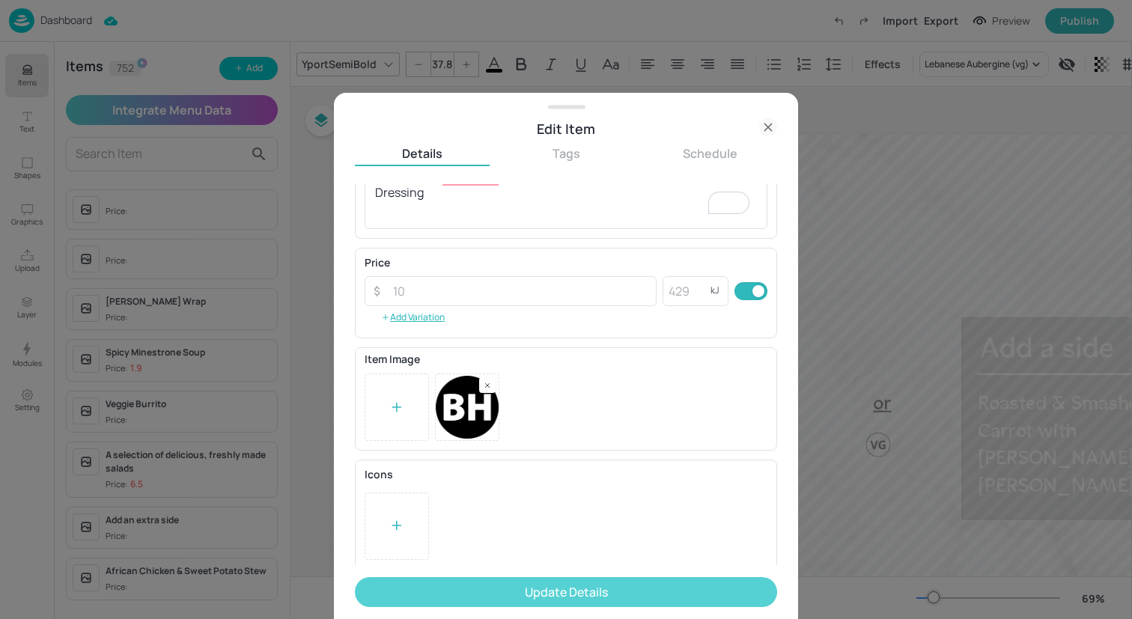
click at [602, 595] on button "Update Details" at bounding box center [566, 592] width 422 height 30
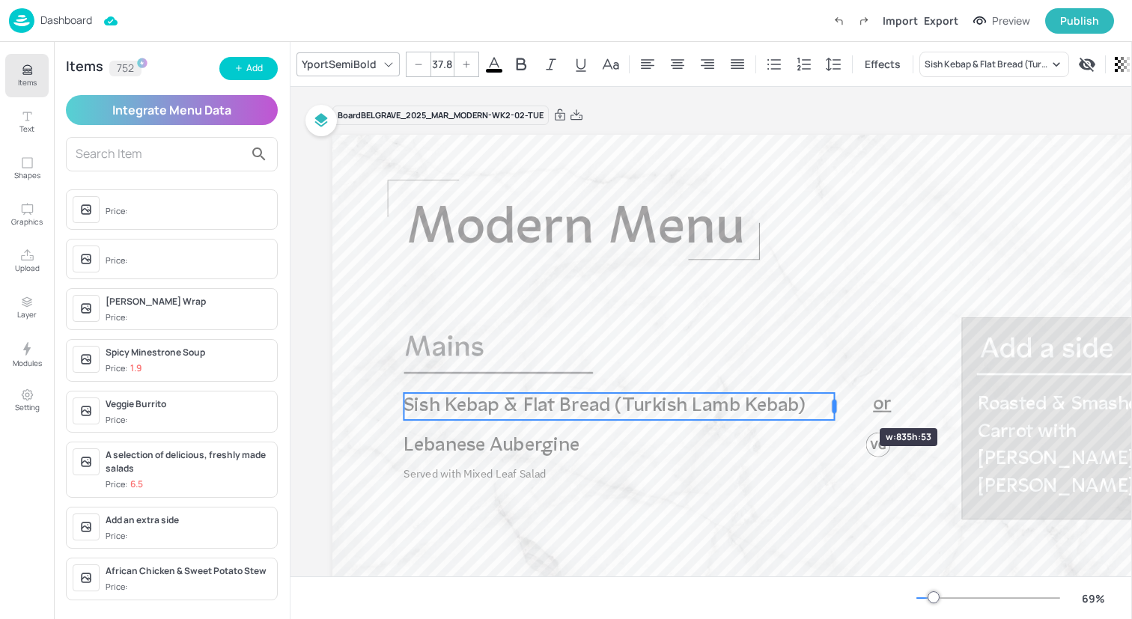
drag, startPoint x: 788, startPoint y: 404, endPoint x: 835, endPoint y: 401, distance: 47.2
click at [835, 401] on div at bounding box center [834, 406] width 4 height 13
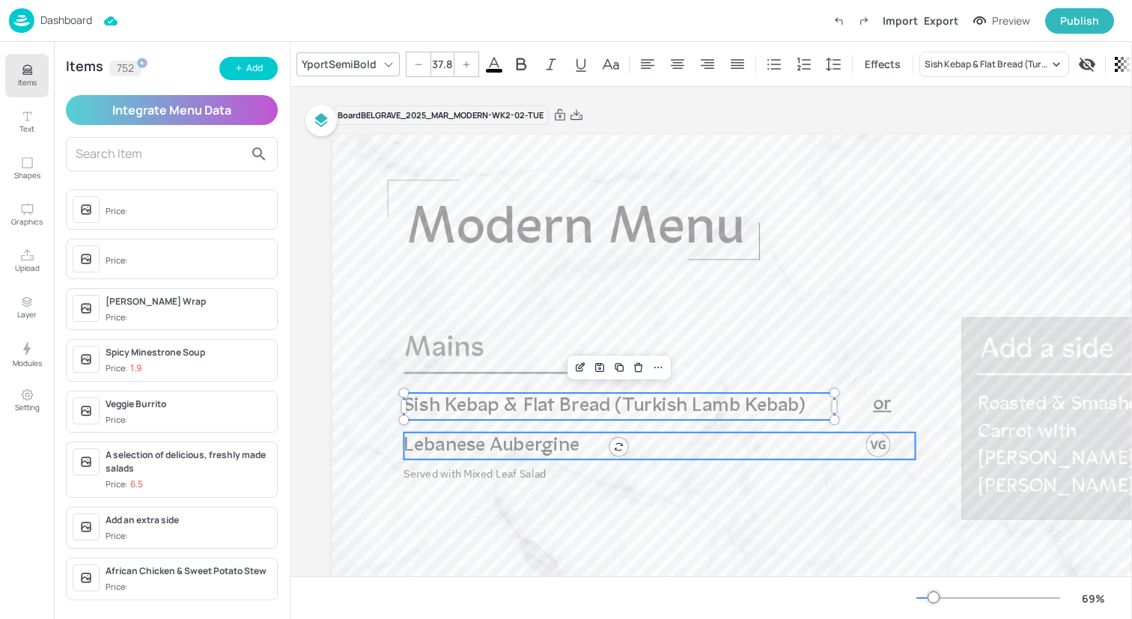
click at [475, 443] on span "Lebanese Aubergine" at bounding box center [492, 446] width 176 height 20
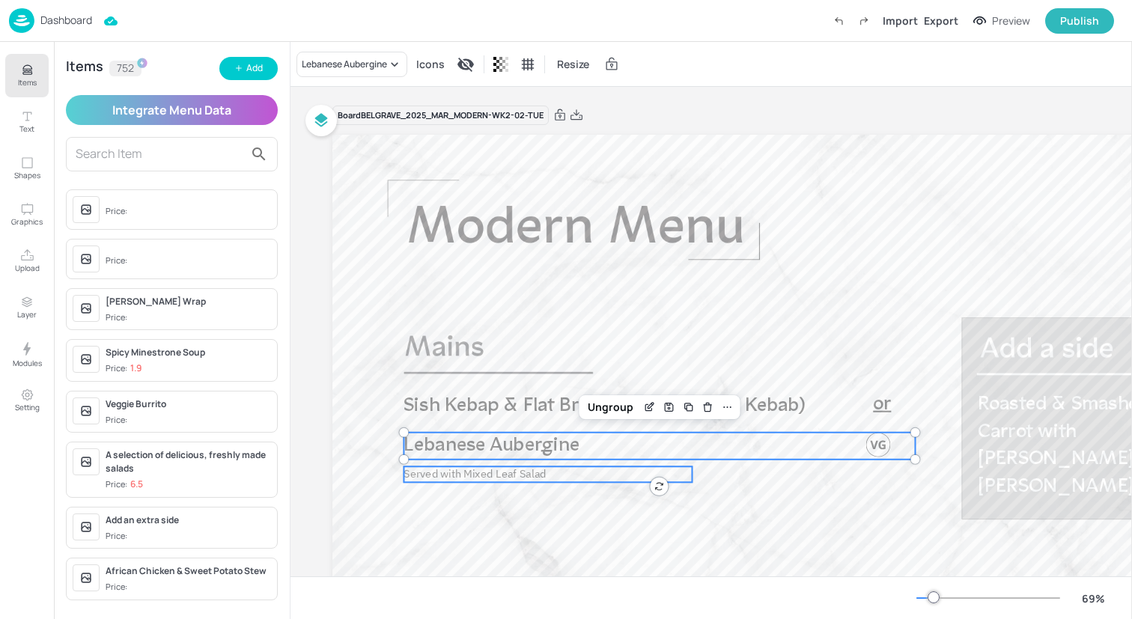
click at [532, 475] on span "Served with Mixed Leaf Salad" at bounding box center [475, 474] width 142 height 14
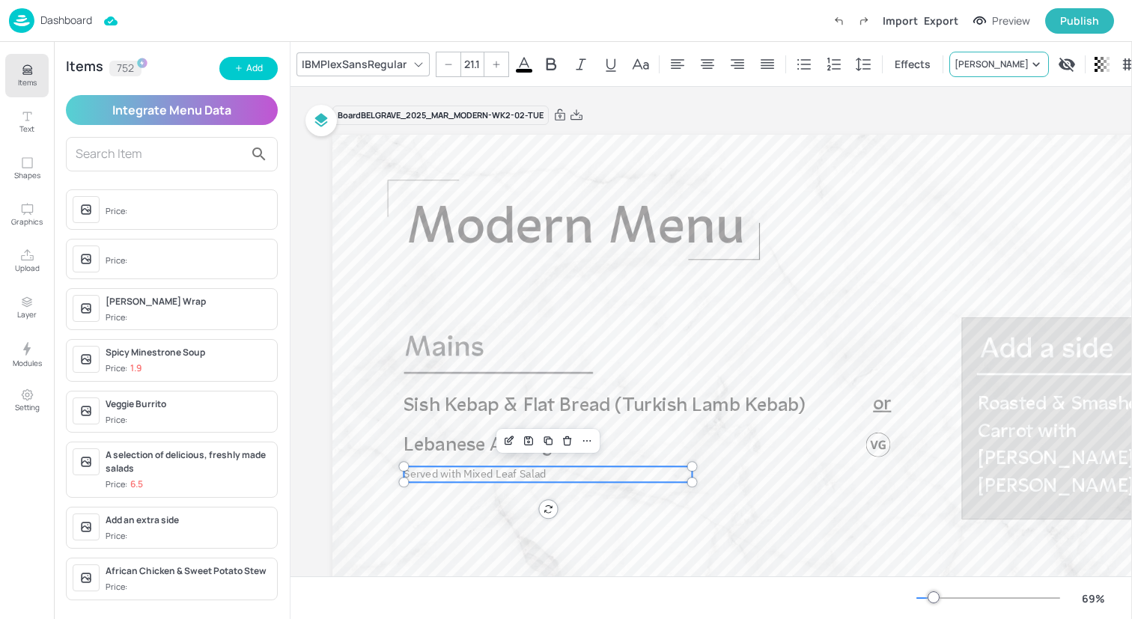
click at [971, 58] on div "[PERSON_NAME]" at bounding box center [992, 64] width 74 height 13
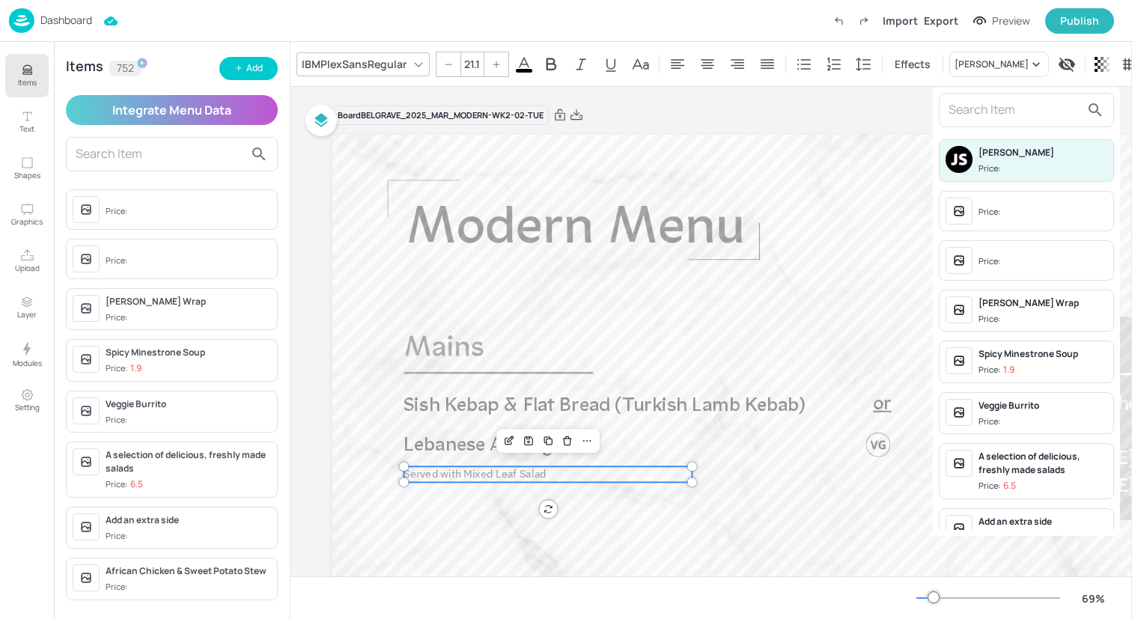
click at [953, 106] on input "text" at bounding box center [1015, 110] width 132 height 24
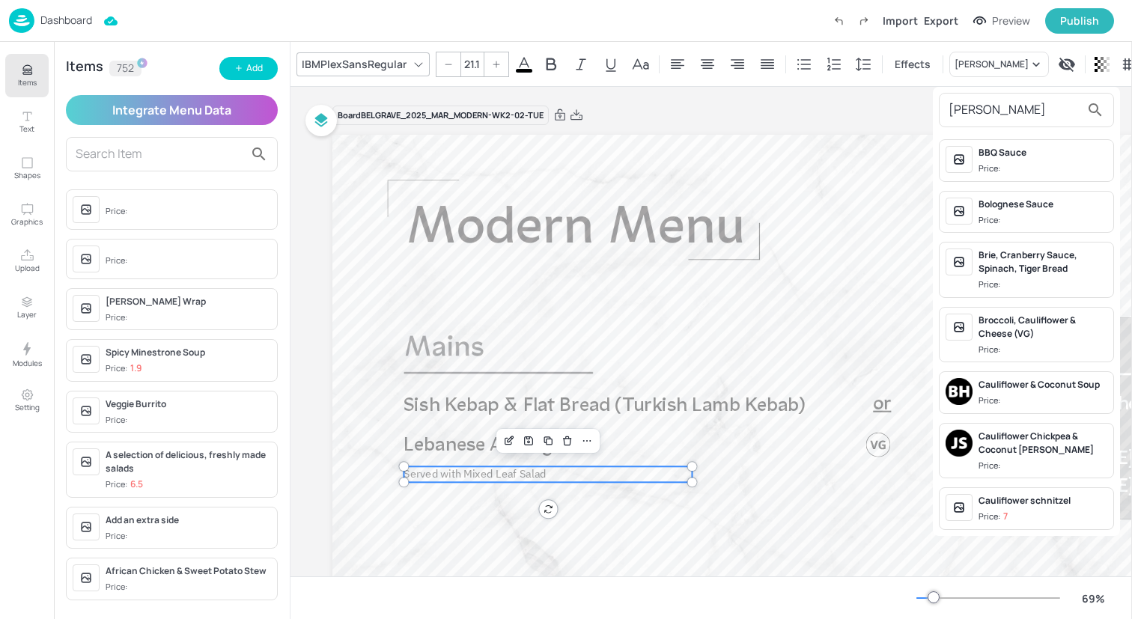
type input "auber"
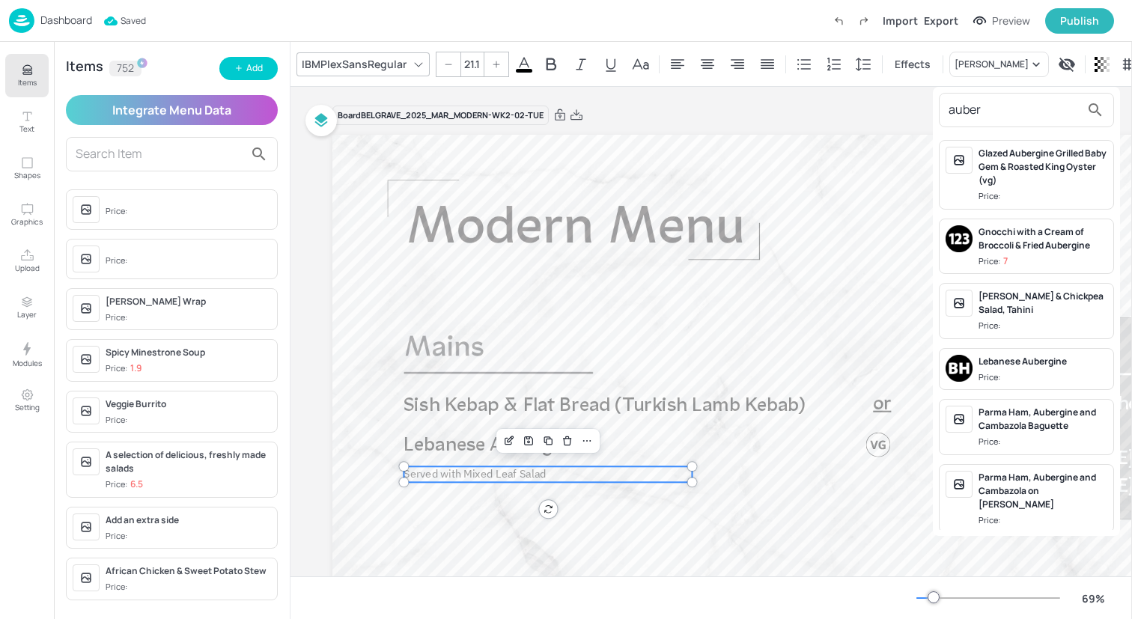
scroll to position [474, 0]
